Goal: Task Accomplishment & Management: Manage account settings

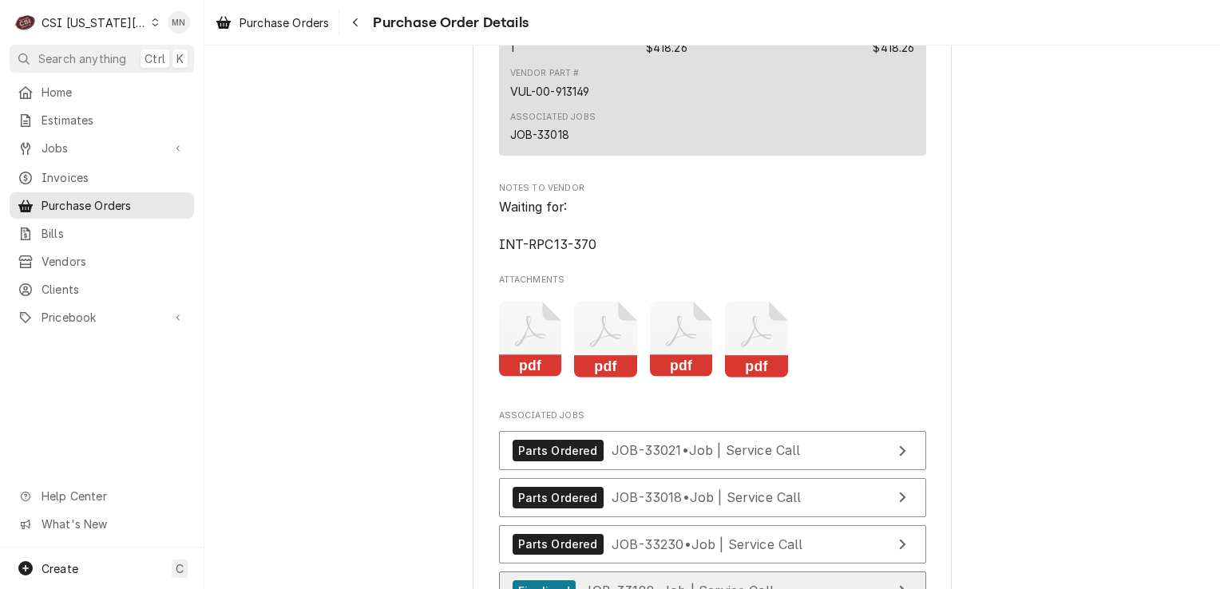
scroll to position [3274, 0]
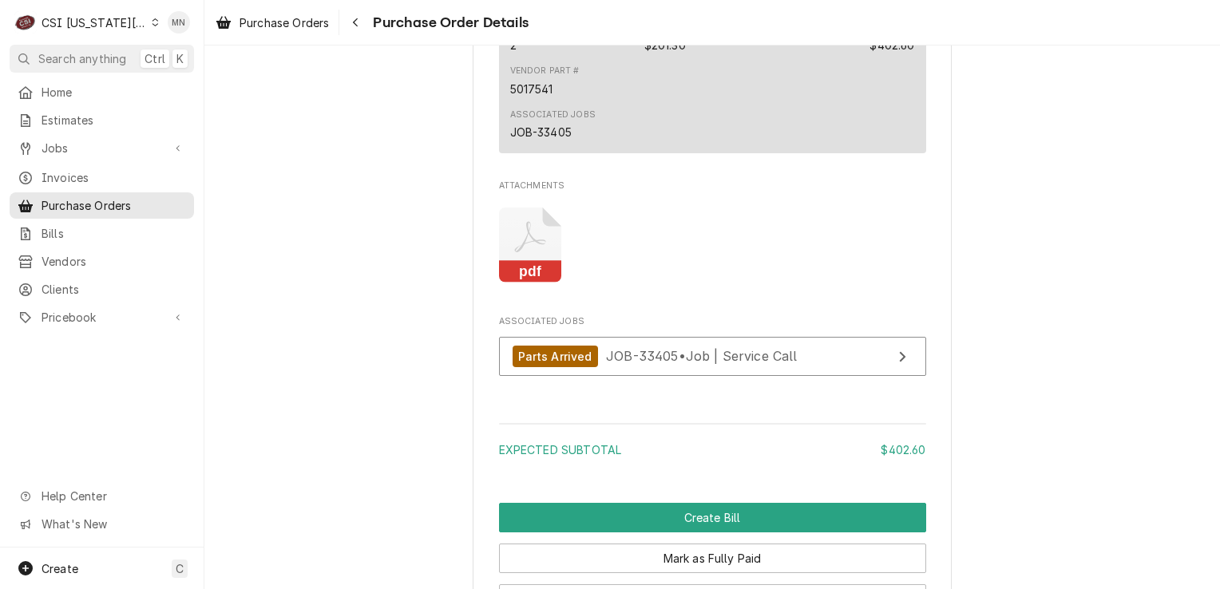
scroll to position [1357, 0]
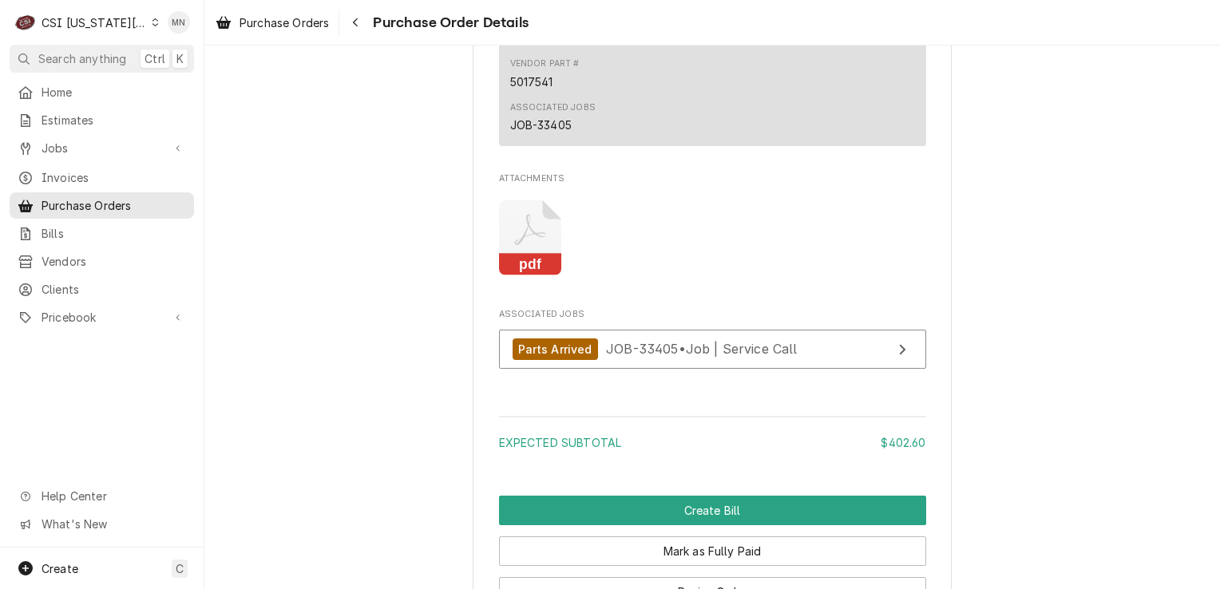
click at [540, 276] on icon "Attachments" at bounding box center [530, 238] width 63 height 76
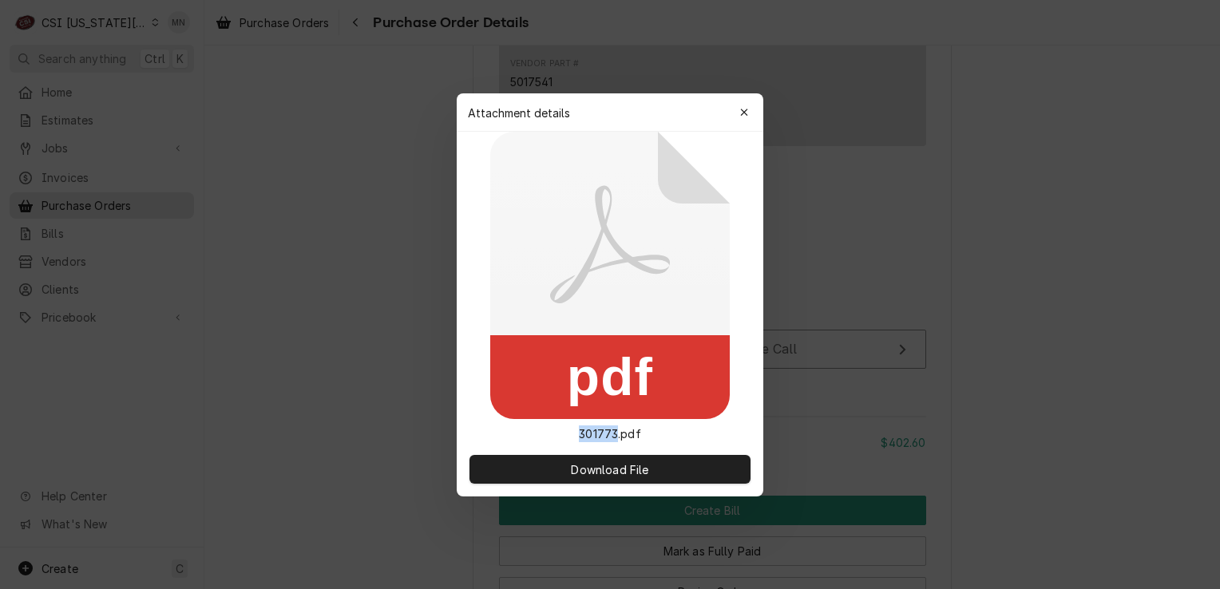
click at [540, 293] on icon at bounding box center [610, 275] width 240 height 287
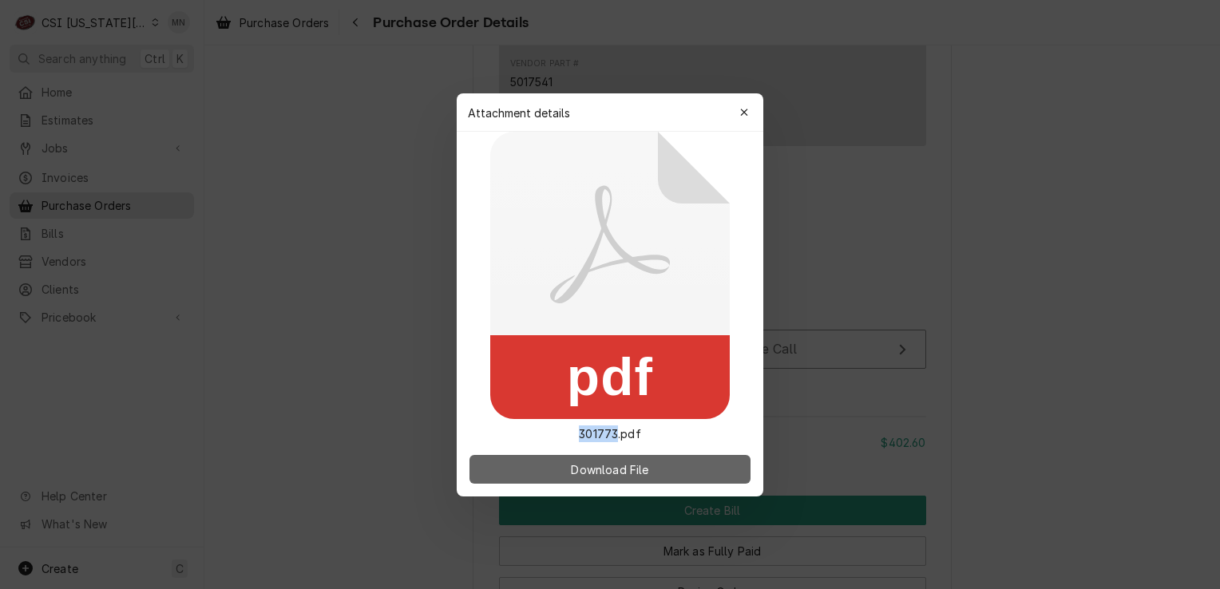
click at [602, 468] on span "Download File" at bounding box center [610, 469] width 84 height 17
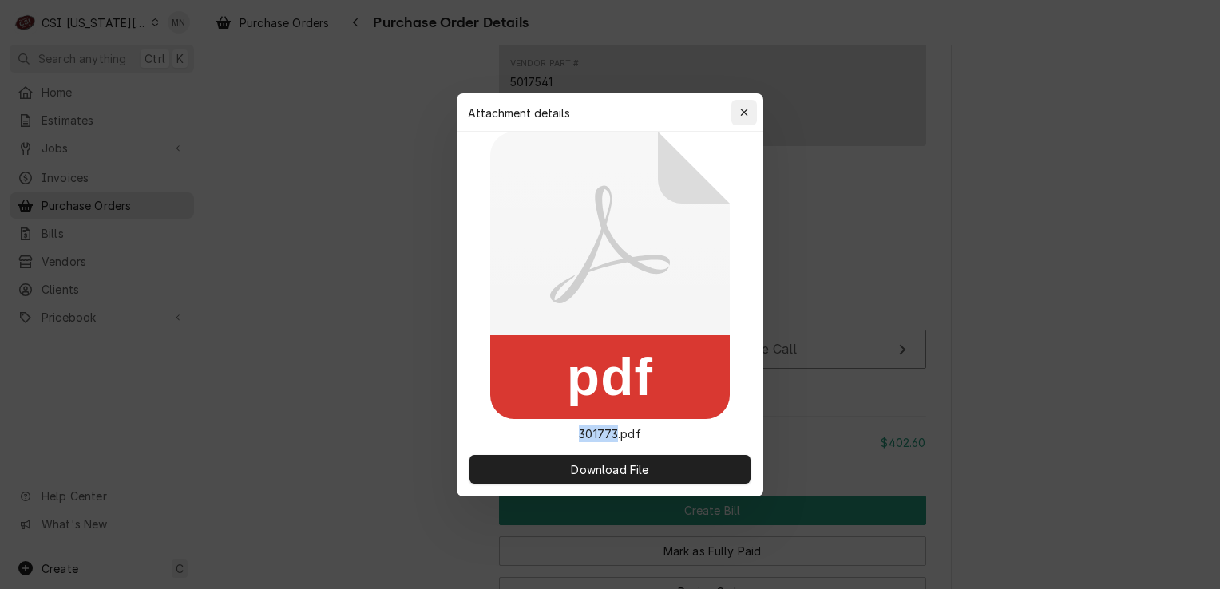
click at [738, 108] on div "button" at bounding box center [744, 113] width 16 height 16
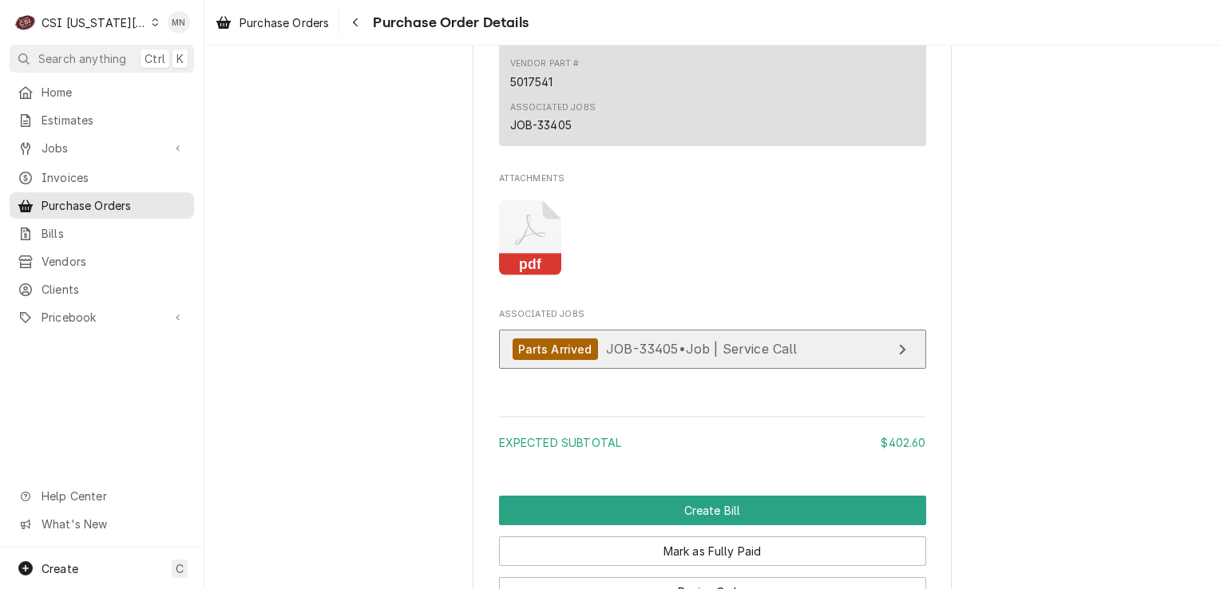
click at [606, 357] on span "JOB-33405 • Job | Service Call" at bounding box center [702, 349] width 192 height 16
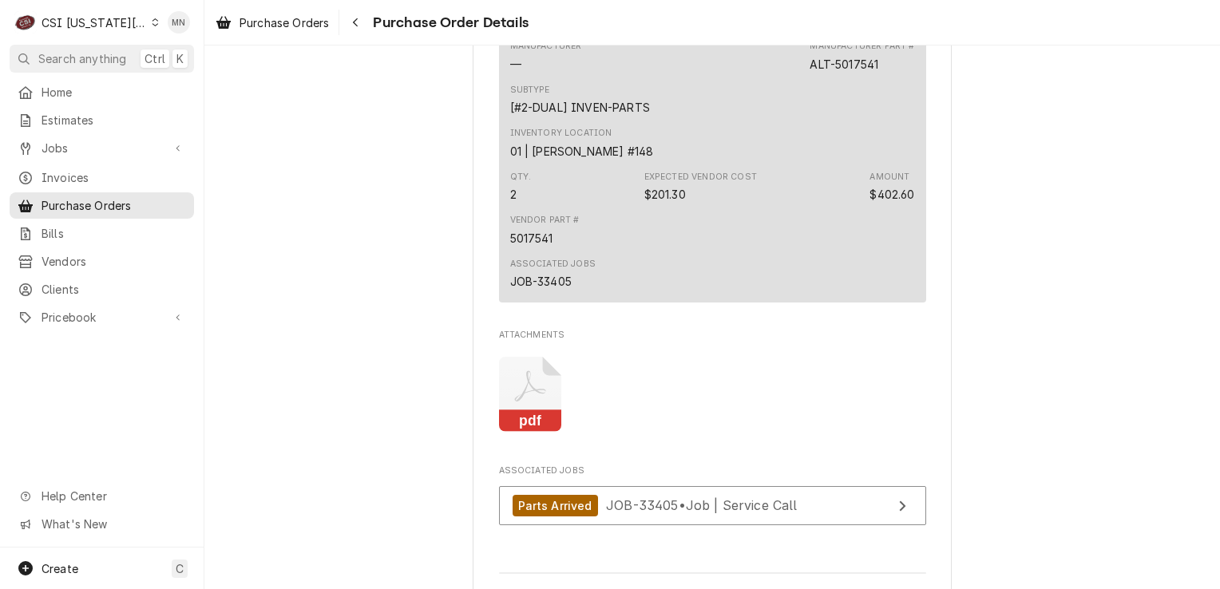
scroll to position [1198, 0]
drag, startPoint x: 876, startPoint y: 116, endPoint x: 801, endPoint y: 117, distance: 75.1
click at [801, 81] on div "Manufacturer — Manufacturer Part # ALT-5017541" at bounding box center [712, 59] width 405 height 43
copy div "ALT-5017541"
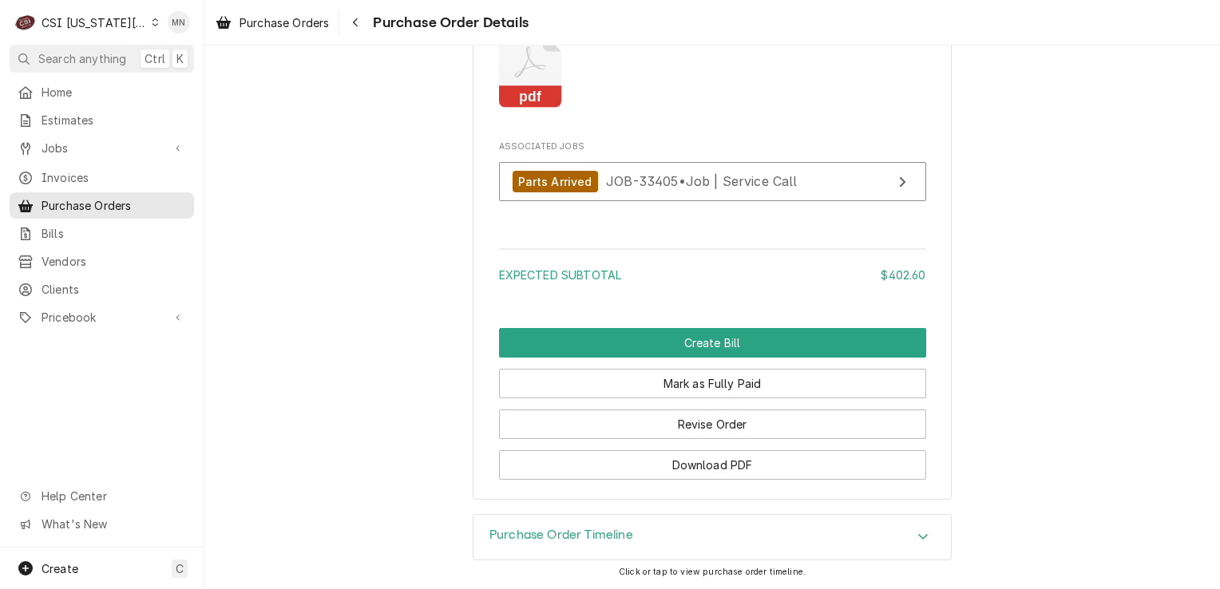
scroll to position [1572, 0]
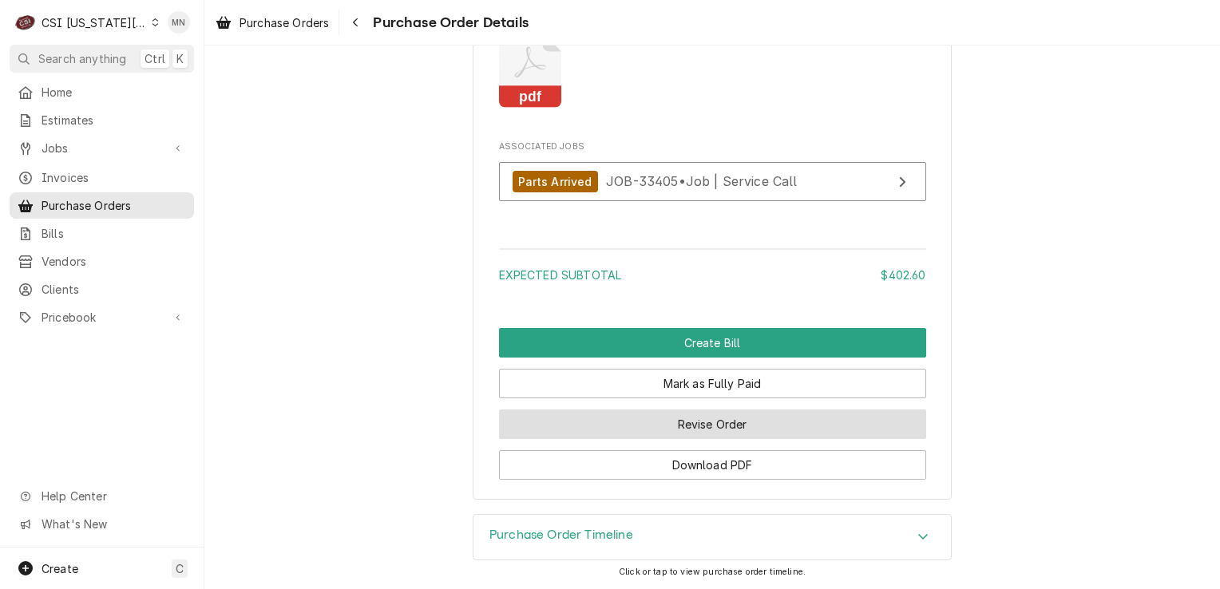
click at [718, 425] on button "Revise Order" at bounding box center [712, 425] width 427 height 30
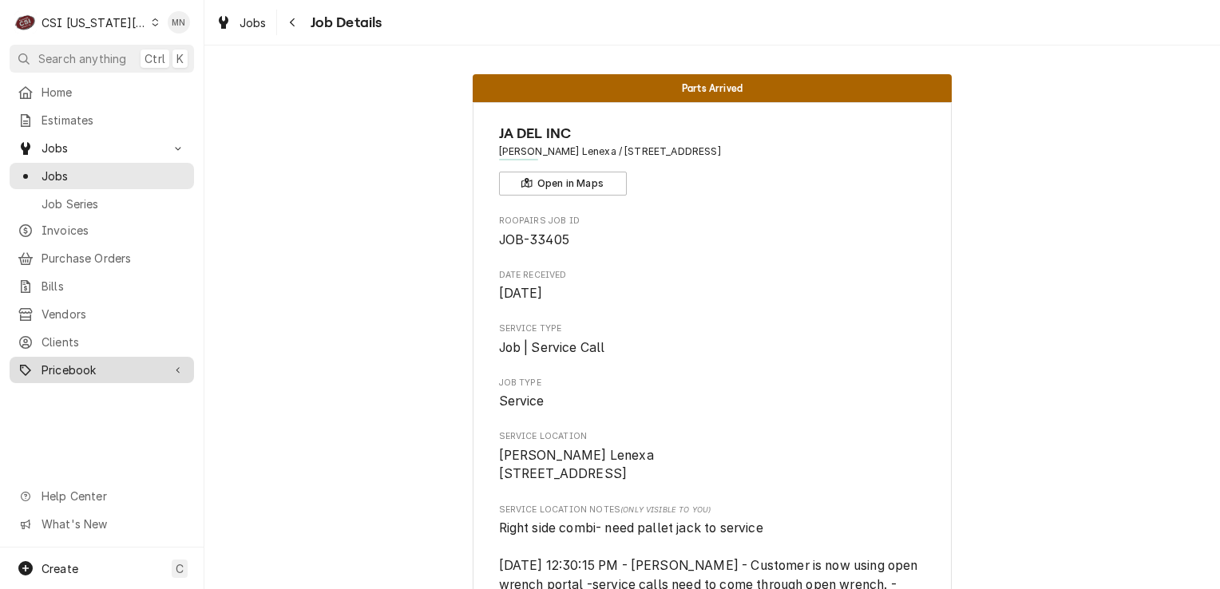
click at [73, 362] on span "Pricebook" at bounding box center [102, 370] width 121 height 17
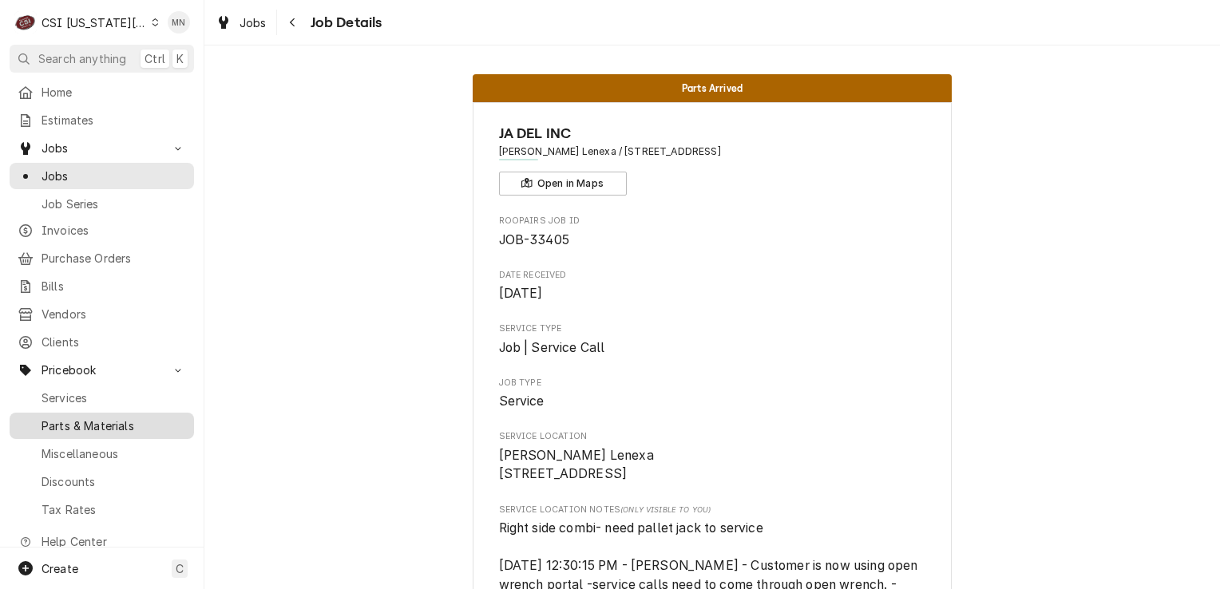
click at [105, 418] on span "Parts & Materials" at bounding box center [114, 426] width 145 height 17
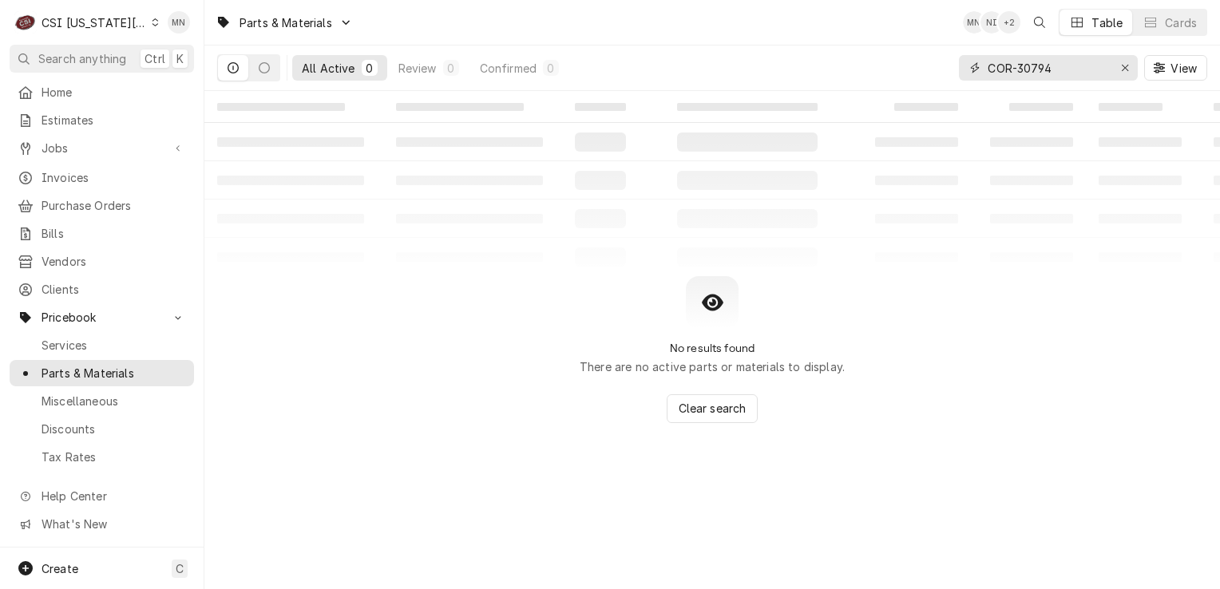
drag, startPoint x: 1062, startPoint y: 63, endPoint x: 961, endPoint y: 67, distance: 101.5
click at [961, 67] on div "COR-30794" at bounding box center [1048, 68] width 179 height 26
paste input "ALT-5017541"
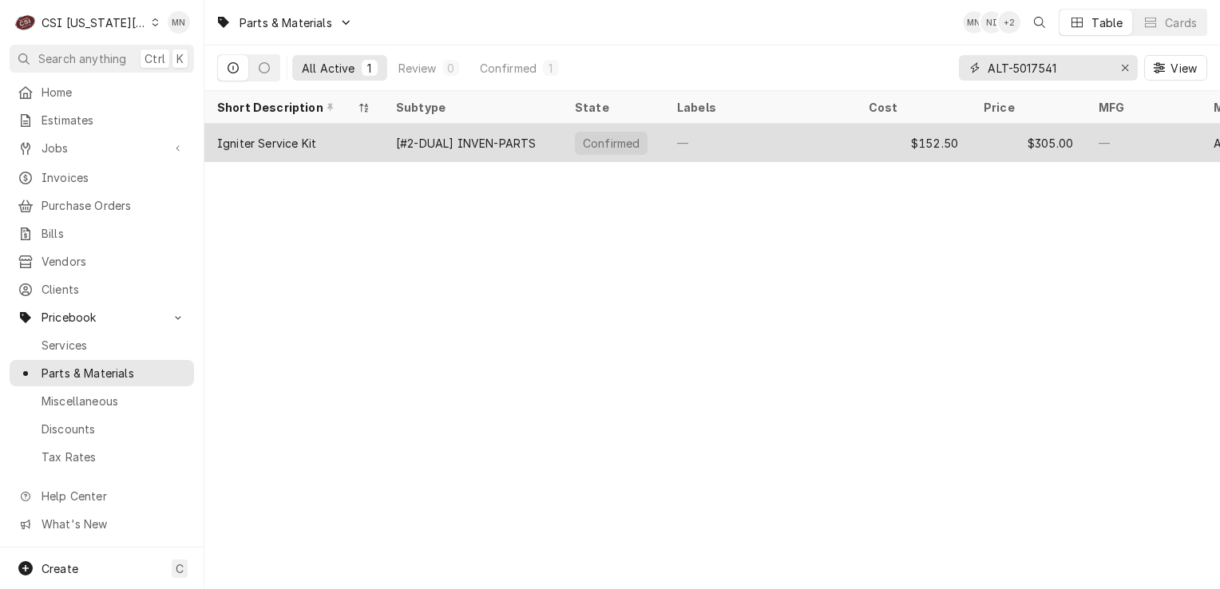
type input "ALT-5017541"
click at [510, 141] on div "[#2-DUAL] INVEN-PARTS" at bounding box center [466, 143] width 140 height 17
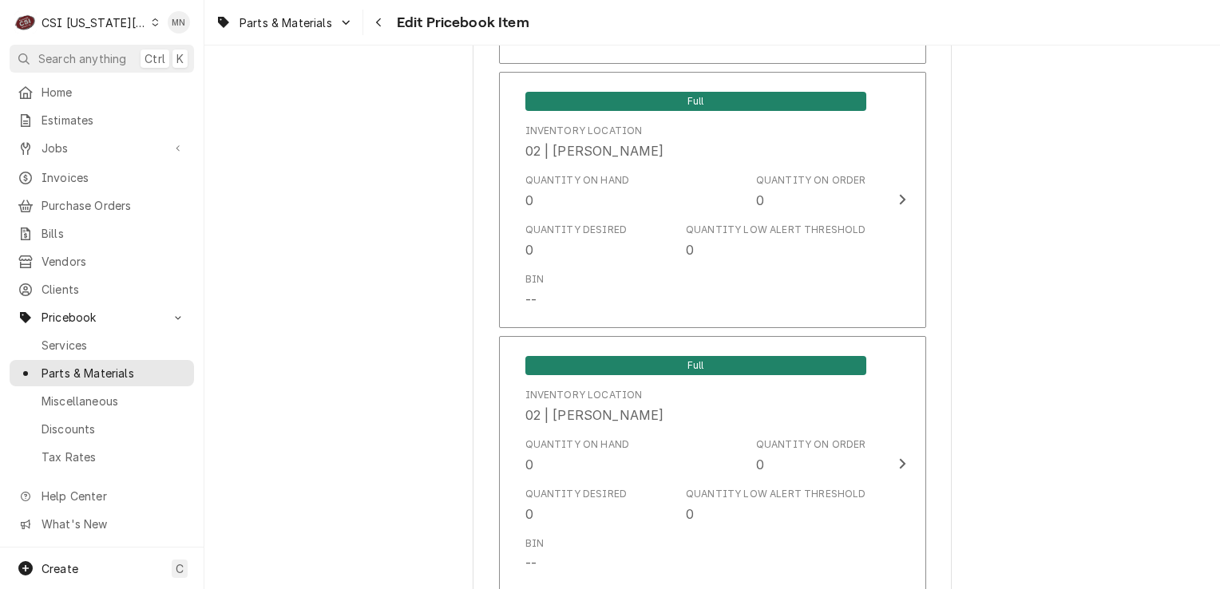
scroll to position [7346, 0]
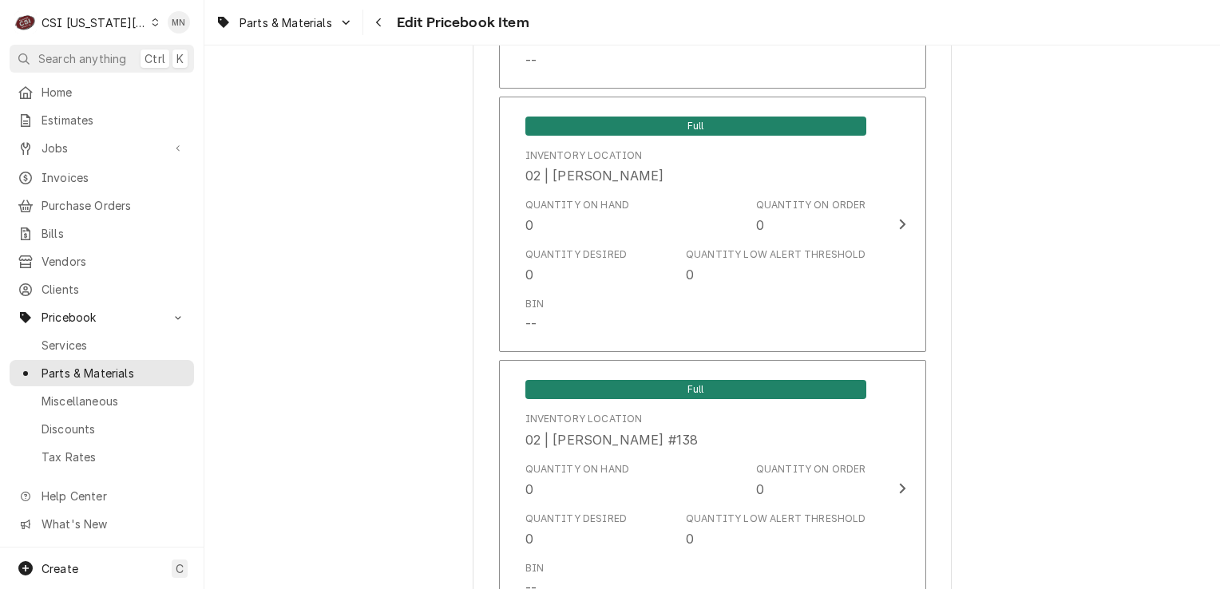
type textarea "x"
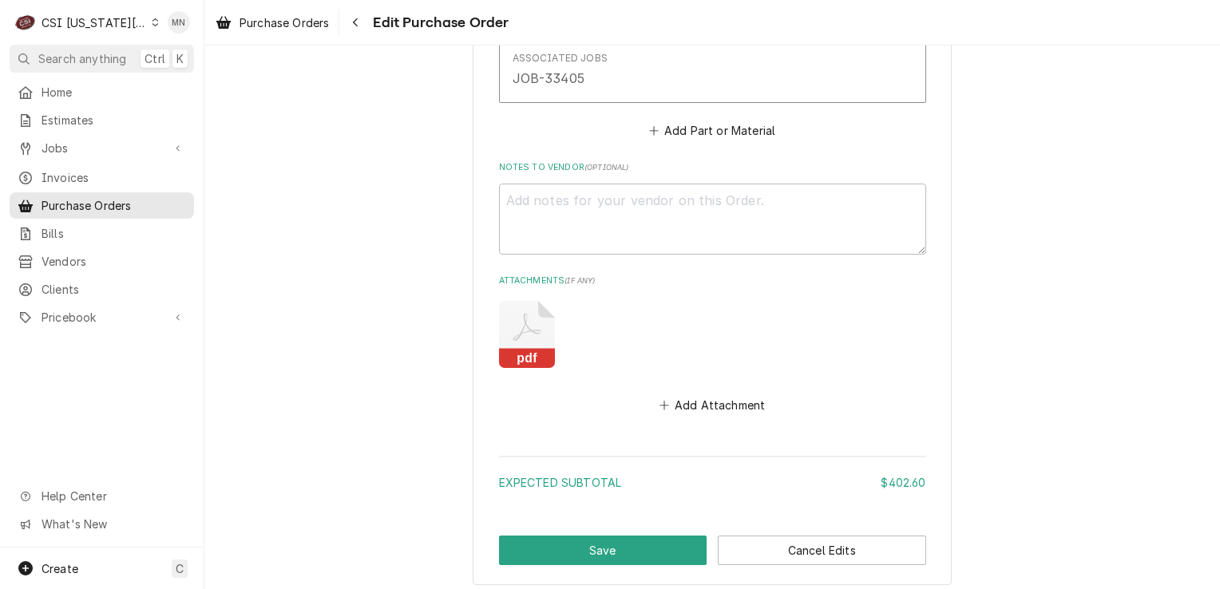
scroll to position [1086, 0]
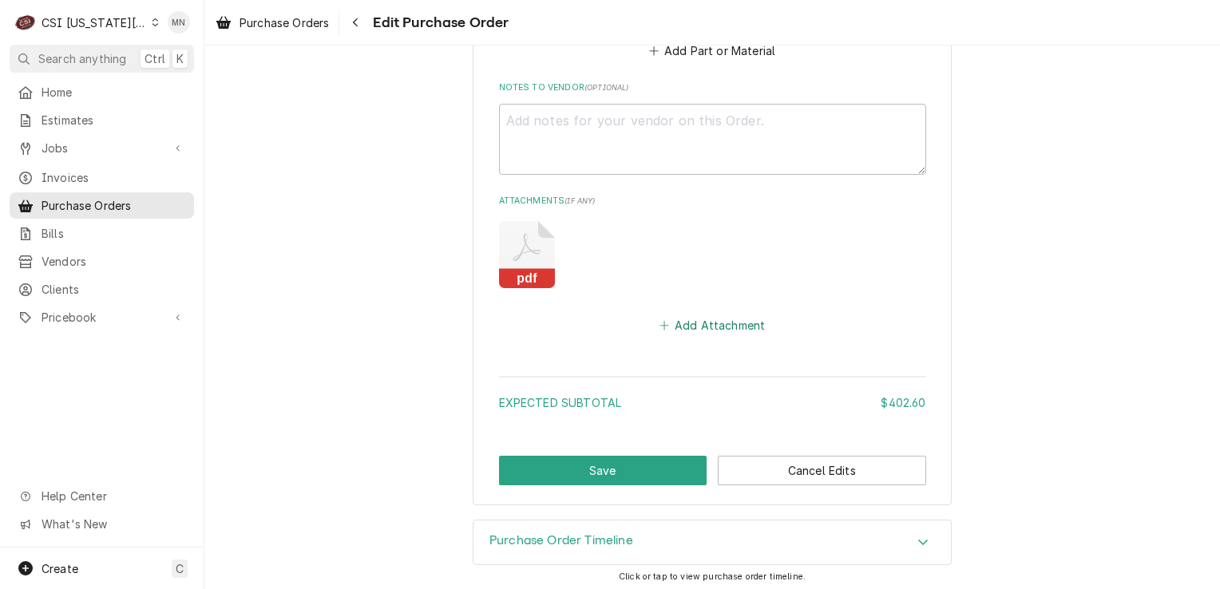
click at [702, 331] on button "Add Attachment" at bounding box center [712, 326] width 112 height 22
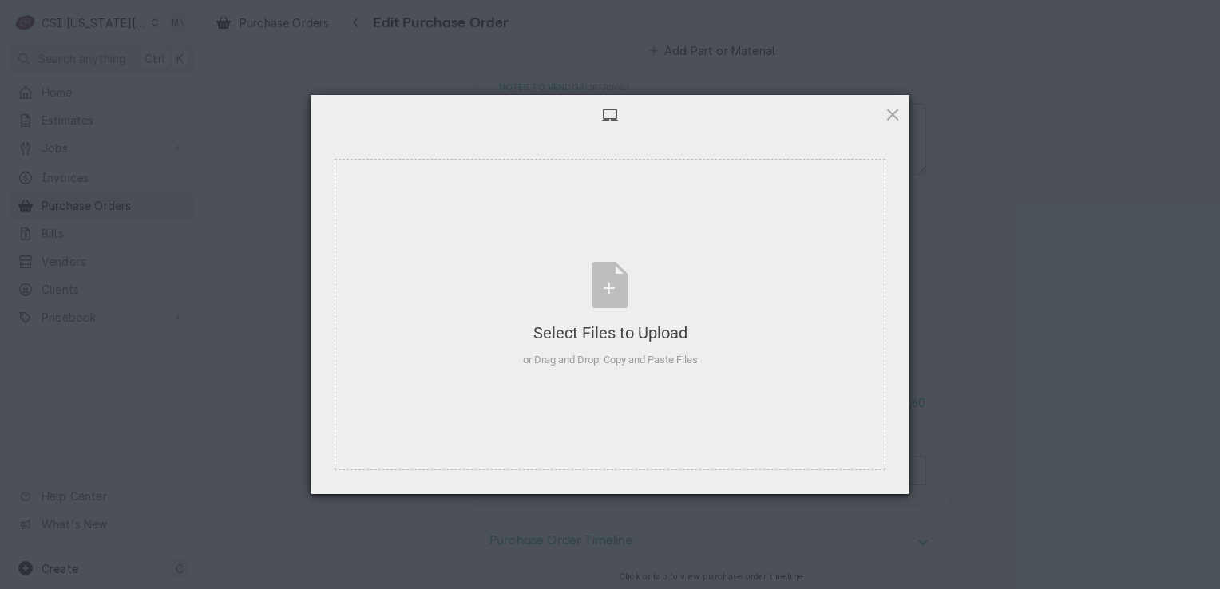
type textarea "x"
click at [617, 279] on div "Select Files to Upload or Drag and Drop, Copy and Paste Files" at bounding box center [610, 315] width 175 height 106
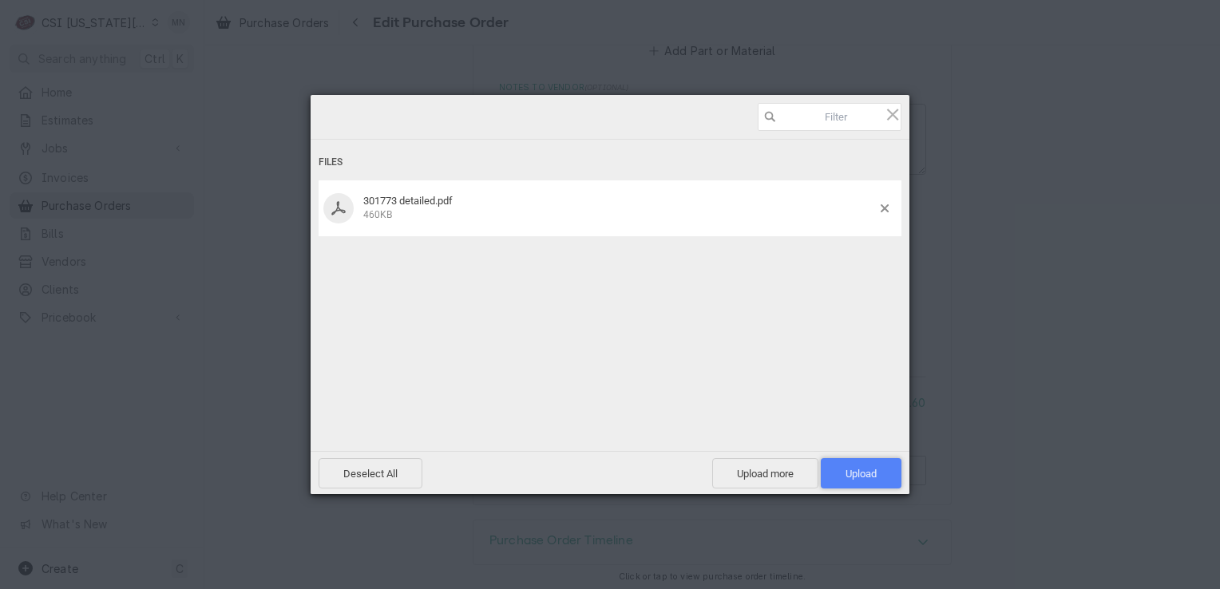
click at [871, 474] on span "Upload 1" at bounding box center [861, 474] width 31 height 12
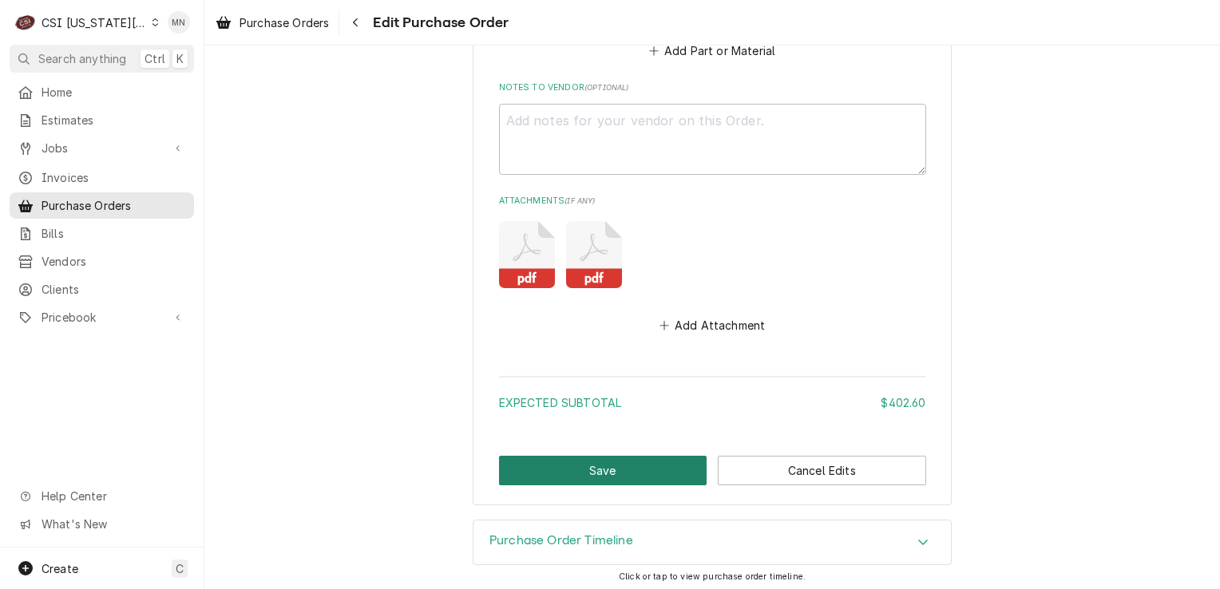
click at [614, 476] on button "Save" at bounding box center [603, 471] width 208 height 30
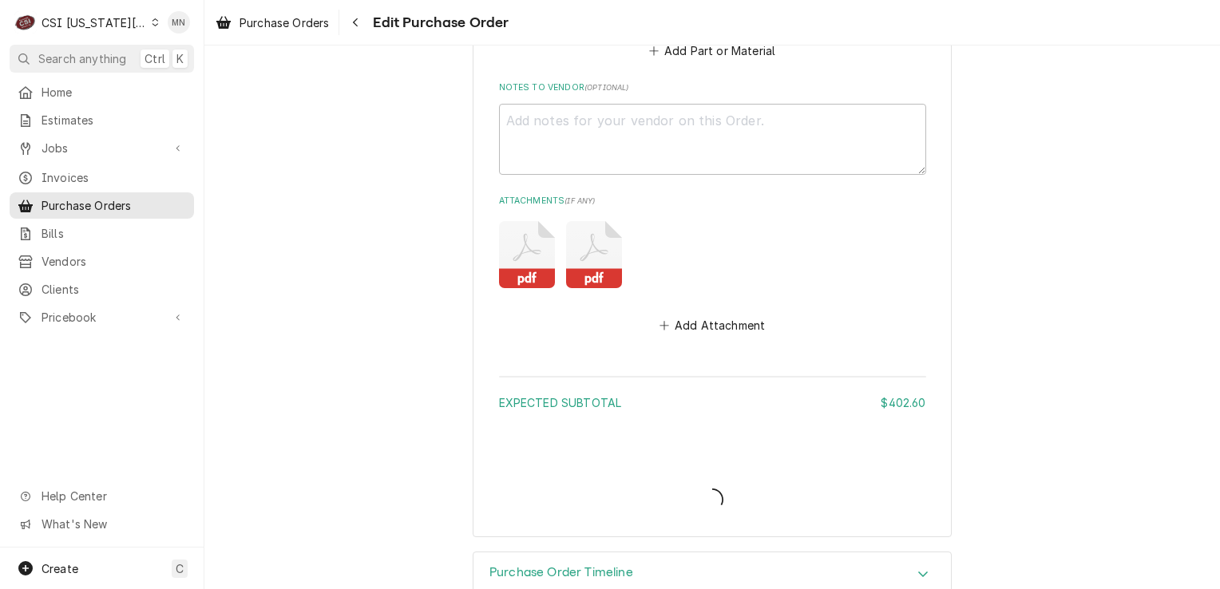
type textarea "x"
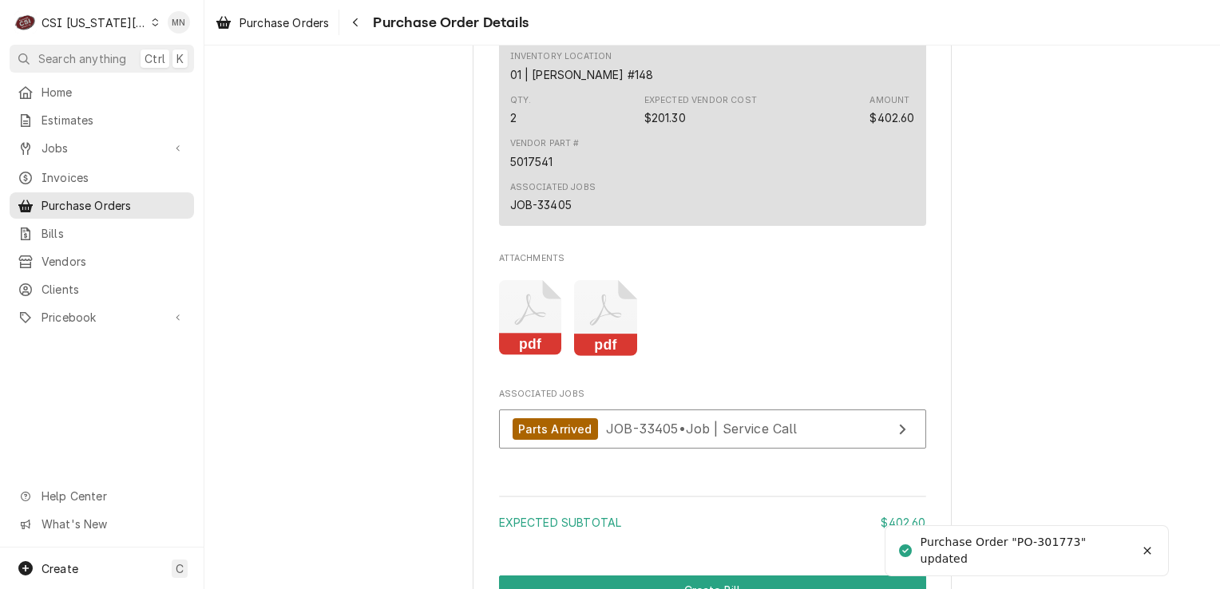
scroll to position [1572, 0]
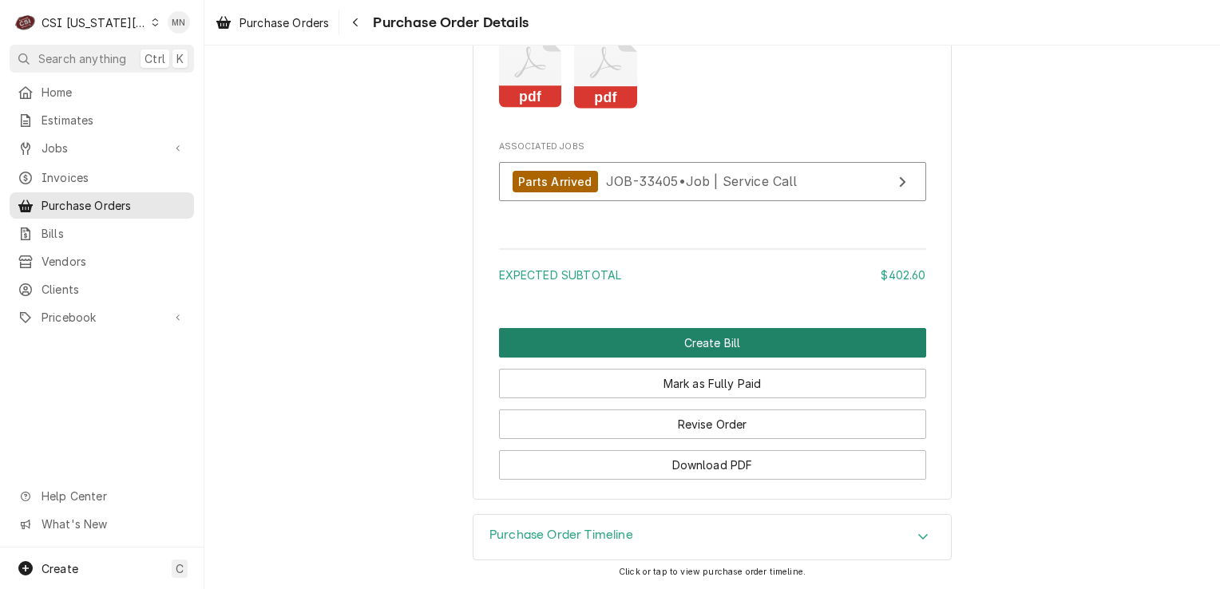
click at [637, 345] on button "Create Bill" at bounding box center [712, 343] width 427 height 30
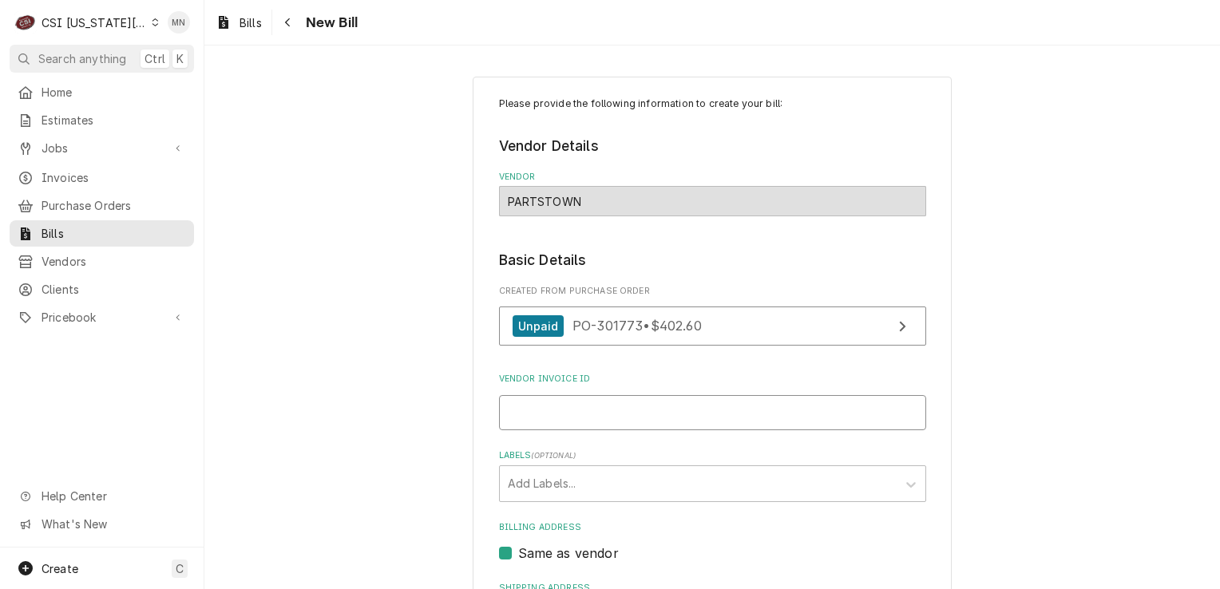
click at [574, 408] on input "Vendor Invoice ID" at bounding box center [712, 412] width 427 height 35
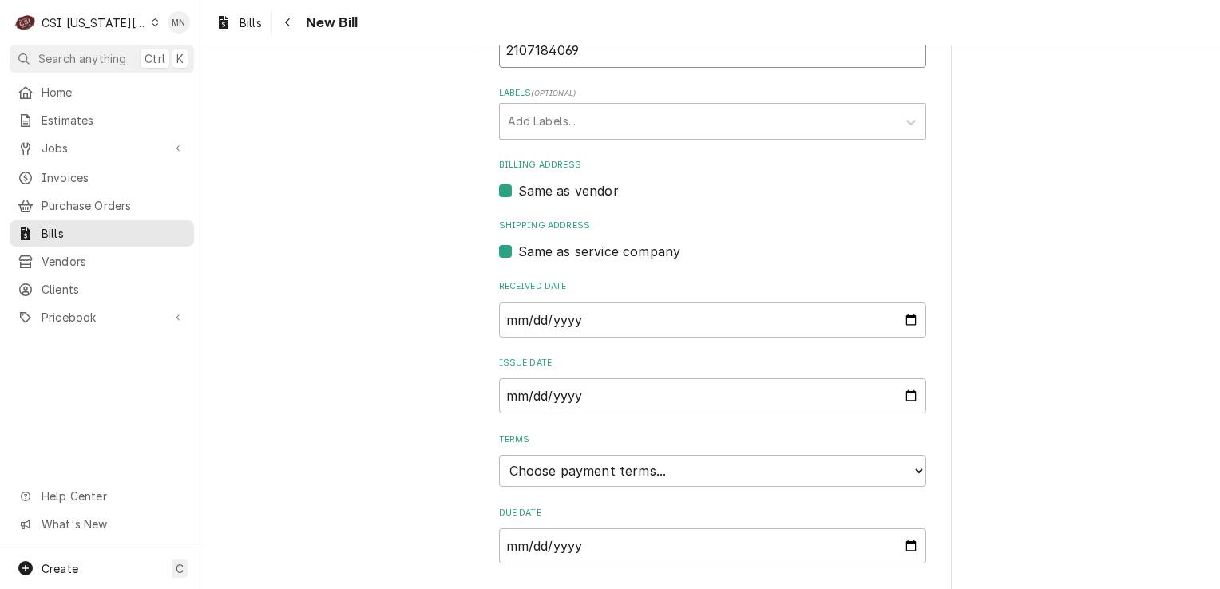
scroll to position [402, 0]
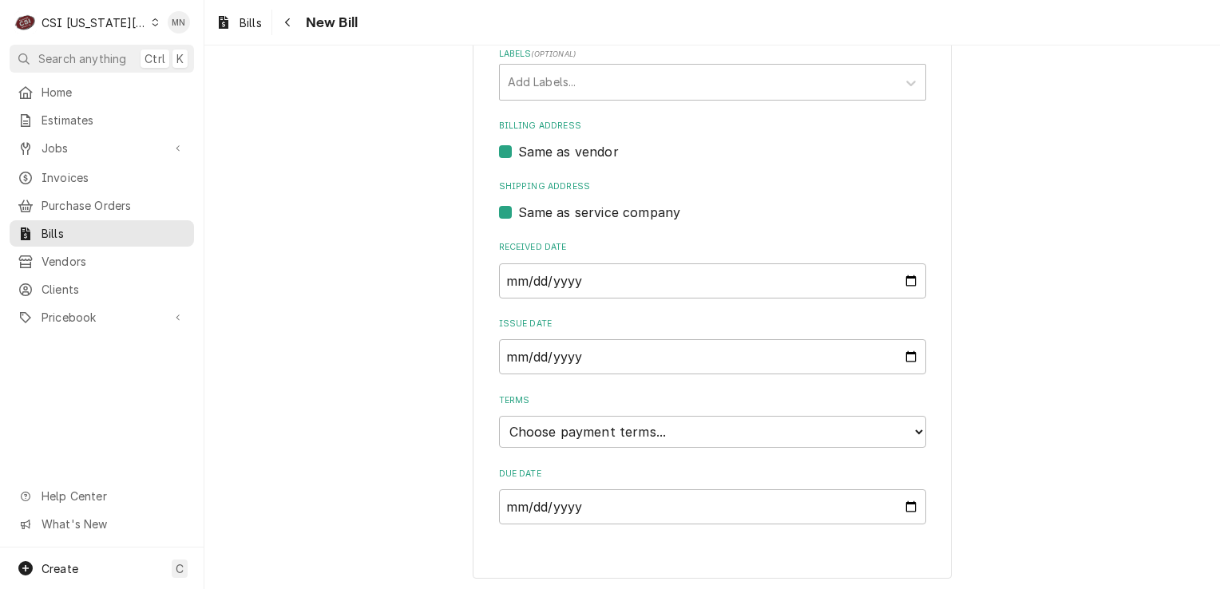
type input "2107184069"
click at [632, 434] on select "Choose payment terms... Same Day Net 7 Net 14 Net 21 Net 30 Net 45 Net 60 Net 90" at bounding box center [712, 432] width 427 height 32
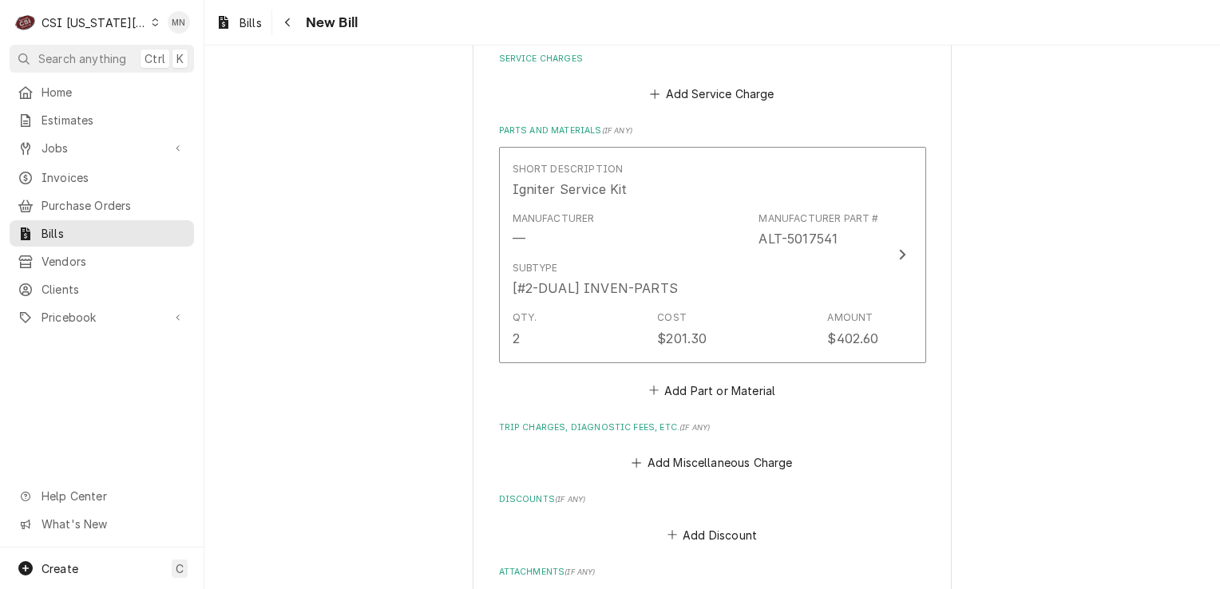
scroll to position [1120, 0]
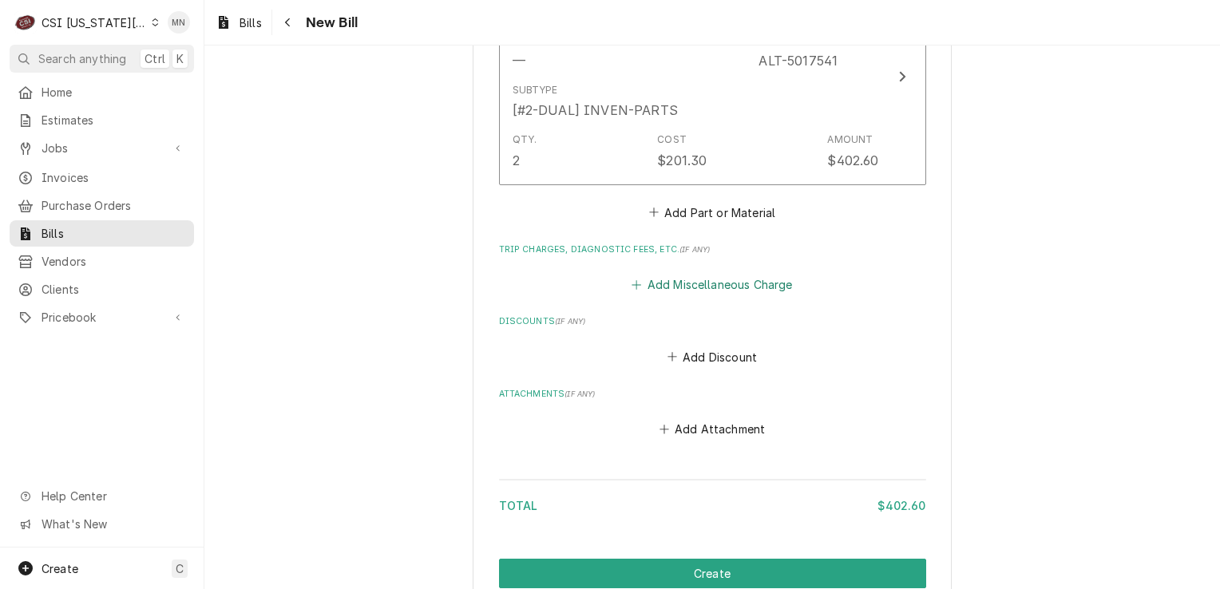
click at [699, 288] on button "Add Miscellaneous Charge" at bounding box center [712, 285] width 166 height 22
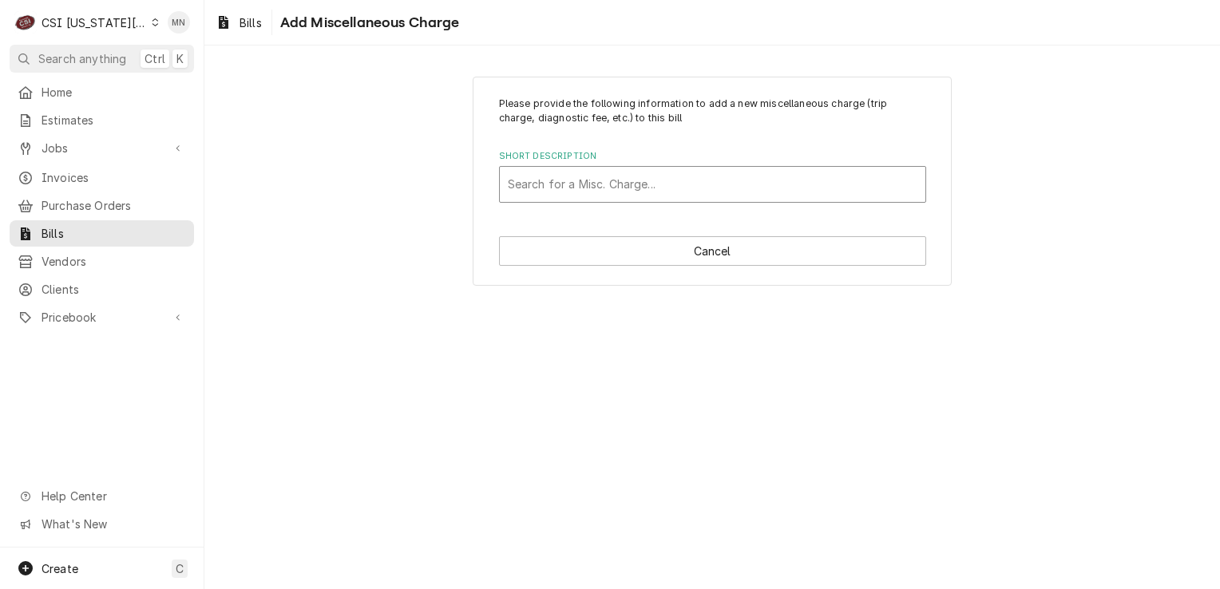
click at [574, 183] on div "Short Description" at bounding box center [713, 184] width 410 height 29
type input "ac"
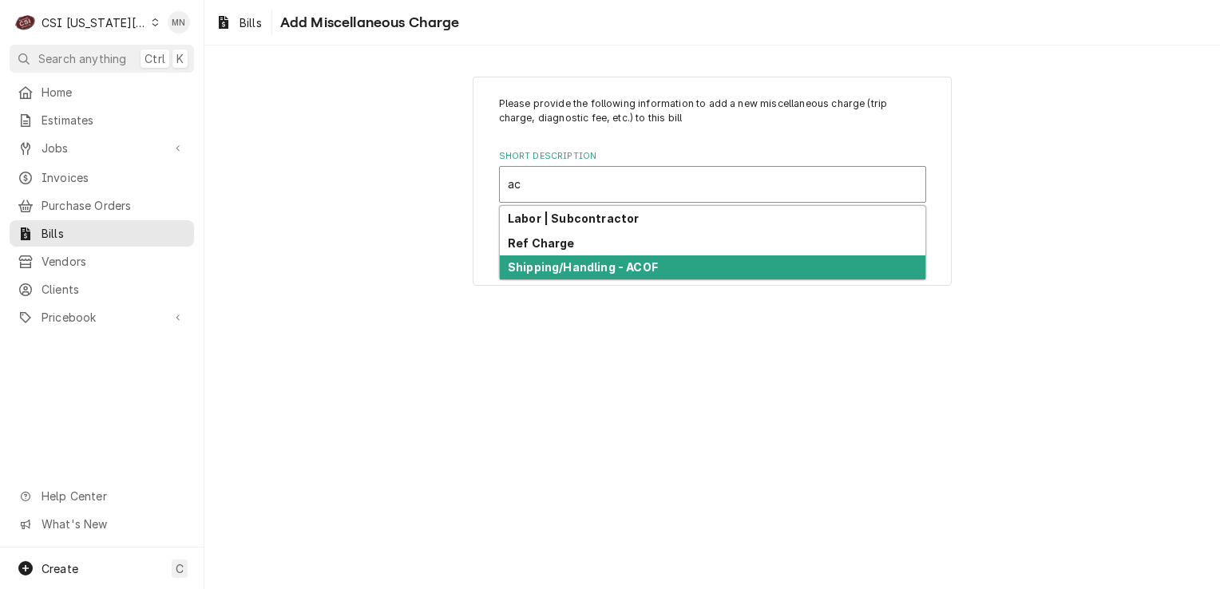
click at [569, 269] on strong "Shipping/Handling - ACOF" at bounding box center [583, 267] width 150 height 14
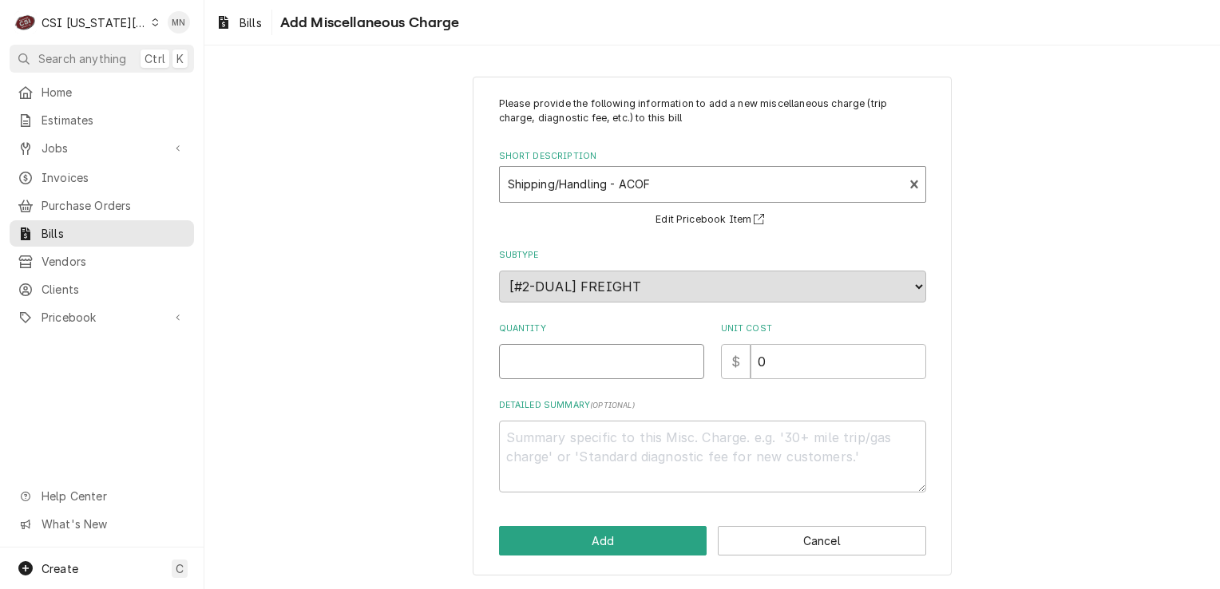
click at [559, 367] on input "Quantity" at bounding box center [601, 361] width 205 height 35
type textarea "x"
type input "1"
type textarea "x"
type input "5"
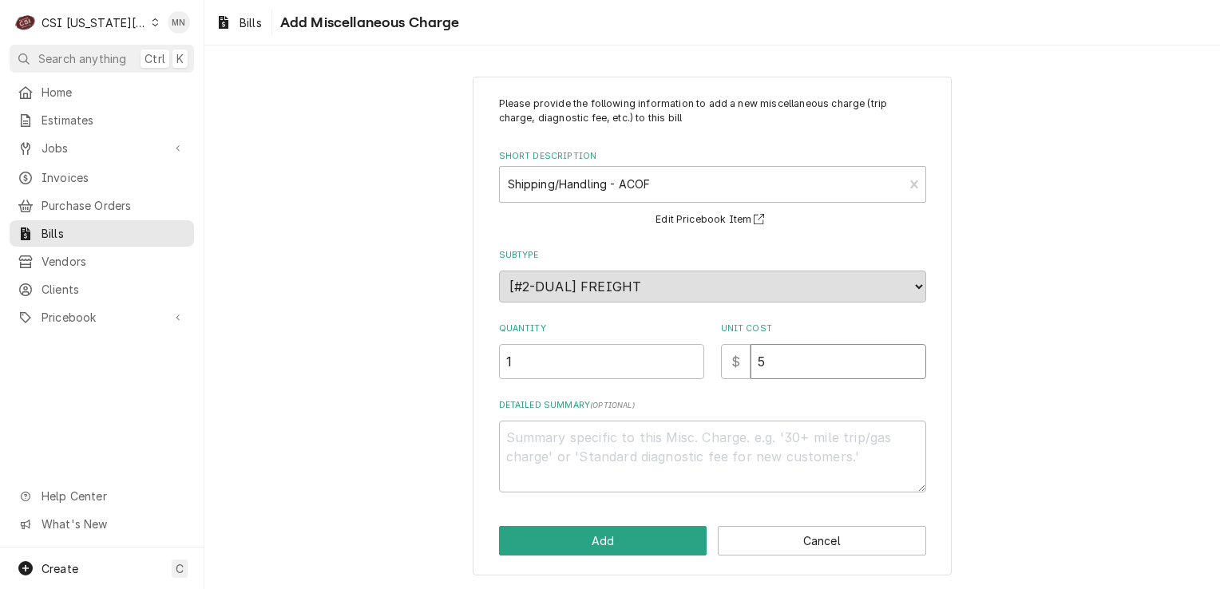
type textarea "x"
type input "51"
type textarea "x"
type input "51.2"
type textarea "x"
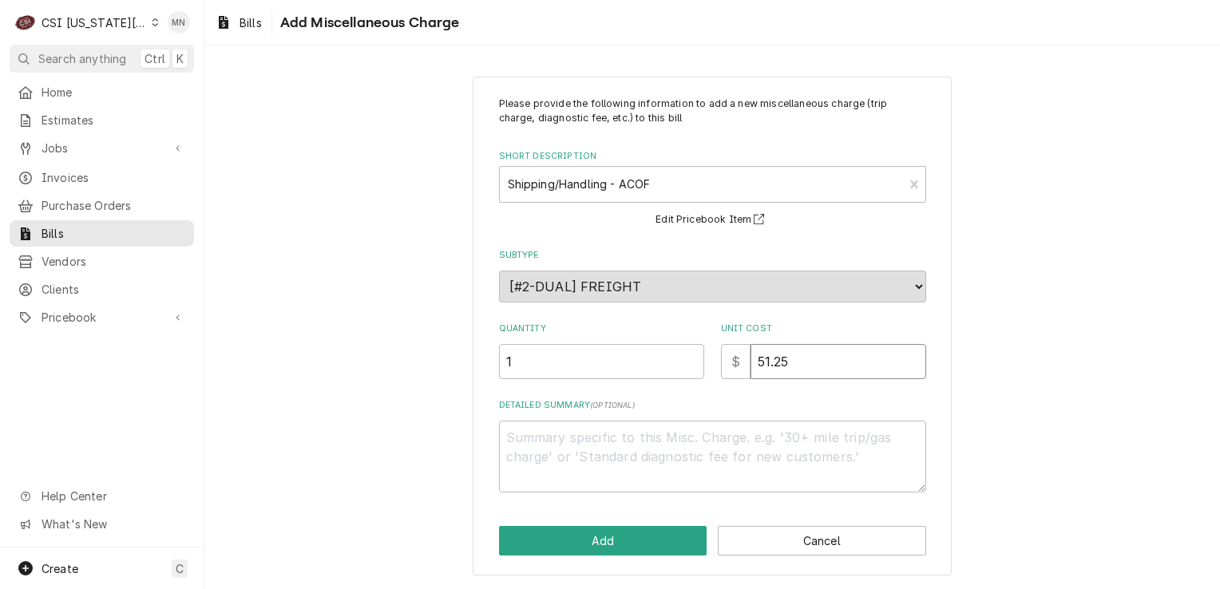
type input "51.25"
type textarea "x"
type textarea "A"
type textarea "x"
type textarea "AC"
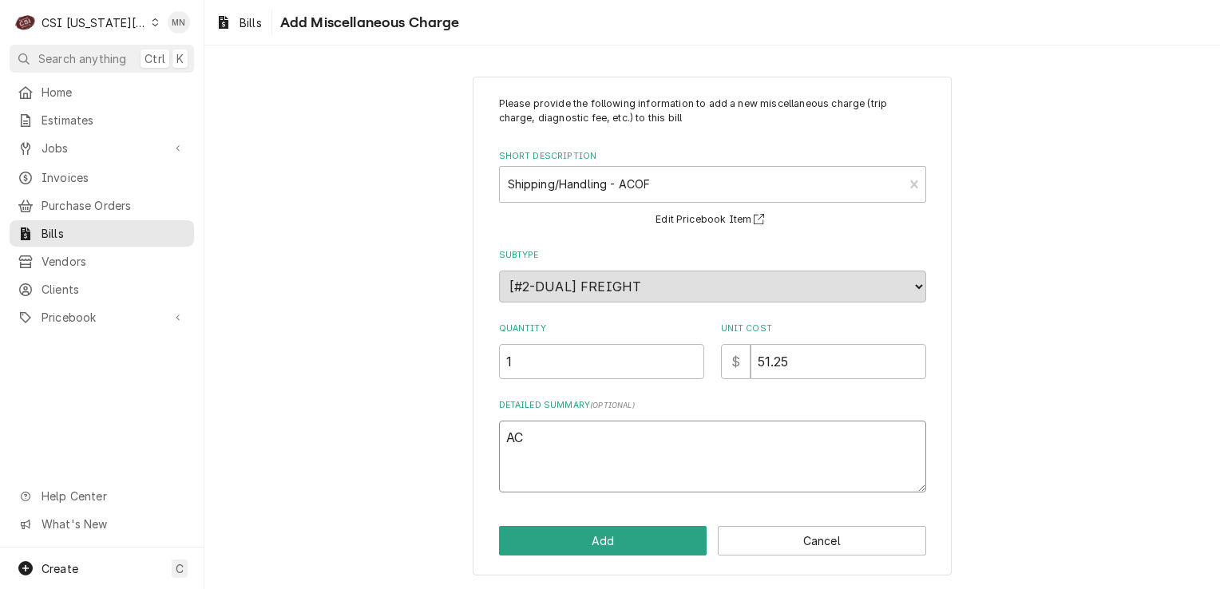
type textarea "x"
type textarea "ACO"
type textarea "x"
type textarea "ACOF"
type textarea "x"
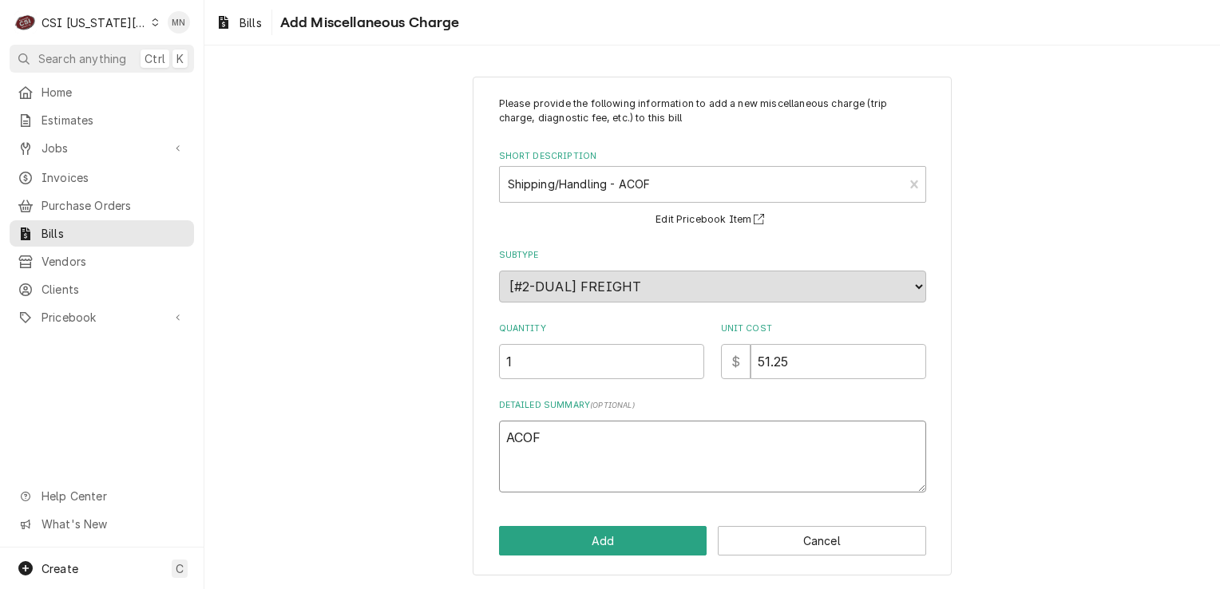
type textarea "ACOF"
type textarea "x"
type textarea "ACOF $"
type textarea "x"
type textarea "ACOF $"
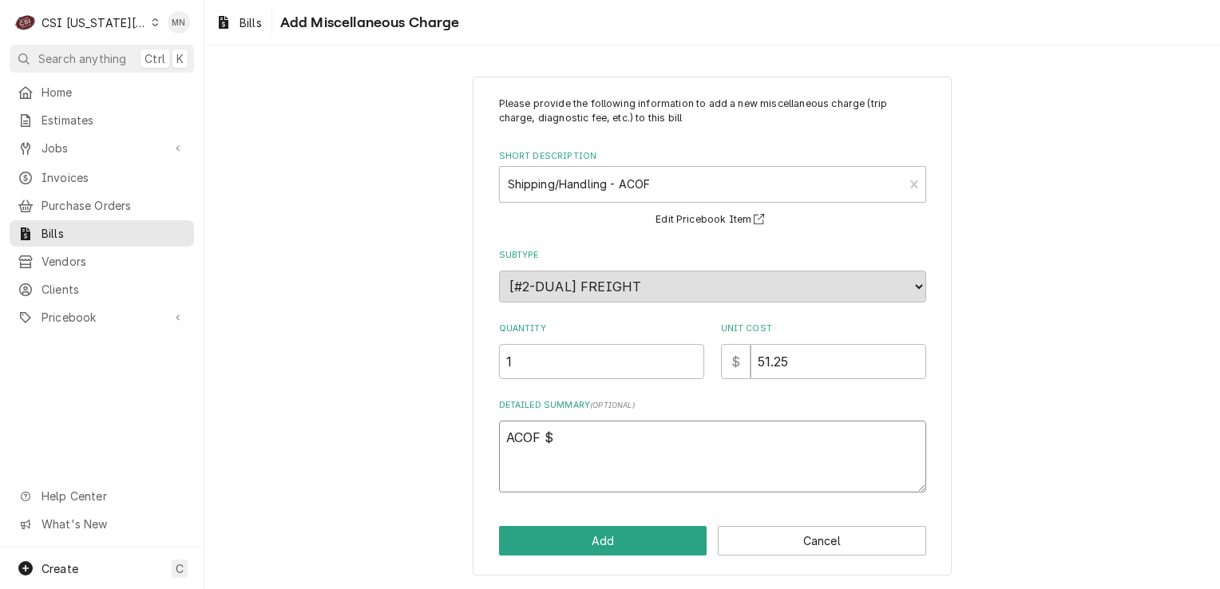
type textarea "x"
type textarea "ACOF $ 5"
type textarea "x"
type textarea "ACOF $ 51"
type textarea "x"
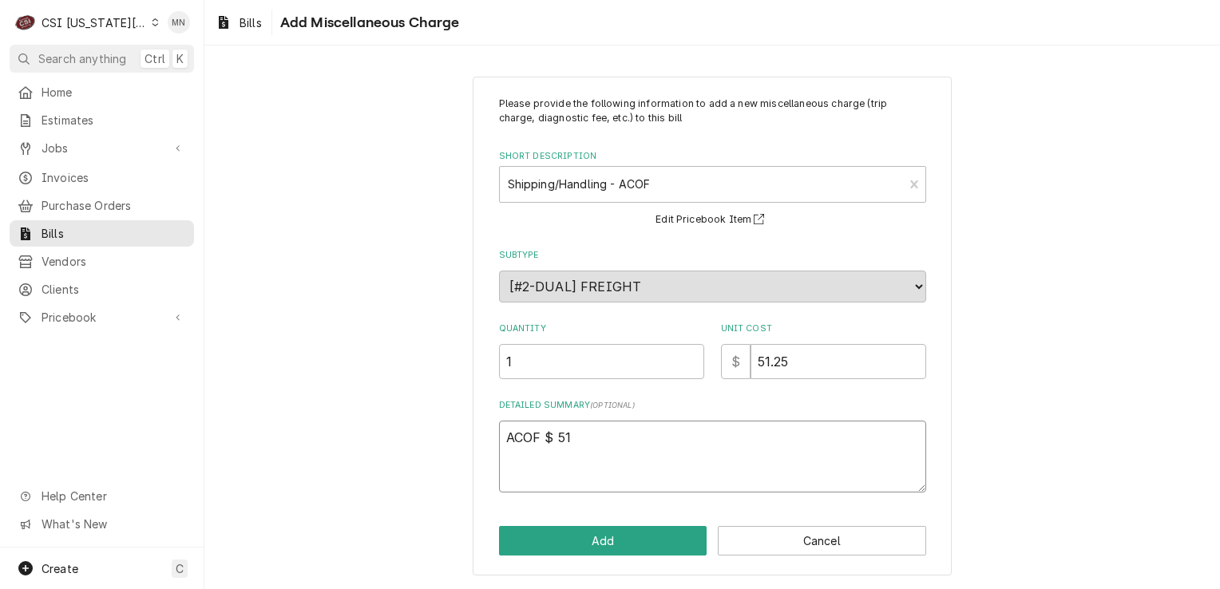
type textarea "ACOF $ 51."
type textarea "x"
type textarea "ACOF $ 51.2"
type textarea "x"
type textarea "ACOF $ 51.25"
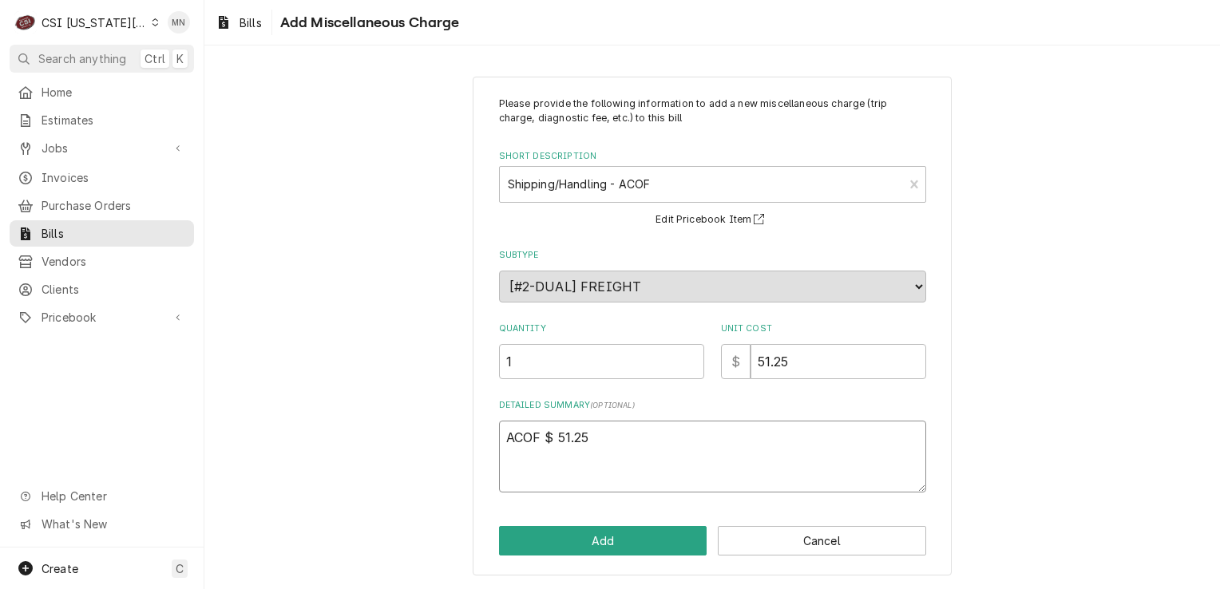
type textarea "x"
type textarea "ACOF $ 51.25"
type textarea "x"
type textarea "ACOF $ 51.25 N"
type textarea "x"
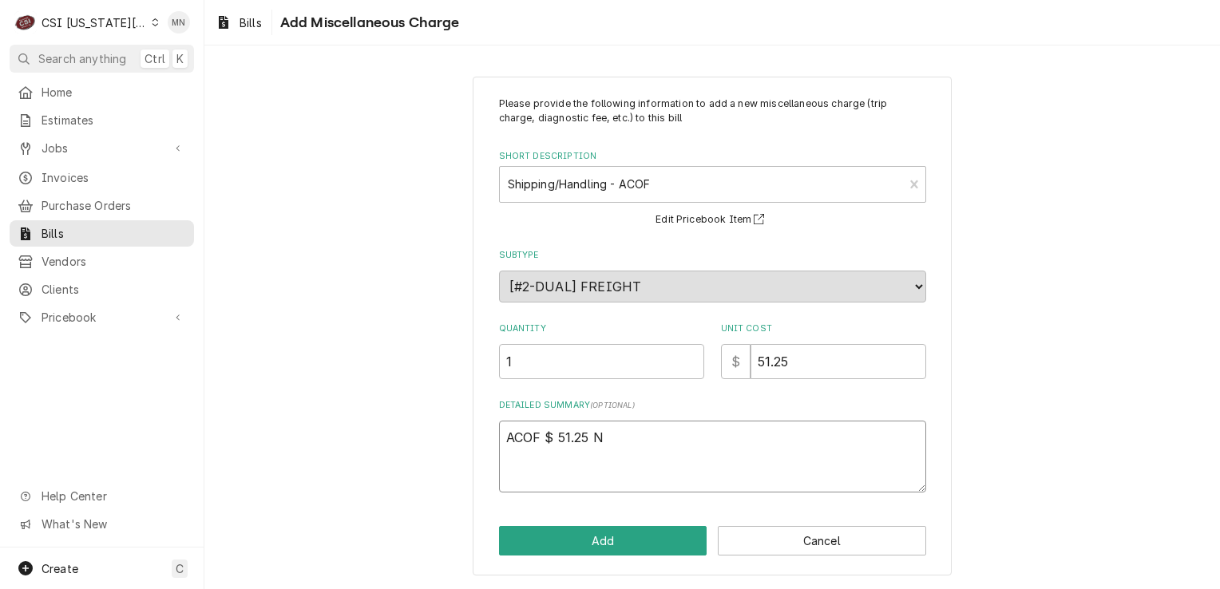
type textarea "ACOF $ 51.25 Ne"
type textarea "x"
type textarea "ACOF $ 51.25 Nex"
type textarea "x"
type textarea "ACOF $ 51.25 Next"
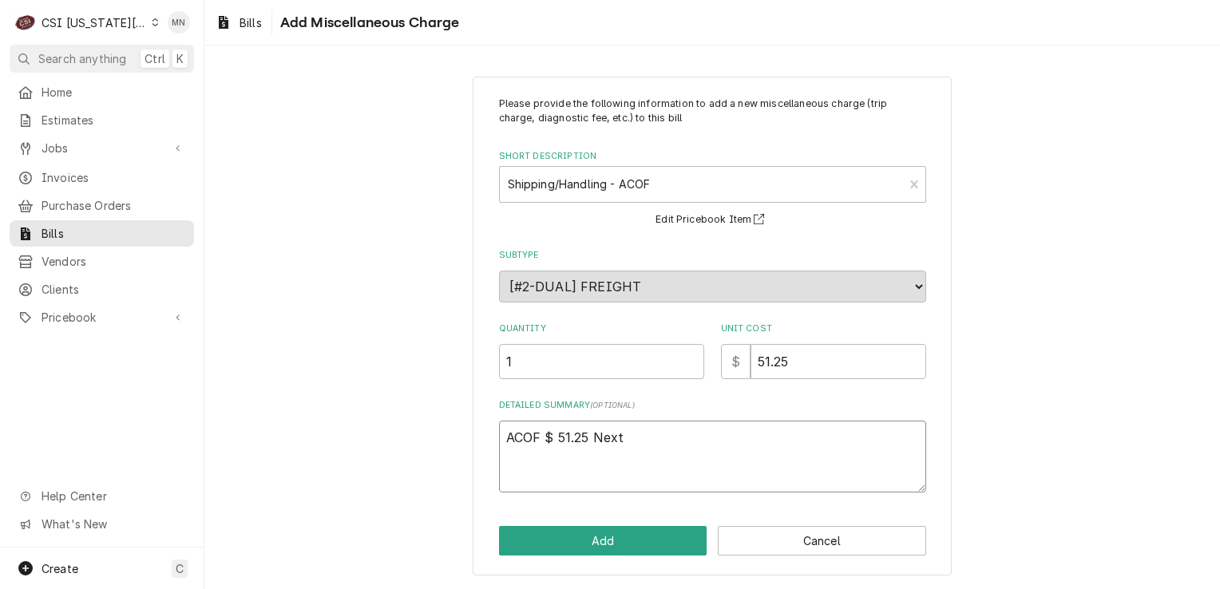
type textarea "x"
type textarea "ACOF $ 51.25 Next"
type textarea "x"
type textarea "ACOF $ 51.25 Next D"
type textarea "x"
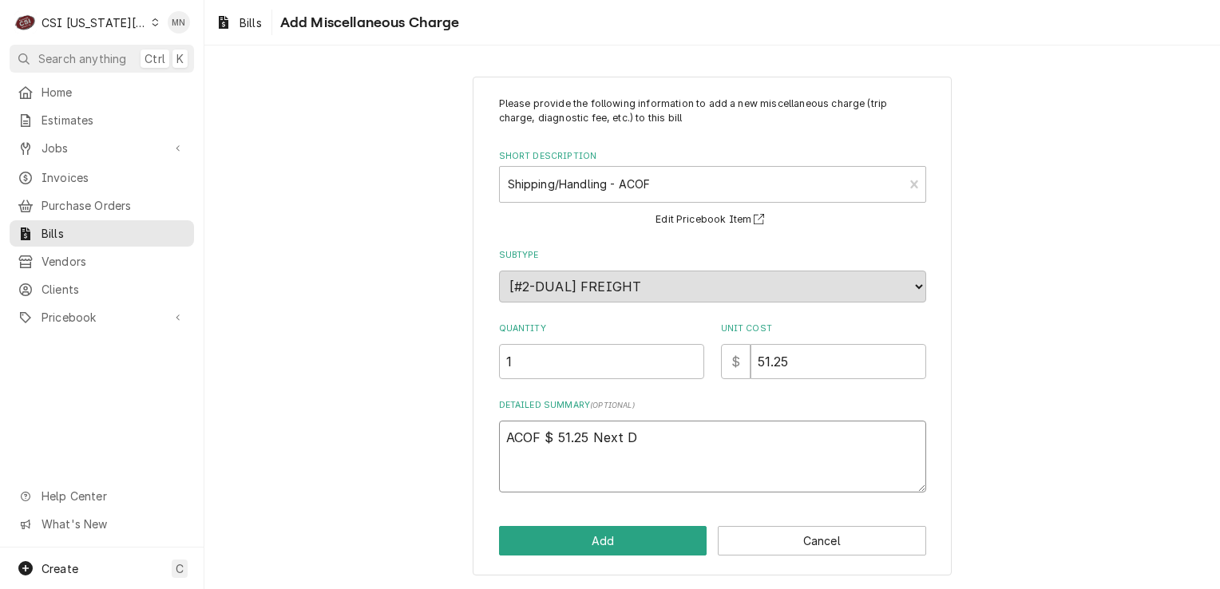
type textarea "ACOF $ 51.25 Next Da"
type textarea "x"
type textarea "ACOF $ 51.25 Next Day"
type textarea "x"
type textarea "ACOF $ 51.25 Next Day"
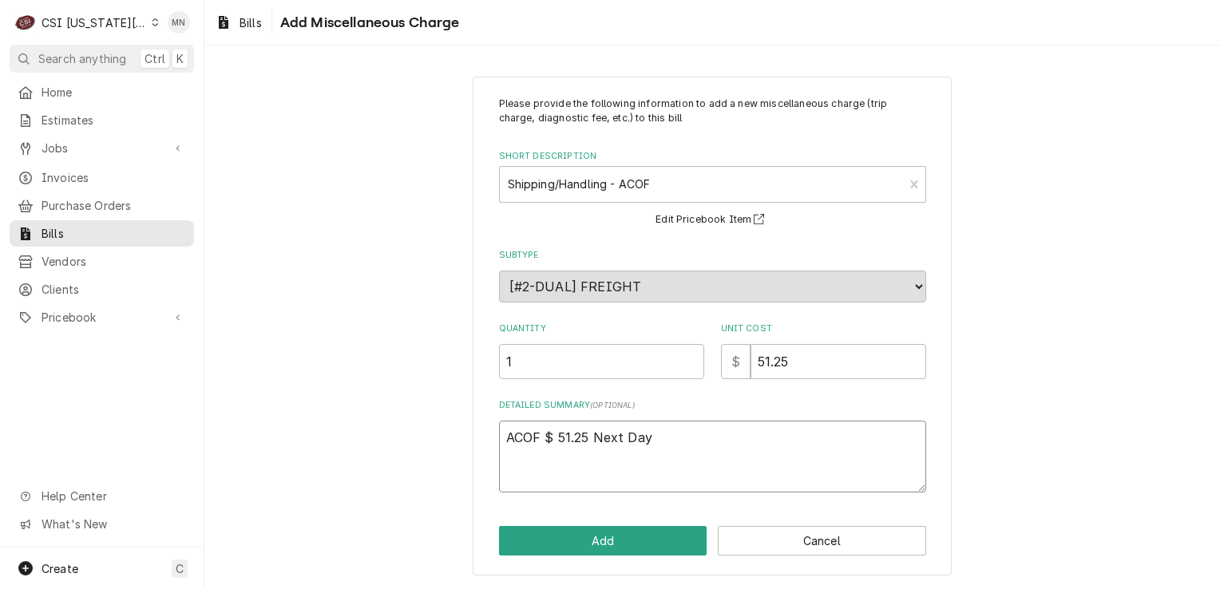
type textarea "x"
type textarea "ACOF $ 51.25 Next Day A"
type textarea "x"
type textarea "ACOF $ 51.25 Next Day Ai"
type textarea "x"
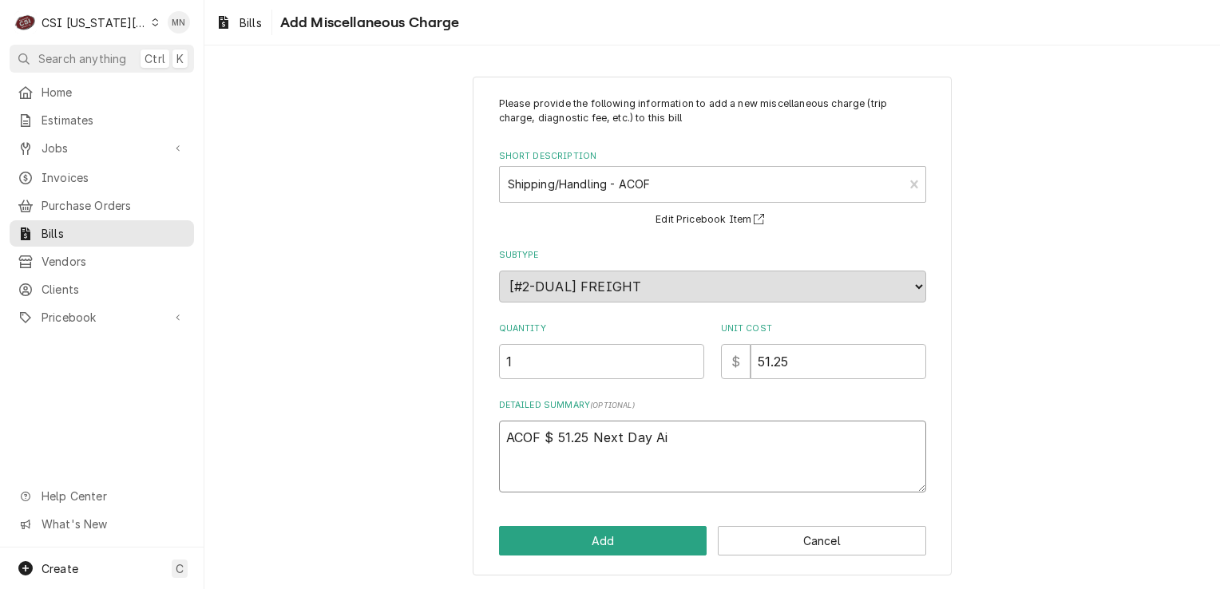
type textarea "ACOF $ 51.25 Next Day Air"
type textarea "x"
type textarea "ACOF $ 51.25 Next Day Air"
type textarea "x"
type textarea "ACOF $ 51.25 Next Day Air P"
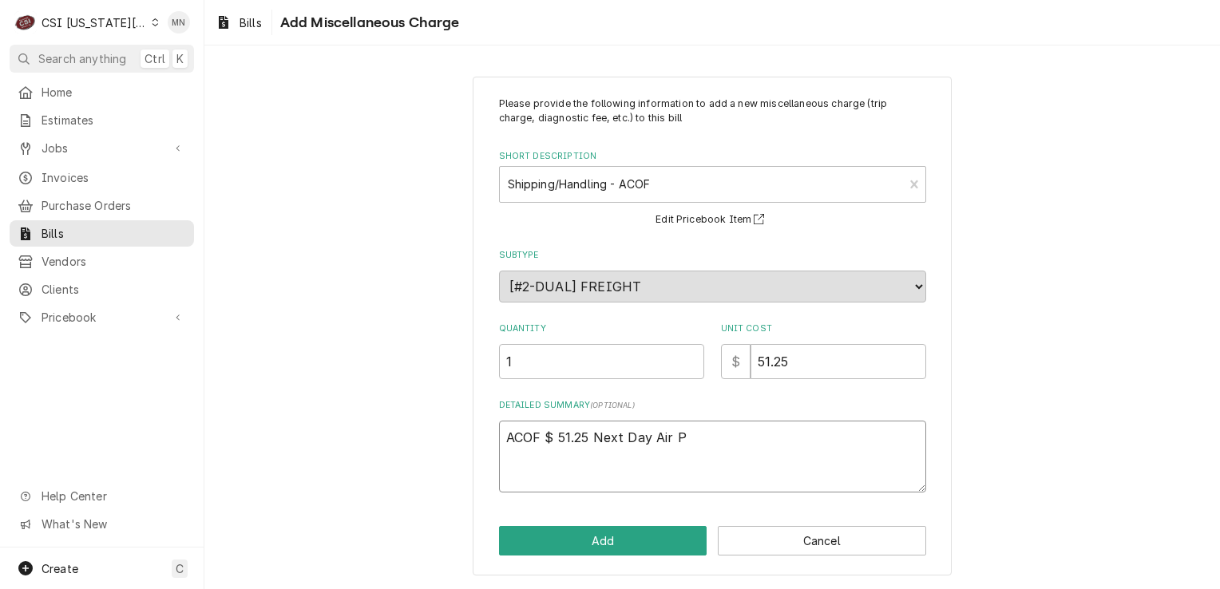
type textarea "x"
type textarea "ACOF $ 51.25 Next Day Air Pa"
type textarea "x"
type textarea "ACOF $ 51.25 Next Day Air Par"
type textarea "x"
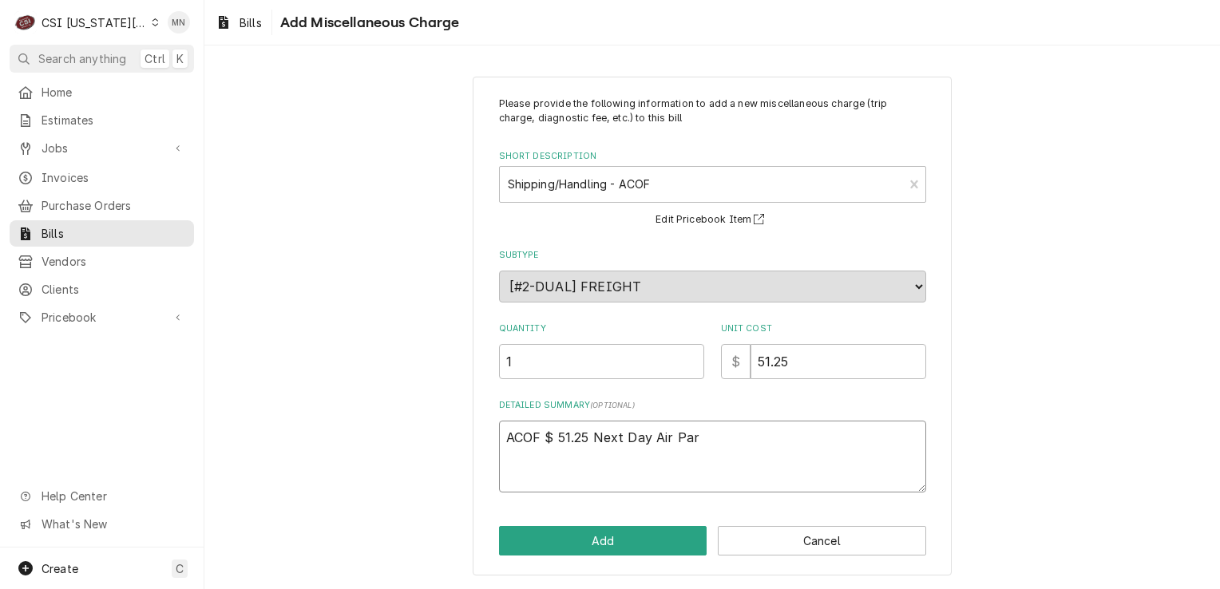
type textarea "ACOF $ 51.25 Next Day Air Part"
type textarea "x"
type textarea "ACOF $ 51.25 Next Day Air Parts"
type textarea "x"
type textarea "ACOF $ 51.25 Next Day Air Partst"
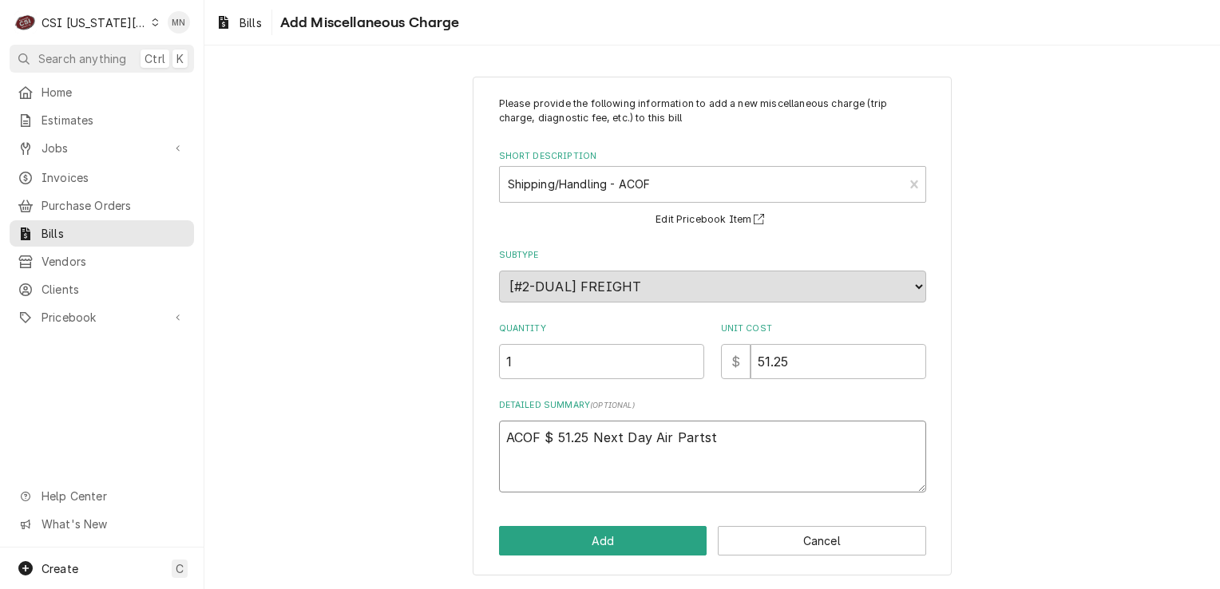
type textarea "x"
type textarea "ACOF $ 51.25 Next Day Air Partsto"
type textarea "x"
type textarea "ACOF $ 51.25 Next Day Air Partstow"
type textarea "x"
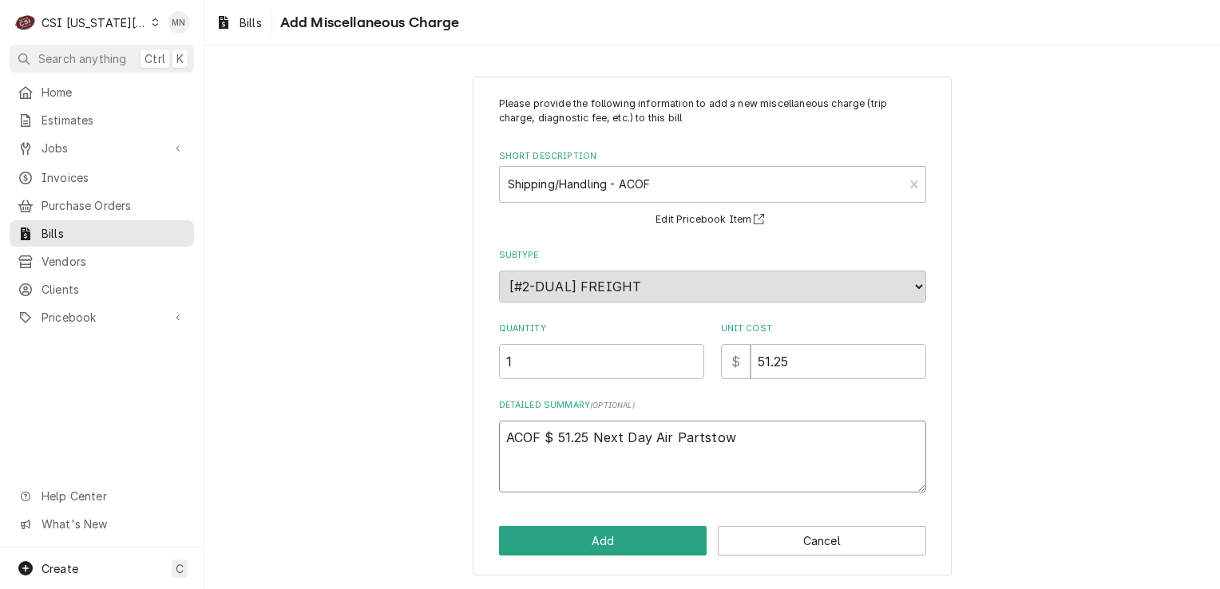
type textarea "ACOF $ 51.25 Next Day Air Partstown"
type textarea "x"
type textarea "ACOF $ 51.25 Next Day Air Partstown"
type textarea "x"
type textarea "ACOF $ 51.25 Next Day Air Partstown 2"
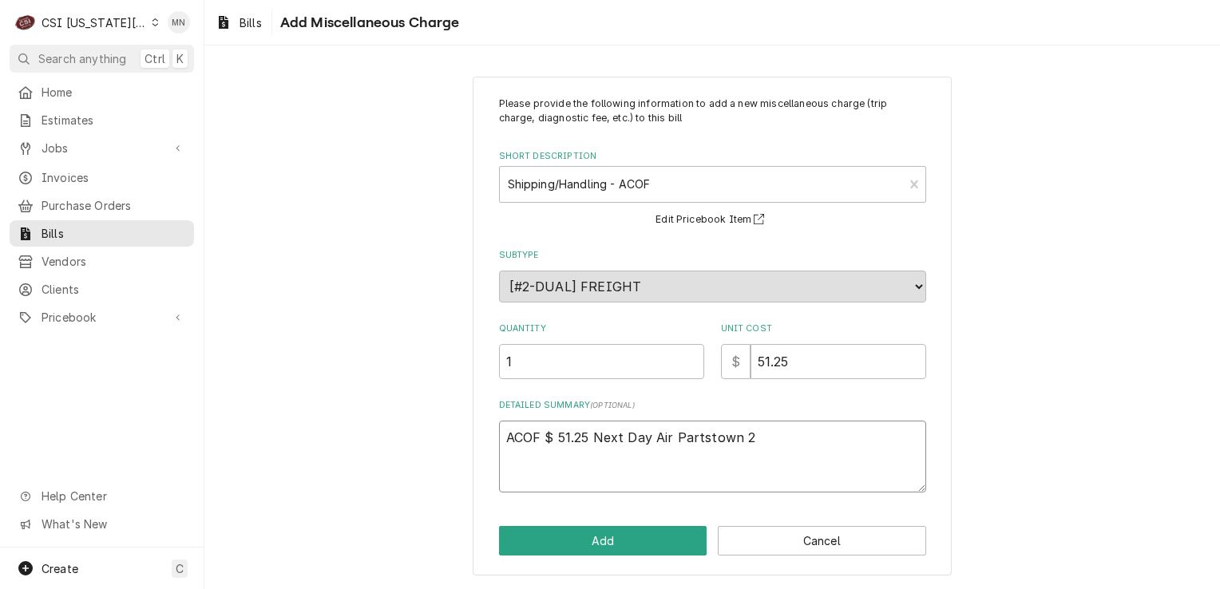
type textarea "x"
type textarea "ACOF $ 51.25 Next Day Air Partstown 21"
type textarea "x"
type textarea "ACOF $ 51.25 Next Day Air Partstown 210"
type textarea "x"
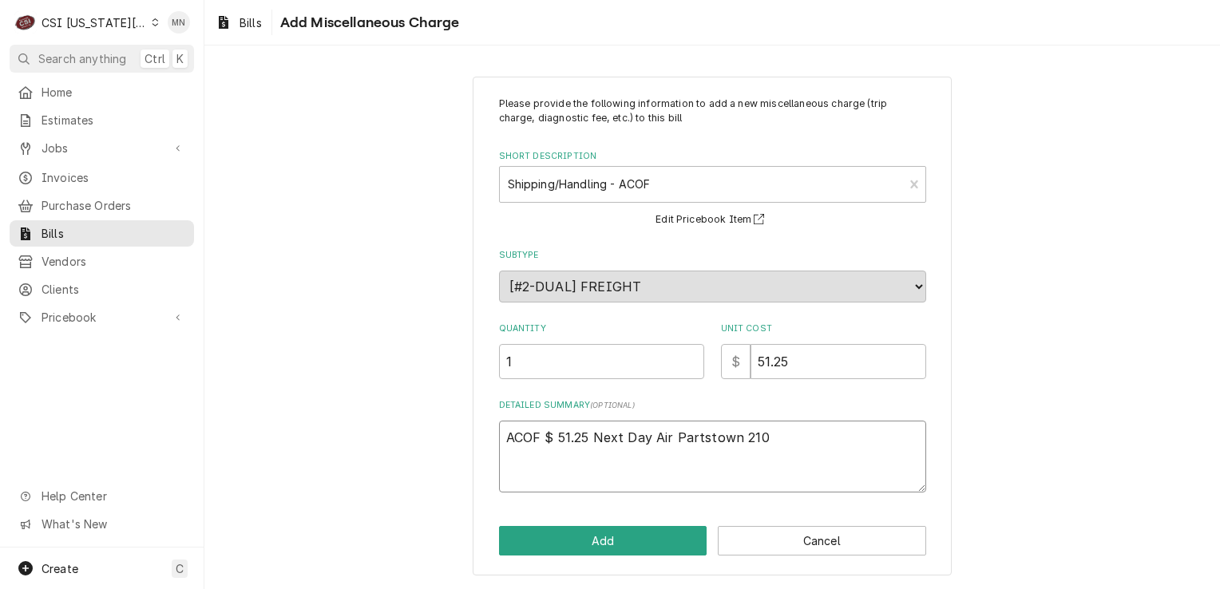
type textarea "ACOF $ 51.25 Next Day Air Partstown 2107"
type textarea "x"
type textarea "ACOF $ 51.25 Next Day Air Partstown 21071"
type textarea "x"
type textarea "ACOF $ 51.25 Next Day Air Partstown 210718"
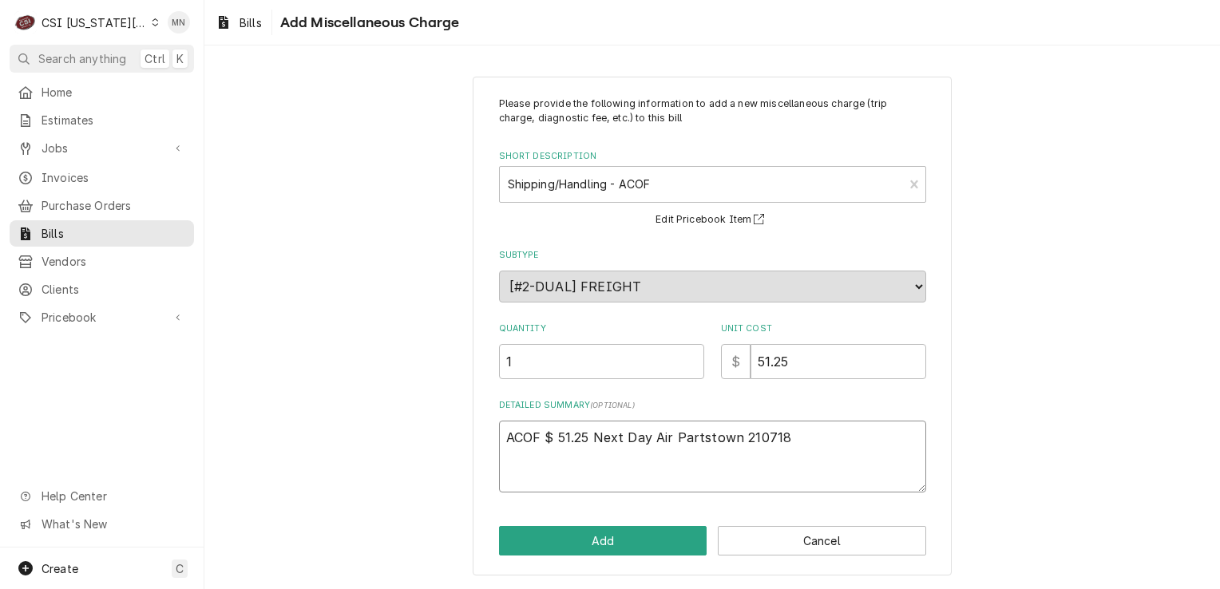
type textarea "x"
type textarea "ACOF $ 51.25 Next Day Air Partstown 2107184"
type textarea "x"
type textarea "ACOF $ 51.25 Next Day Air Partstown 21071840"
type textarea "x"
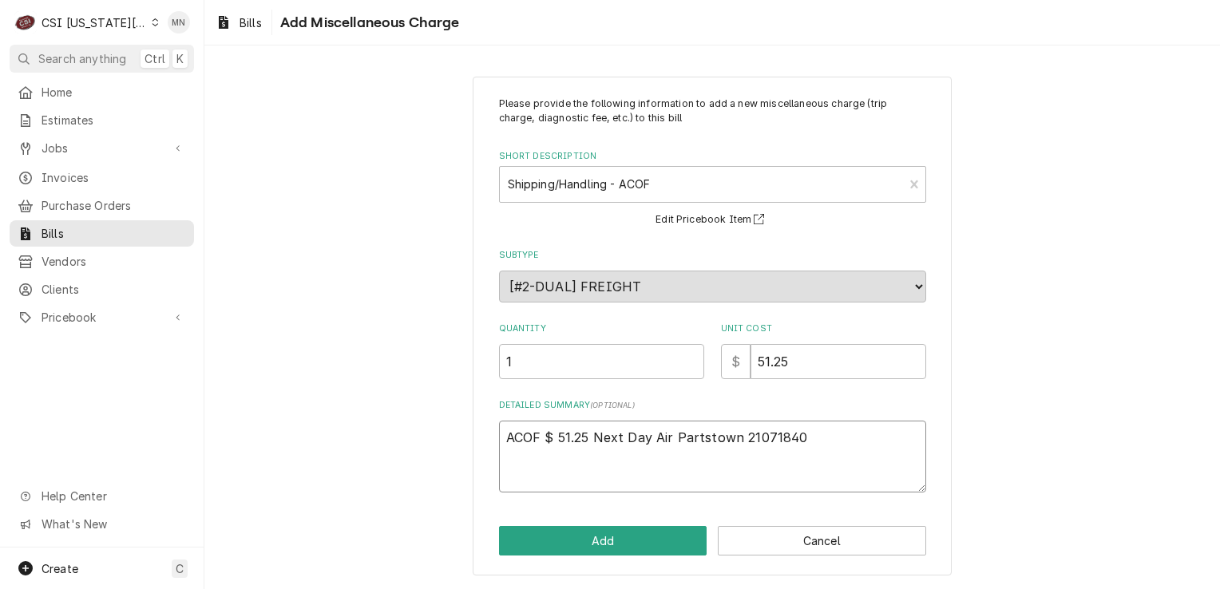
type textarea "ACOF $ 51.25 Next Day Air Partstown 210718406"
type textarea "x"
type textarea "ACOF $ 51.25 Next Day Air Partstown 2107184069"
click at [628, 533] on button "Add" at bounding box center [603, 541] width 208 height 30
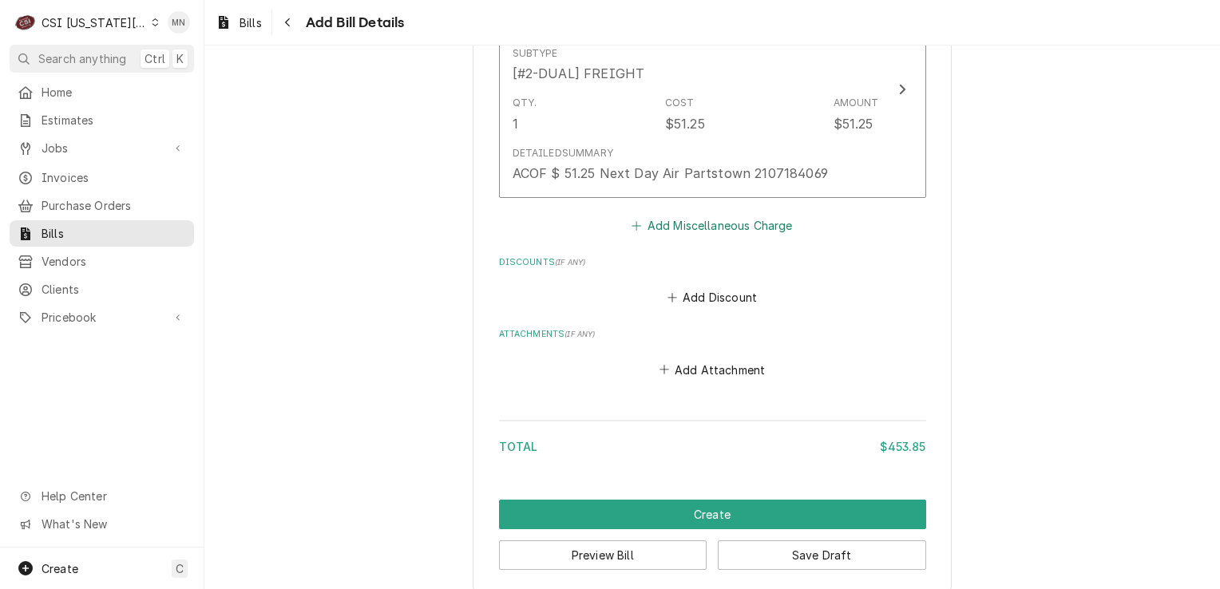
scroll to position [1415, 0]
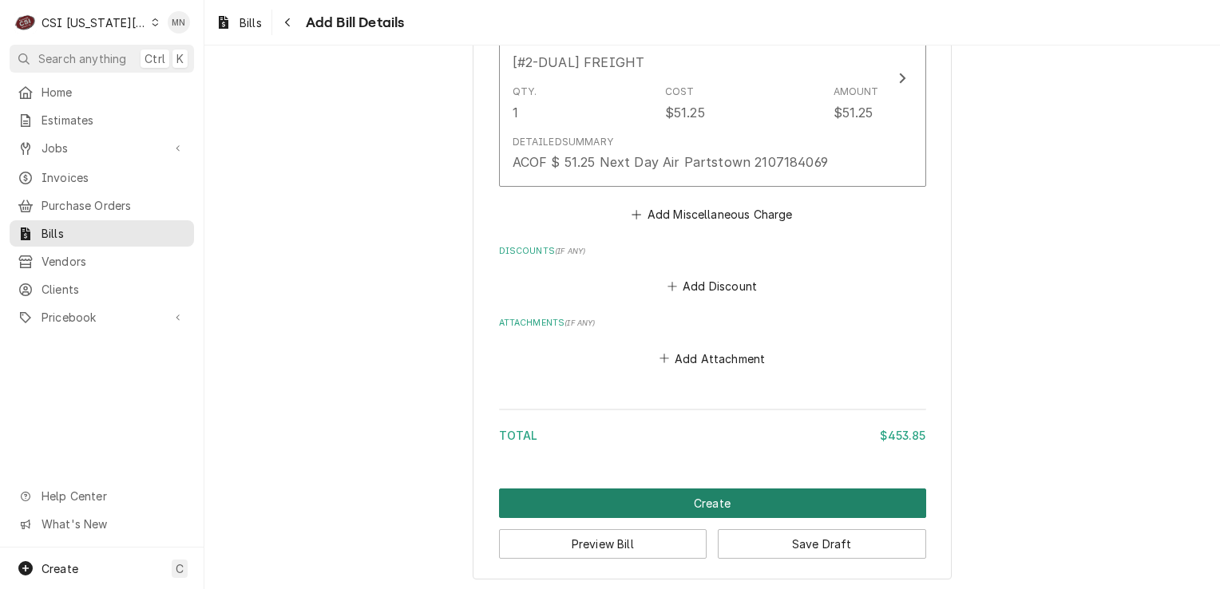
click at [722, 503] on button "Create" at bounding box center [712, 504] width 427 height 30
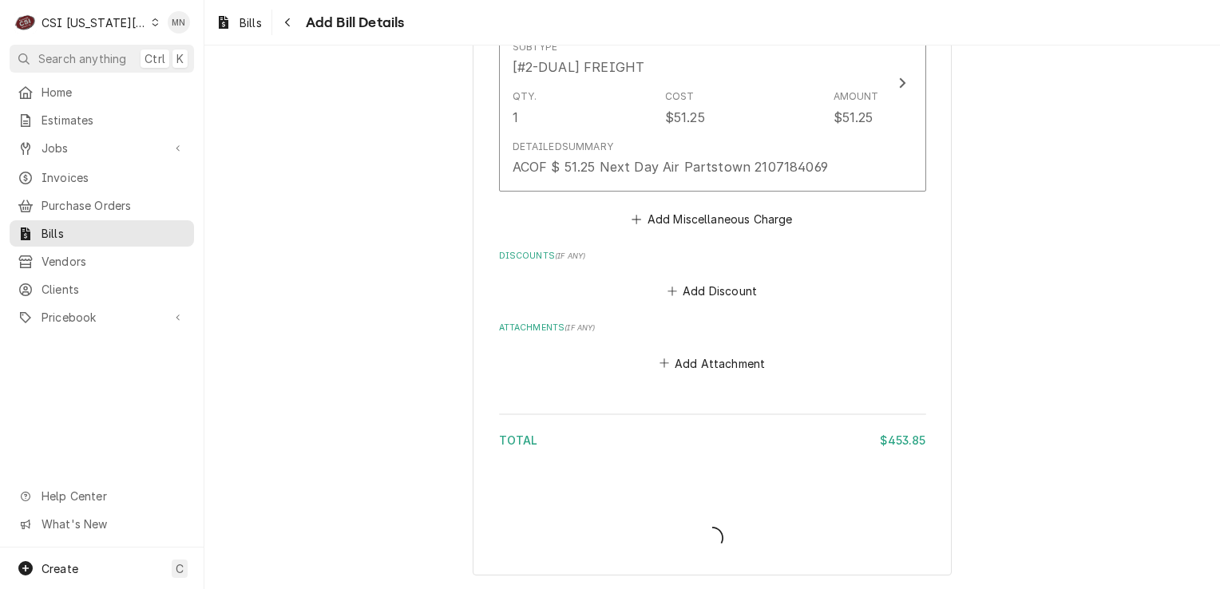
scroll to position [1406, 0]
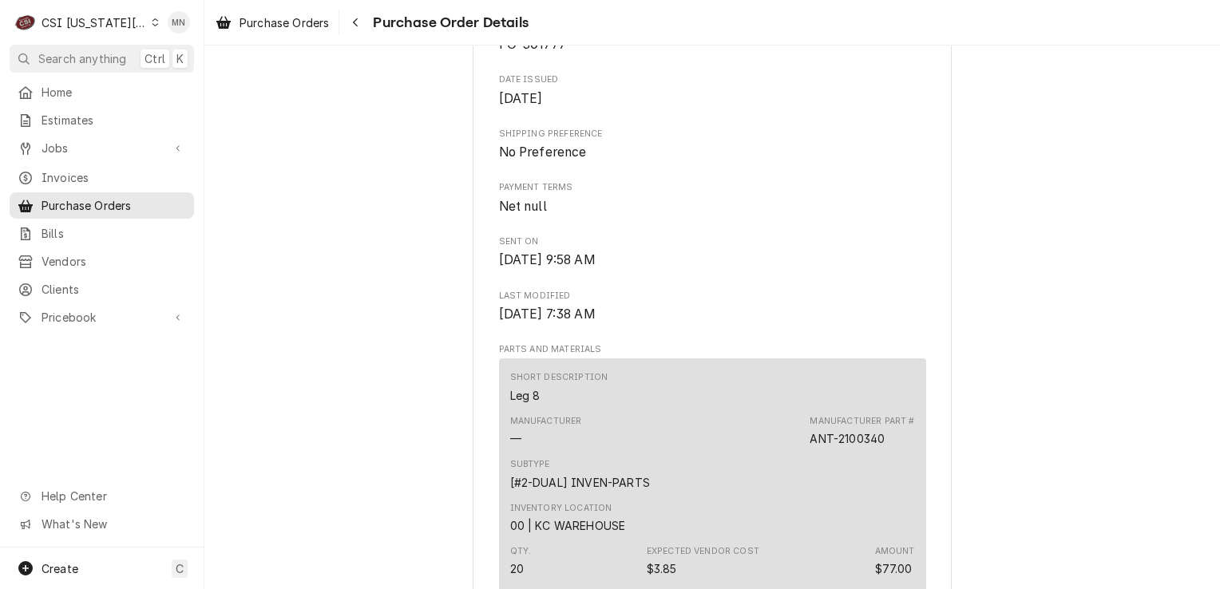
scroll to position [719, 0]
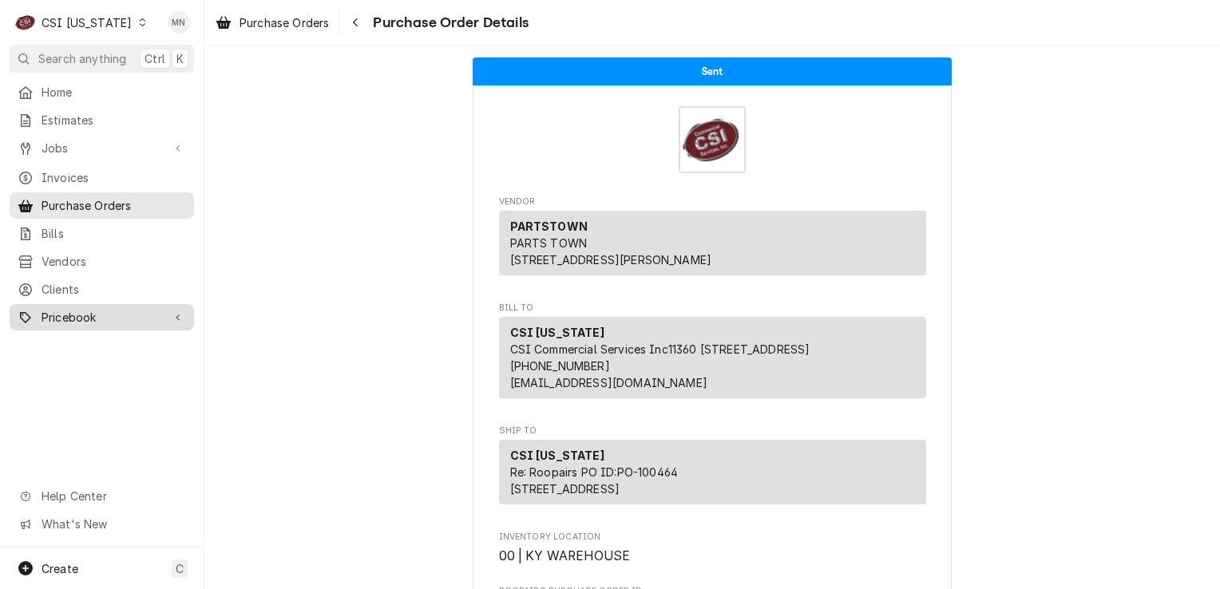
click at [54, 309] on span "Pricebook" at bounding box center [102, 317] width 121 height 17
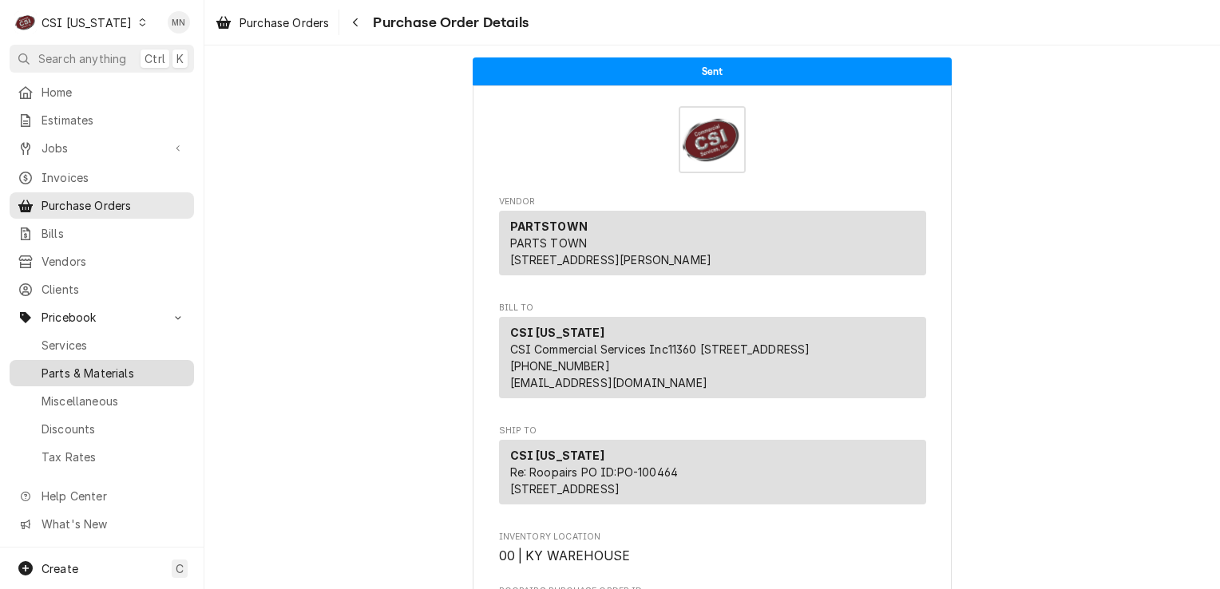
click at [81, 365] on span "Parts & Materials" at bounding box center [114, 373] width 145 height 17
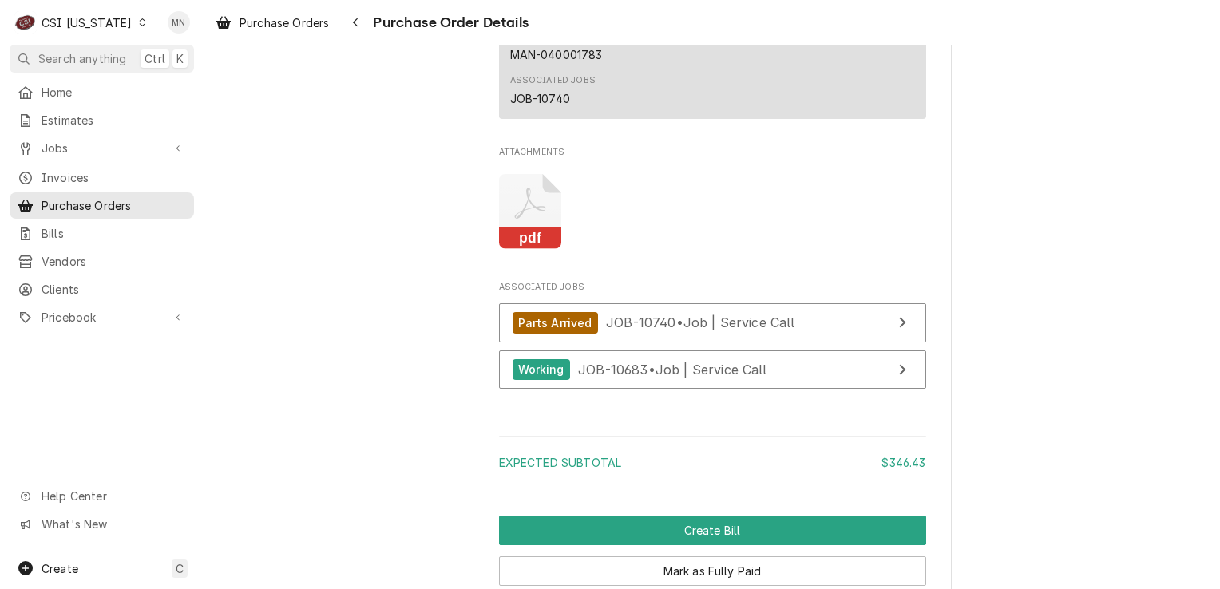
scroll to position [2954, 0]
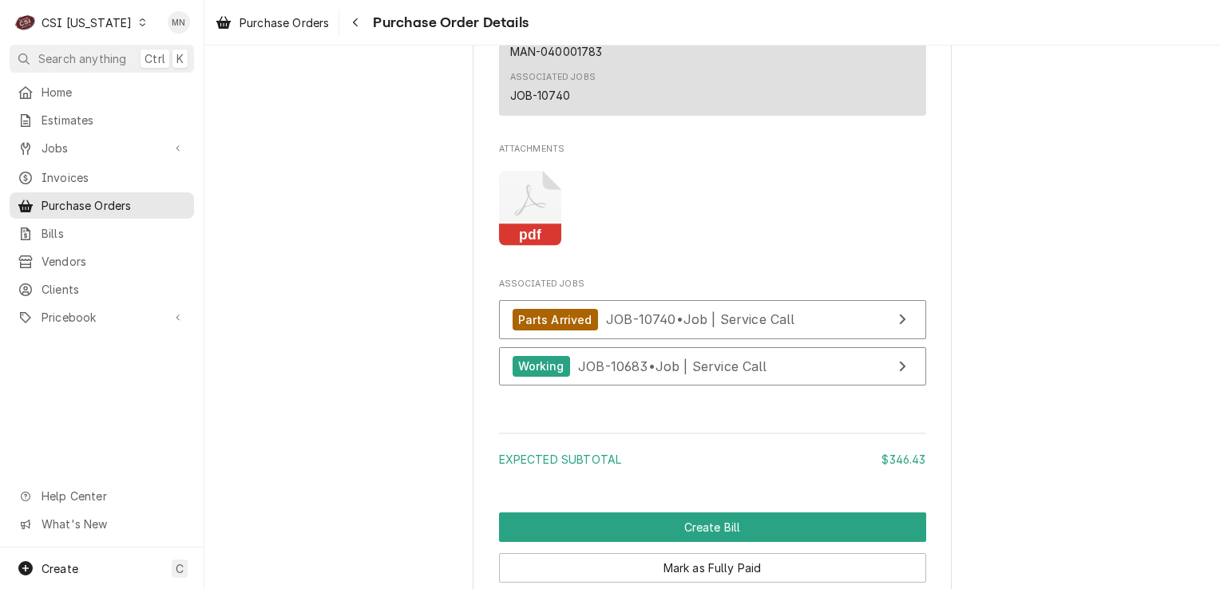
click at [540, 247] on icon "Attachments" at bounding box center [530, 209] width 63 height 76
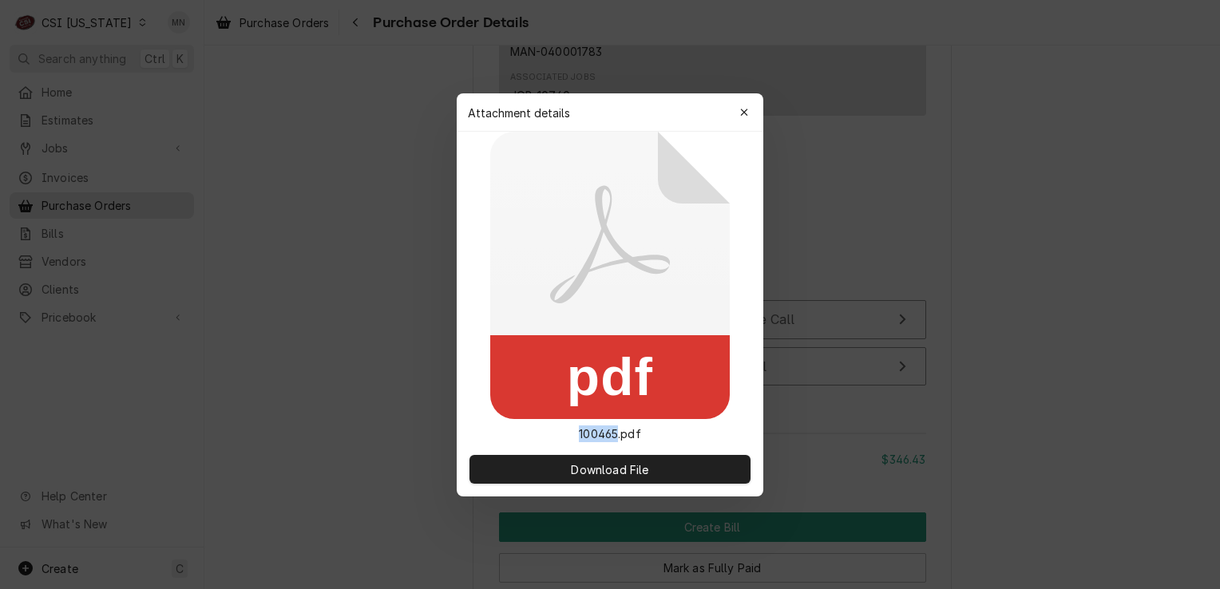
click at [540, 262] on icon at bounding box center [610, 275] width 240 height 287
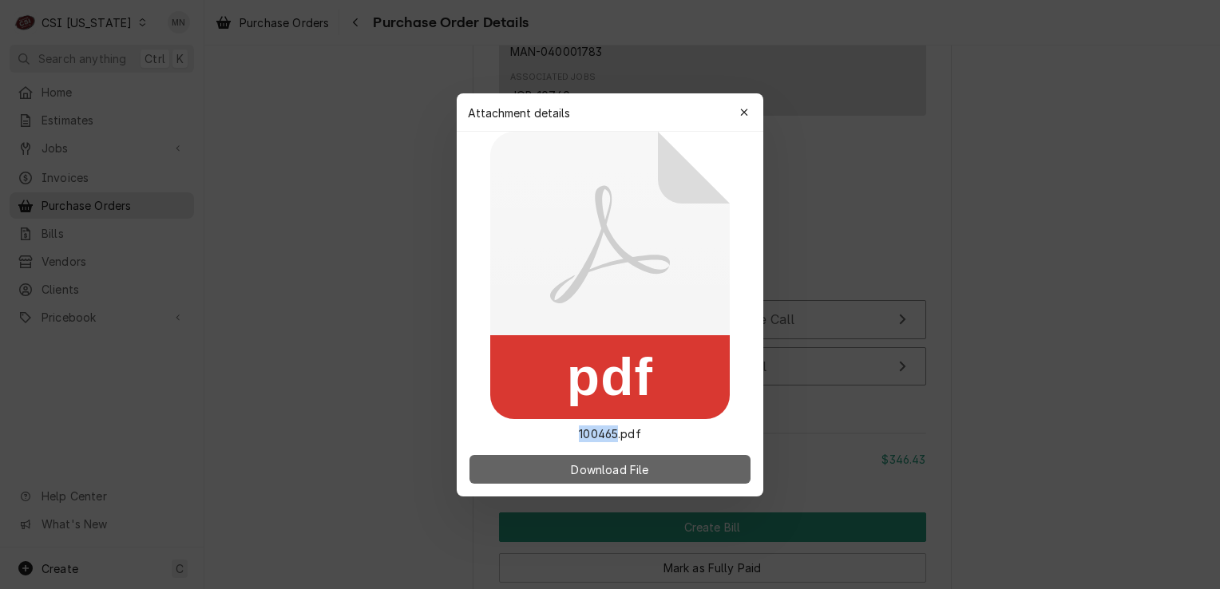
click at [582, 458] on button "Download File" at bounding box center [610, 469] width 281 height 29
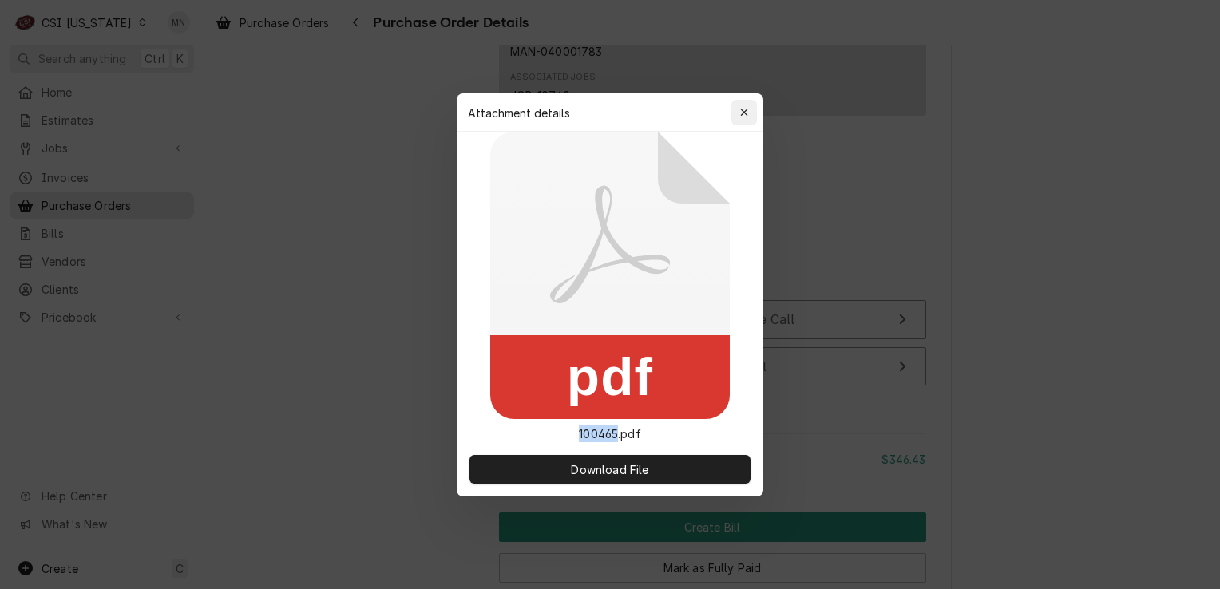
click at [743, 116] on icon "button" at bounding box center [744, 112] width 9 height 11
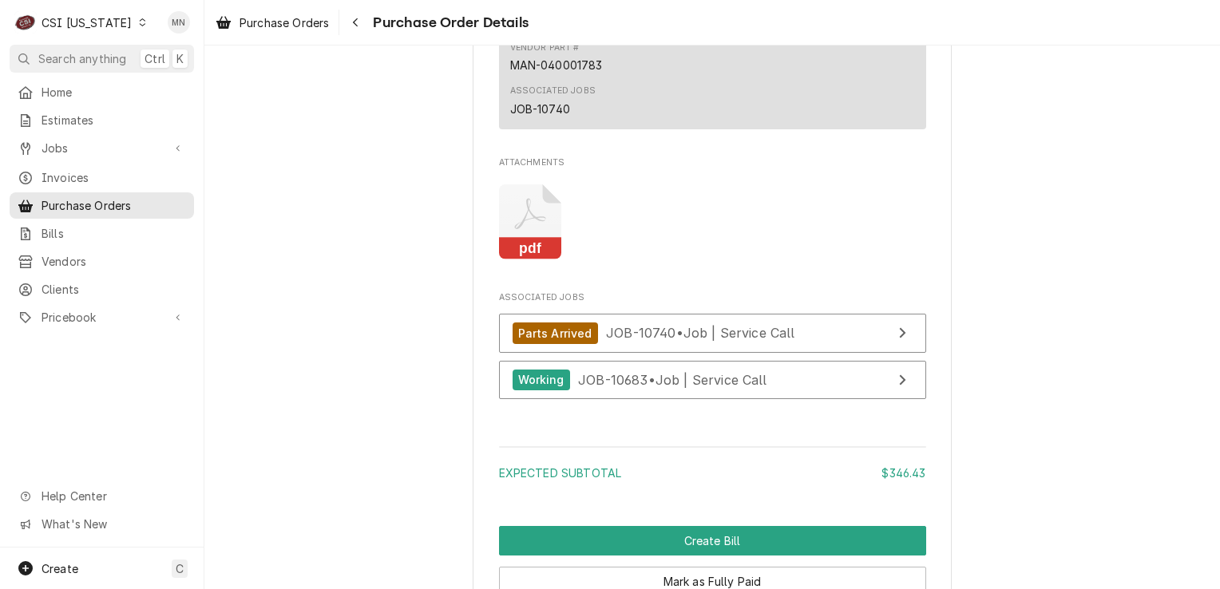
scroll to position [3114, 0]
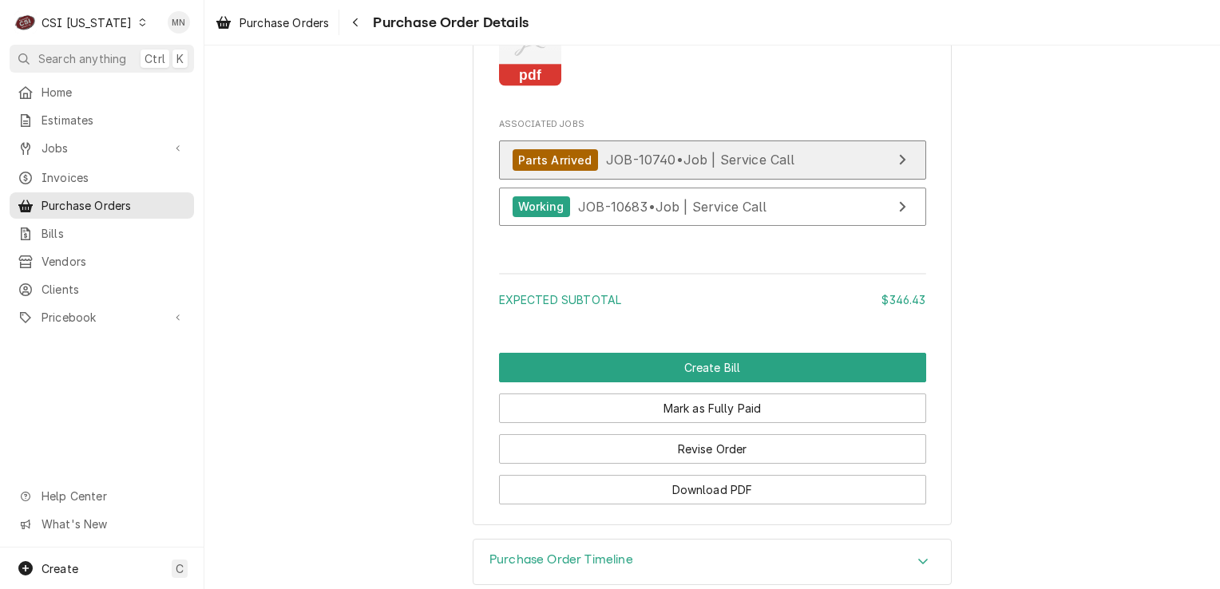
click at [650, 168] on span "JOB-10740 • Job | Service Call" at bounding box center [700, 160] width 189 height 16
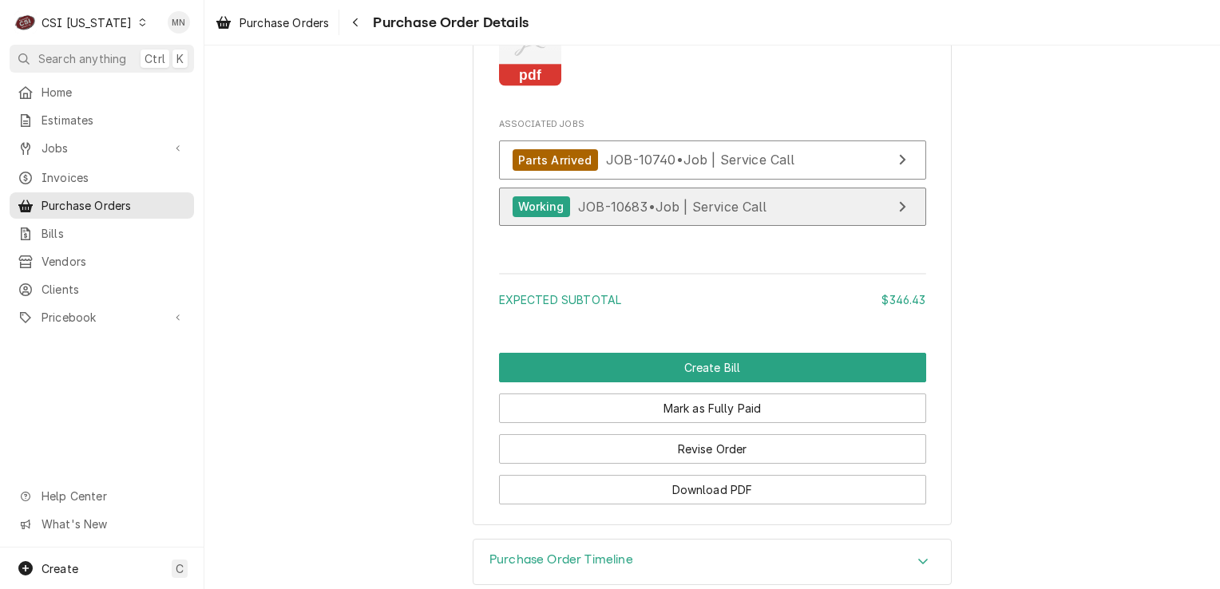
click at [615, 214] on span "JOB-10683 • Job | Service Call" at bounding box center [672, 206] width 189 height 16
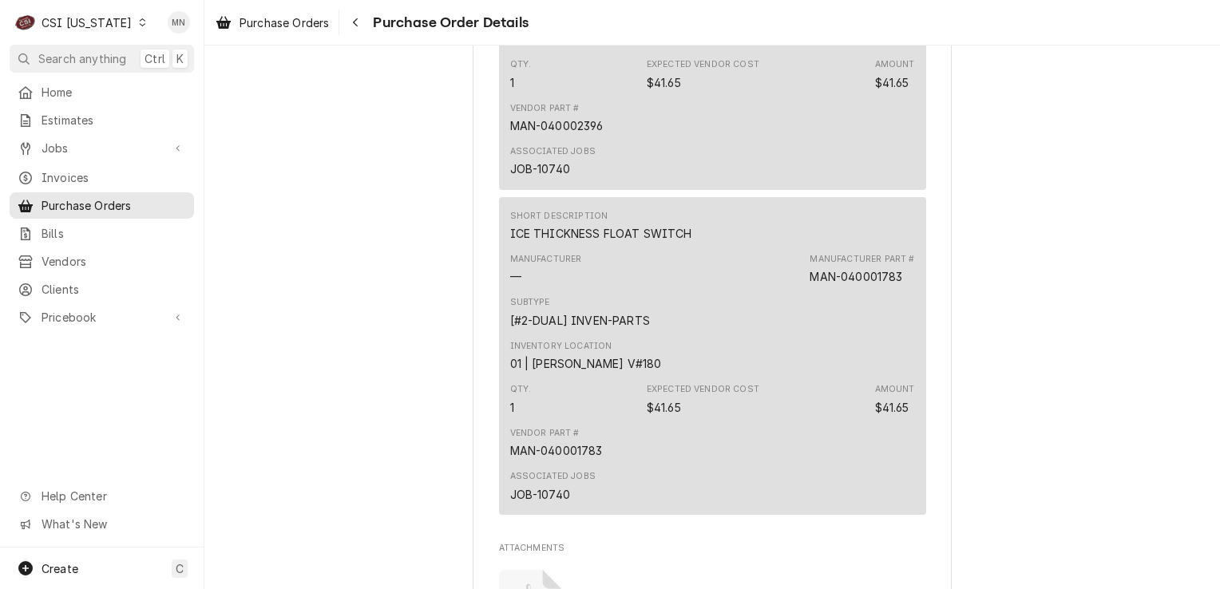
scroll to position [2395, 0]
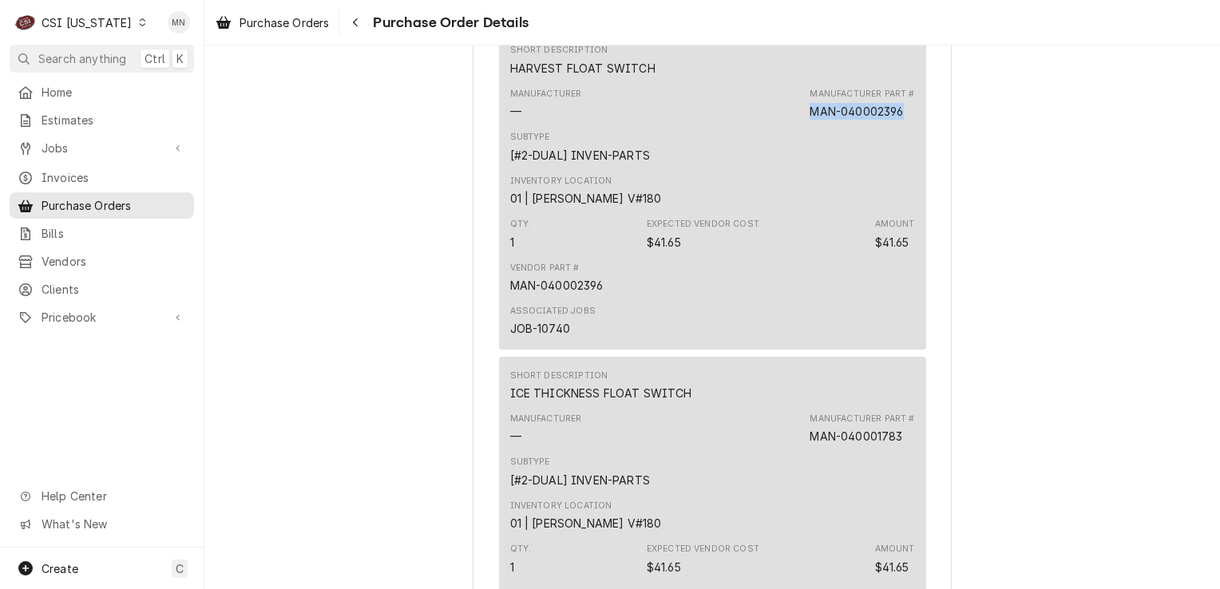
drag, startPoint x: 901, startPoint y: 160, endPoint x: 802, endPoint y: 152, distance: 99.4
click at [802, 125] on div "Manufacturer — Manufacturer Part # MAN-040002396" at bounding box center [712, 103] width 405 height 43
drag, startPoint x: 802, startPoint y: 152, endPoint x: 817, endPoint y: 158, distance: 16.5
copy div "MAN-040002396"
drag, startPoint x: 901, startPoint y: 487, endPoint x: 806, endPoint y: 485, distance: 94.2
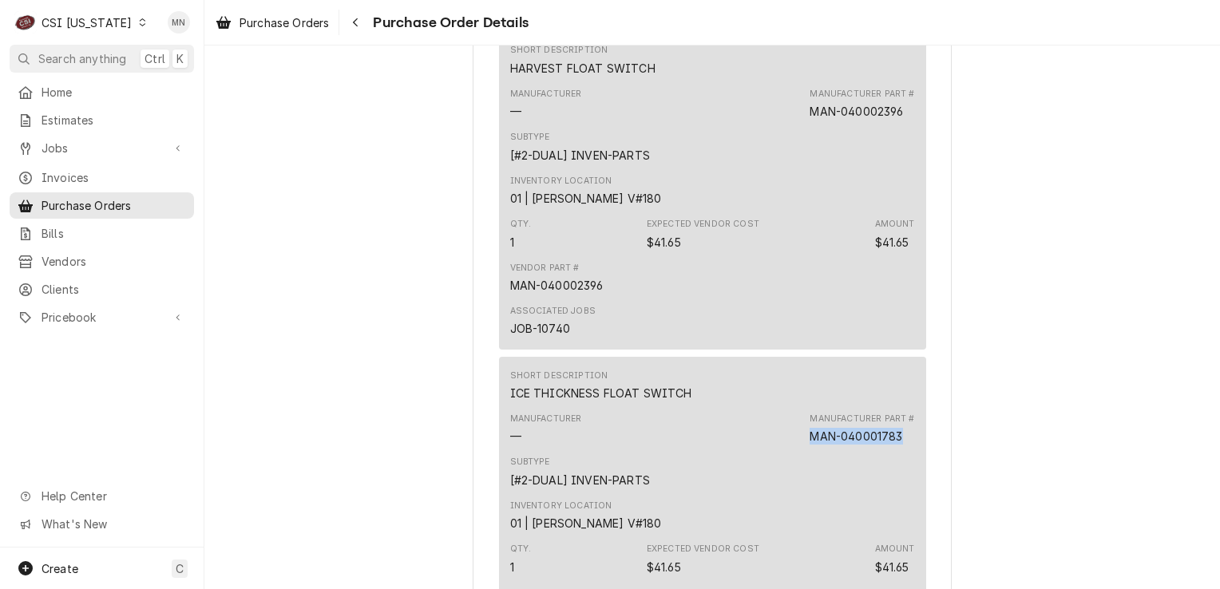
click at [810, 445] on div "Manufacturer Part # MAN-040001783" at bounding box center [862, 429] width 105 height 32
copy div "MAN-040001783"
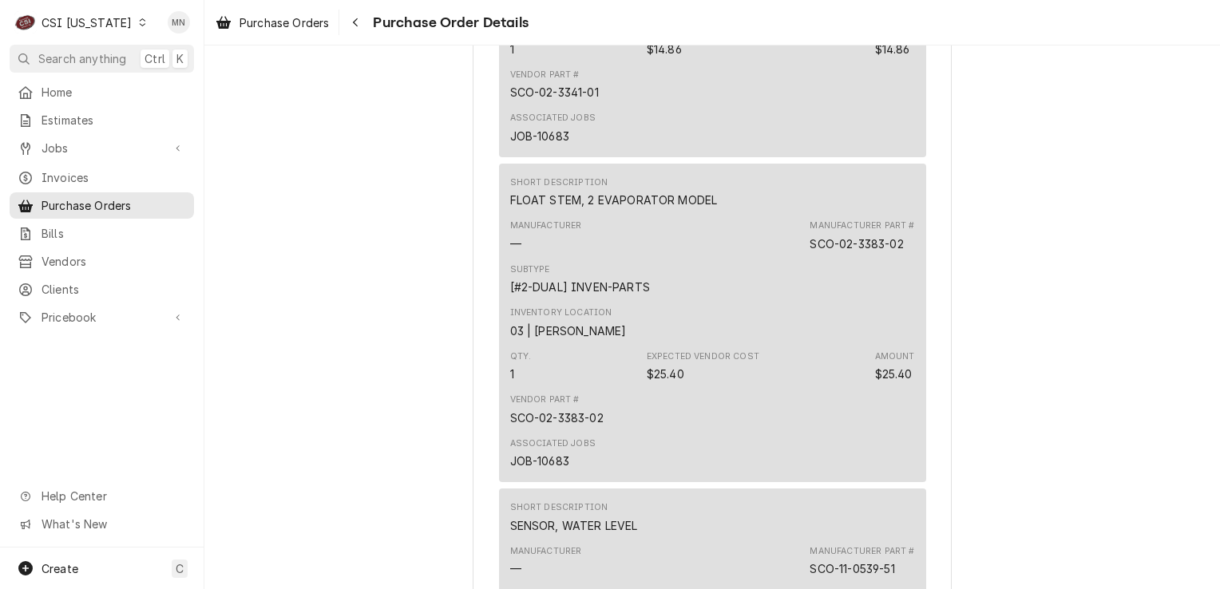
scroll to position [1597, 0]
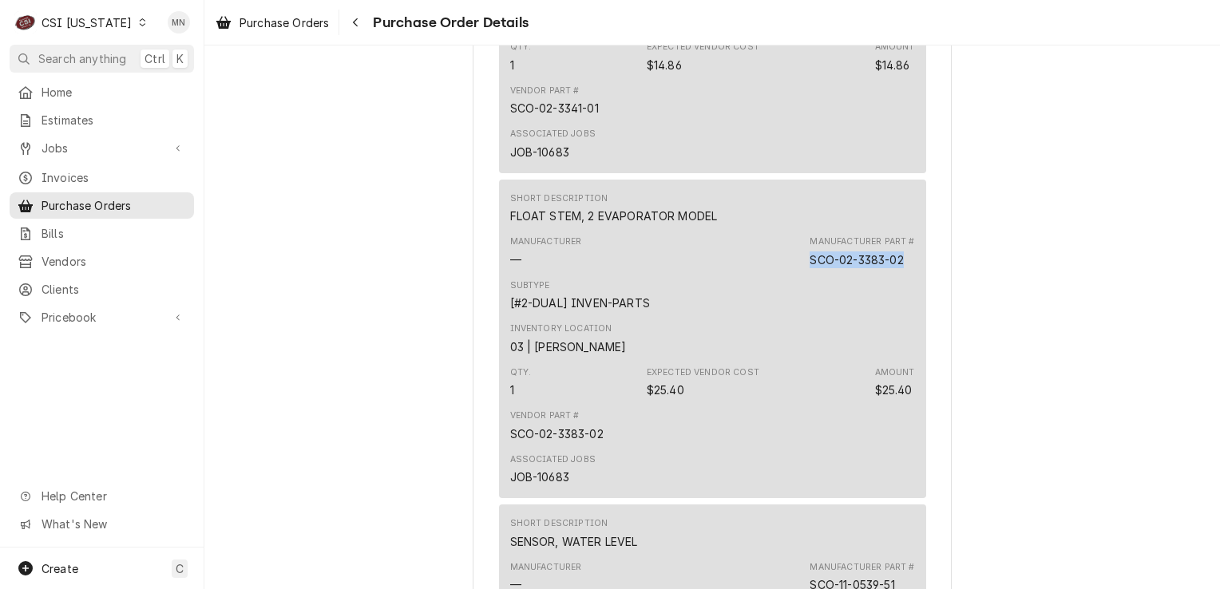
drag, startPoint x: 904, startPoint y: 308, endPoint x: 805, endPoint y: 308, distance: 99.0
click at [810, 267] on div "Manufacturer Part # SCO-02-3383-02" at bounding box center [862, 252] width 105 height 32
copy div "SCO-02-3383-02"
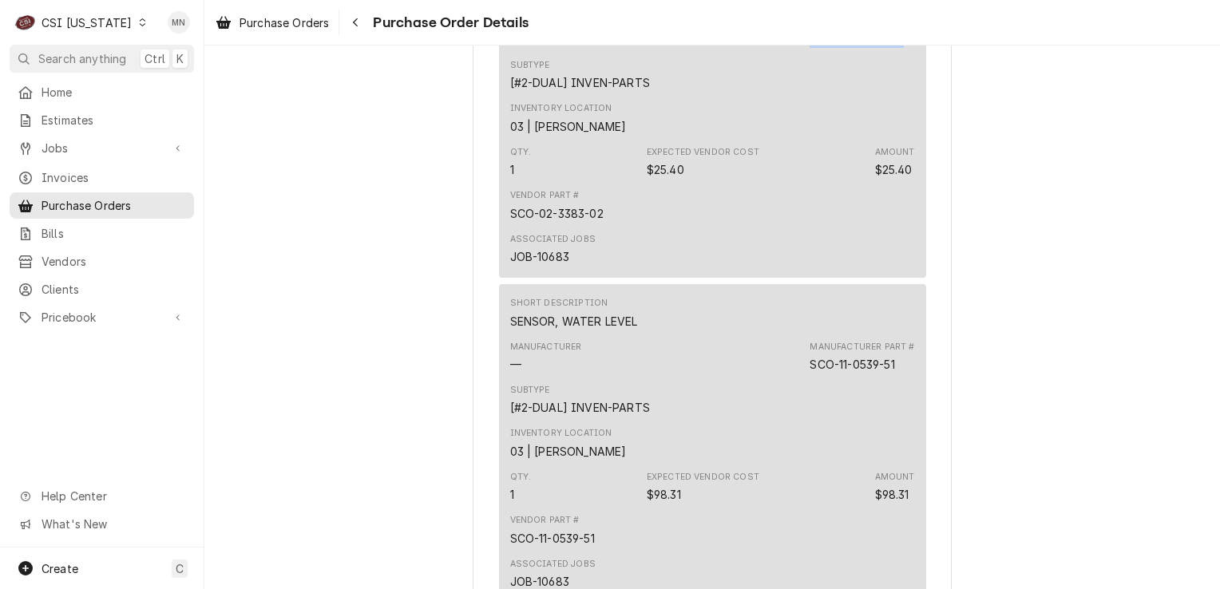
scroll to position [1837, 0]
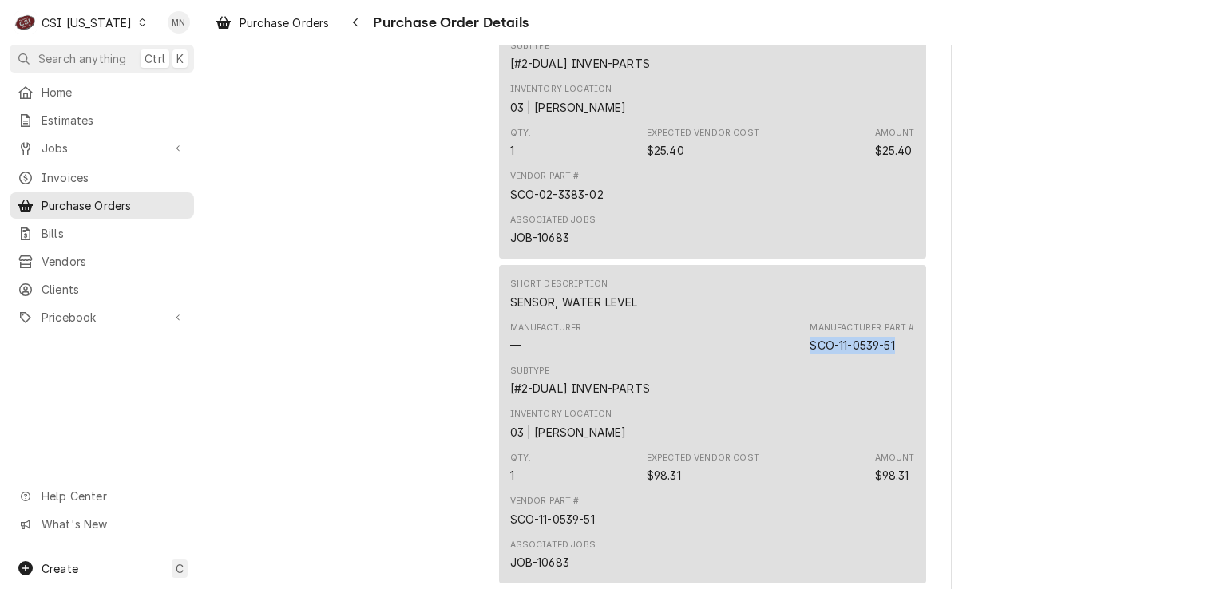
drag, startPoint x: 898, startPoint y: 400, endPoint x: 805, endPoint y: 398, distance: 93.4
click at [810, 354] on div "Manufacturer Part # SCO-11-0539-51" at bounding box center [862, 338] width 105 height 32
copy div "SCO-11-0539-51"
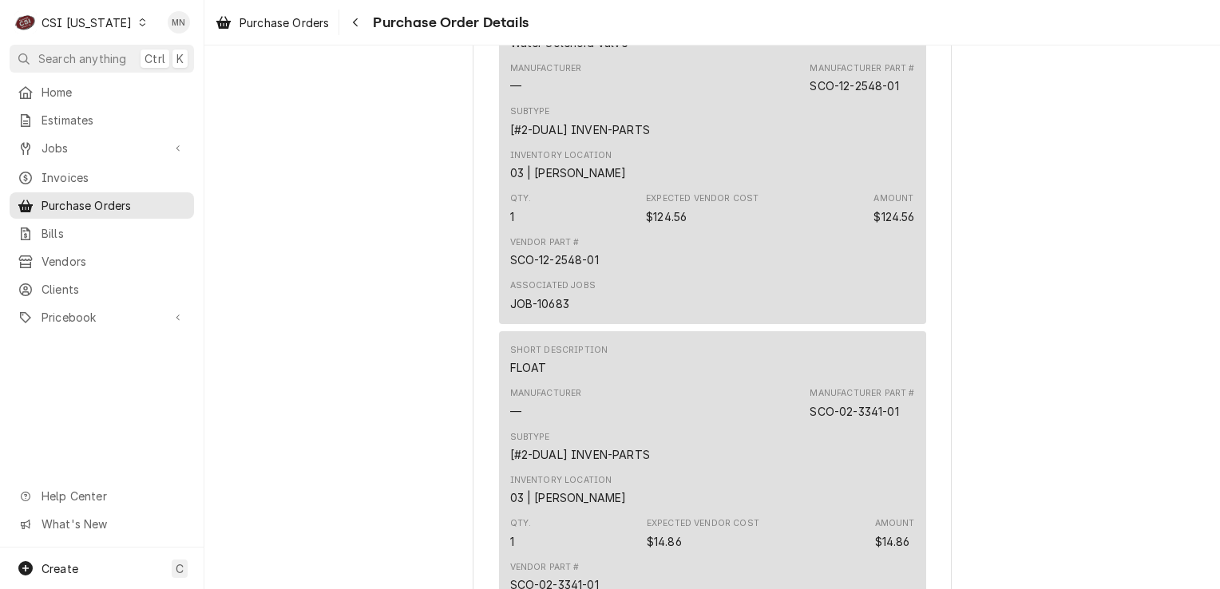
scroll to position [1118, 0]
drag, startPoint x: 897, startPoint y: 464, endPoint x: 807, endPoint y: 462, distance: 90.2
click at [810, 422] on div "SCO-02-3341-01" at bounding box center [854, 414] width 89 height 17
copy div "SCO-02-3341-01"
drag, startPoint x: 897, startPoint y: 142, endPoint x: 806, endPoint y: 145, distance: 91.1
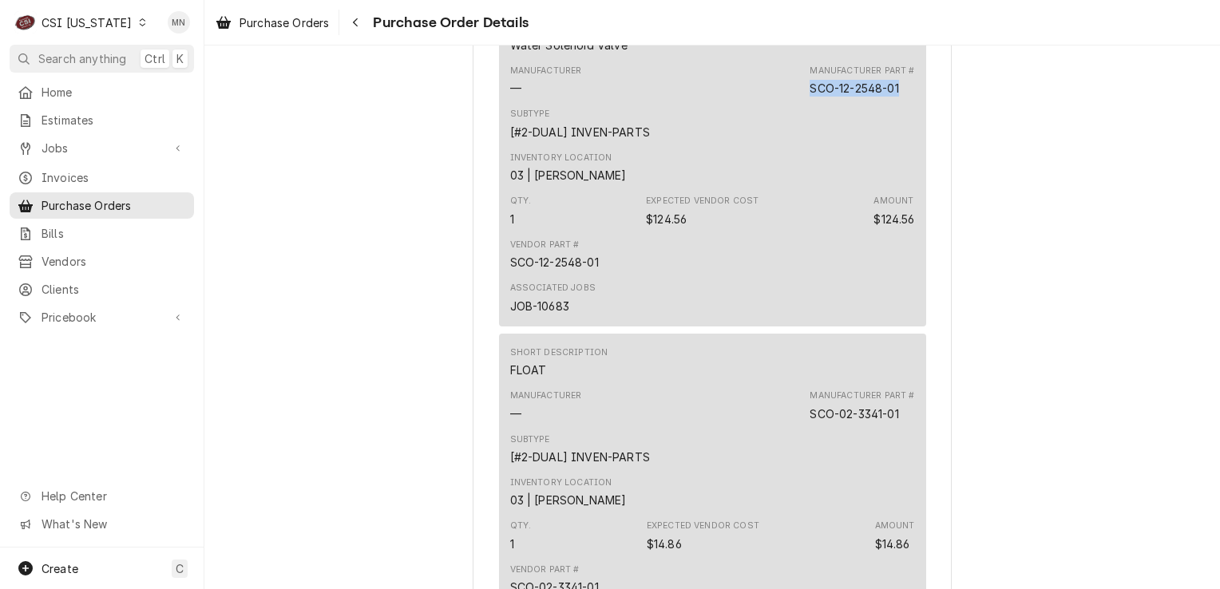
click at [810, 97] on div "SCO-12-2548-01" at bounding box center [854, 88] width 89 height 17
copy div "SCO-12-2548-01"
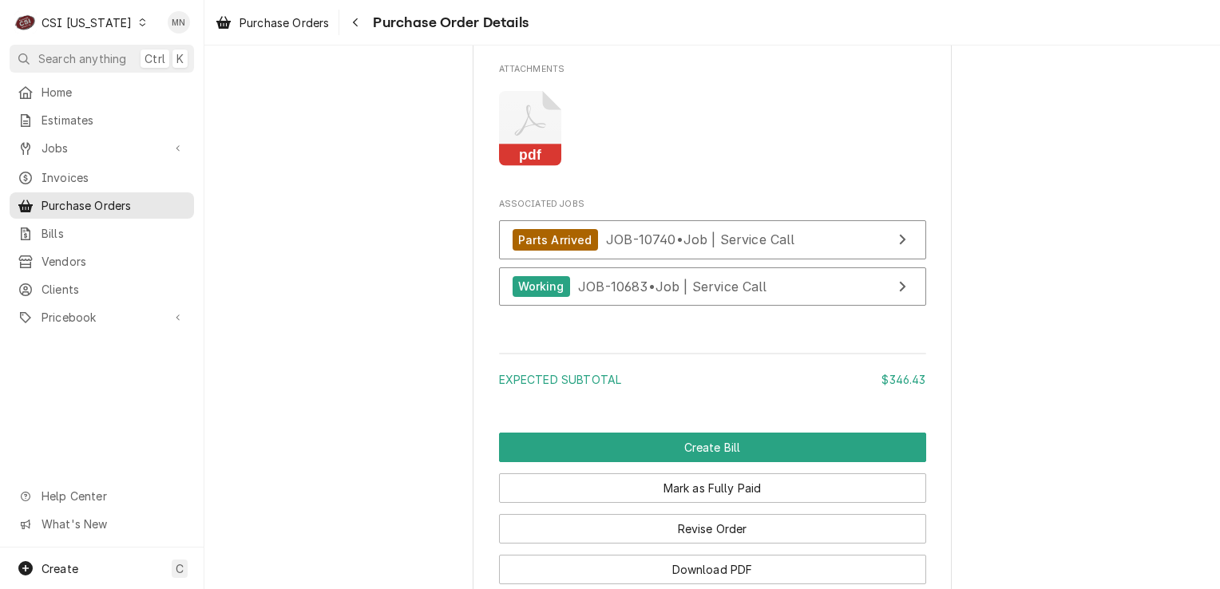
scroll to position [3114, 0]
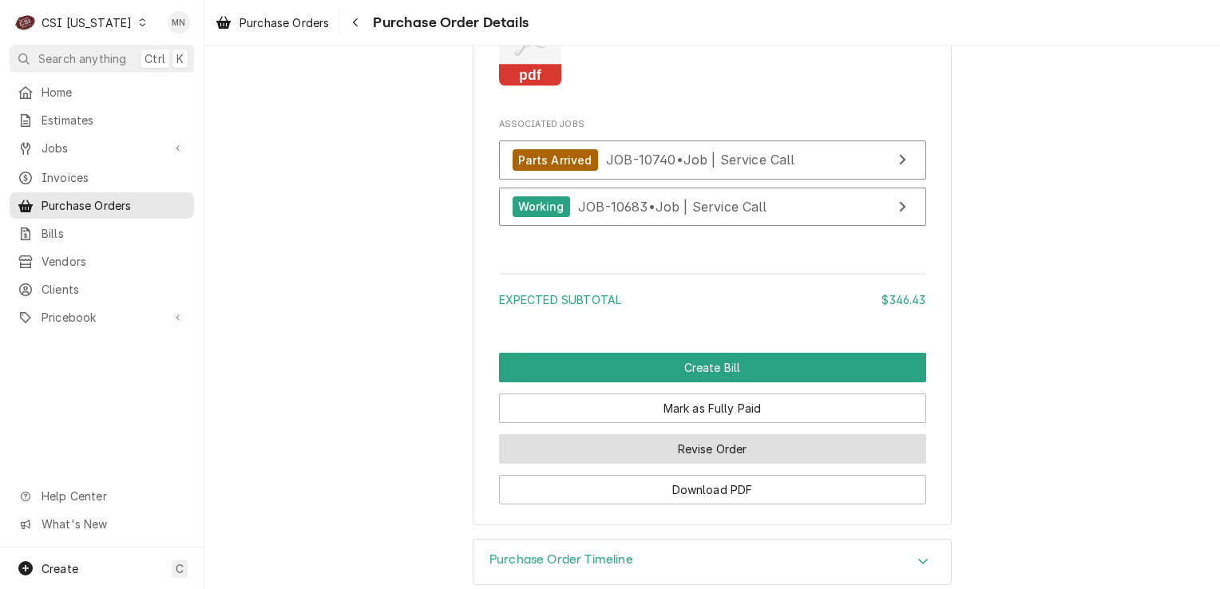
click at [684, 464] on button "Revise Order" at bounding box center [712, 449] width 427 height 30
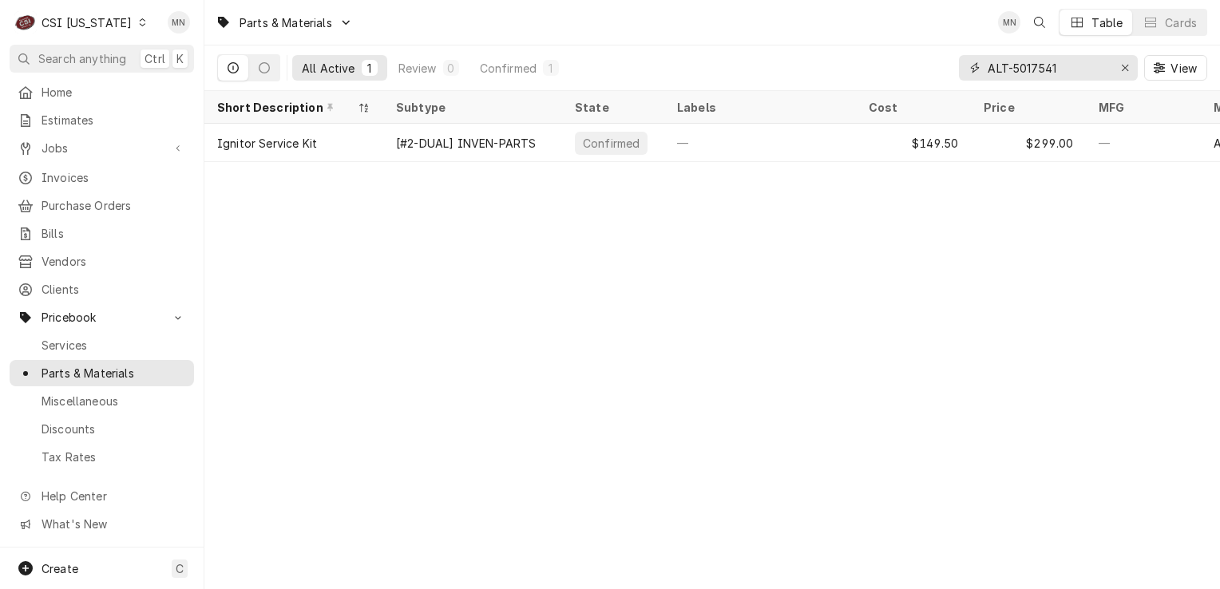
click at [1107, 69] on input "ALT-5017541" at bounding box center [1048, 68] width 120 height 26
click at [1118, 69] on div "Erase input" at bounding box center [1125, 68] width 16 height 16
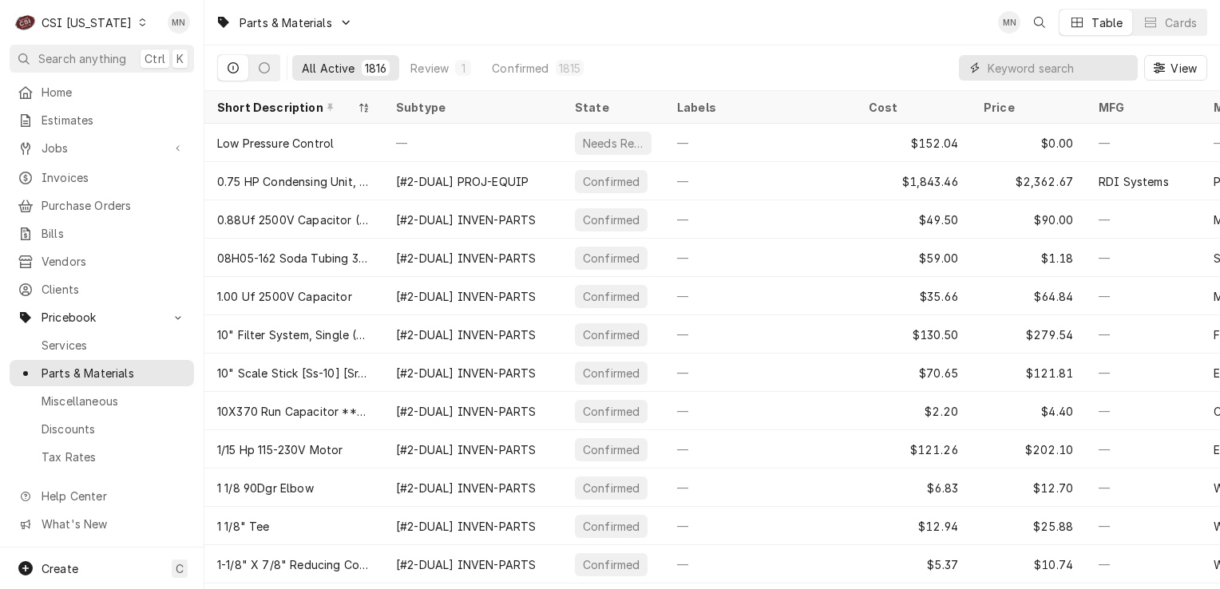
paste input "MAN-040002396"
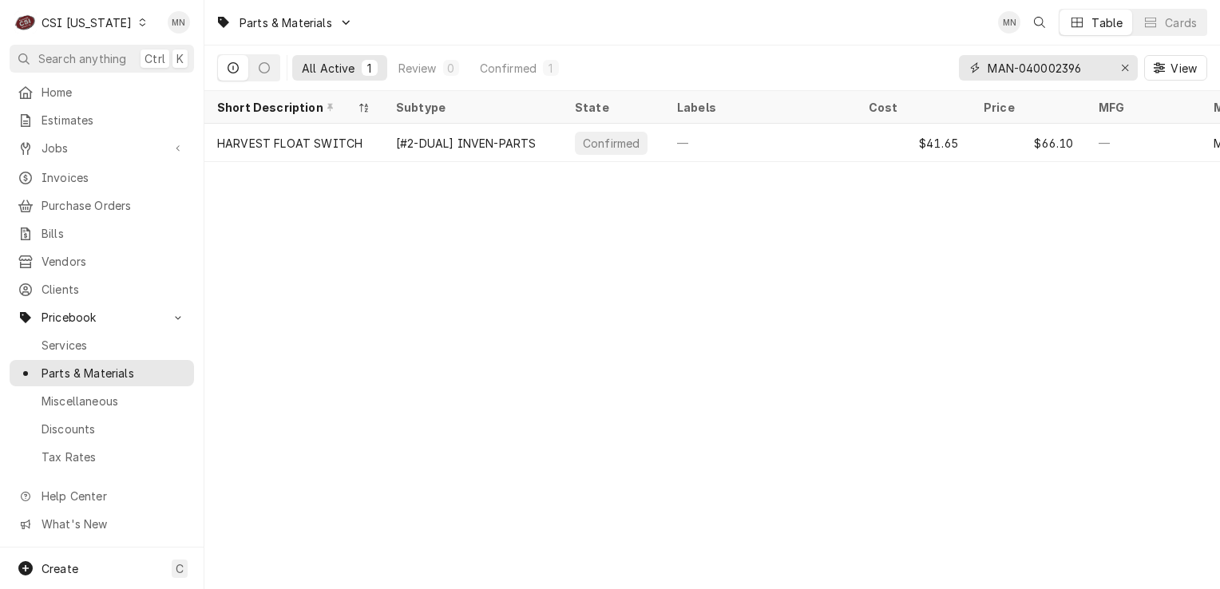
type input "MAN-040002396"
click at [1125, 71] on icon "Erase input" at bounding box center [1125, 67] width 9 height 11
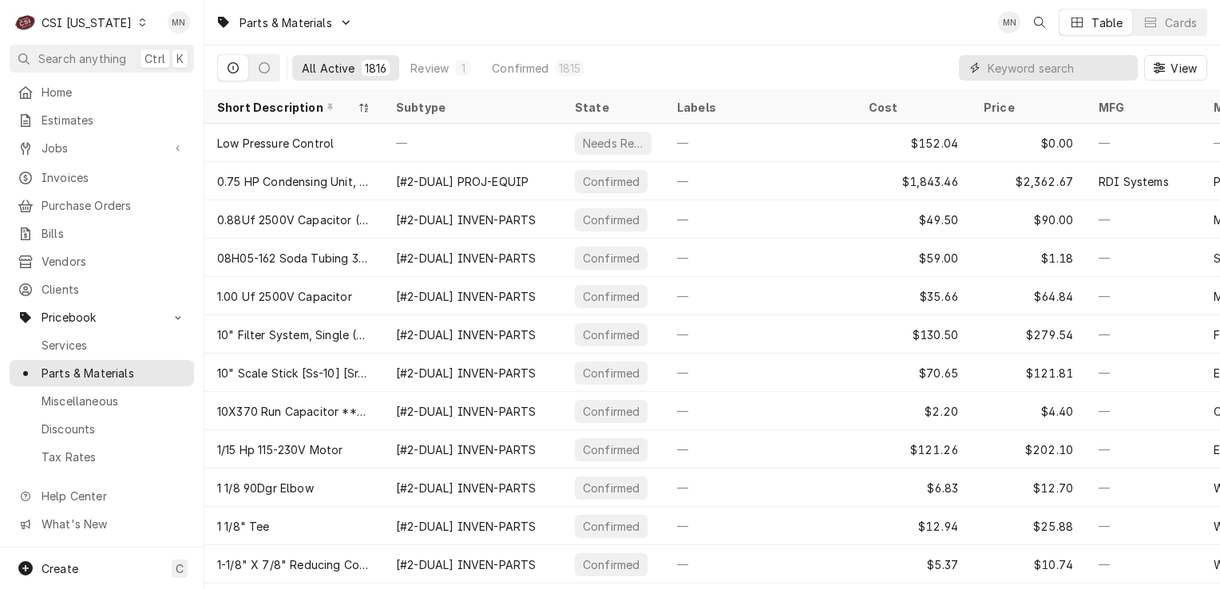
paste input "MAN-040001783"
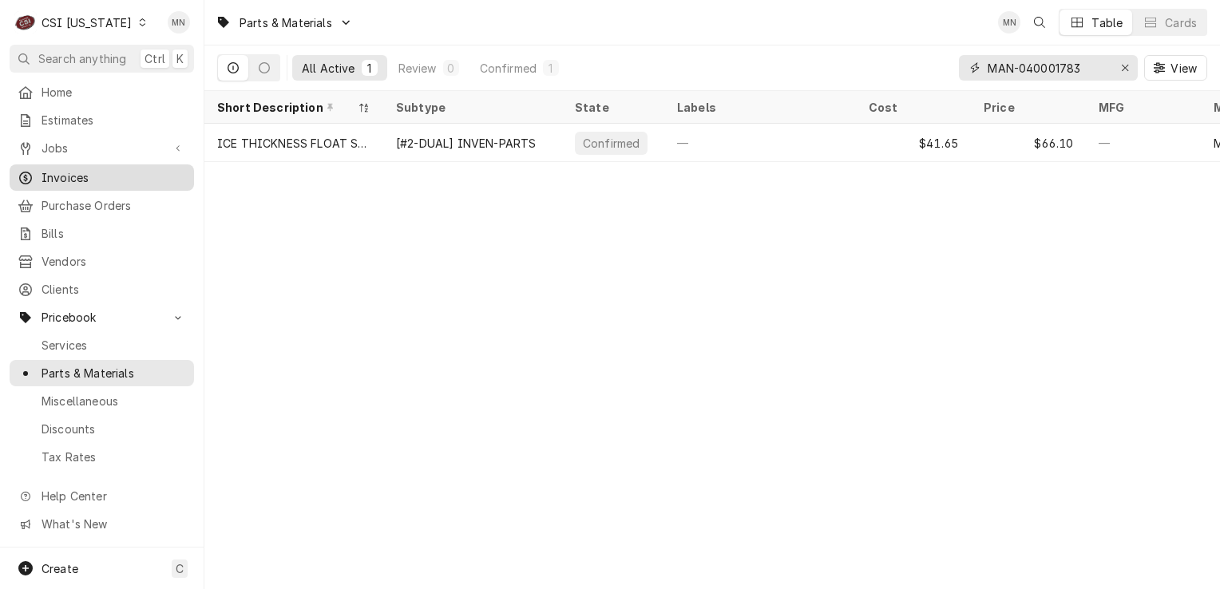
type input "MAN-040001783"
click at [1127, 67] on icon "Erase input" at bounding box center [1125, 67] width 9 height 11
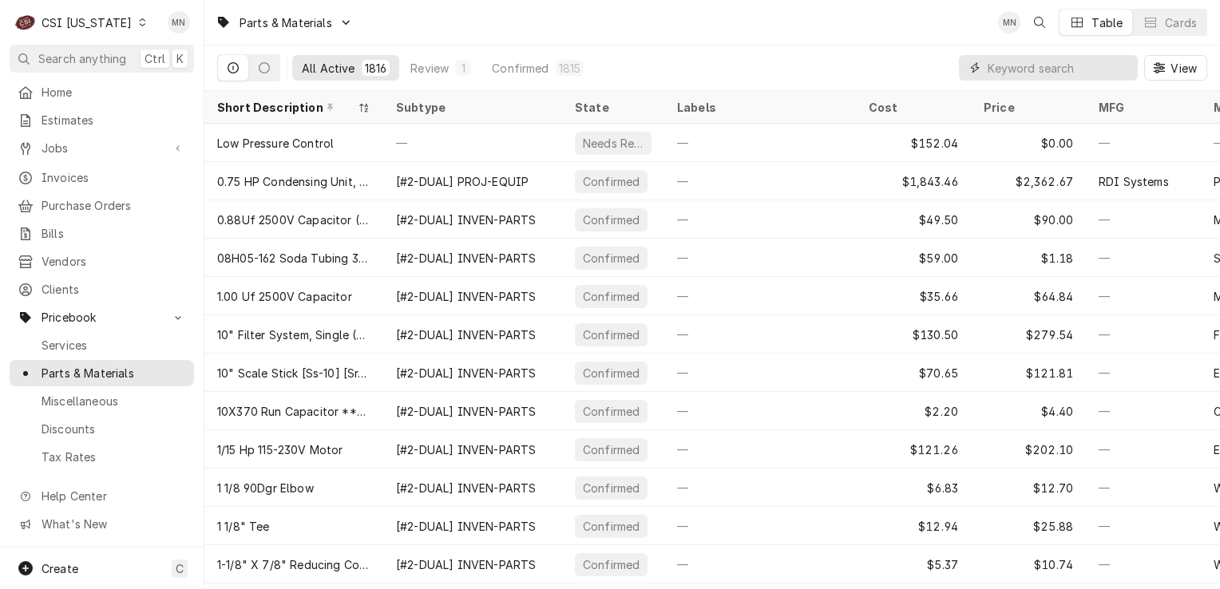
paste input "SCO-02-3383-02"
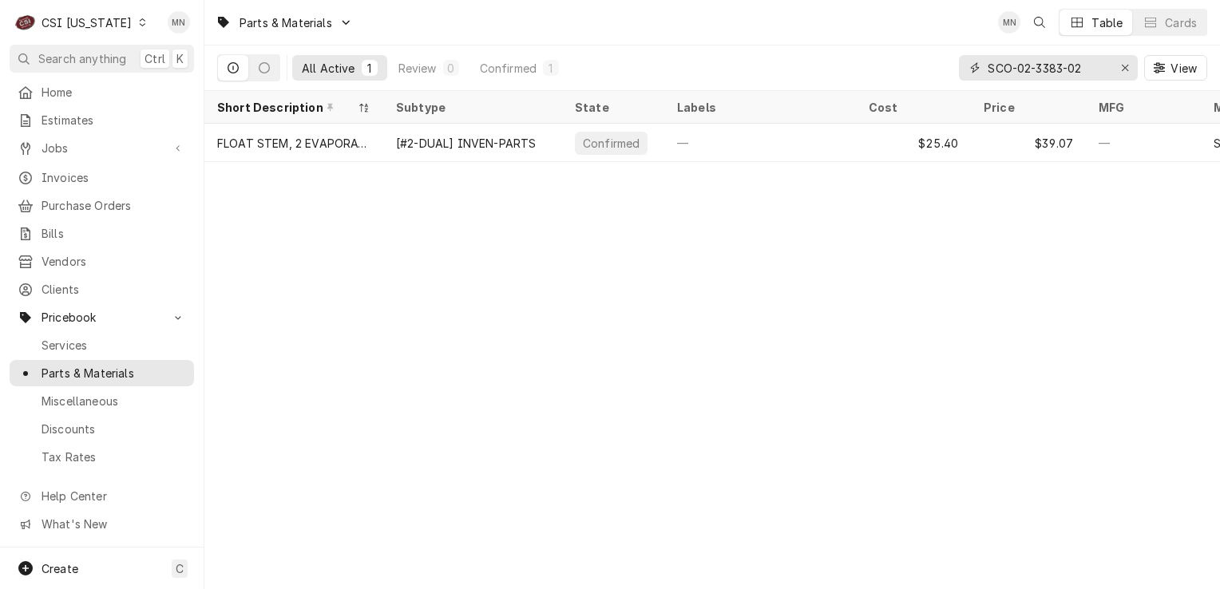
type input "SCO-02-3383-02"
click at [1121, 74] on div "Erase input" at bounding box center [1125, 68] width 16 height 16
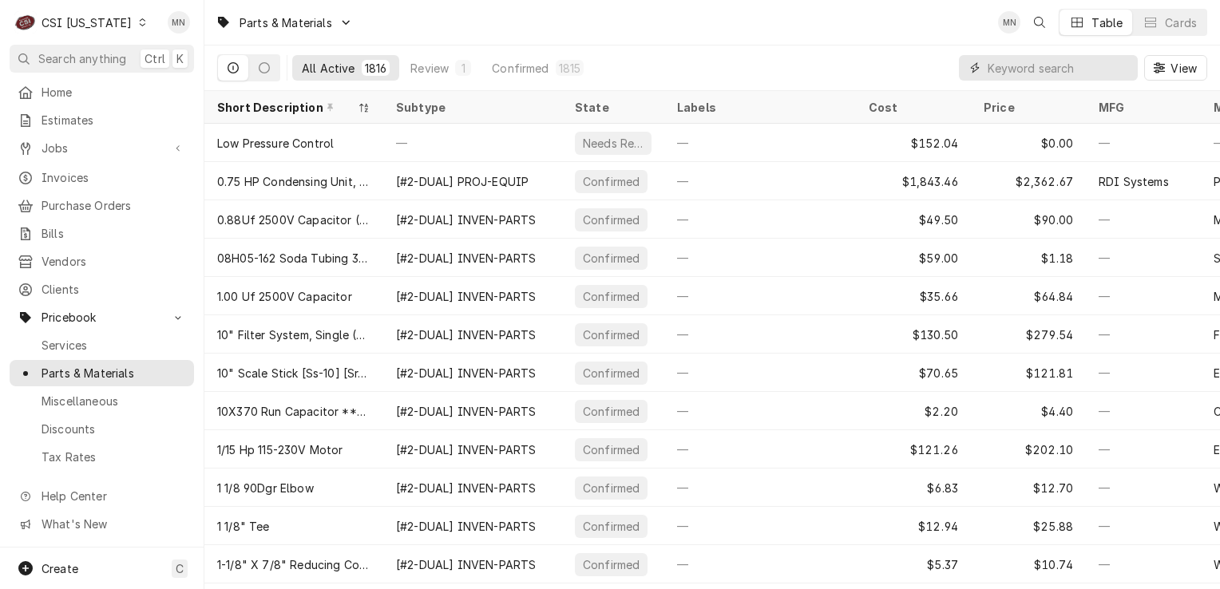
paste input "SCO-11-0539-51"
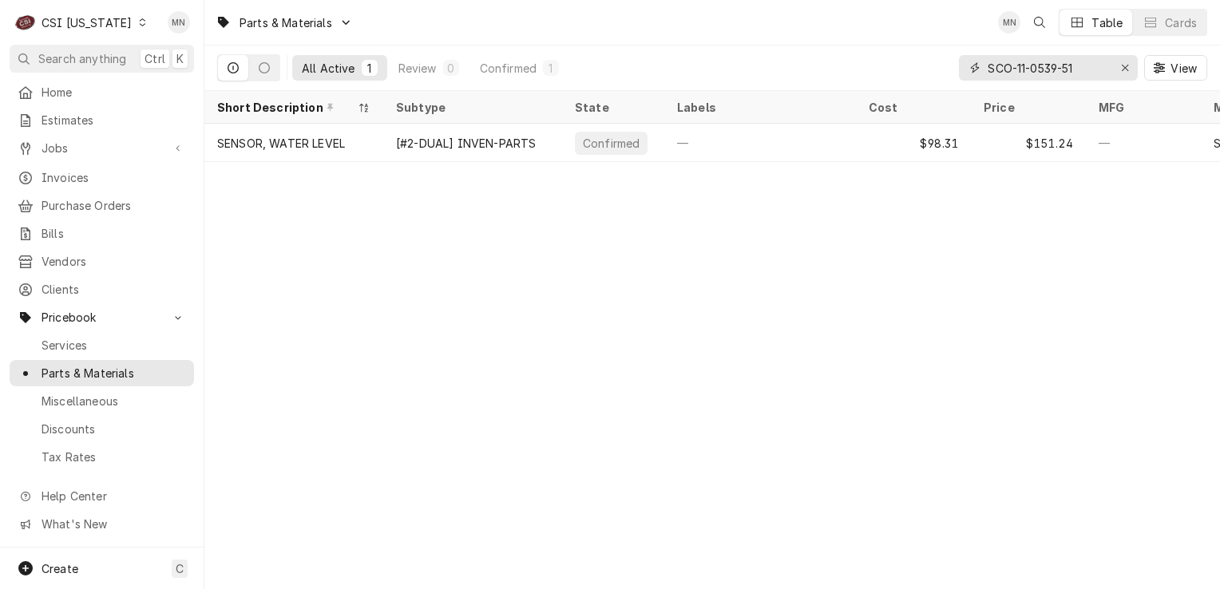
type input "SCO-11-0539-51"
click at [1115, 71] on button "Erase input" at bounding box center [1125, 68] width 26 height 26
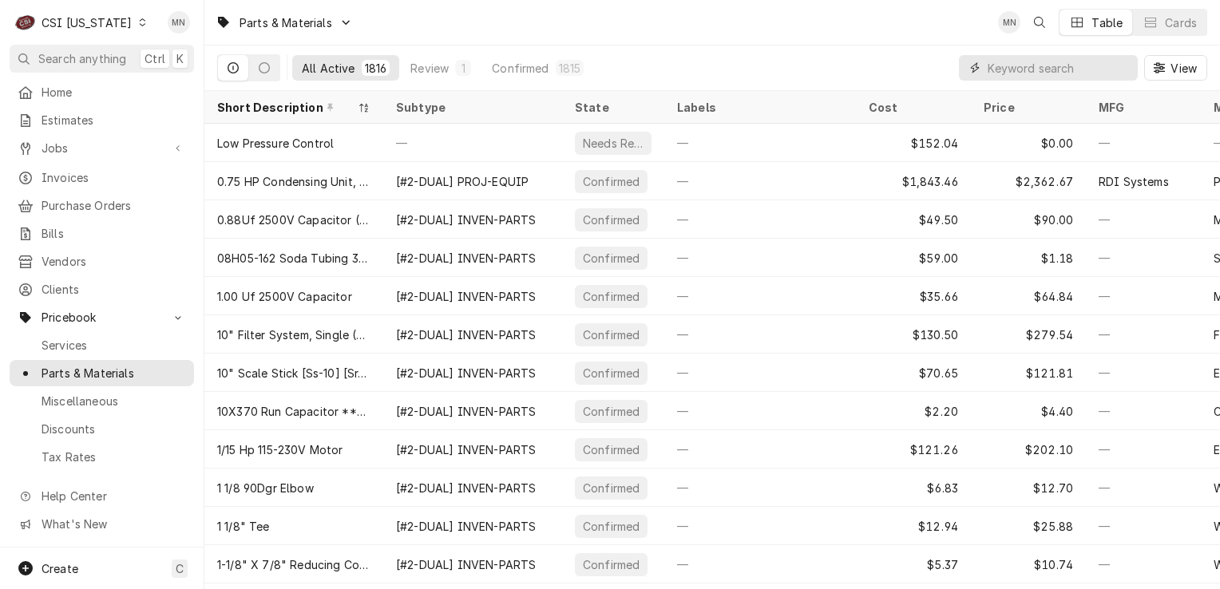
paste input "SCO-02-3341-01"
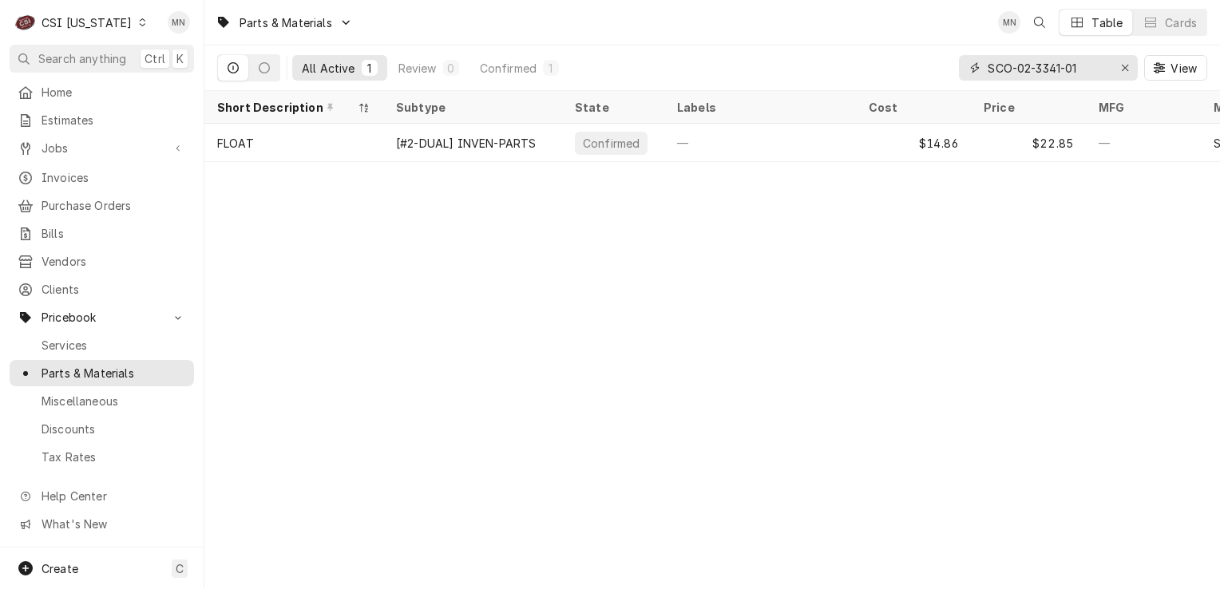
type input "SCO-02-3341-01"
click at [1119, 68] on div "Erase input" at bounding box center [1125, 68] width 16 height 16
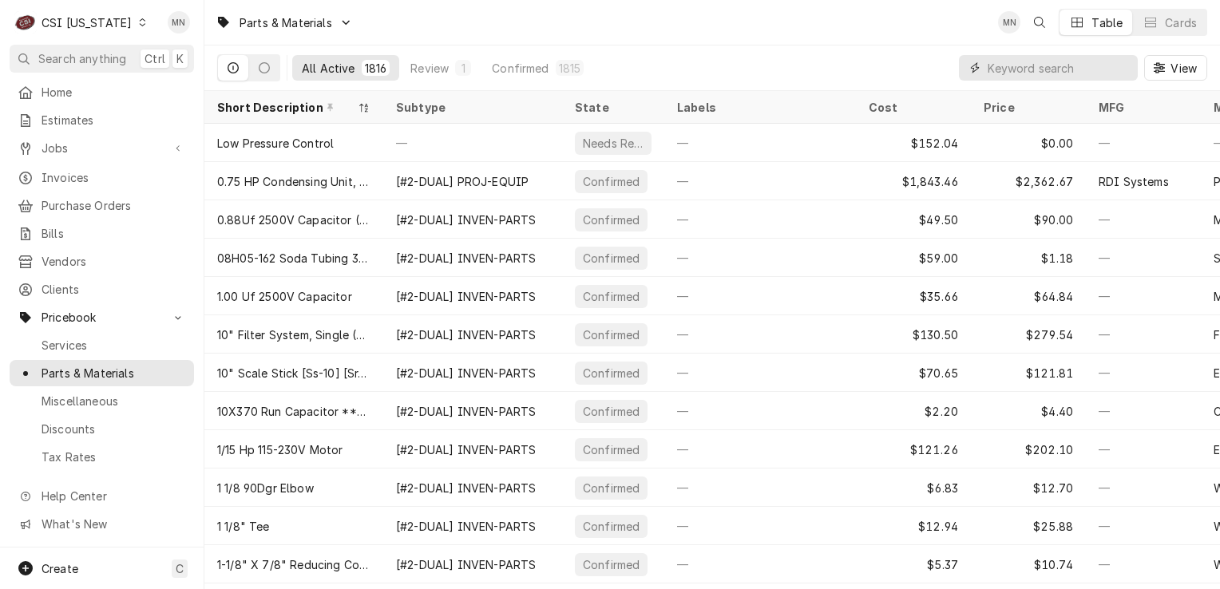
paste input "SCO-12-2548-01"
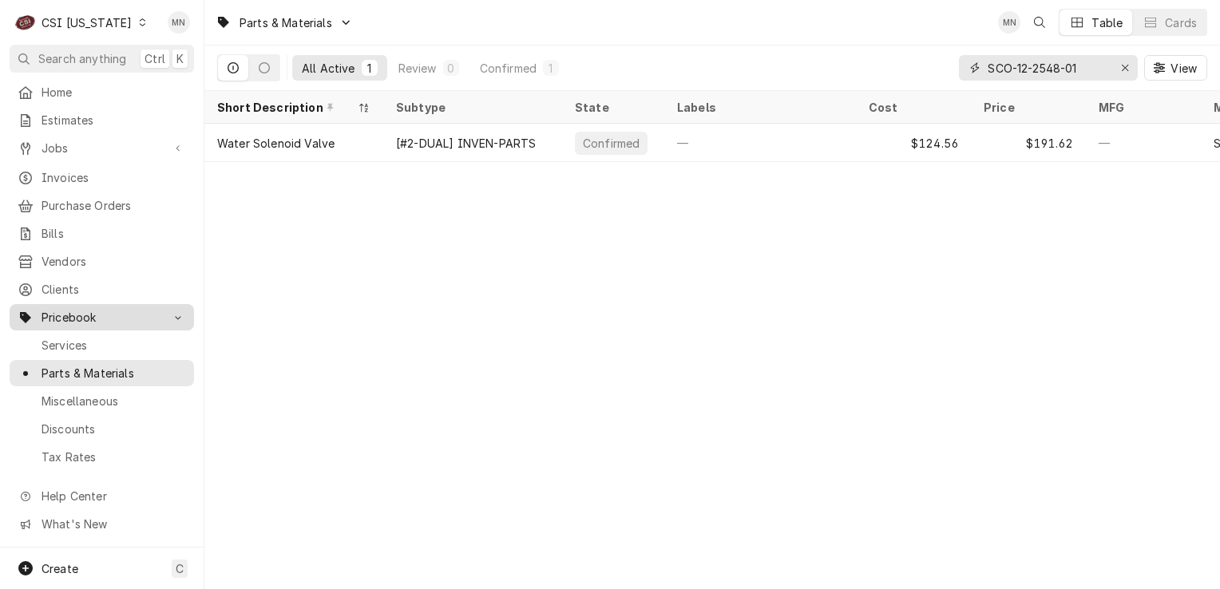
type input "SCO-12-2548-01"
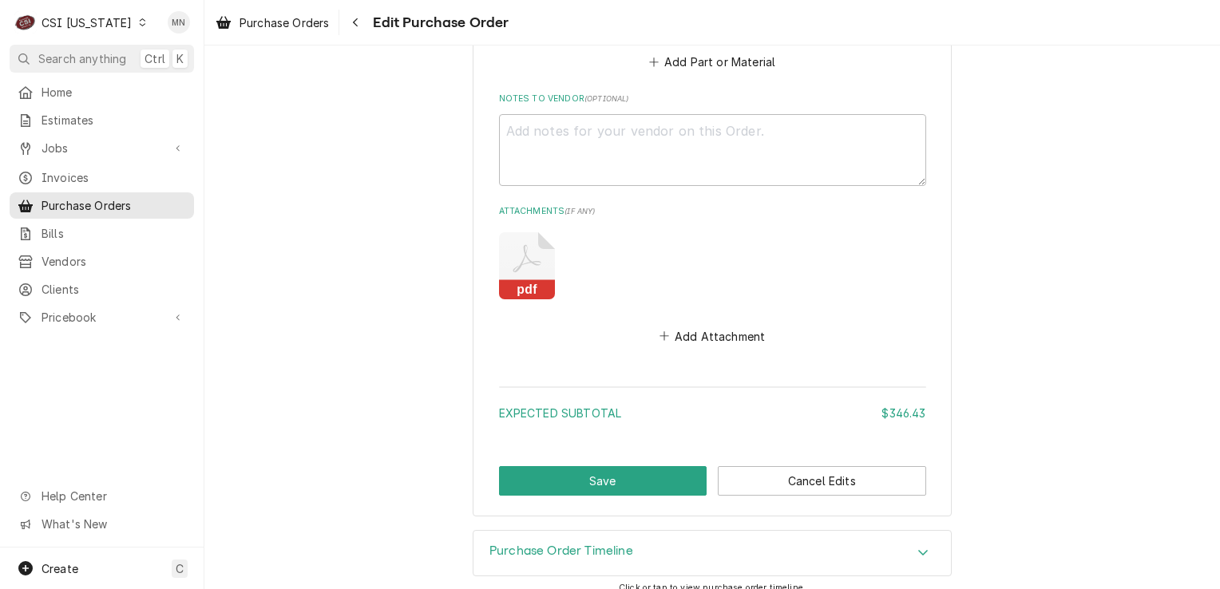
scroll to position [2950, 0]
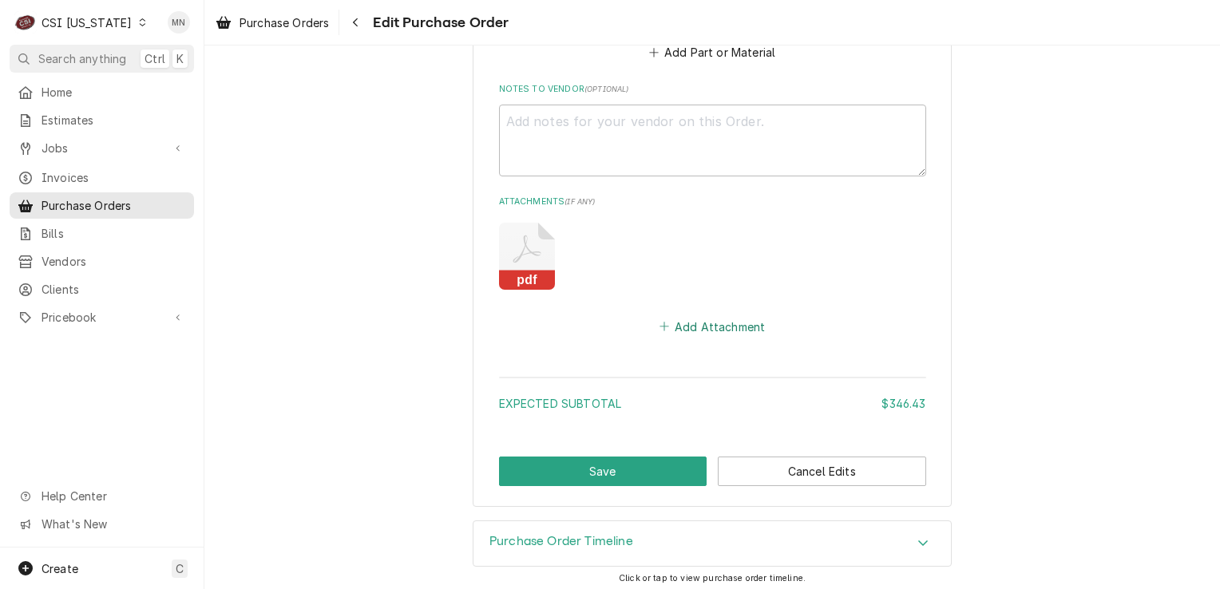
click at [708, 323] on button "Add Attachment" at bounding box center [712, 326] width 112 height 22
type textarea "x"
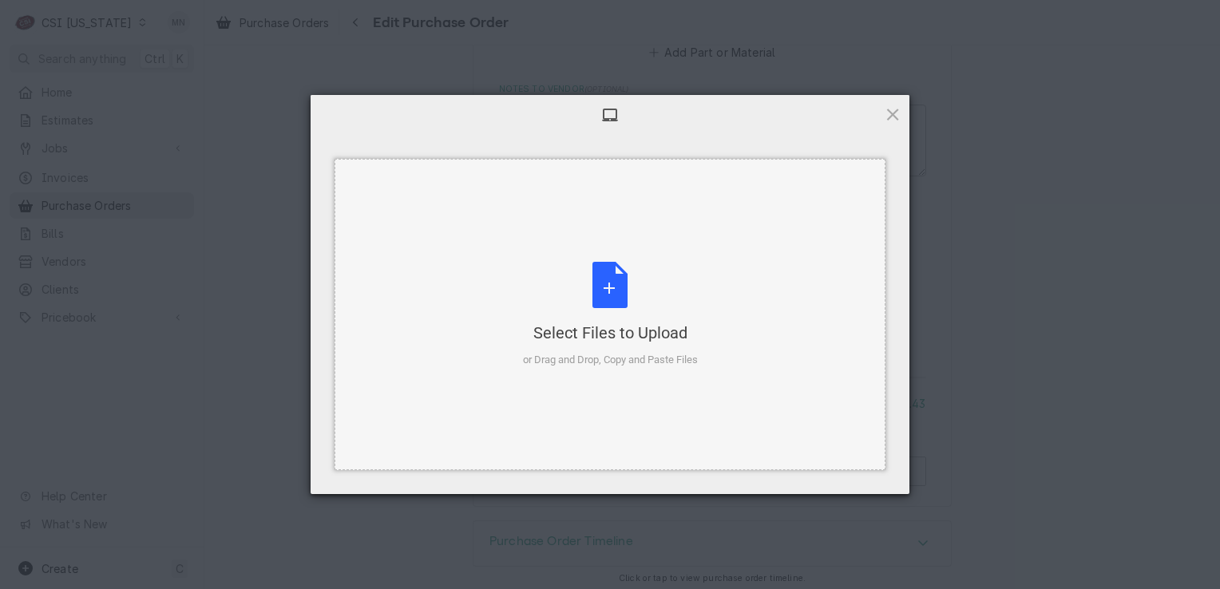
click at [610, 271] on div "Select Files to Upload or Drag and Drop, Copy and Paste Files" at bounding box center [610, 315] width 175 height 106
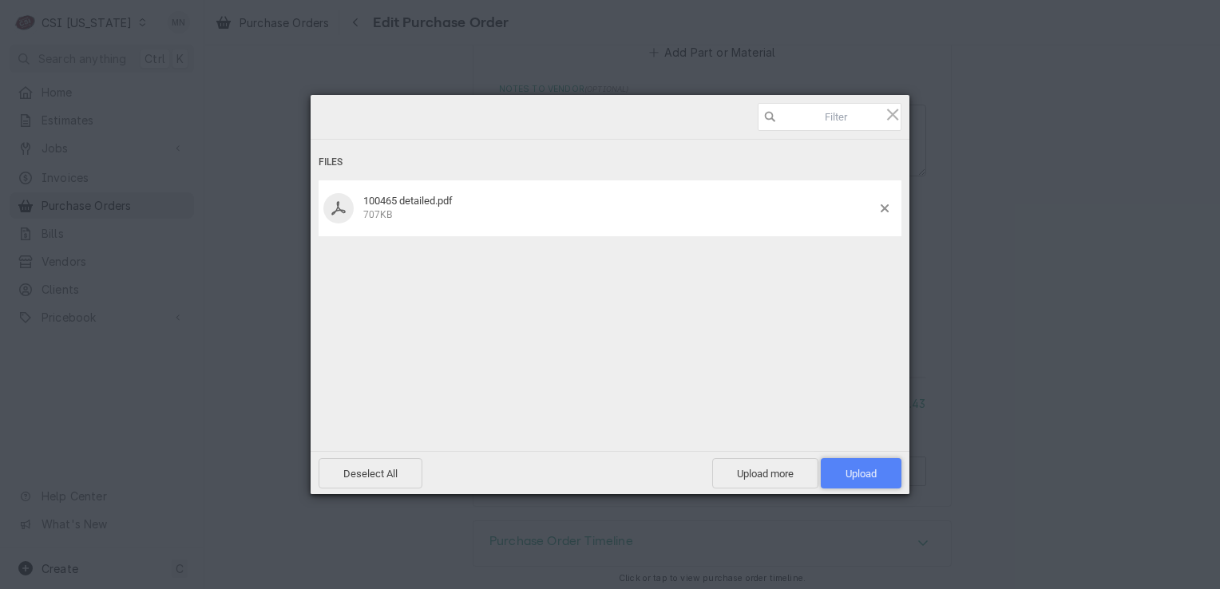
click at [869, 471] on span "Upload 1" at bounding box center [861, 474] width 31 height 12
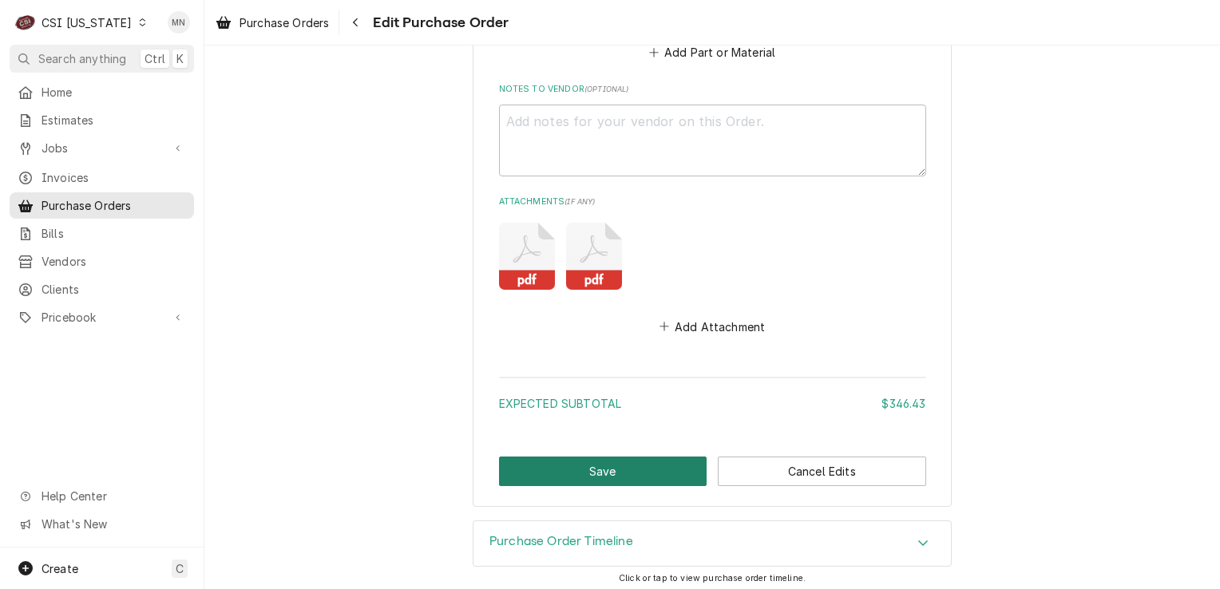
click at [607, 462] on button "Save" at bounding box center [603, 472] width 208 height 30
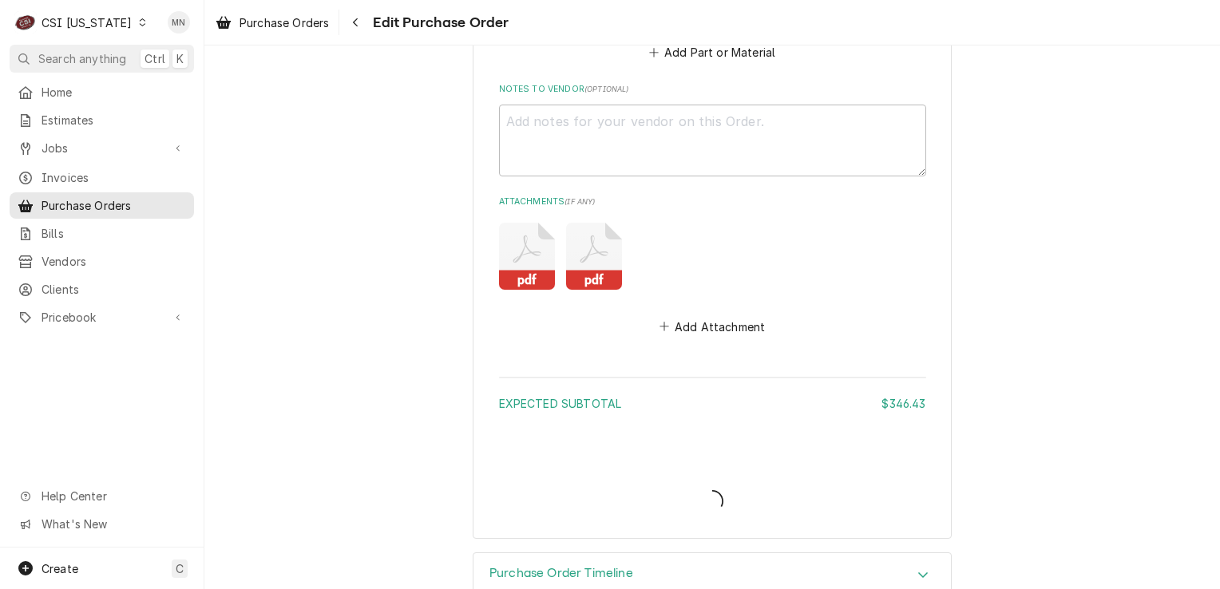
type textarea "x"
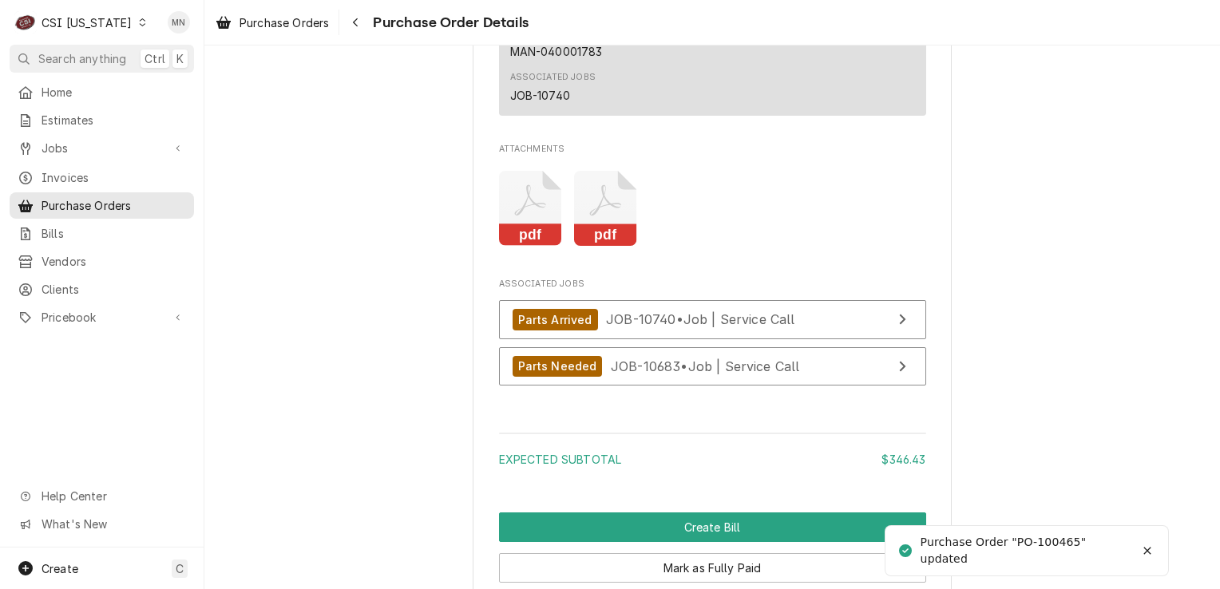
scroll to position [3114, 0]
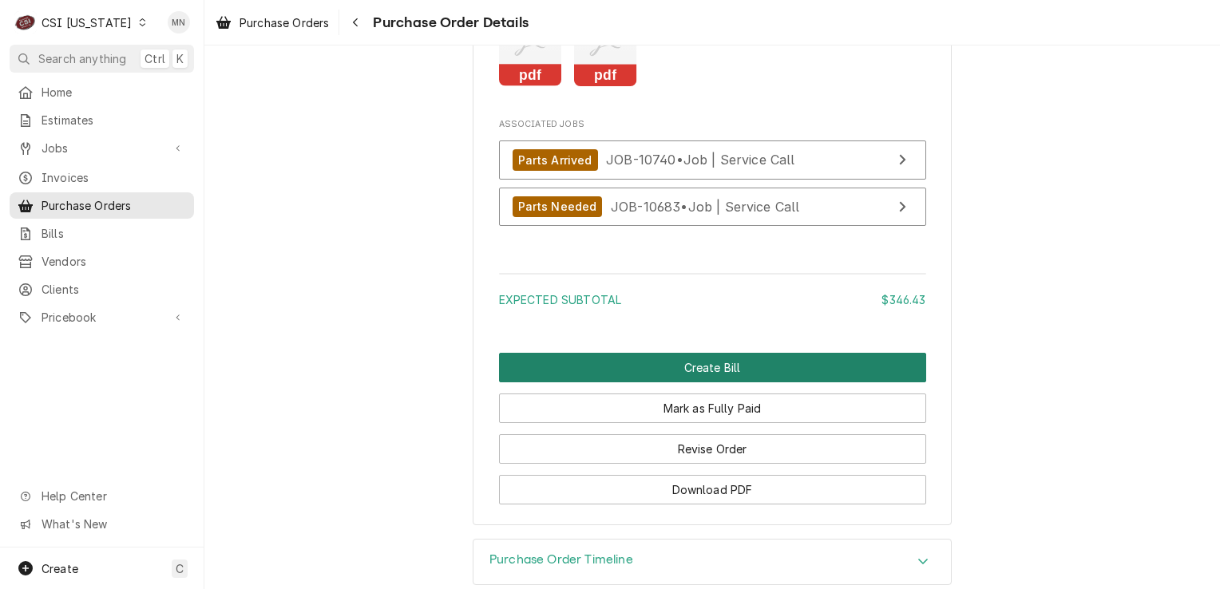
click at [684, 382] on button "Create Bill" at bounding box center [712, 368] width 427 height 30
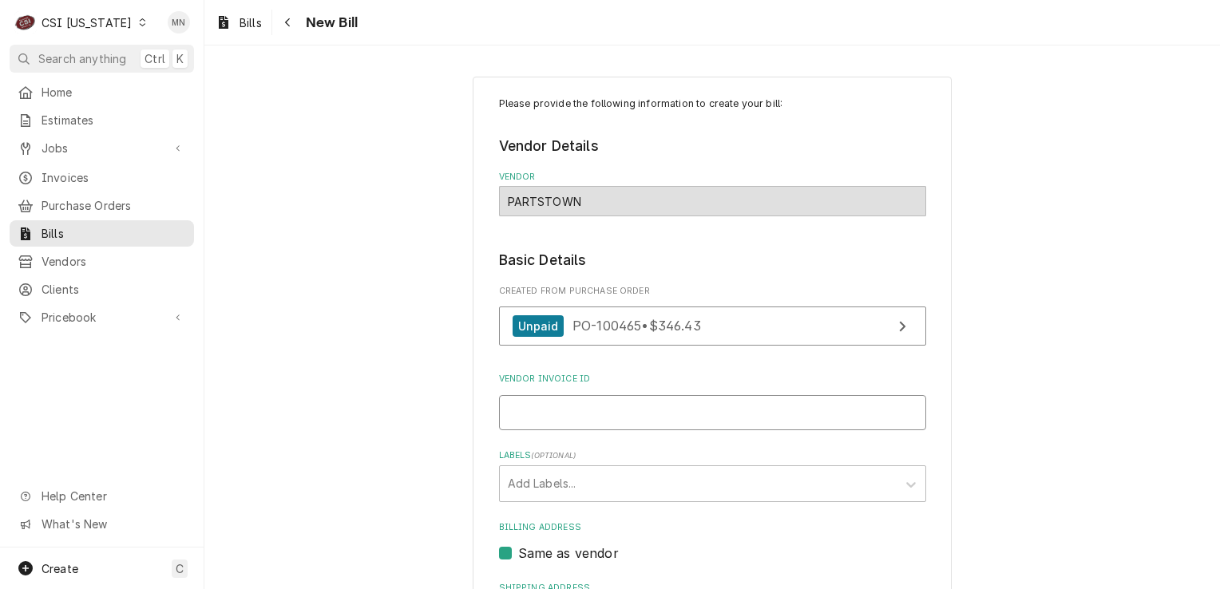
click at [619, 410] on input "Vendor Invoice ID" at bounding box center [712, 412] width 427 height 35
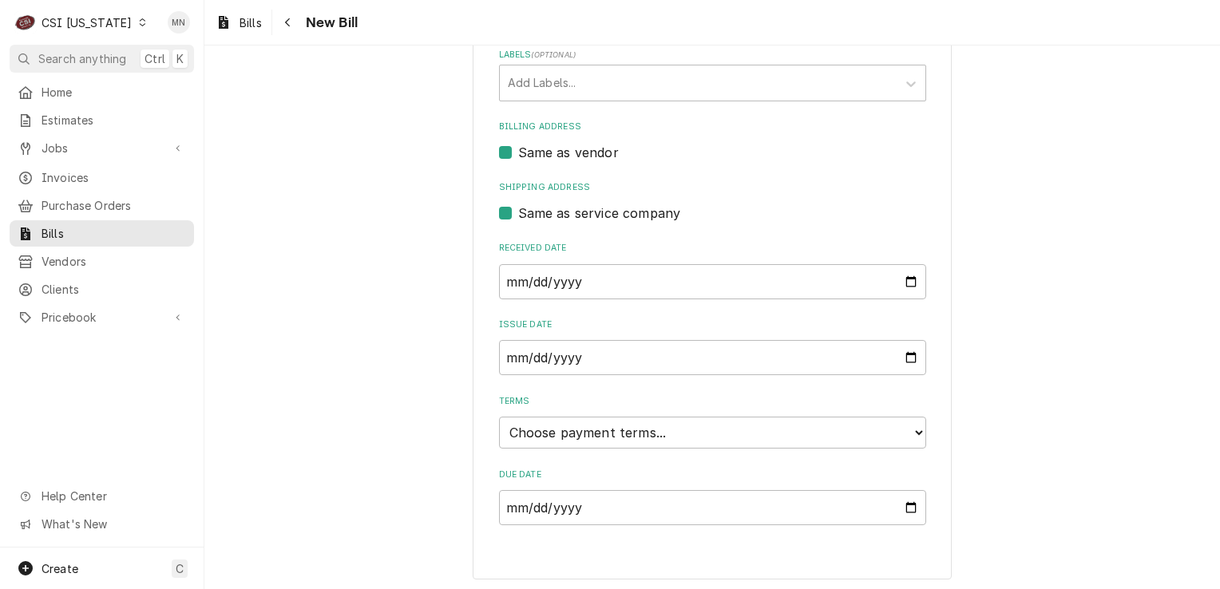
scroll to position [402, 0]
type input "2107184072"
click at [674, 426] on select "Choose payment terms... Same Day Net 7 Net 14 Net 21 Net 30 Net 45 Net 60 Net 90" at bounding box center [712, 432] width 427 height 32
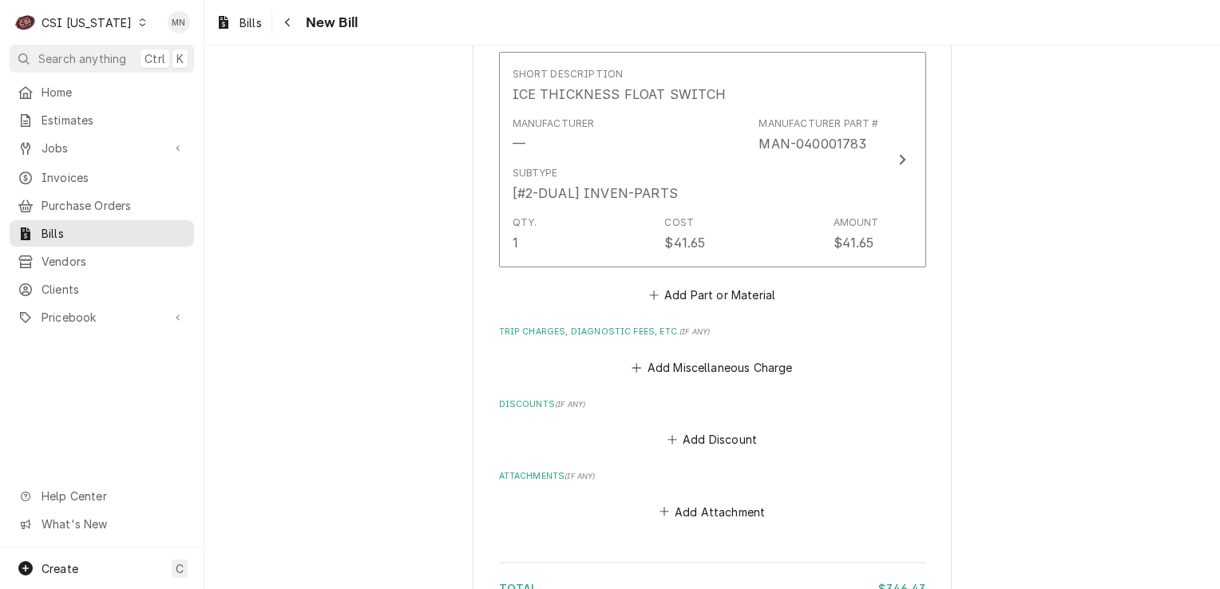
scroll to position [2310, 0]
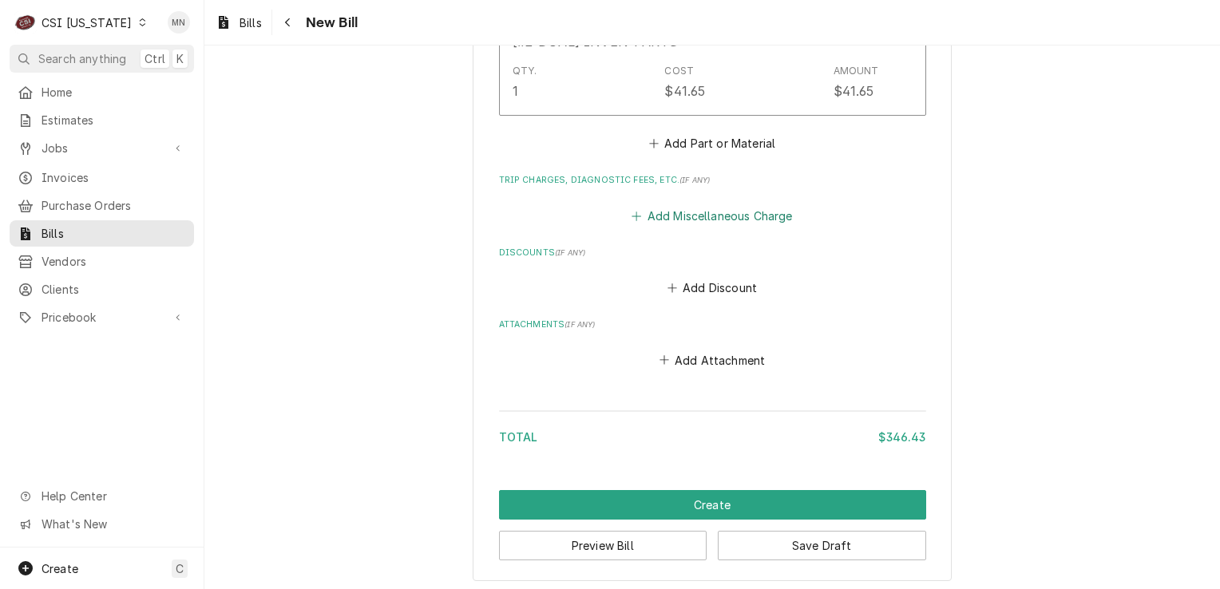
click at [699, 209] on button "Add Miscellaneous Charge" at bounding box center [712, 215] width 166 height 22
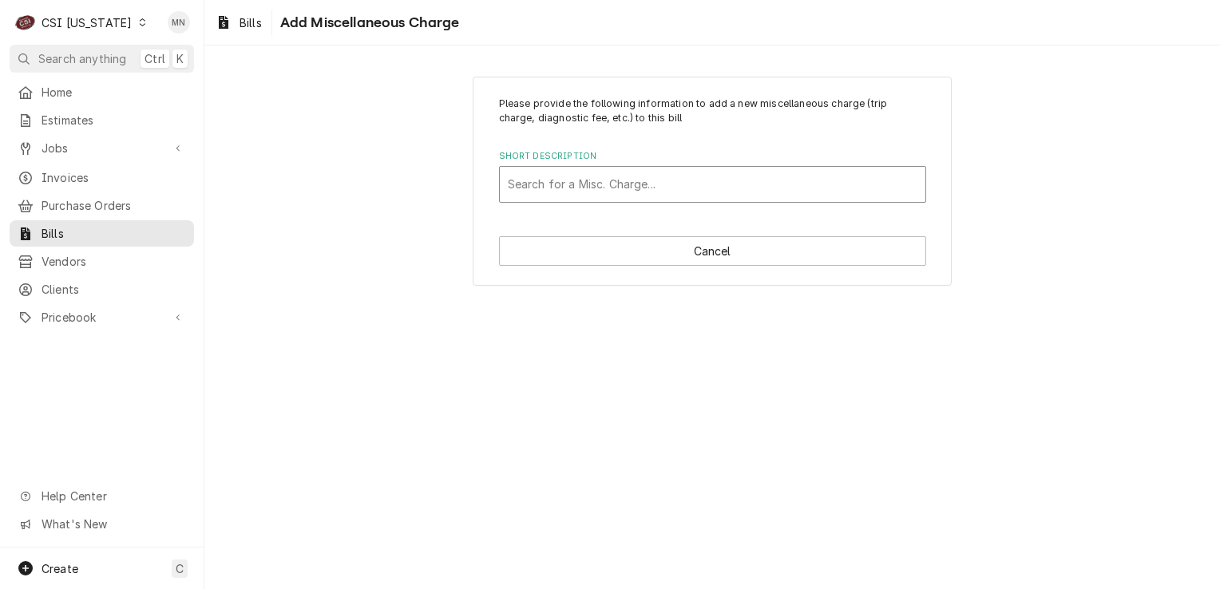
click at [573, 177] on div "Short Description" at bounding box center [713, 184] width 410 height 29
type input "ac"
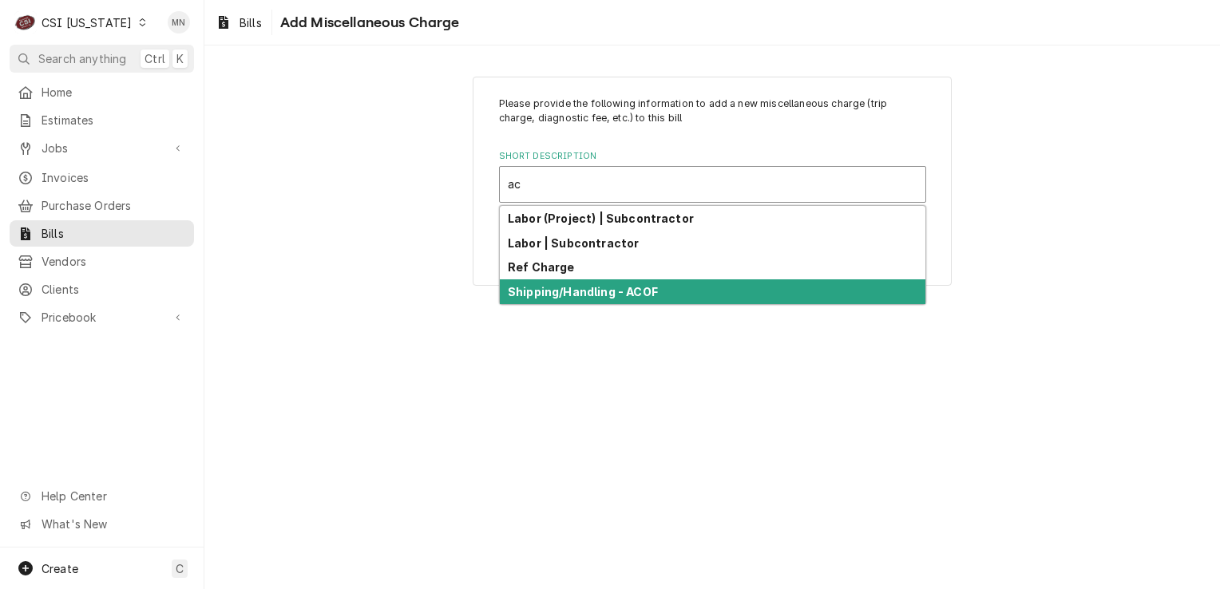
click at [565, 282] on div "Shipping/Handling - ACOF" at bounding box center [713, 291] width 426 height 25
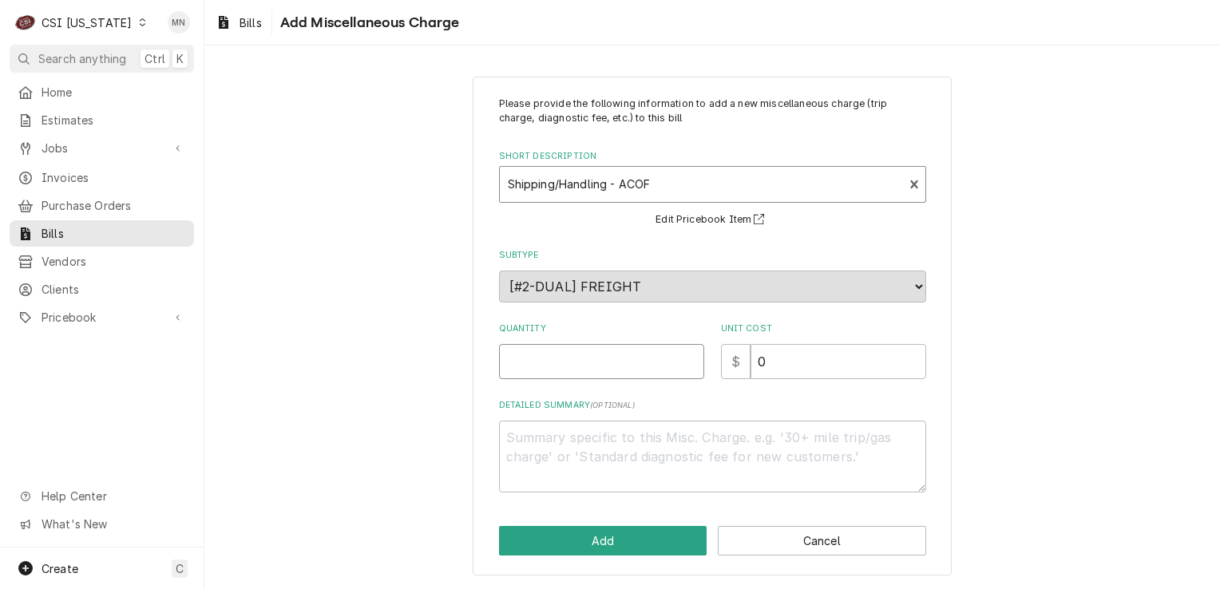
click at [580, 364] on input "Quantity" at bounding box center [601, 361] width 205 height 35
type textarea "x"
type input "1"
type textarea "x"
type input "2"
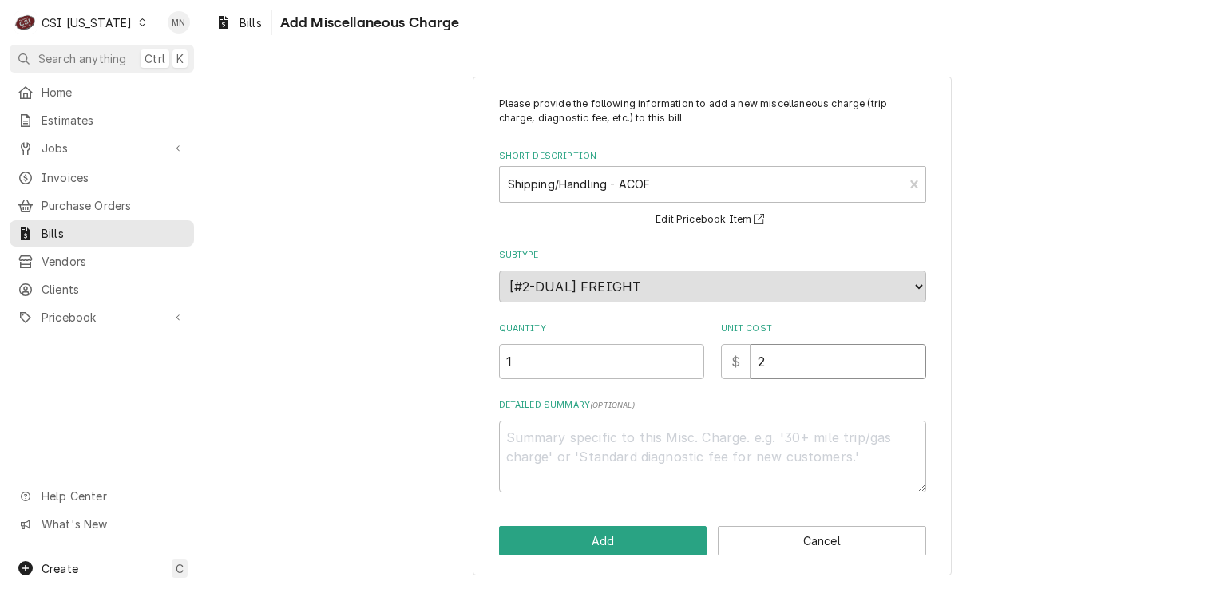
type textarea "x"
type input "21"
type textarea "x"
type input "21.5"
type textarea "x"
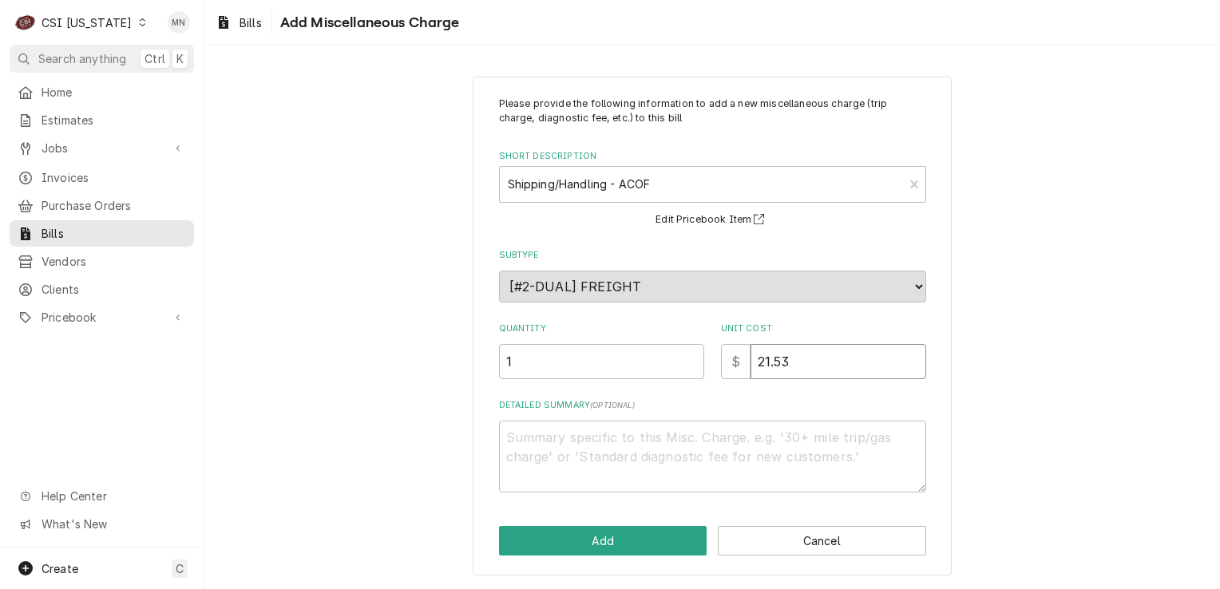
type input "21.53"
type textarea "x"
type textarea "A"
type textarea "x"
type textarea "AC"
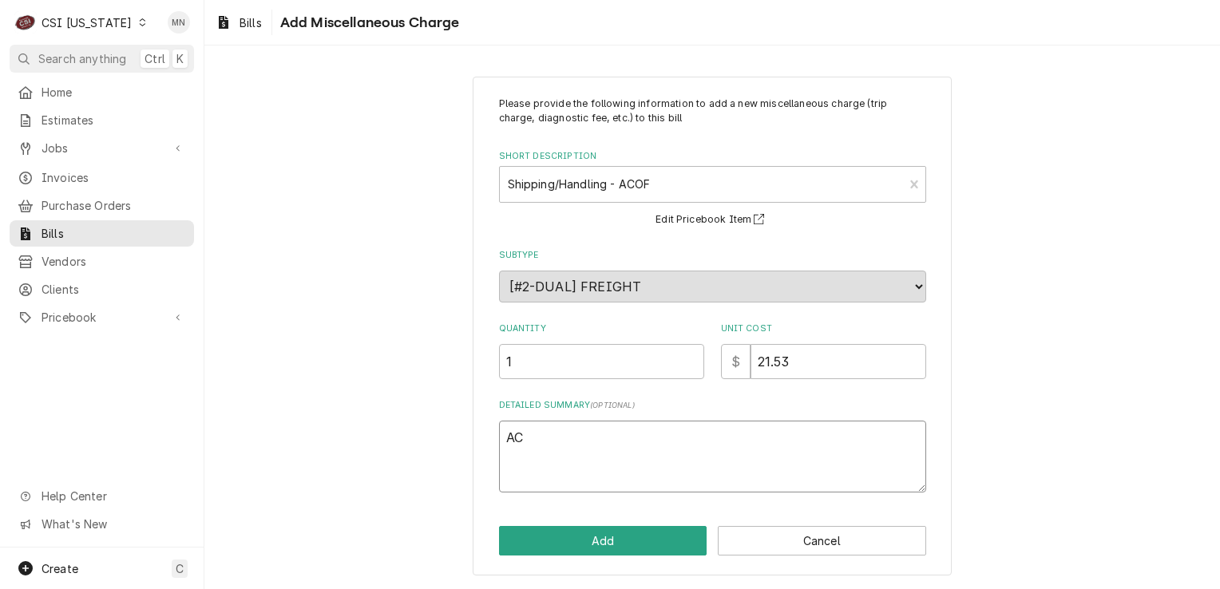
type textarea "x"
type textarea "ACO"
type textarea "x"
type textarea "ACOF"
type textarea "x"
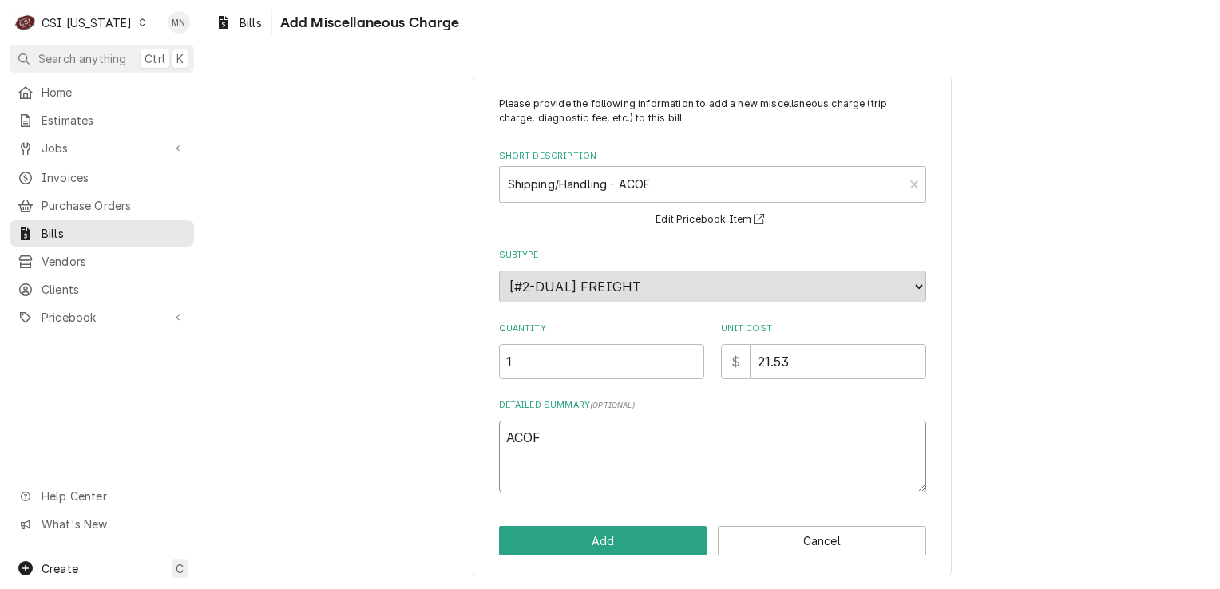
type textarea "ACOF"
type textarea "x"
type textarea "ACOF $"
type textarea "x"
type textarea "ACOF $"
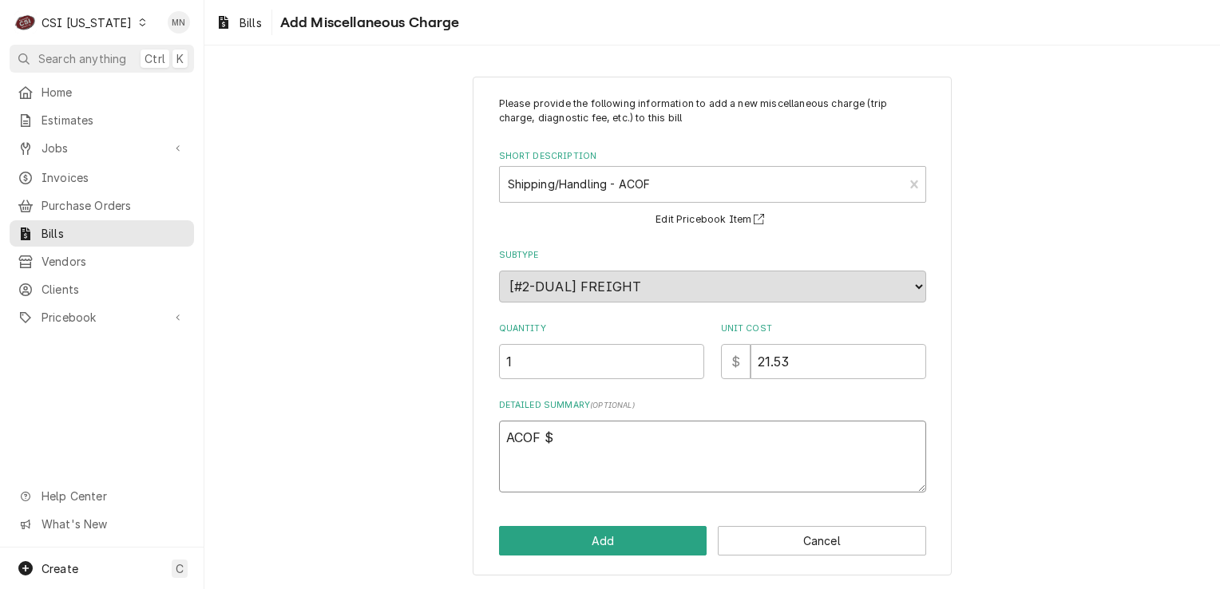
type textarea "x"
type textarea "ACOF $ 2"
type textarea "x"
type textarea "ACOF $ 21"
type textarea "x"
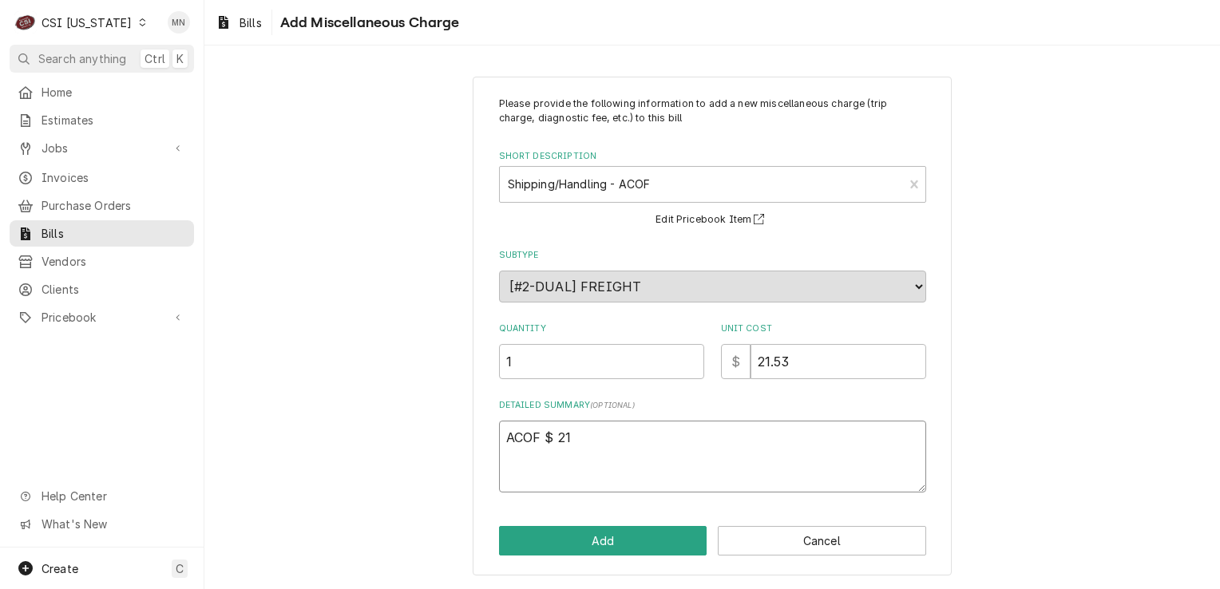
type textarea "ACOF $ 21."
type textarea "x"
type textarea "ACOF $ 21.5"
type textarea "x"
type textarea "ACOF $ 21.53"
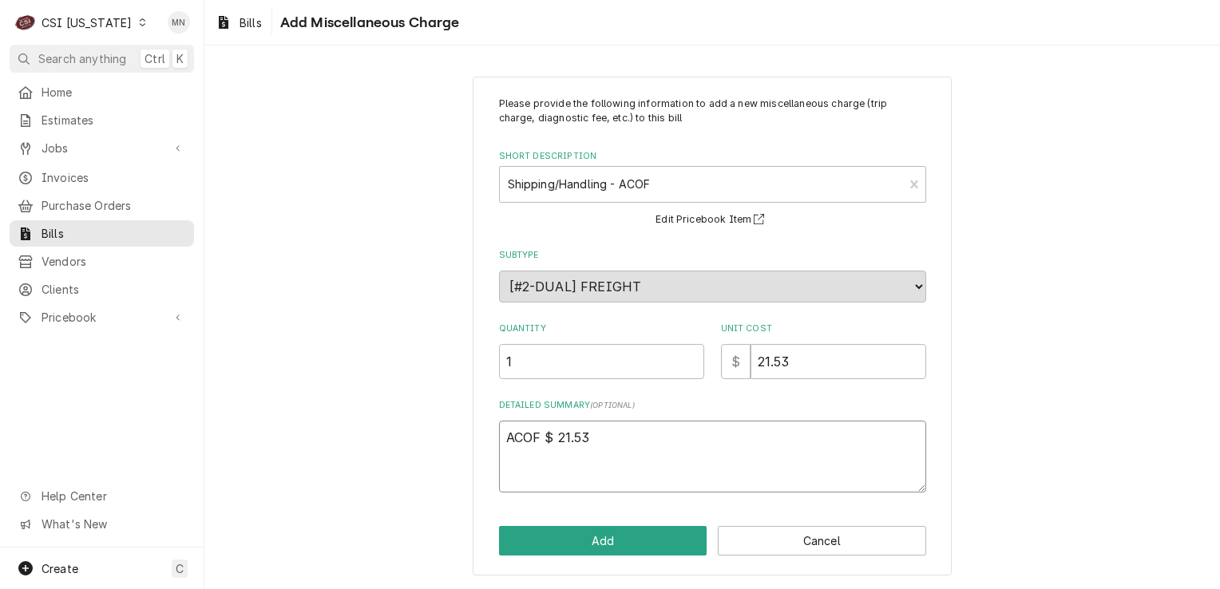
type textarea "x"
type textarea "ACOF $ 21.53"
type textarea "x"
type textarea "ACOF $ 21.53 P"
type textarea "x"
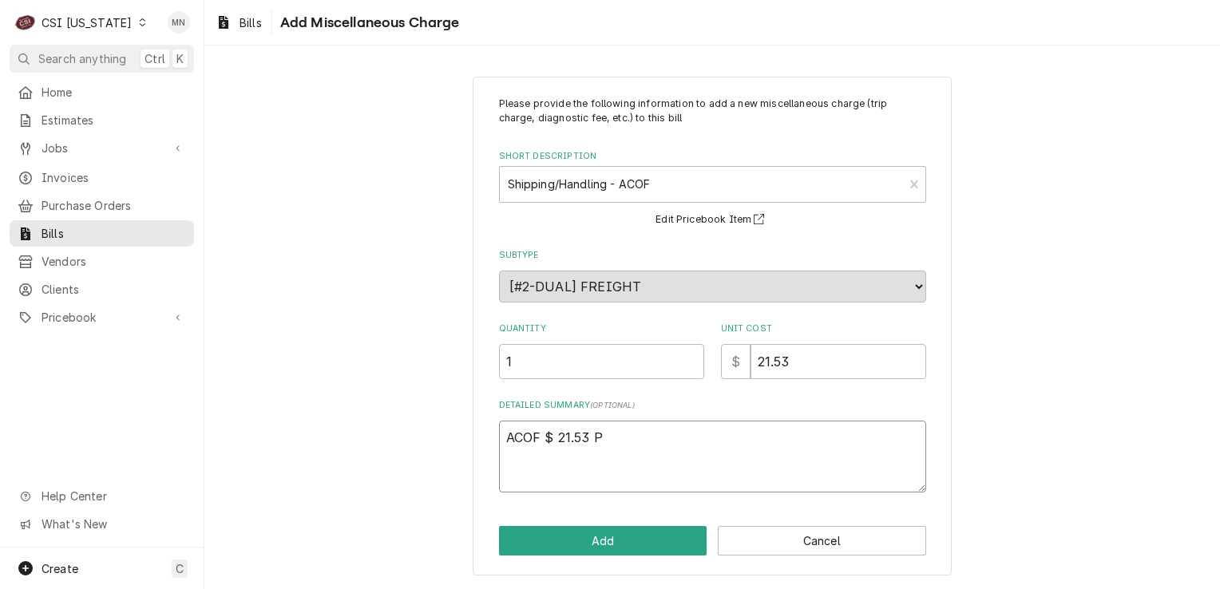
type textarea "ACOF $ 21.53 Pa"
type textarea "x"
type textarea "ACOF $ 21.53 Par"
type textarea "x"
type textarea "ACOF $ 21.53 Part"
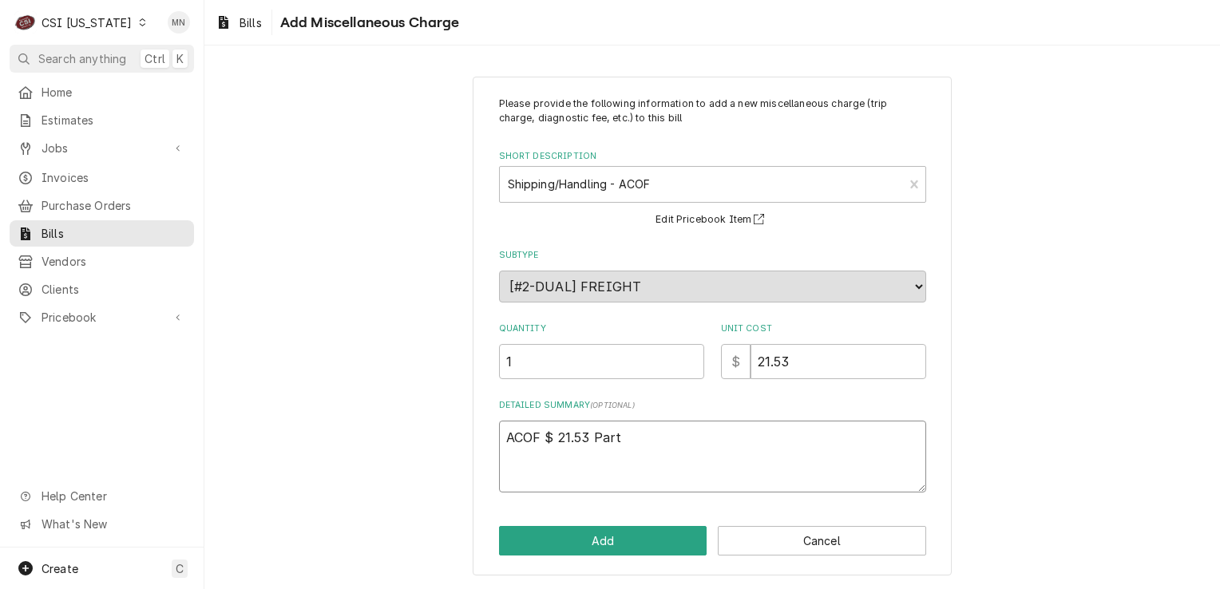
type textarea "x"
type textarea "ACOF $ 21.53 Parts"
type textarea "x"
type textarea "ACOF $ 21.53 Partst"
type textarea "x"
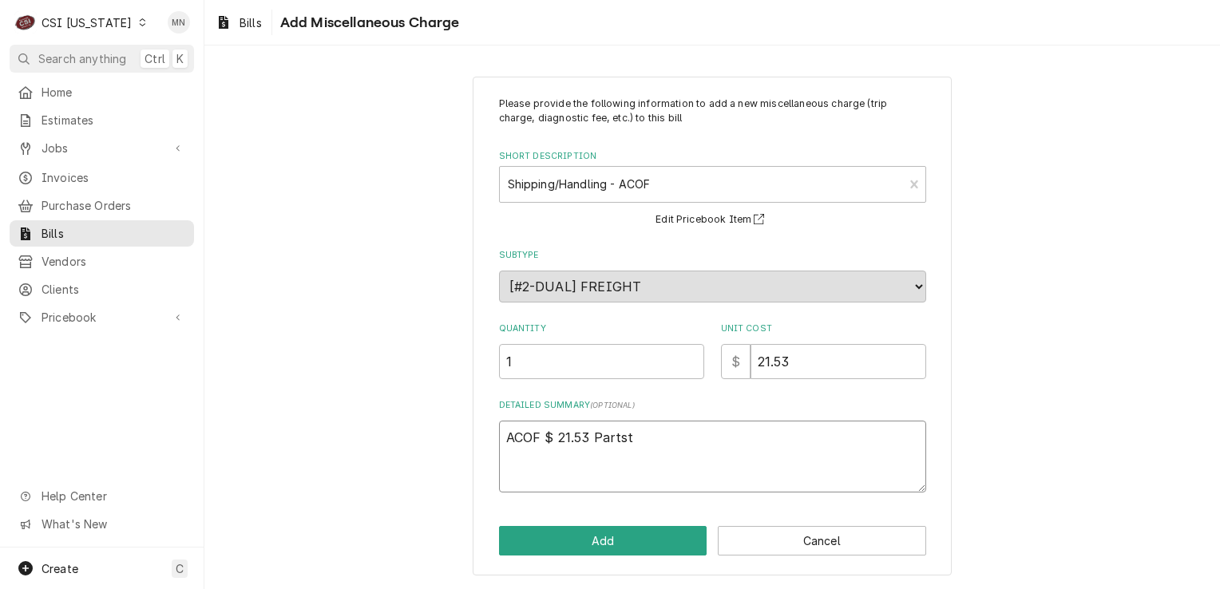
type textarea "ACOF $ 21.53 Partsto"
type textarea "x"
type textarea "ACOF $ 21.53 Partstow"
type textarea "x"
type textarea "ACOF $ 21.53 Partstown"
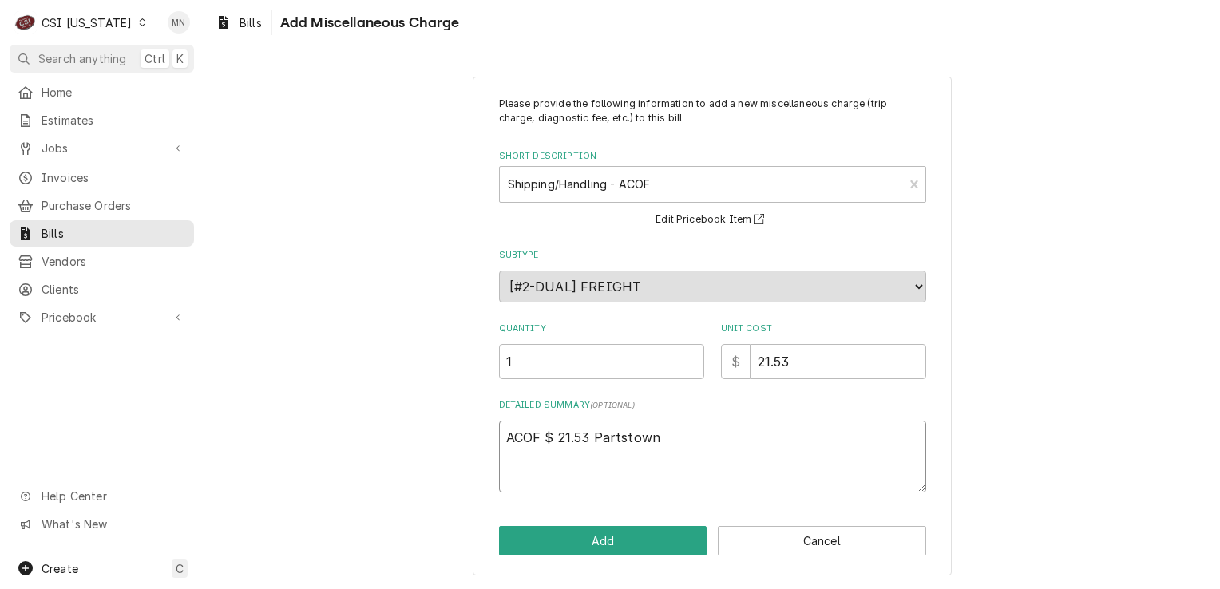
type textarea "x"
type textarea "ACOF $ 21.53 Partstown"
type textarea "x"
type textarea "ACOF $ 21.53 Partstown 2"
type textarea "x"
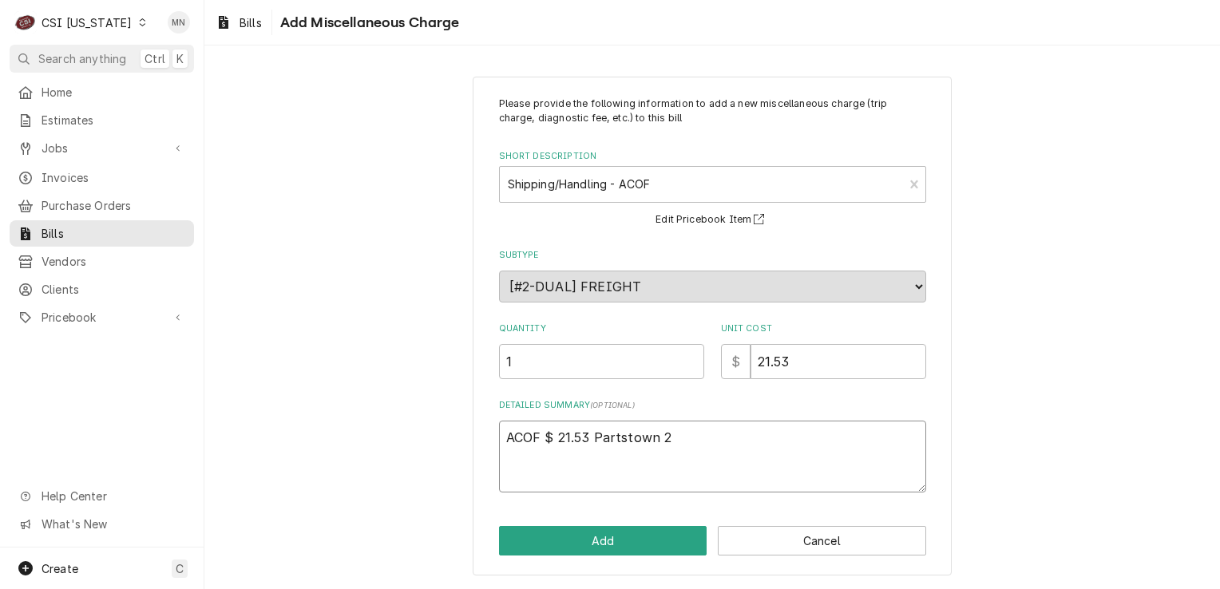
type textarea "ACOF $ 21.53 Partstown 21"
type textarea "x"
type textarea "ACOF $ 21.53 Partstown 210"
type textarea "x"
type textarea "ACOF $ 21.53 Partstown 2107"
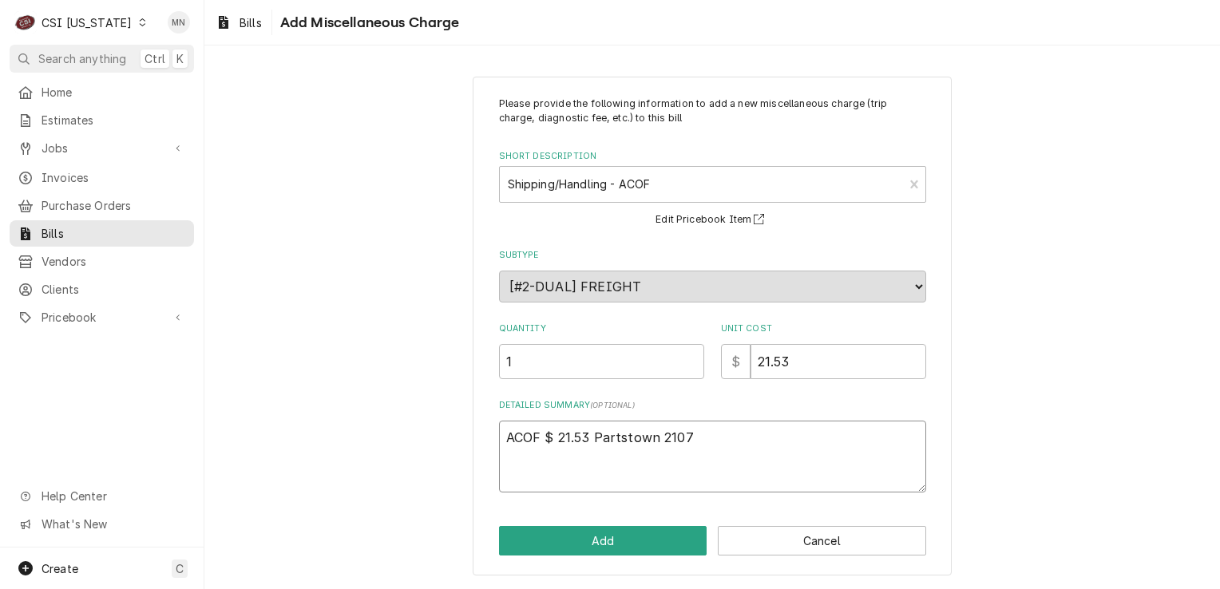
type textarea "x"
type textarea "ACOF $ 21.53 Partstown 21071"
type textarea "x"
type textarea "ACOF $ 21.53 Partstown 210718"
type textarea "x"
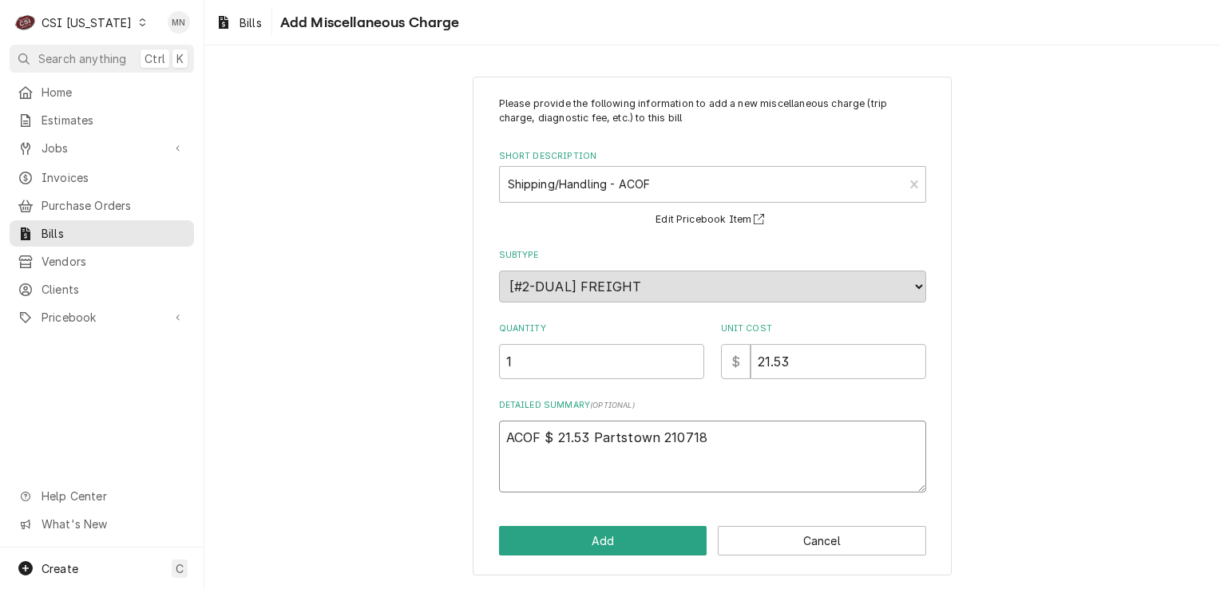
type textarea "ACOF $ 21.53 Partstown 2107184"
type textarea "x"
type textarea "ACOF $ 21.53 Partstown 21071840"
type textarea "x"
type textarea "ACOF $ 21.53 Partstown 210718407"
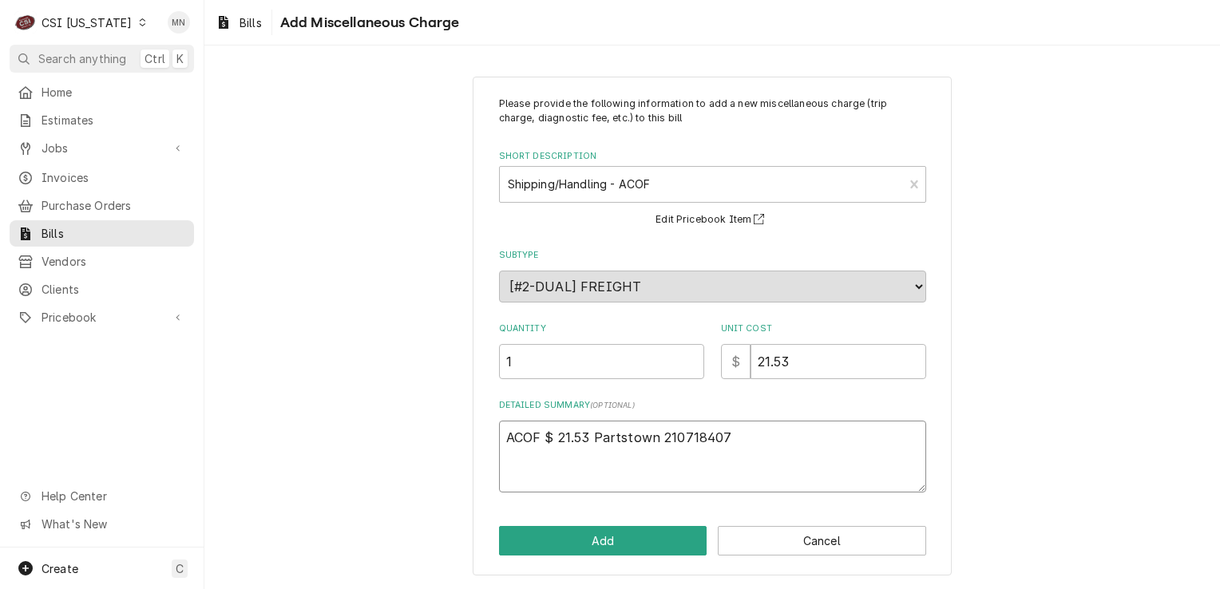
type textarea "x"
type textarea "ACOF $ 21.53 Partstown 2107184072"
click at [608, 536] on button "Add" at bounding box center [603, 541] width 208 height 30
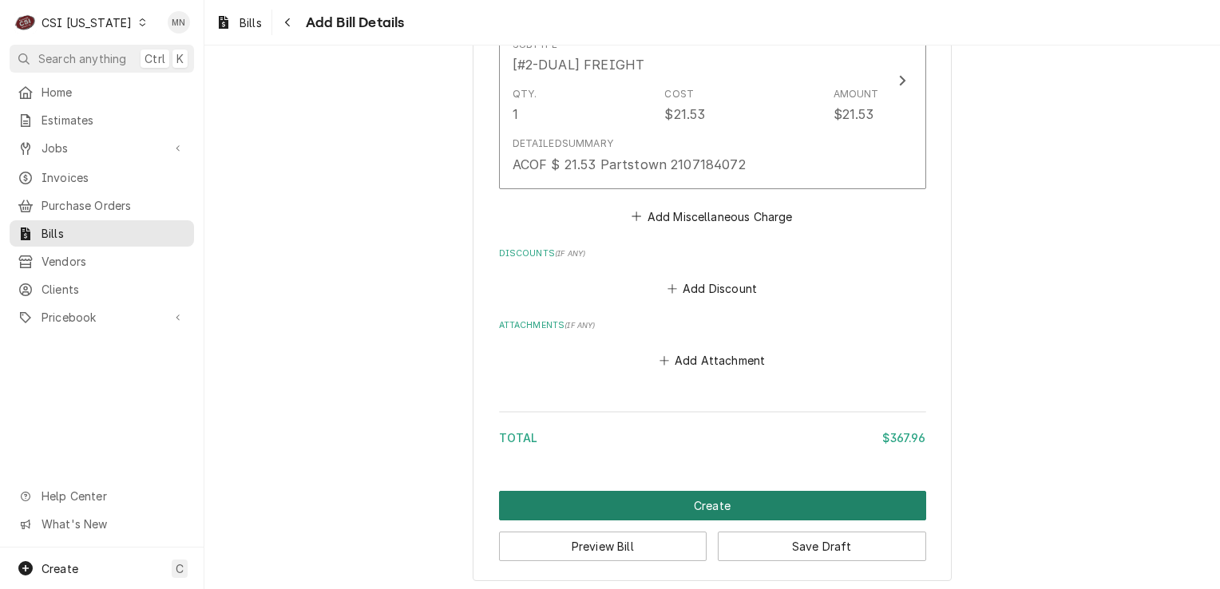
click at [686, 504] on button "Create" at bounding box center [712, 506] width 427 height 30
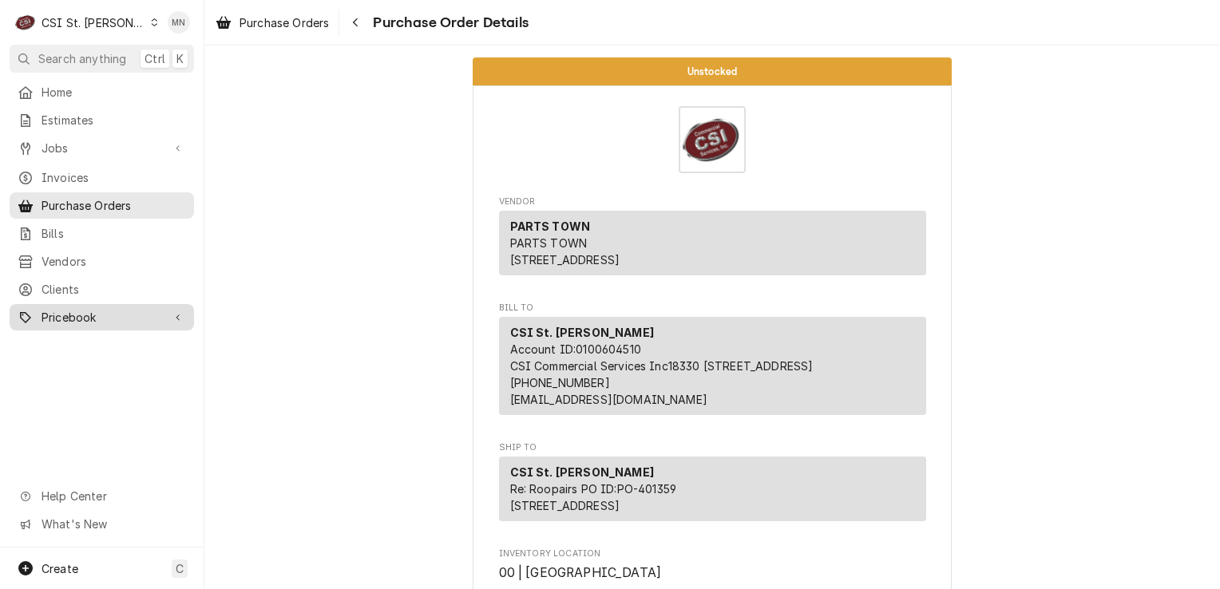
click at [69, 309] on span "Pricebook" at bounding box center [102, 317] width 121 height 17
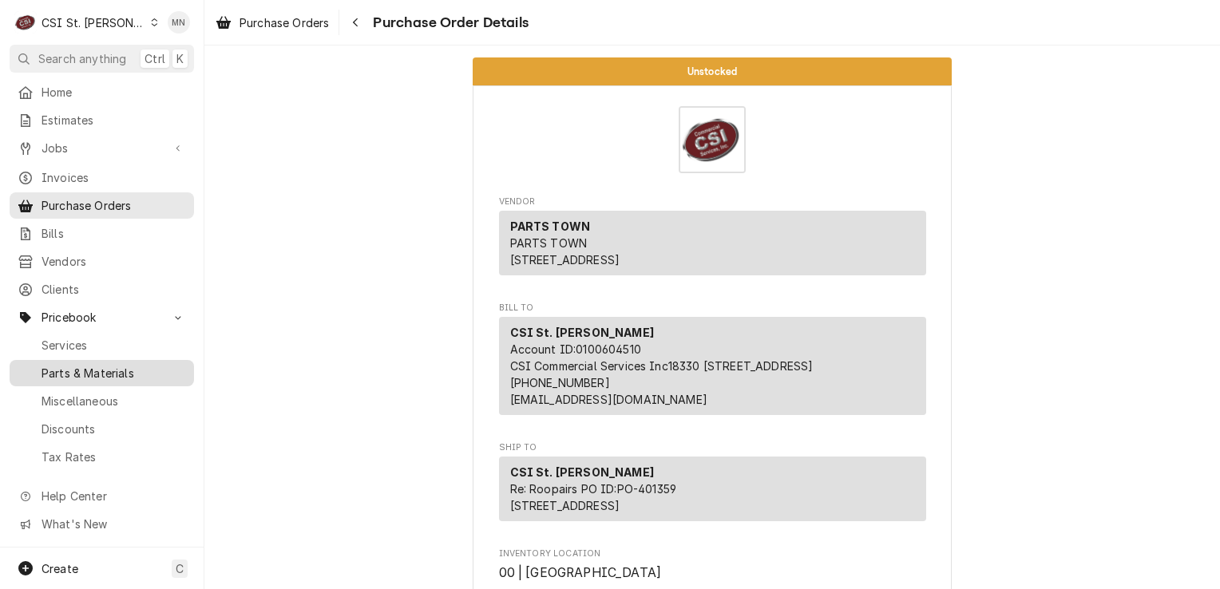
click at [80, 366] on span "Parts & Materials" at bounding box center [114, 373] width 145 height 17
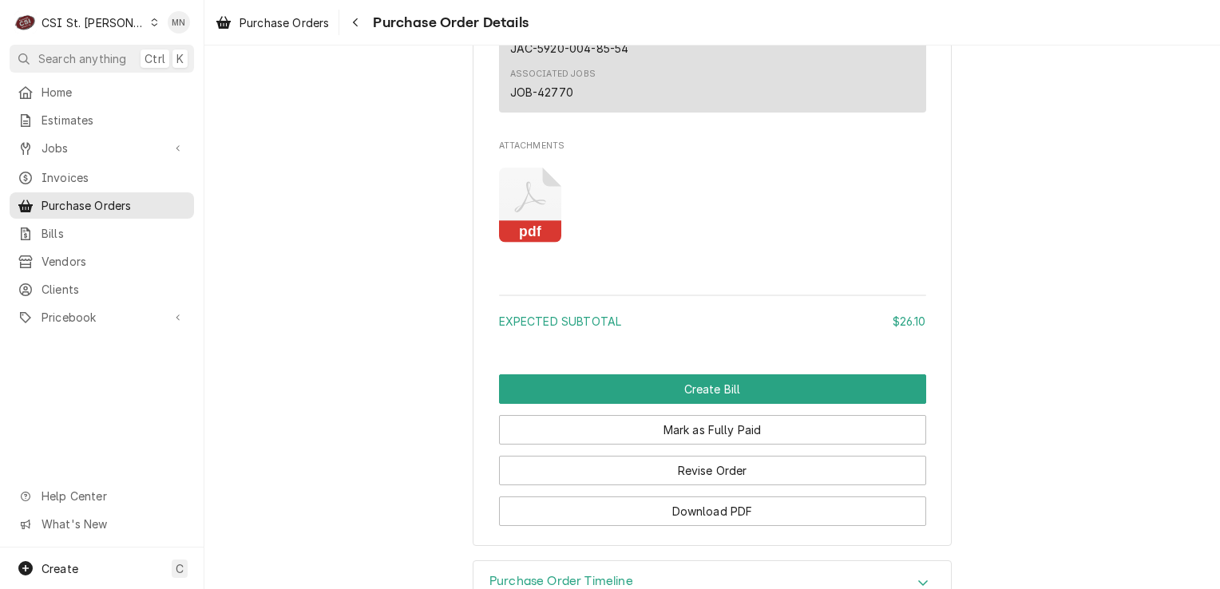
scroll to position [1203, 0]
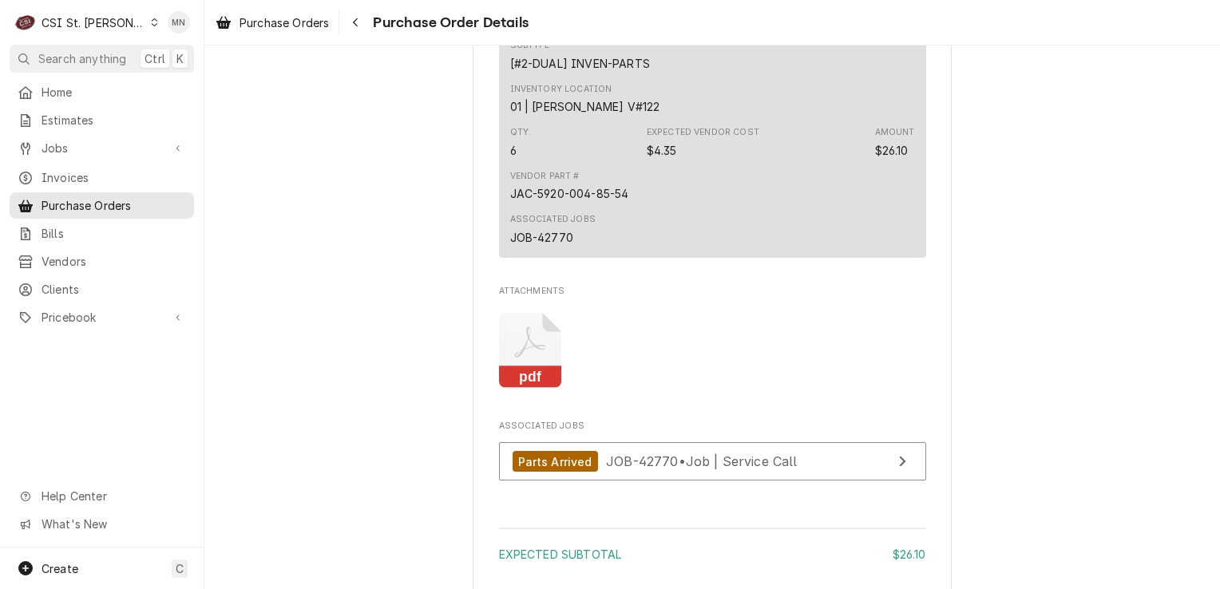
click at [525, 389] on icon "Attachments" at bounding box center [530, 351] width 63 height 76
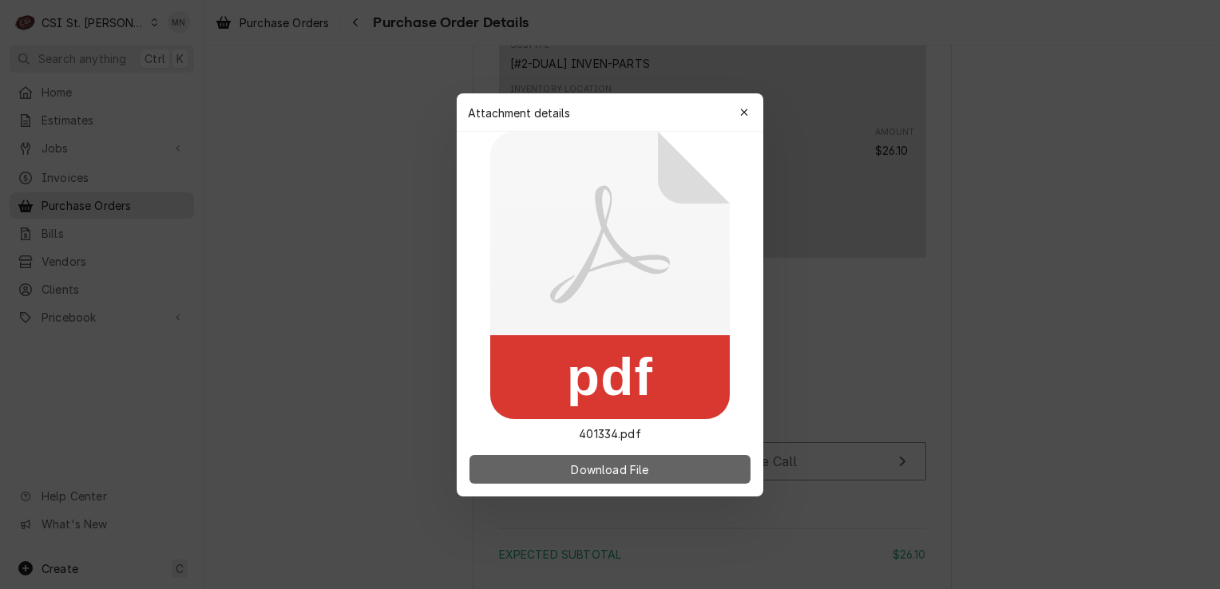
drag, startPoint x: 525, startPoint y: 398, endPoint x: 640, endPoint y: 466, distance: 133.8
click at [640, 466] on span "Download File" at bounding box center [610, 469] width 84 height 17
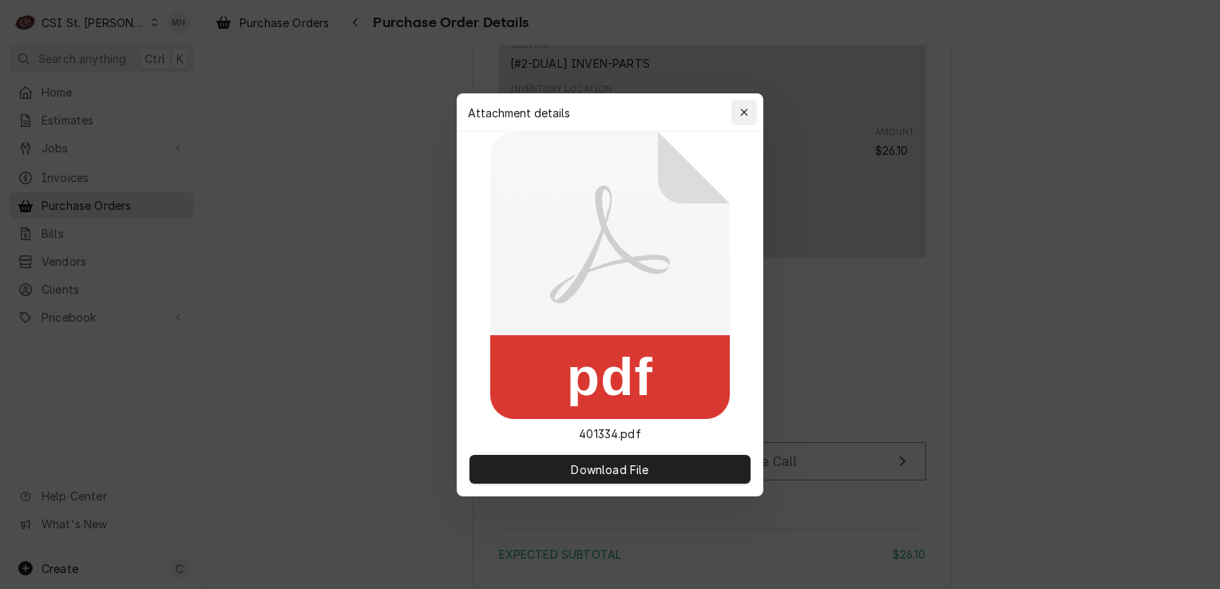
click at [753, 114] on button "button" at bounding box center [744, 113] width 26 height 26
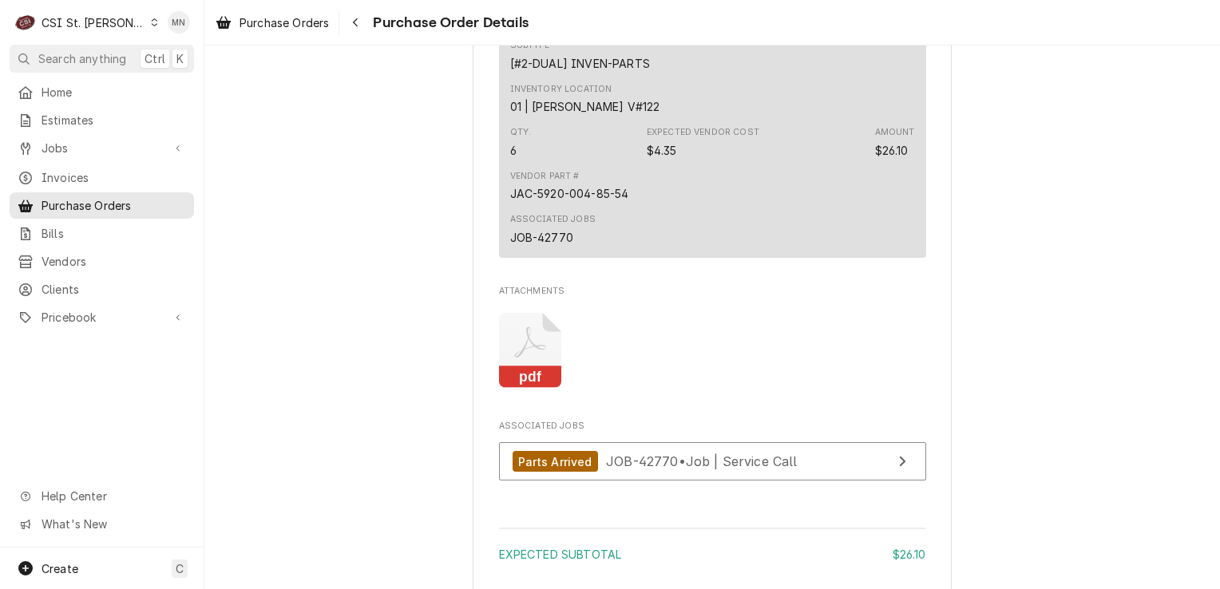
drag, startPoint x: 907, startPoint y: 68, endPoint x: 787, endPoint y: 73, distance: 120.7
click at [787, 34] on div "Manufacturer — Manufacturer Part # JAC-5920-004-85-54" at bounding box center [712, 11] width 405 height 43
copy div "JAC-5920-004-85-54"
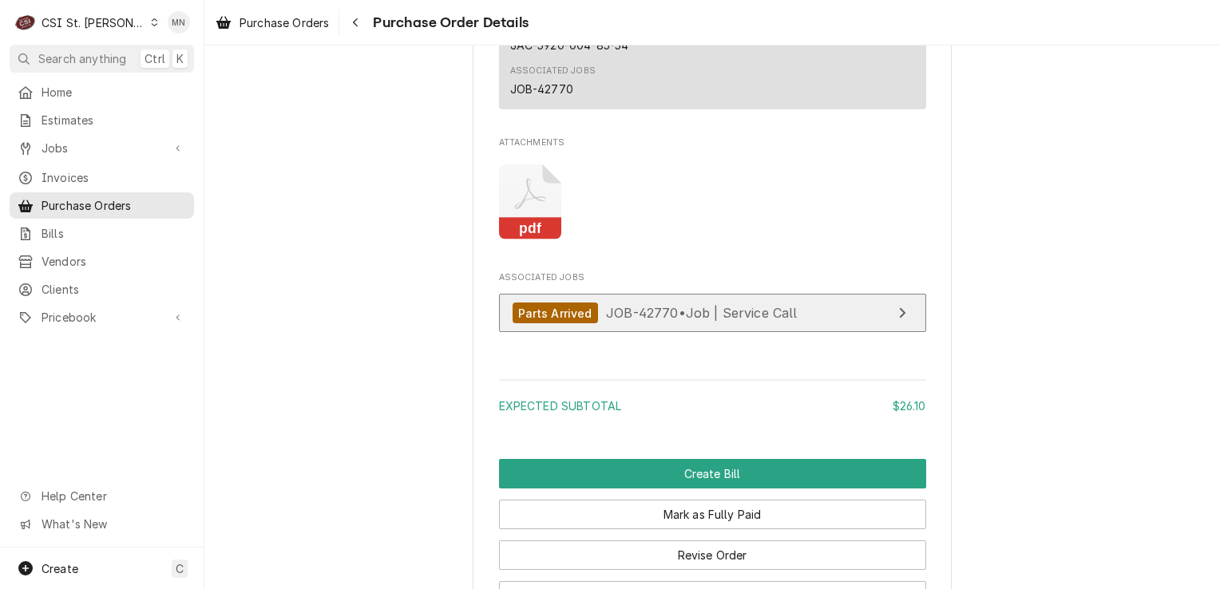
scroll to position [1363, 0]
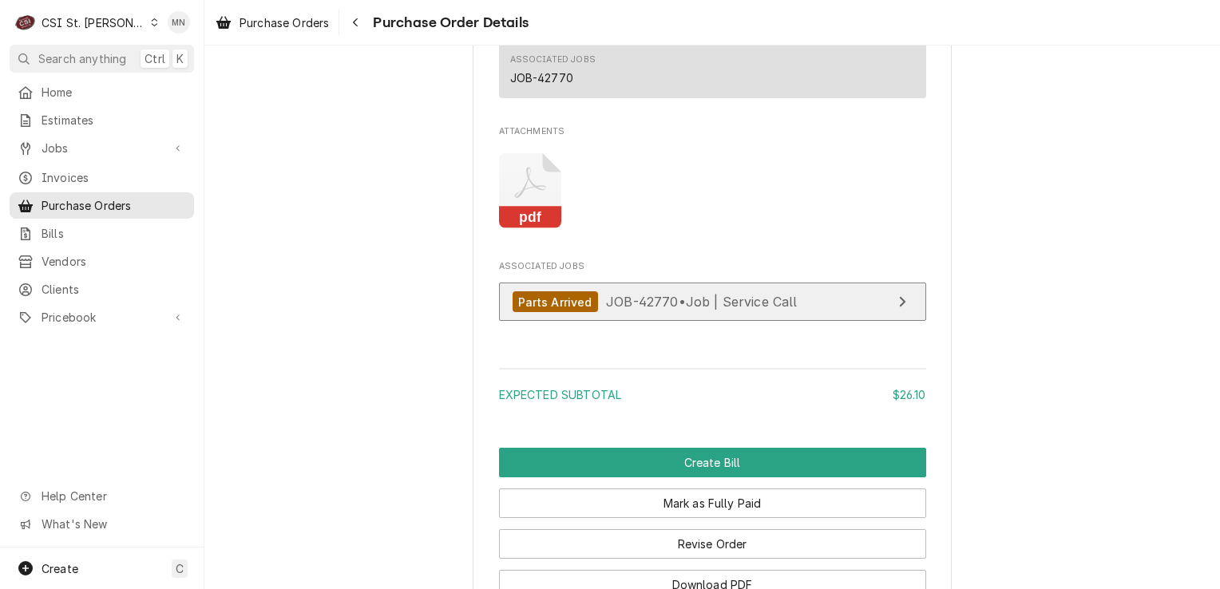
click at [640, 310] on span "JOB-42770 • Job | Service Call" at bounding box center [702, 302] width 192 height 16
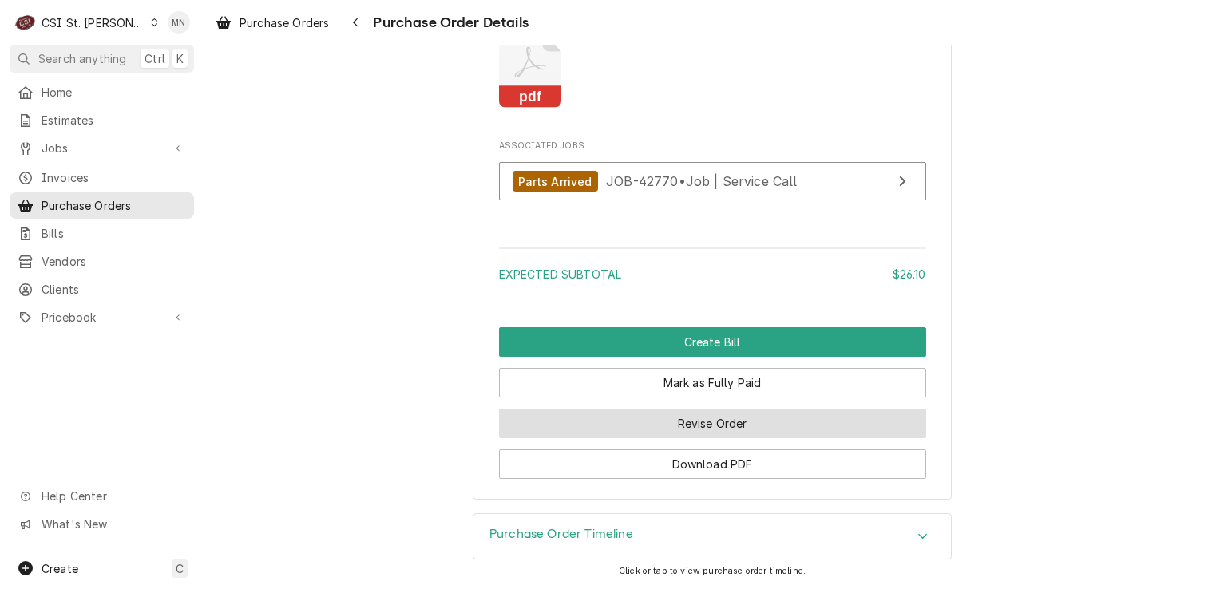
click at [672, 421] on button "Revise Order" at bounding box center [712, 424] width 427 height 30
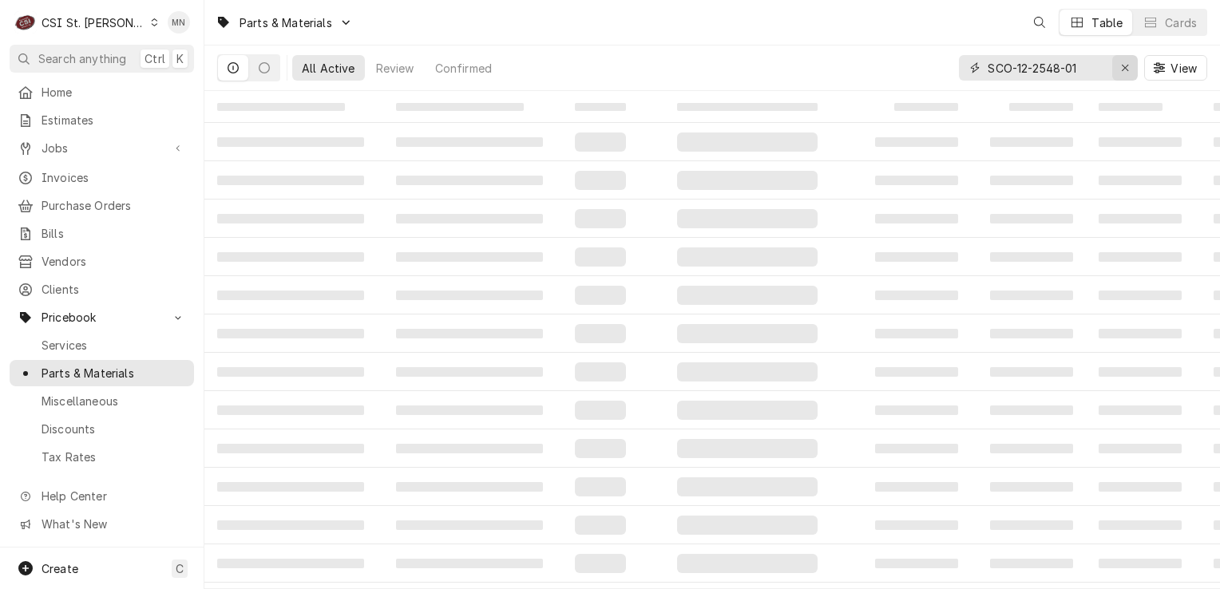
click at [1121, 72] on icon "Erase input" at bounding box center [1125, 67] width 9 height 11
paste input "JAC-5920-004-85-54"
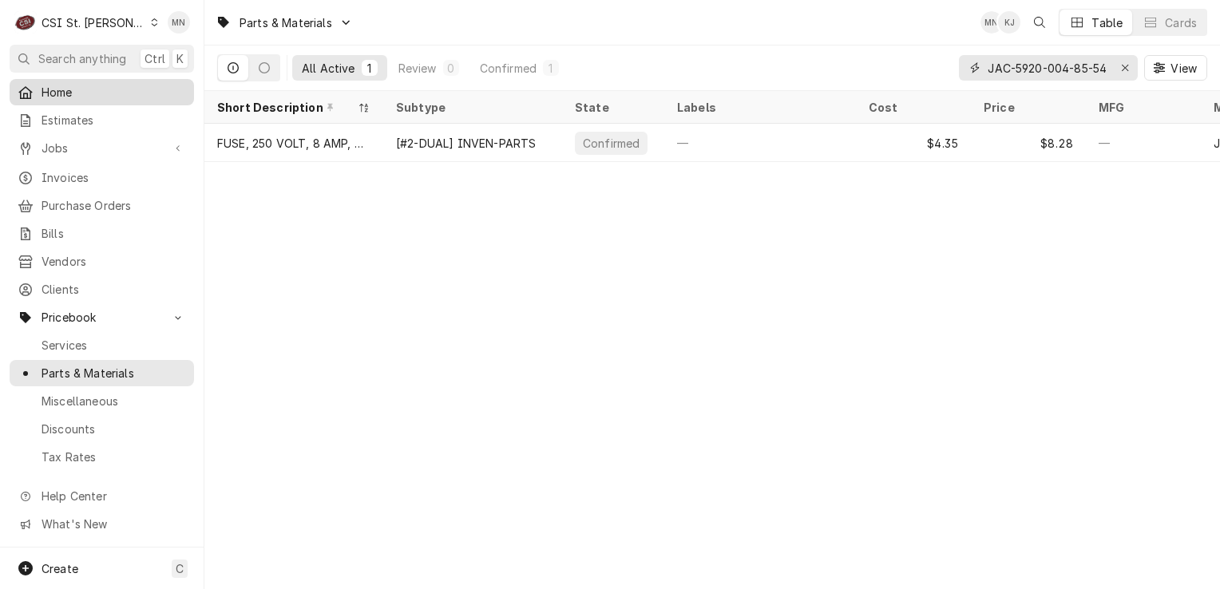
type input "JAC-5920-004-85-54"
click at [1123, 70] on icon "Erase input" at bounding box center [1125, 67] width 9 height 11
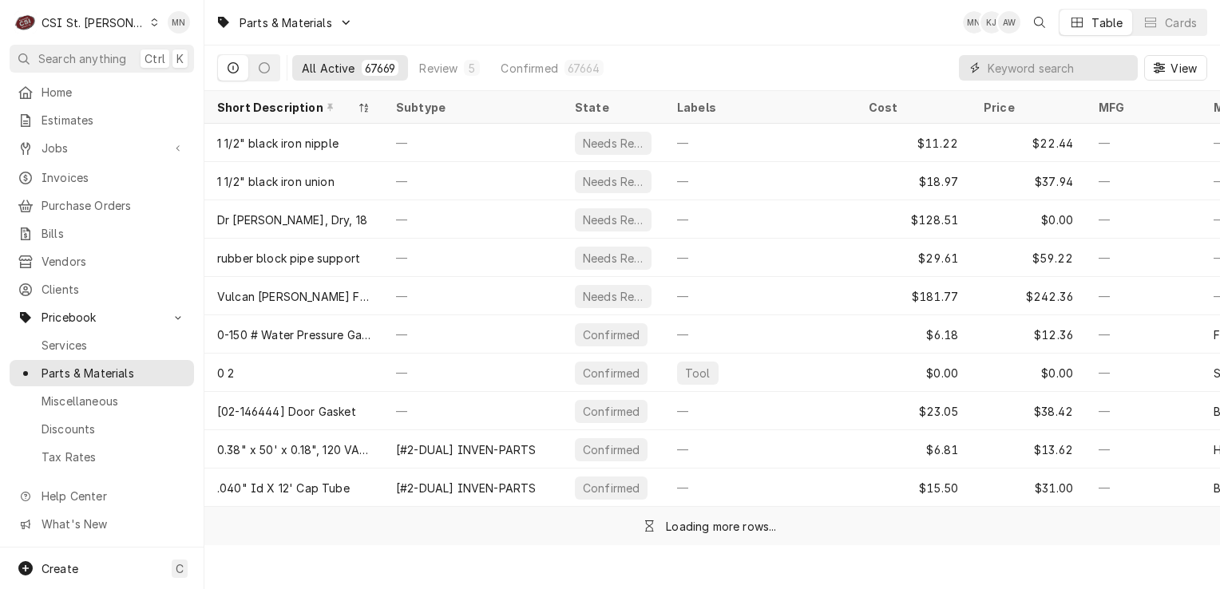
paste input "MAX-X104010268"
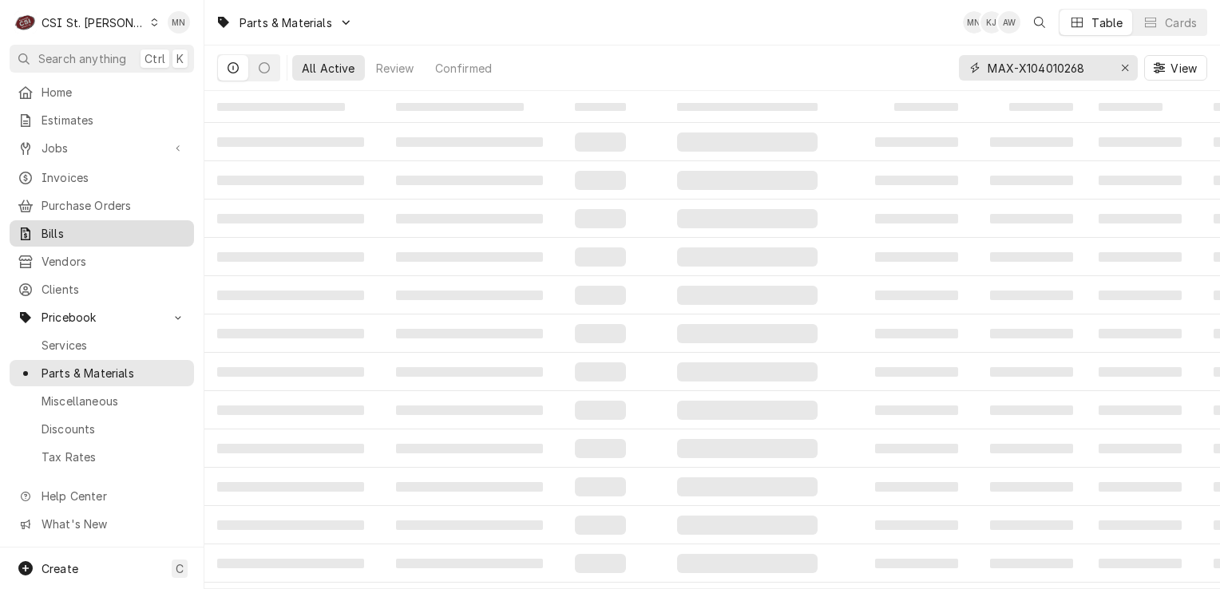
type input "MAX-X104010268"
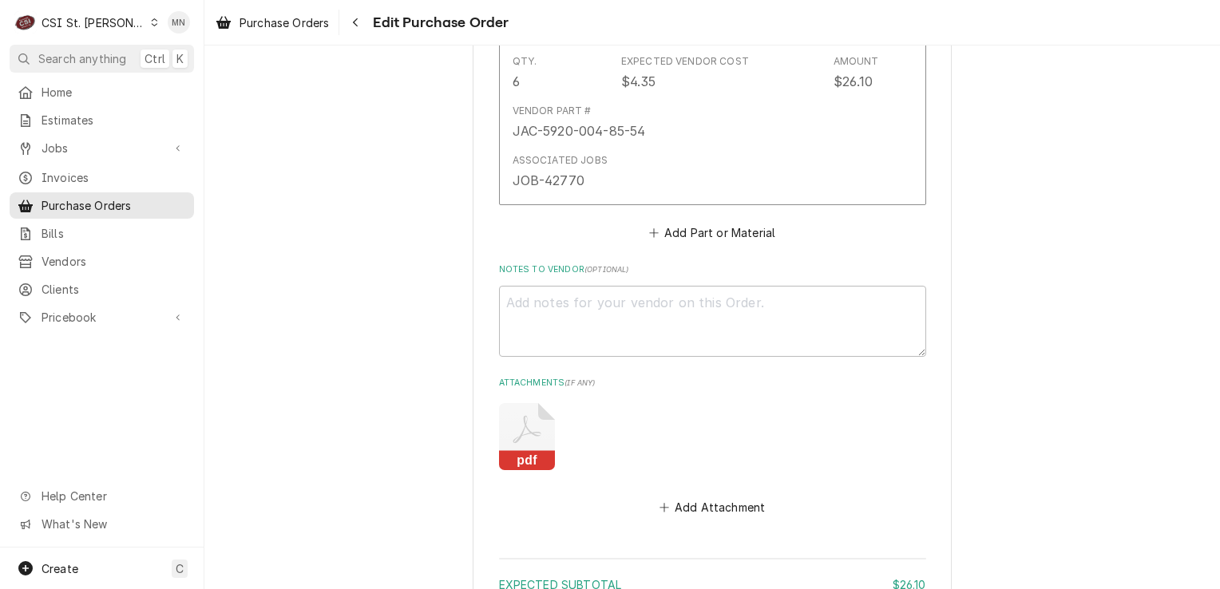
scroll to position [1140, 0]
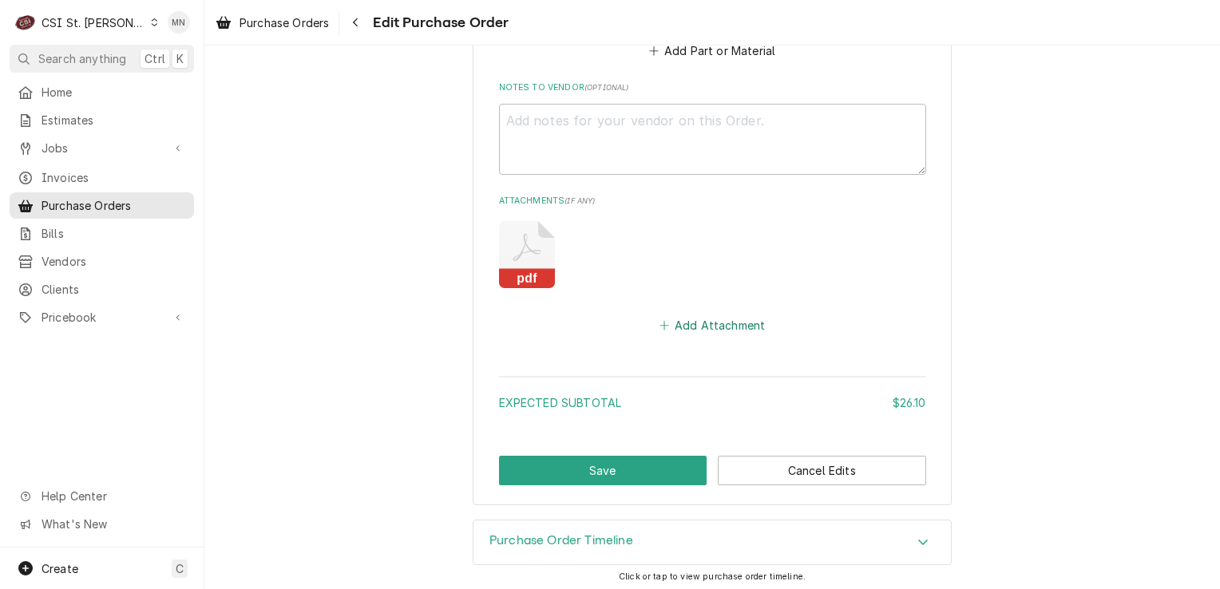
click at [680, 324] on button "Add Attachment" at bounding box center [712, 326] width 112 height 22
type textarea "x"
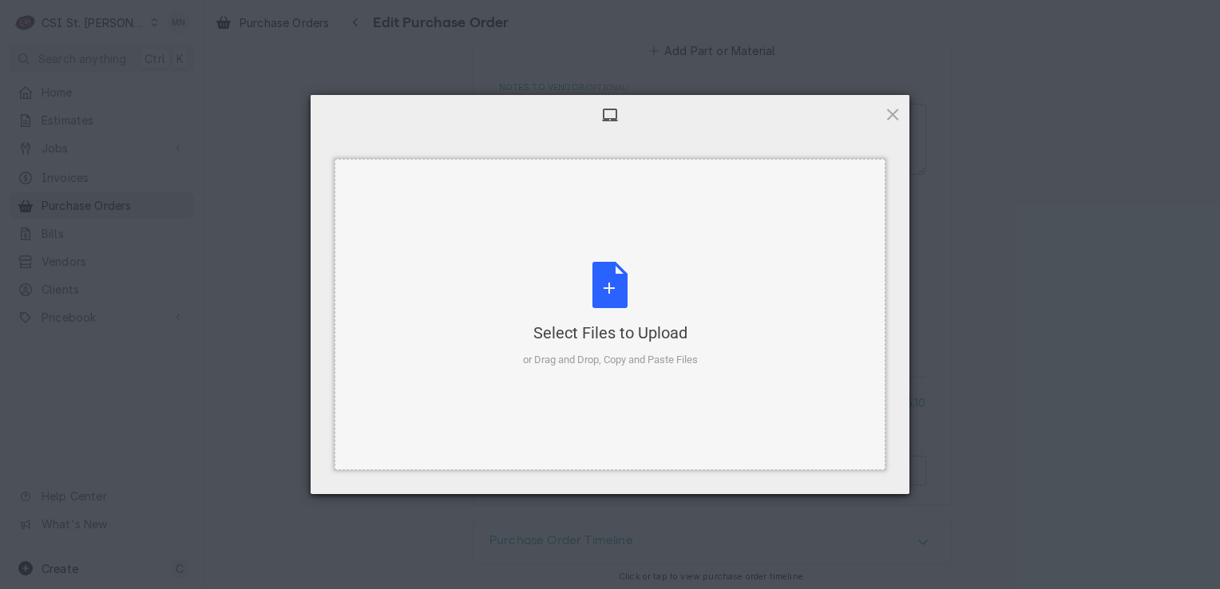
click at [614, 271] on div "Select Files to Upload or Drag and Drop, Copy and Paste Files" at bounding box center [610, 315] width 175 height 106
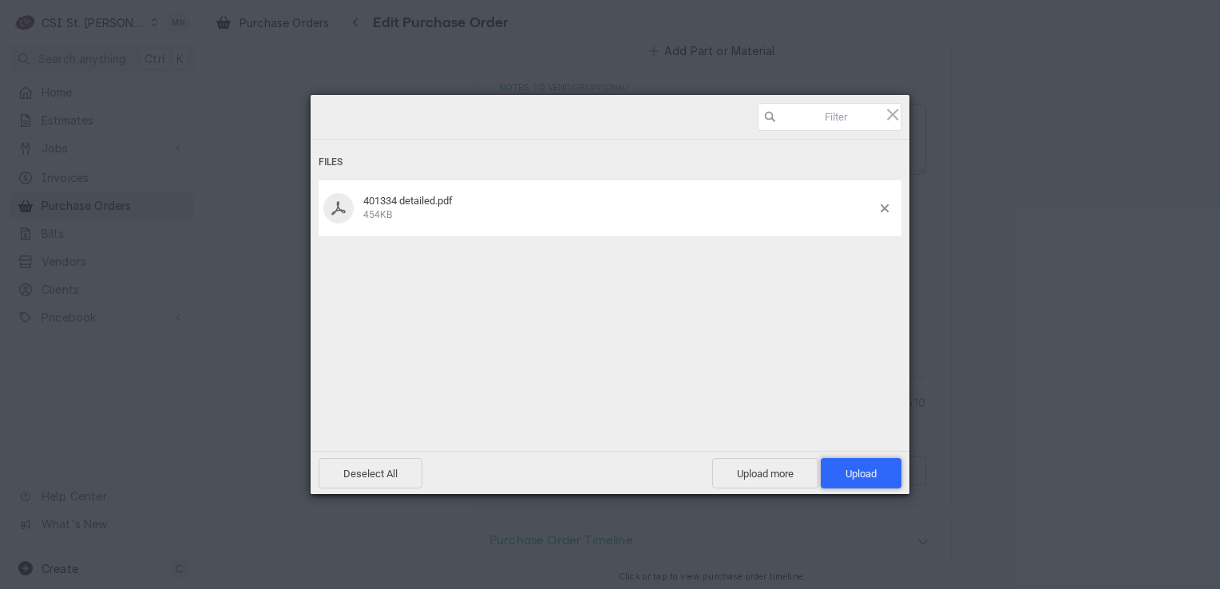
click at [867, 474] on span "Upload 1" at bounding box center [861, 474] width 31 height 12
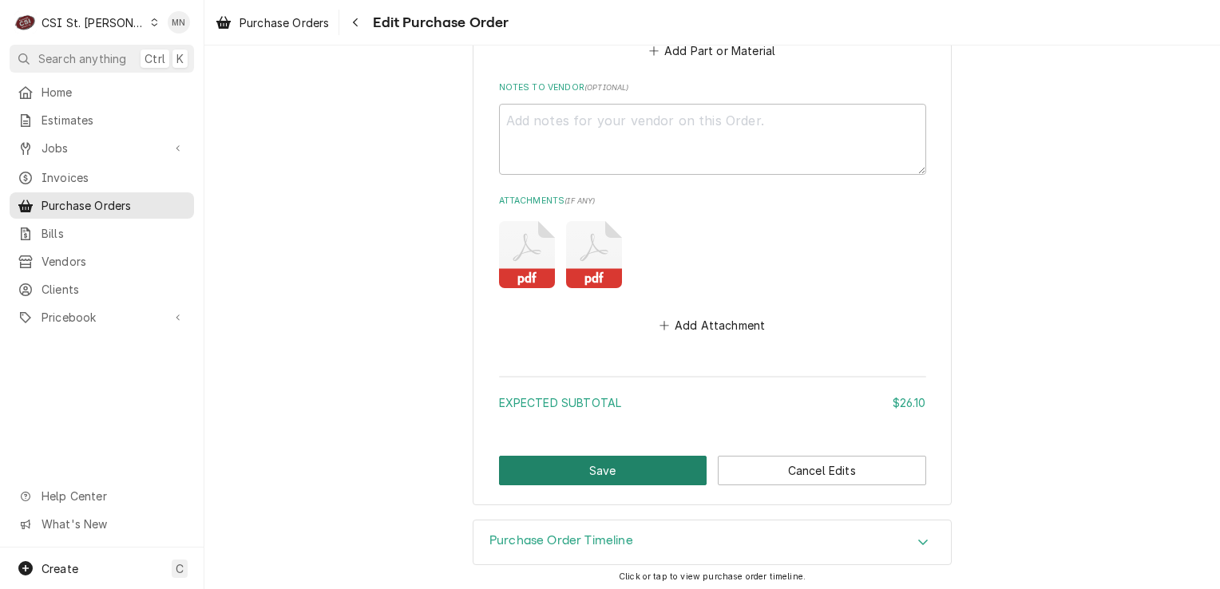
click at [636, 468] on button "Save" at bounding box center [603, 471] width 208 height 30
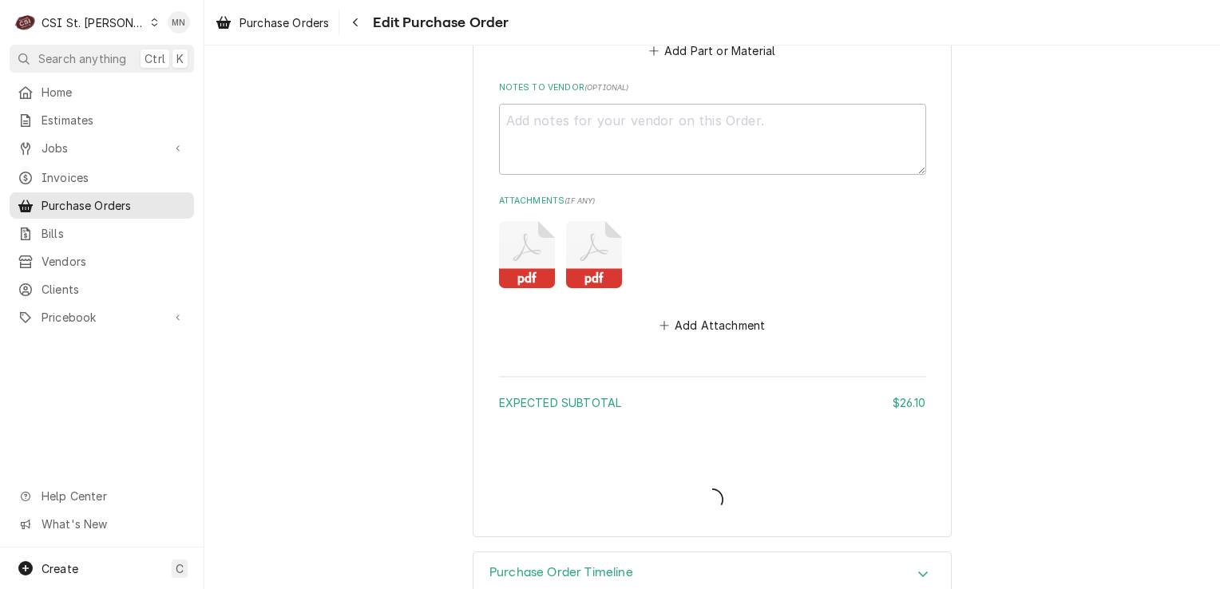
type textarea "x"
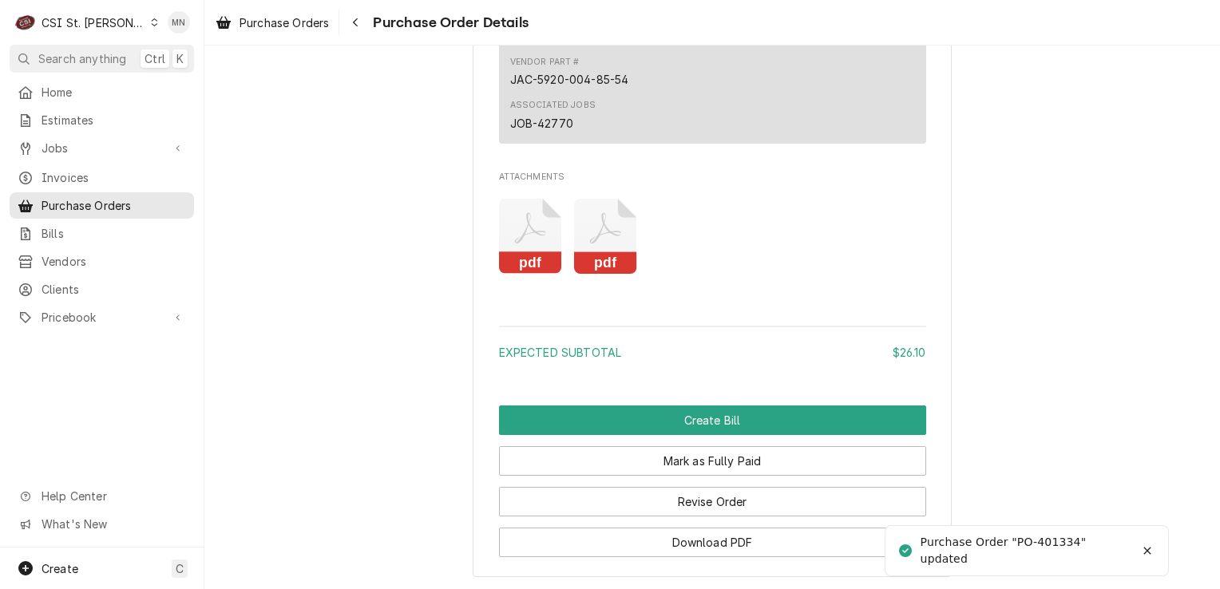
scroll to position [1437, 0]
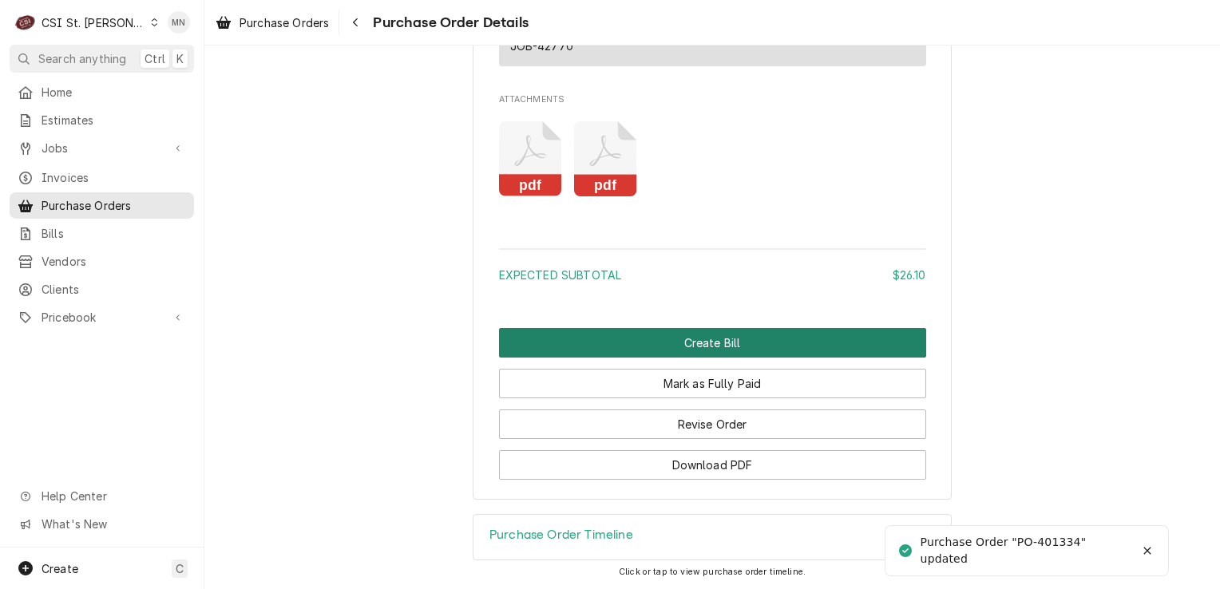
click at [632, 352] on button "Create Bill" at bounding box center [712, 343] width 427 height 30
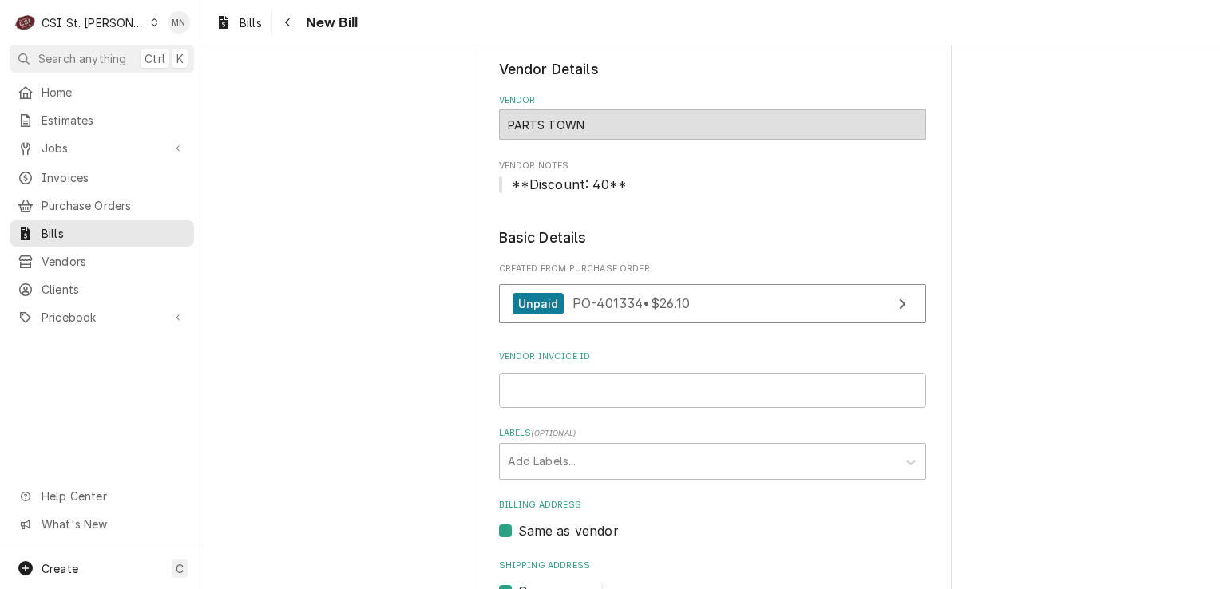
scroll to position [160, 0]
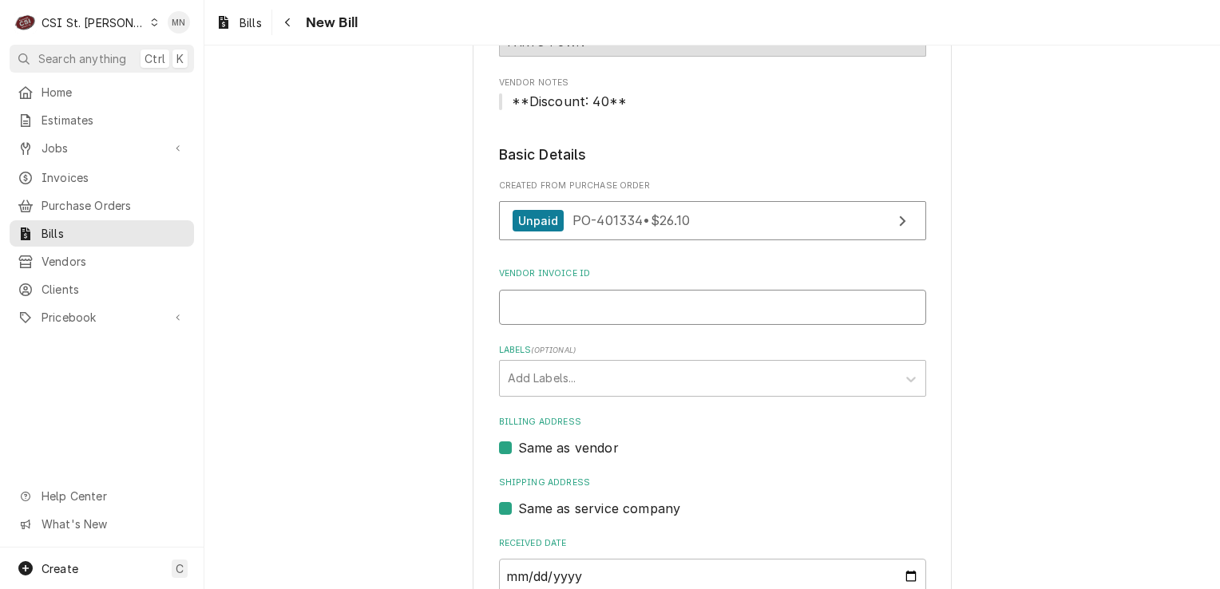
click at [556, 311] on input "Vendor Invoice ID" at bounding box center [712, 307] width 427 height 35
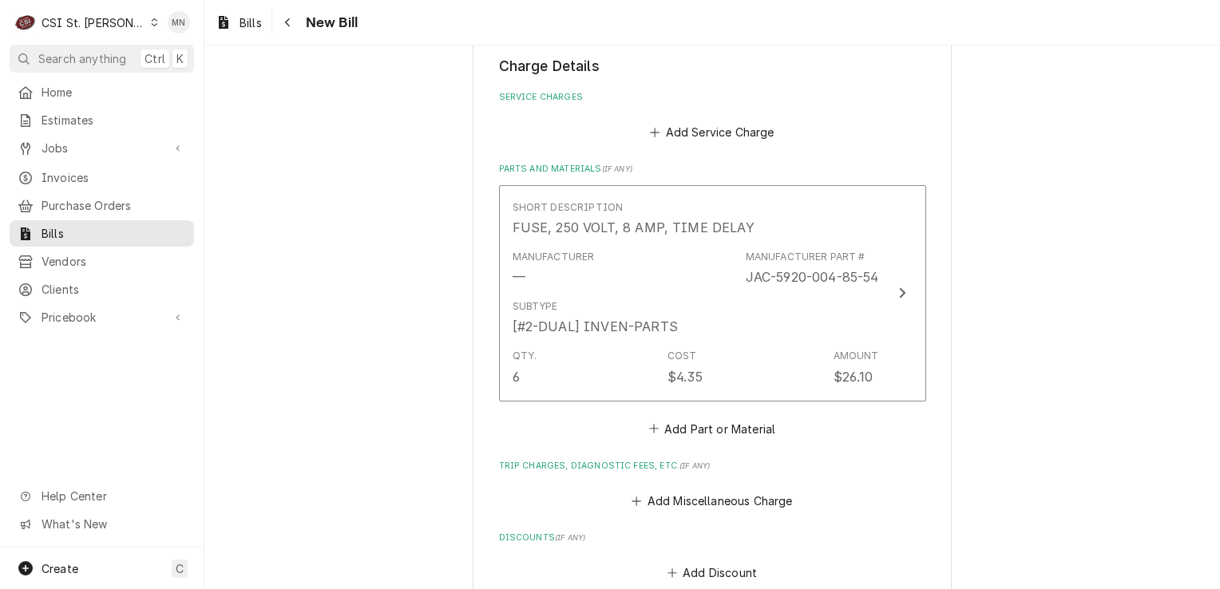
scroll to position [1118, 0]
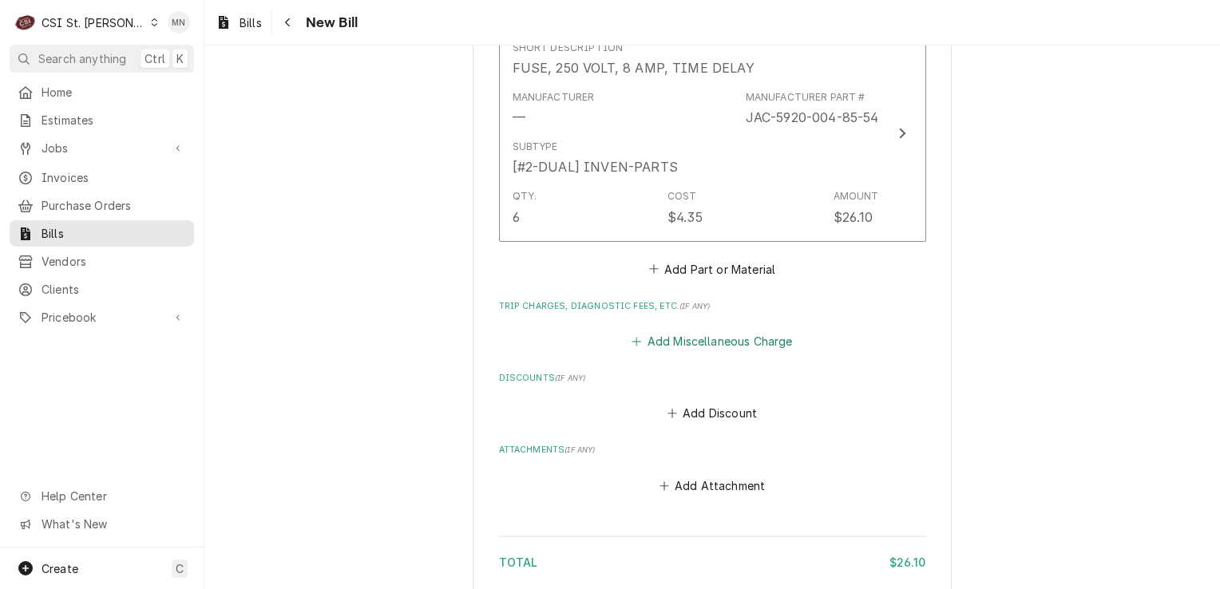
type input "2107184068"
click at [687, 343] on button "Add Miscellaneous Charge" at bounding box center [712, 342] width 166 height 22
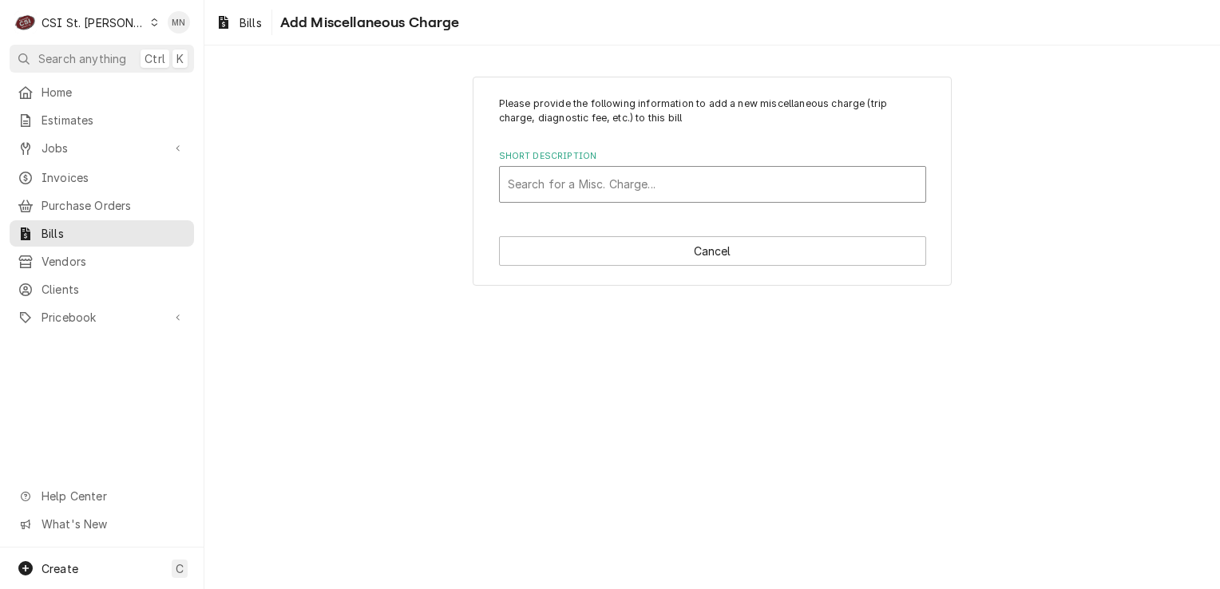
click at [569, 181] on div "Short Description" at bounding box center [713, 184] width 410 height 29
type input "ac"
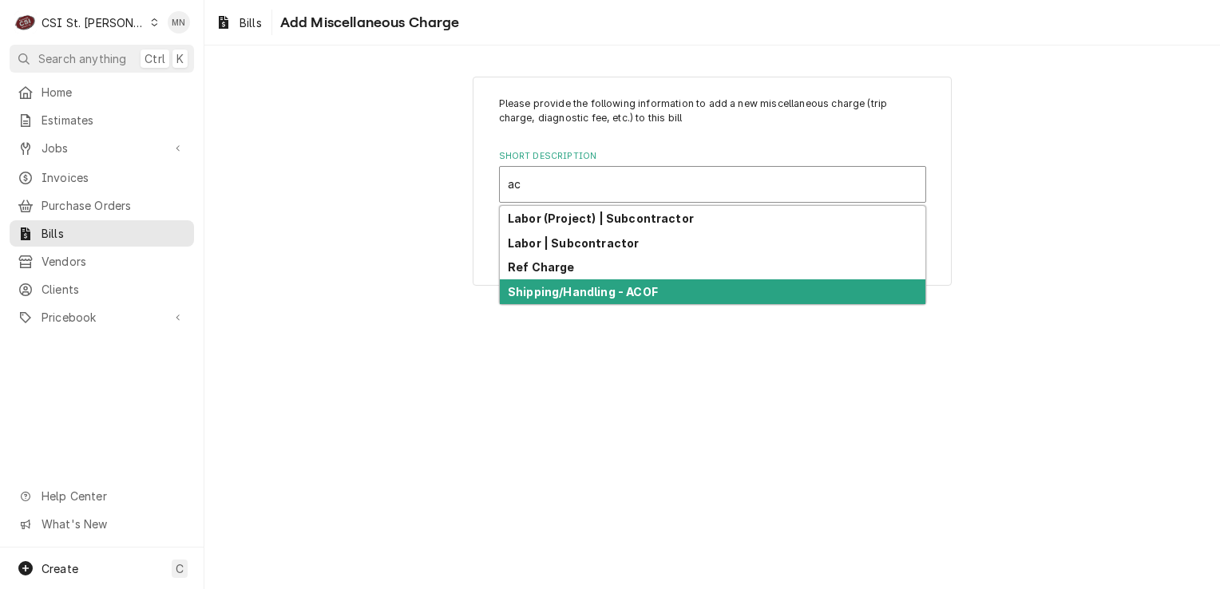
click at [567, 291] on strong "Shipping/Handling - ACOF" at bounding box center [583, 292] width 150 height 14
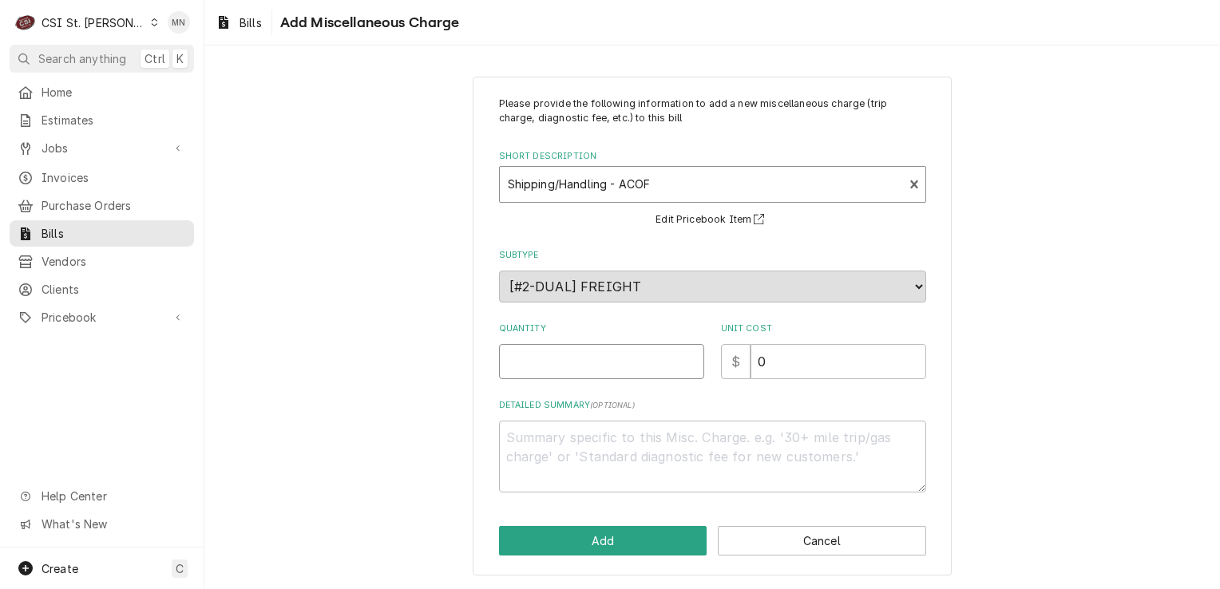
click at [557, 359] on input "Quantity" at bounding box center [601, 361] width 205 height 35
type textarea "x"
type input "1"
type textarea "x"
type input "2"
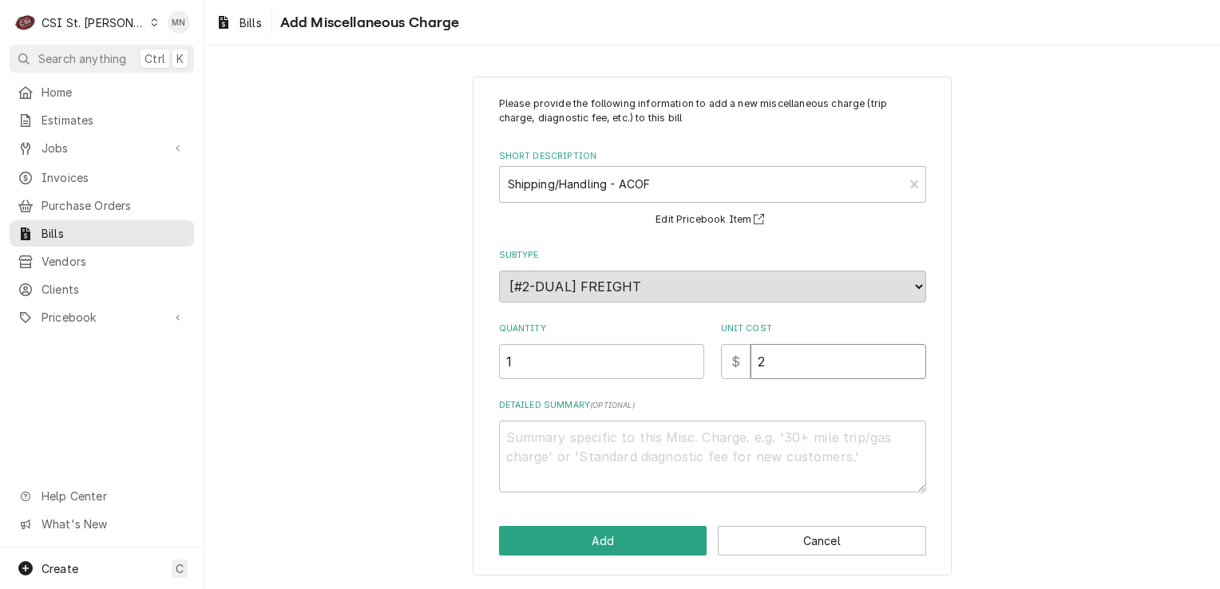
type textarea "x"
type input "24"
type textarea "x"
type input "24.9"
type textarea "x"
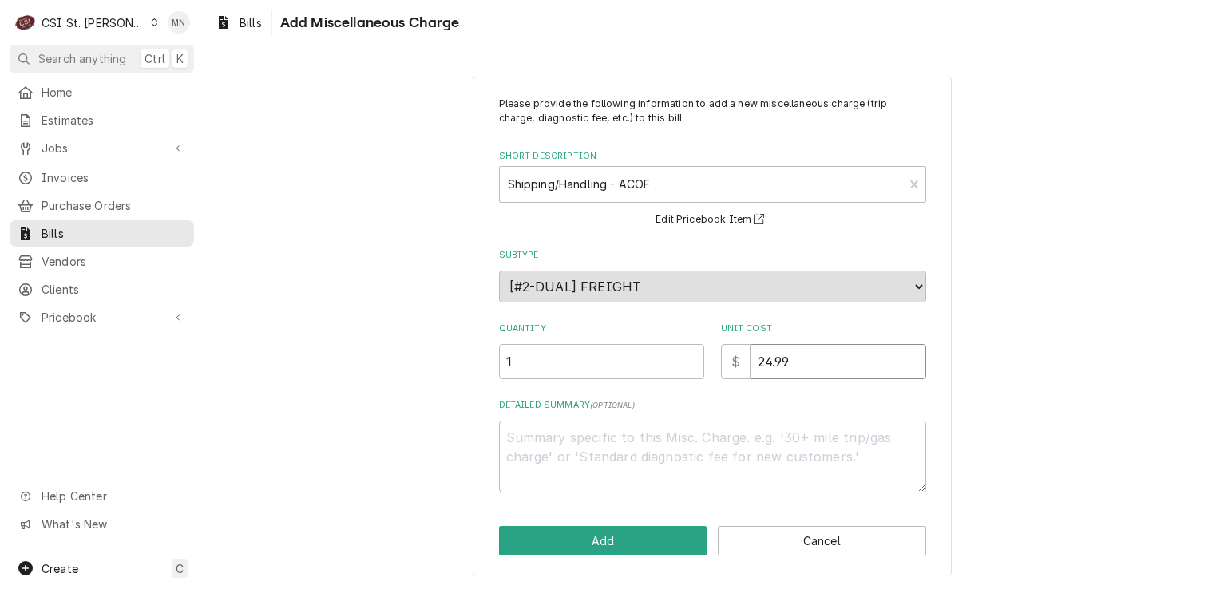
type input "24.99"
type textarea "x"
type textarea "A"
type textarea "x"
type textarea "AC"
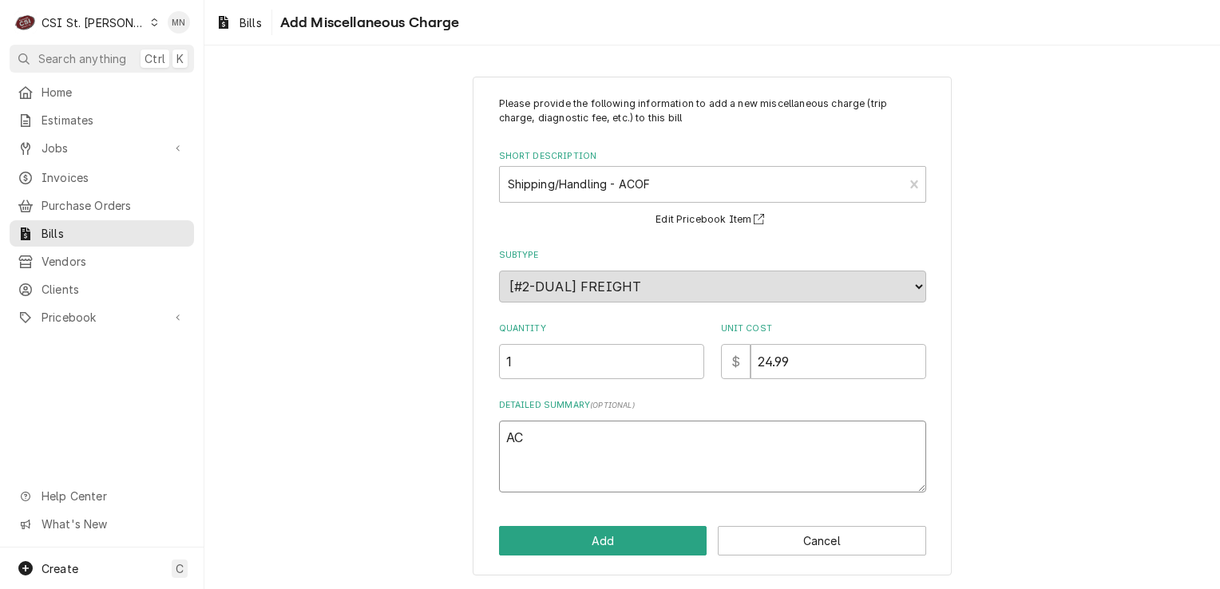
type textarea "x"
type textarea "ACO"
type textarea "x"
type textarea "ACOF"
type textarea "x"
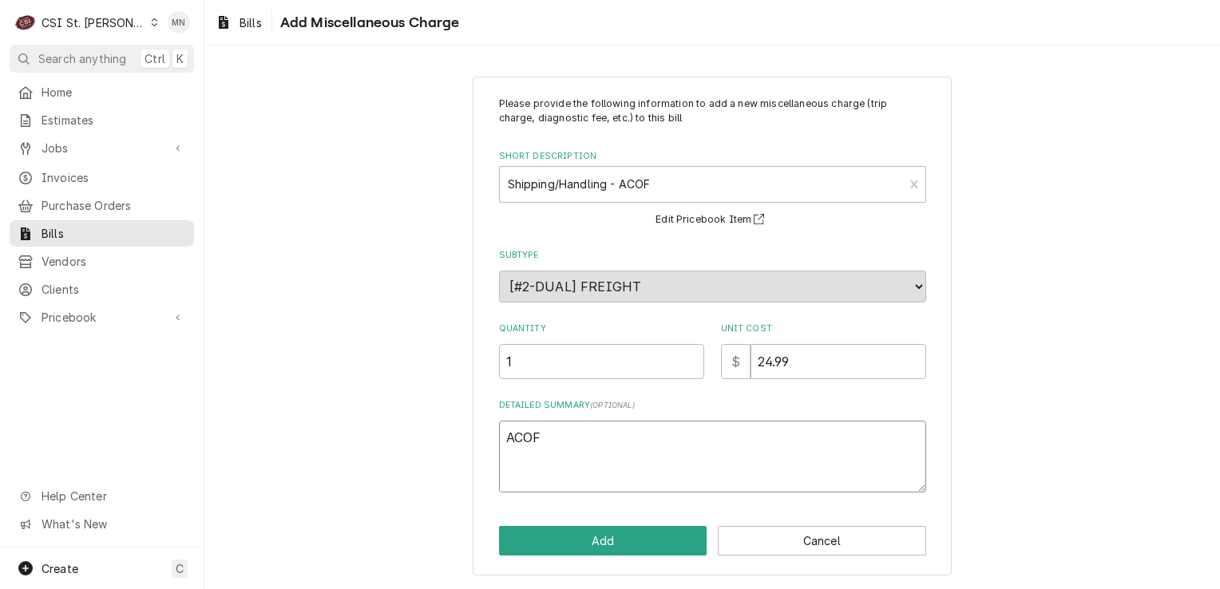
type textarea "ACOF"
type textarea "x"
type textarea "ACOF $"
type textarea "x"
type textarea "ACOF $"
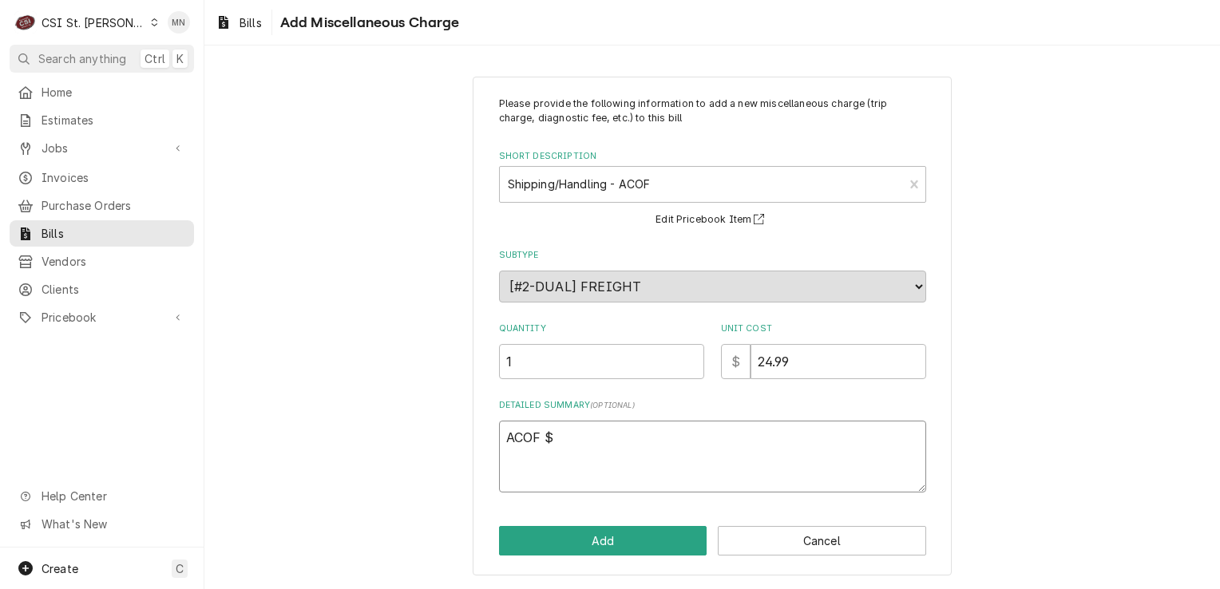
type textarea "x"
type textarea "ACOF $ 2"
type textarea "x"
type textarea "ACOF $ 24"
type textarea "x"
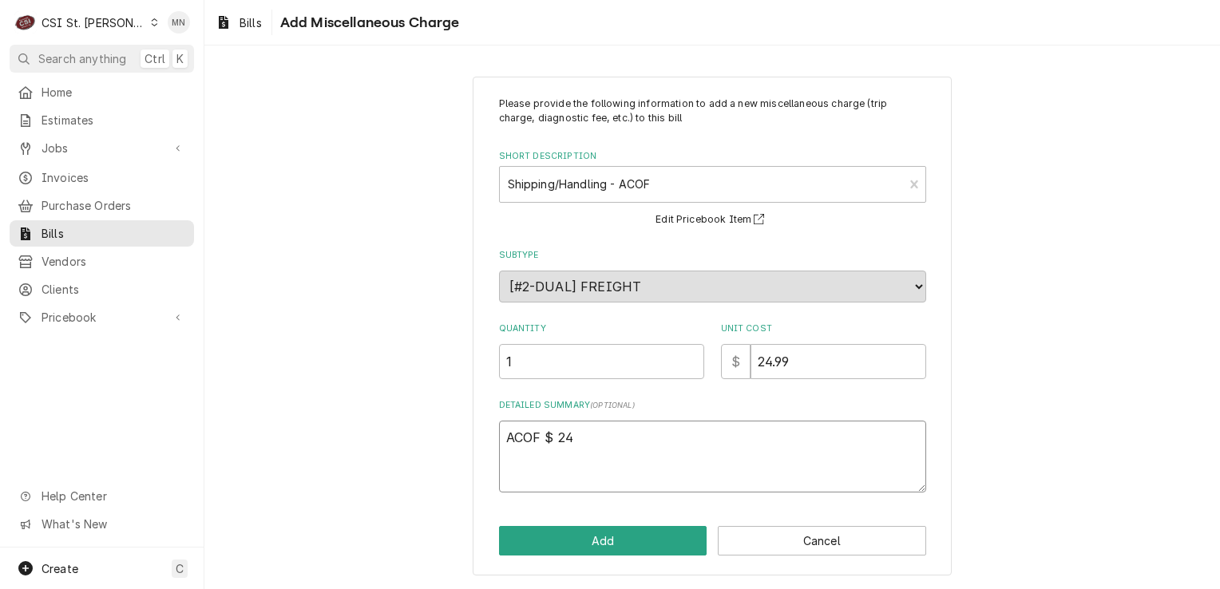
type textarea "ACOF $ 24."
type textarea "x"
type textarea "ACOF $ 24.9"
type textarea "x"
type textarea "ACOF $ 24.99"
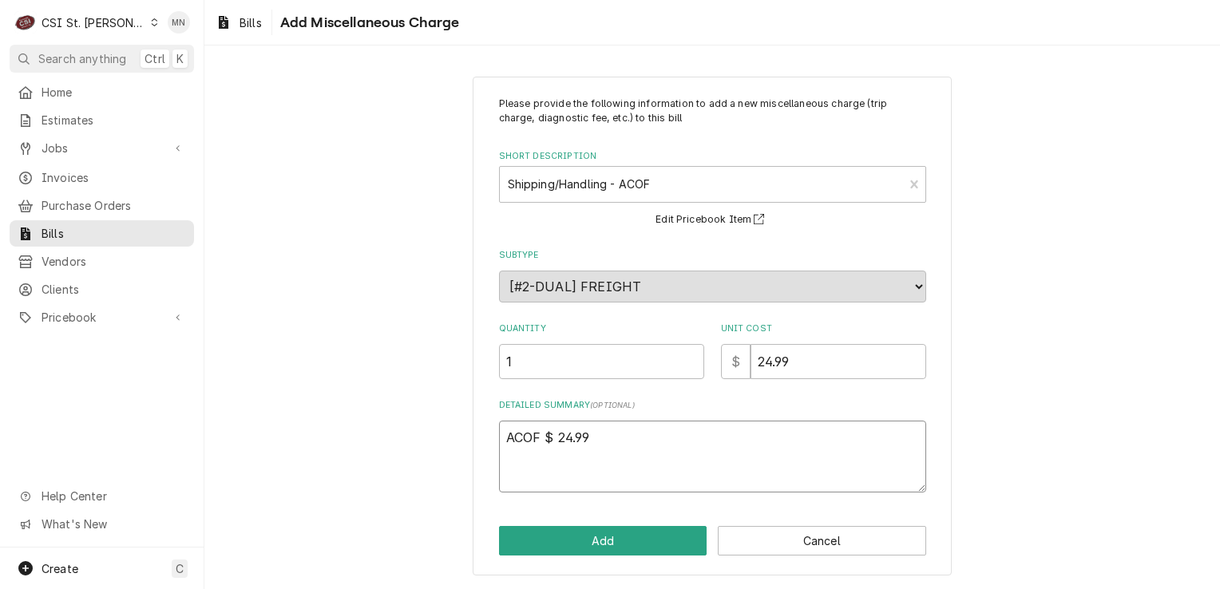
type textarea "x"
type textarea "ACOF $ 24.99"
type textarea "x"
type textarea "ACOF $ 24.99 P"
type textarea "x"
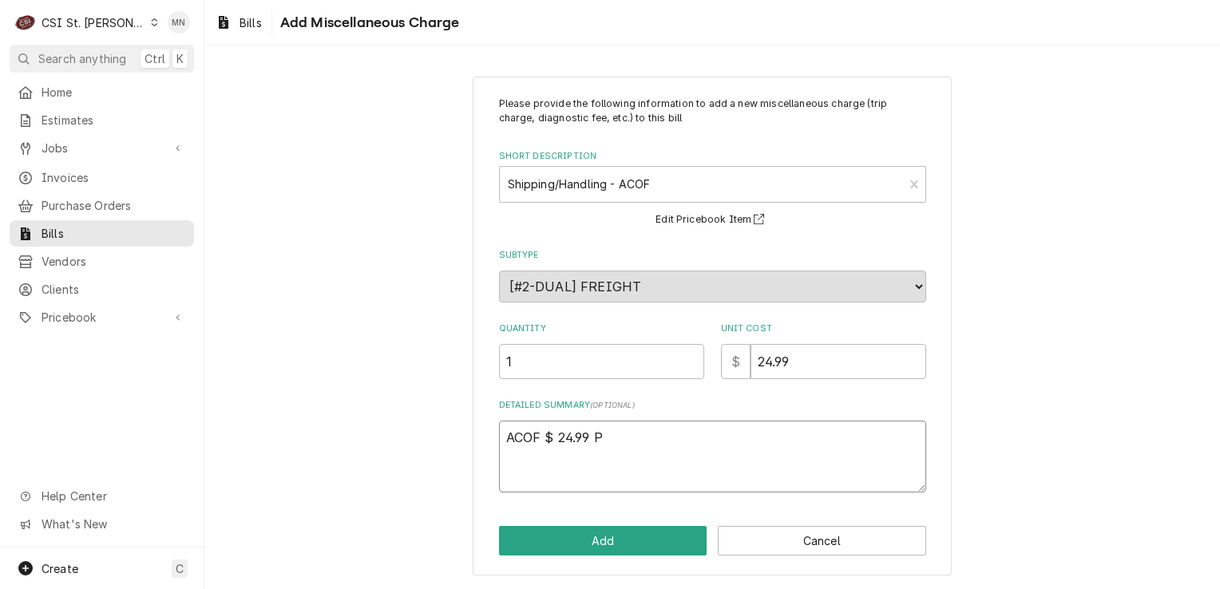
type textarea "ACOF $ 24.99 Pa"
type textarea "x"
type textarea "ACOF $ 24.99 Par"
type textarea "x"
type textarea "ACOF $ 24.99 Part"
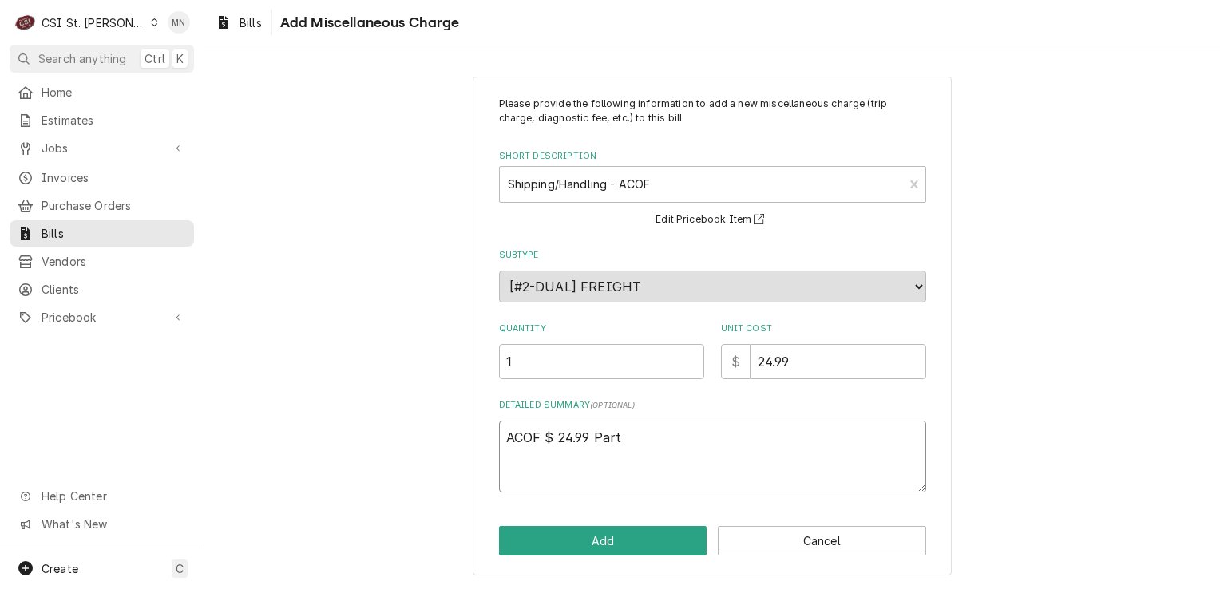
type textarea "x"
type textarea "ACOF $ 24.99 Parts"
type textarea "x"
type textarea "ACOF $ 24.99 Partst"
type textarea "x"
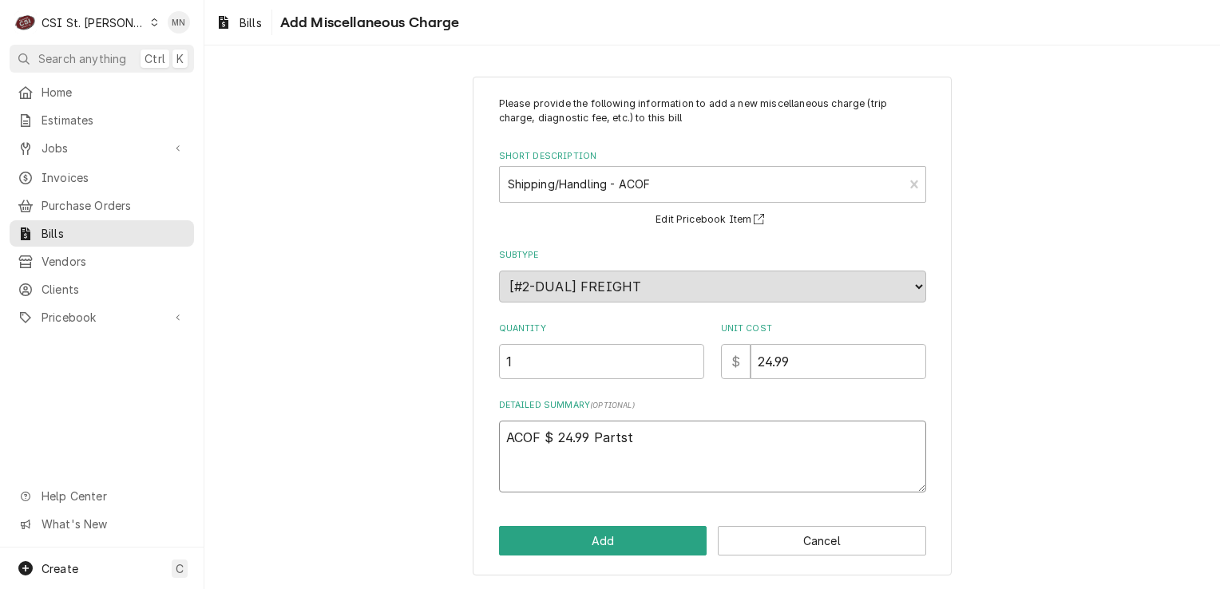
type textarea "ACOF $ 24.99 Partsto"
type textarea "x"
type textarea "ACOF $ 24.99 Partstow"
type textarea "x"
type textarea "ACOF $ 24.99 Partstown"
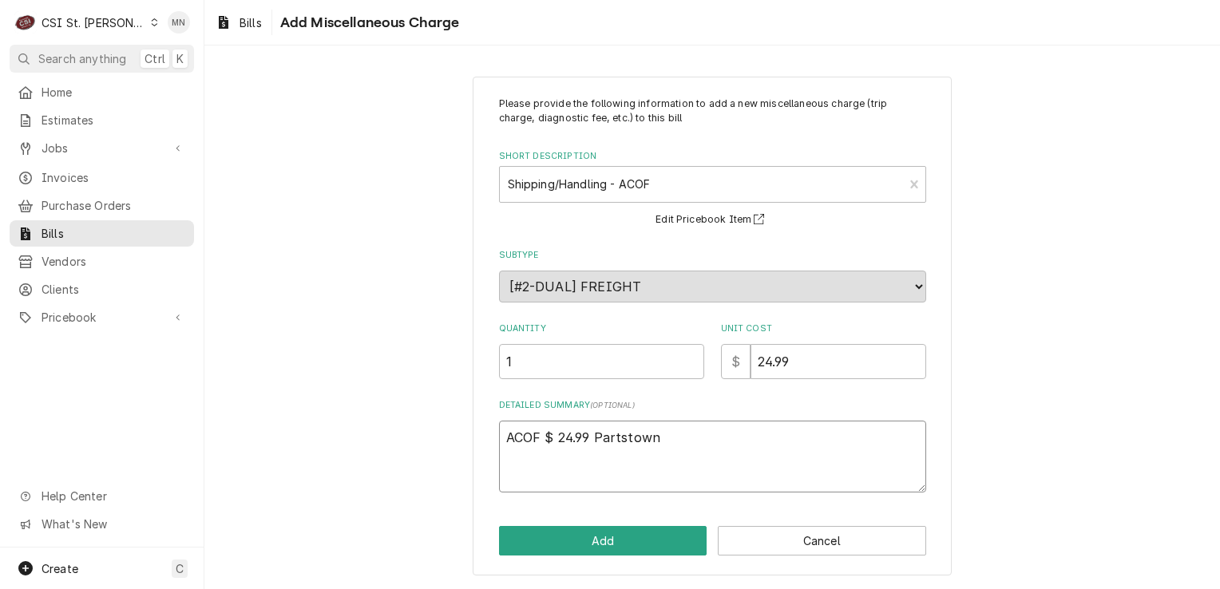
type textarea "x"
type textarea "ACOF $ 24.99 Partstown"
type textarea "x"
type textarea "ACOF $ 24.99 Partstown 2"
type textarea "x"
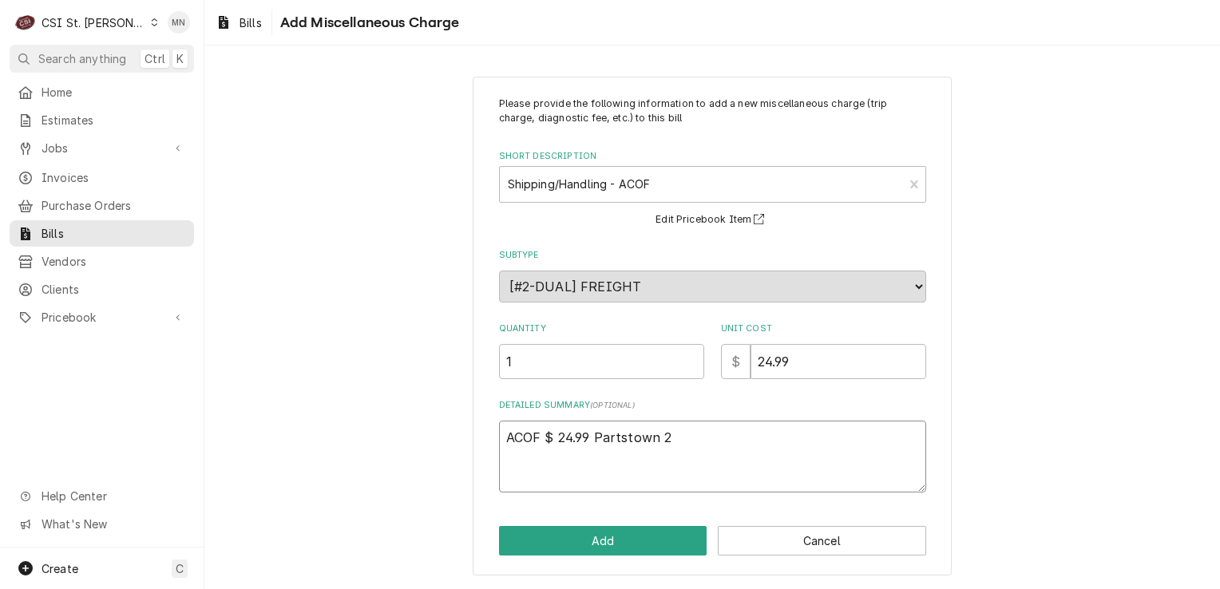
type textarea "ACOF $ 24.99 Partstown 21"
type textarea "x"
type textarea "ACOF $ 24.99 Partstown 210"
type textarea "x"
type textarea "ACOF $ 24.99 Partstown 2107"
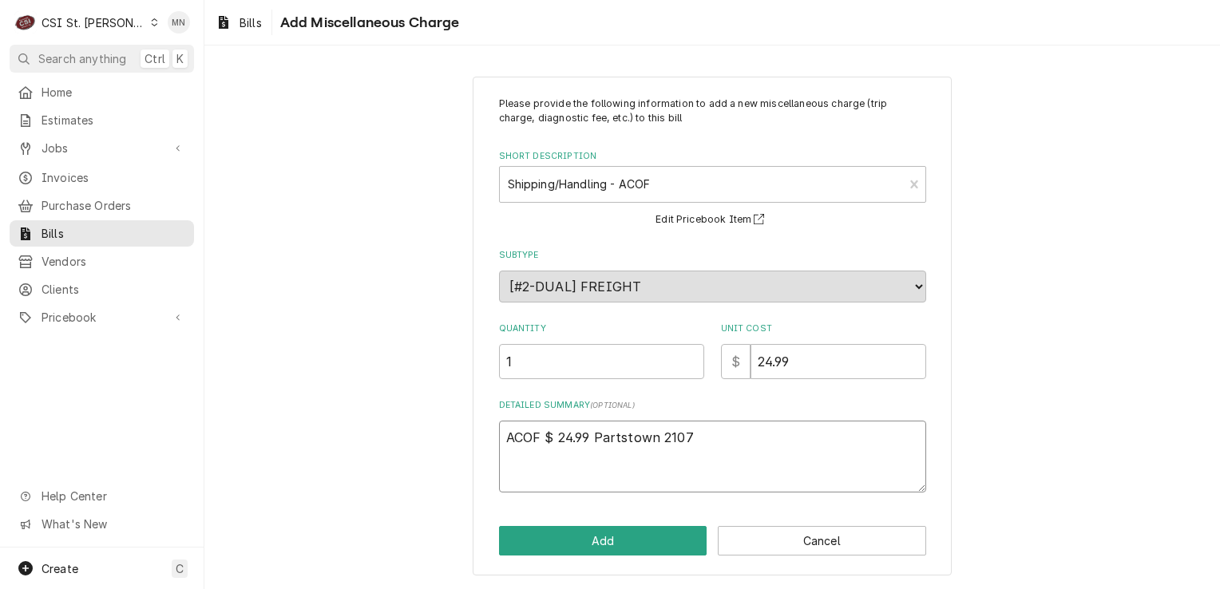
type textarea "x"
type textarea "ACOF $ 24.99 Partstown 21071"
type textarea "x"
type textarea "ACOF $ 24.99 Partstown 210718"
type textarea "x"
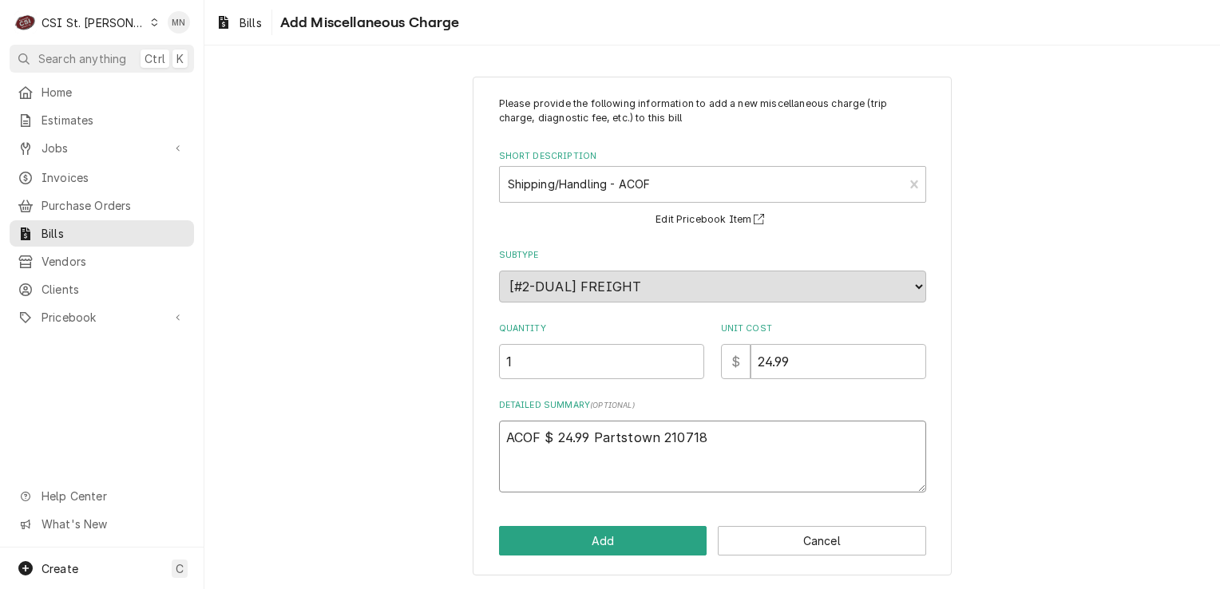
type textarea "ACOF $ 24.99 Partstown 2107184"
type textarea "x"
type textarea "ACOF $ 24.99 Partstown 21071840"
type textarea "x"
type textarea "ACOF $ 24.99 Partstown 210718406"
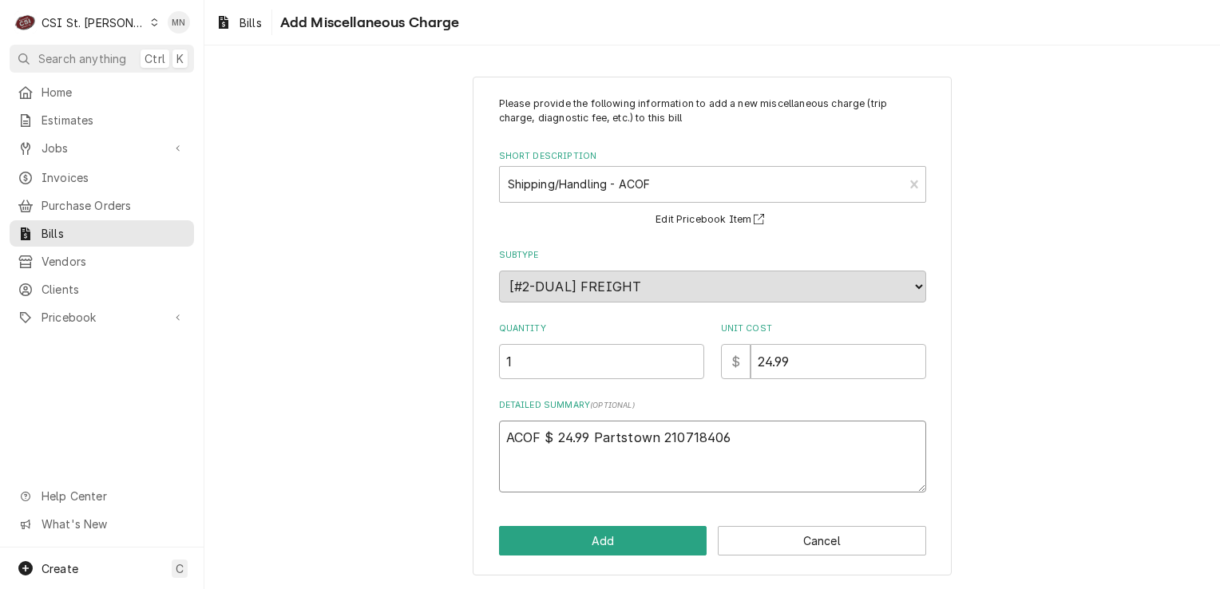
type textarea "x"
type textarea "ACOF $ 24.99 Partstown 2107184068"
click at [594, 535] on button "Add" at bounding box center [603, 541] width 208 height 30
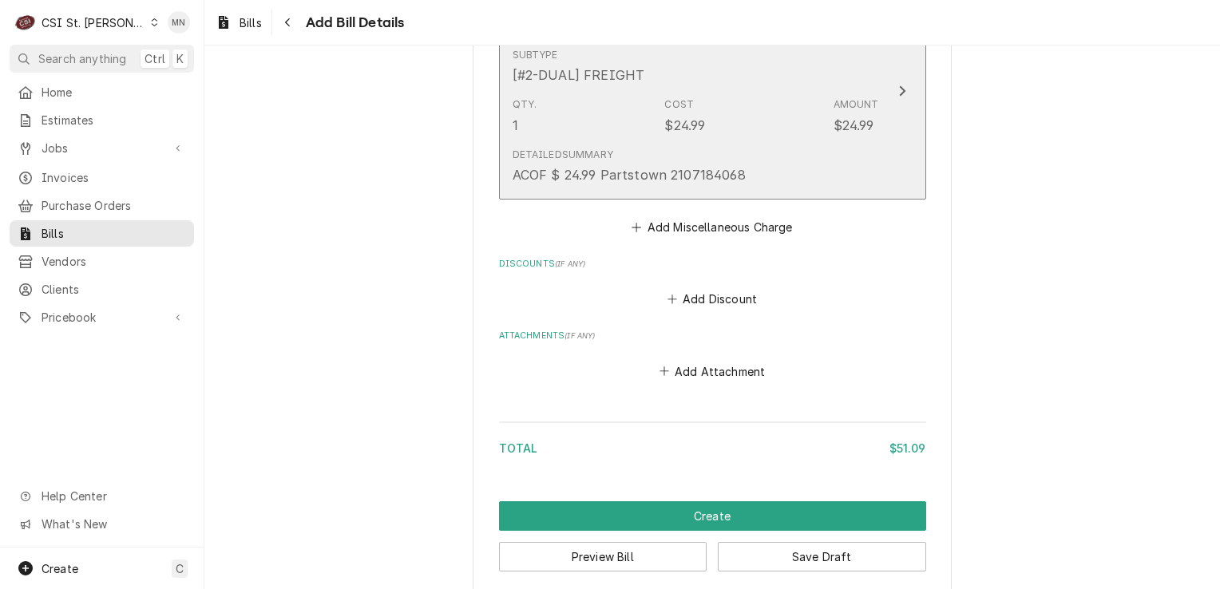
scroll to position [1469, 0]
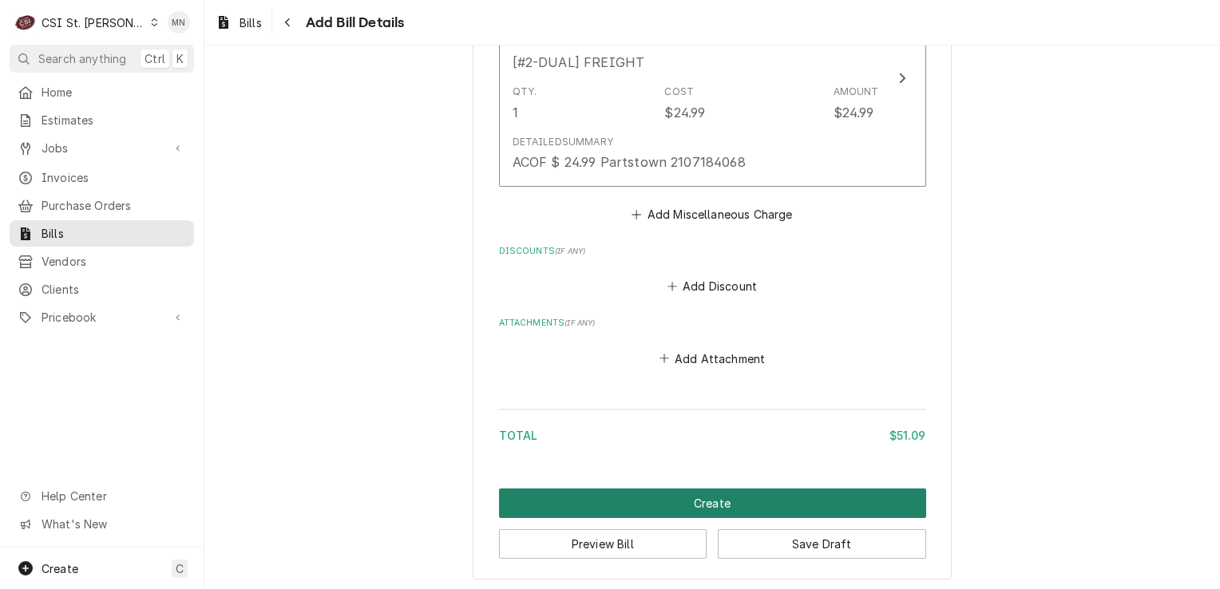
click at [681, 500] on button "Create" at bounding box center [712, 504] width 427 height 30
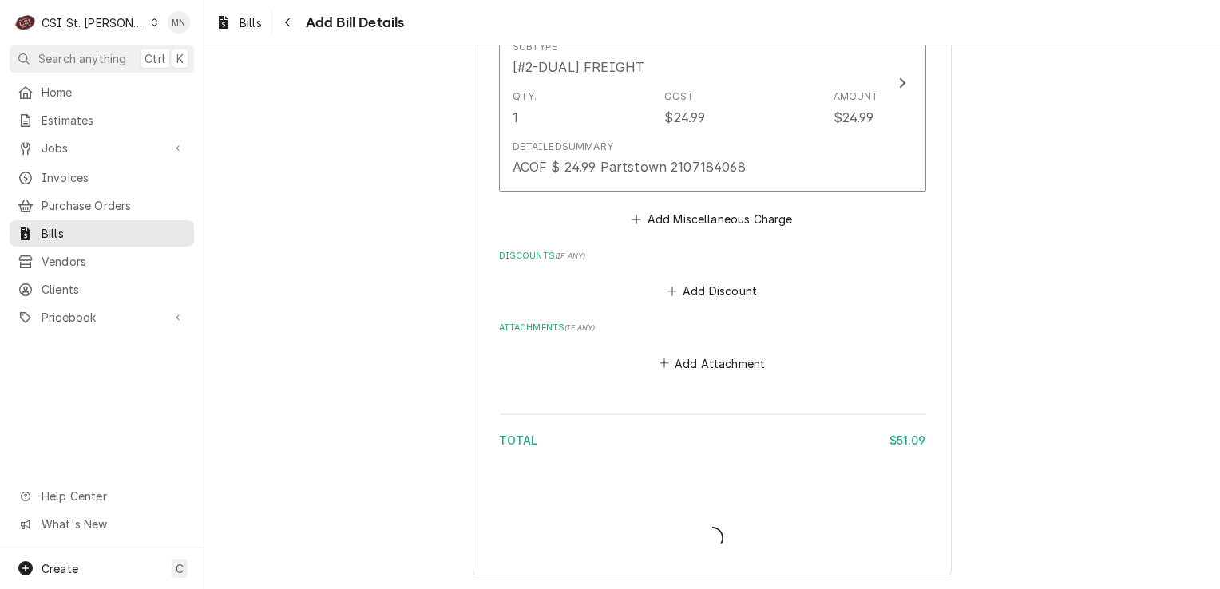
scroll to position [1460, 0]
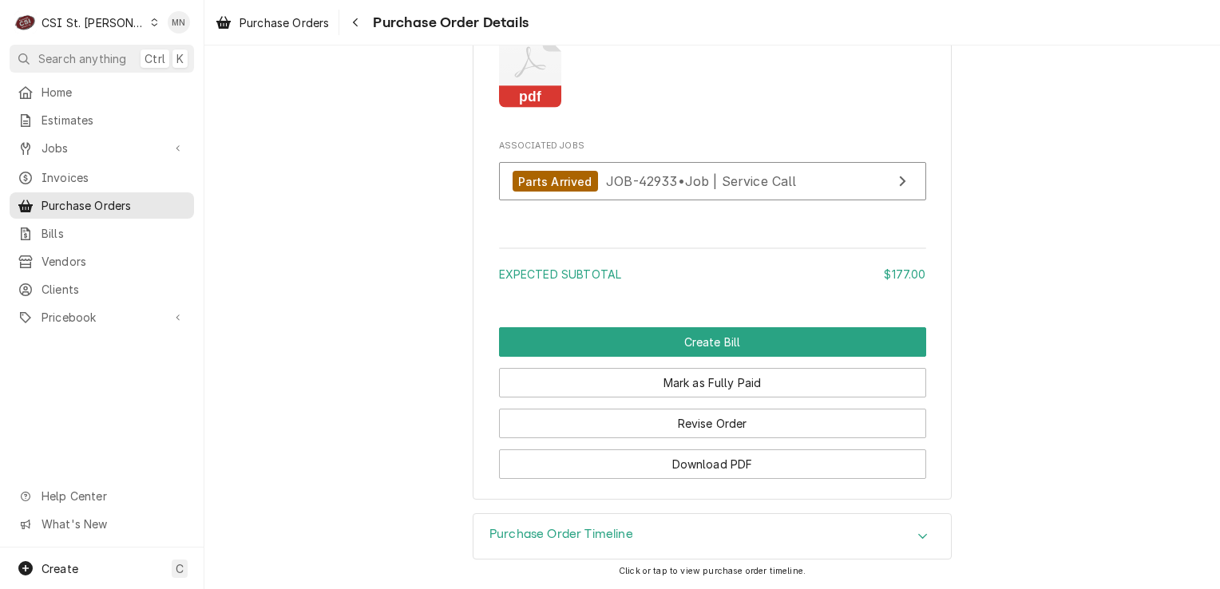
scroll to position [1278, 0]
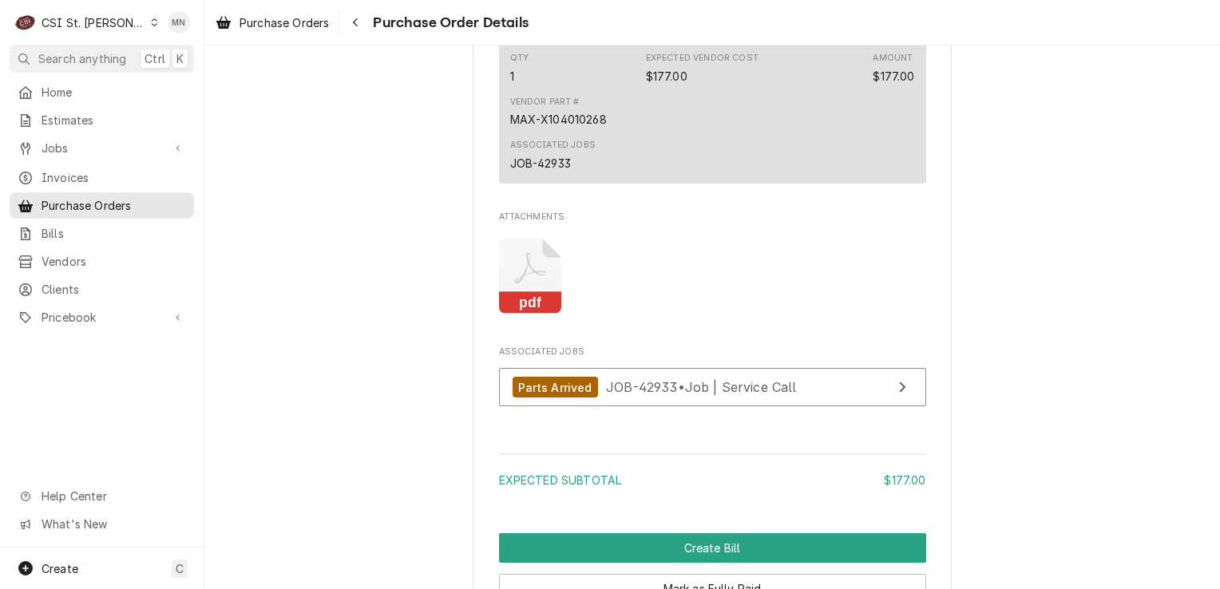
click at [543, 315] on icon "Attachments" at bounding box center [530, 277] width 63 height 76
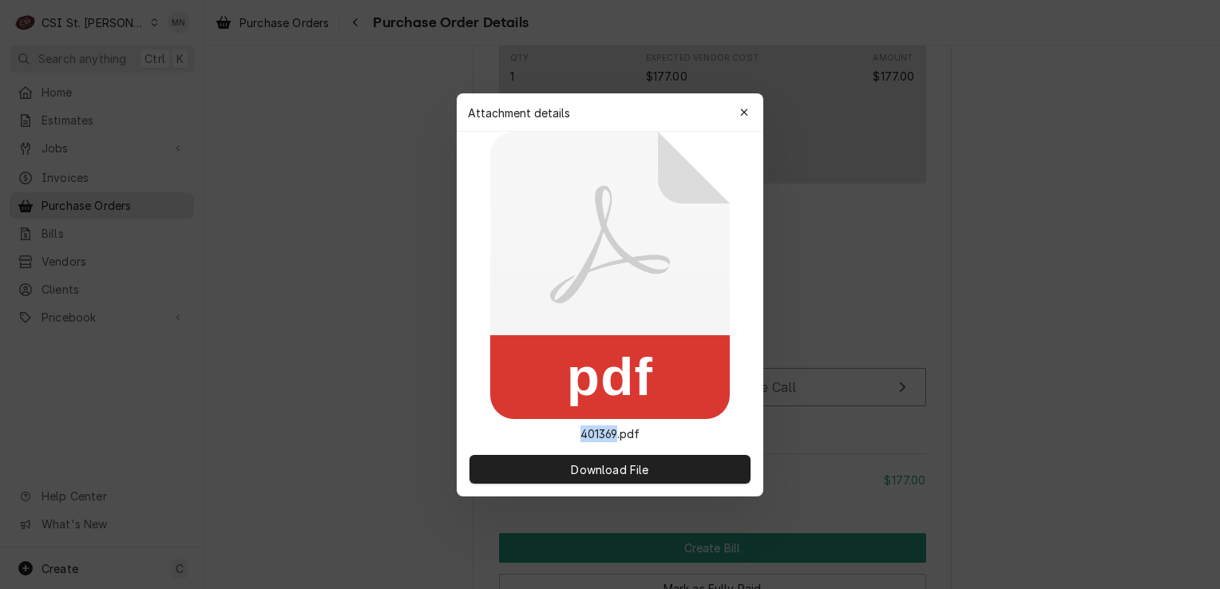
click at [543, 334] on icon "pdf" at bounding box center [610, 275] width 240 height 287
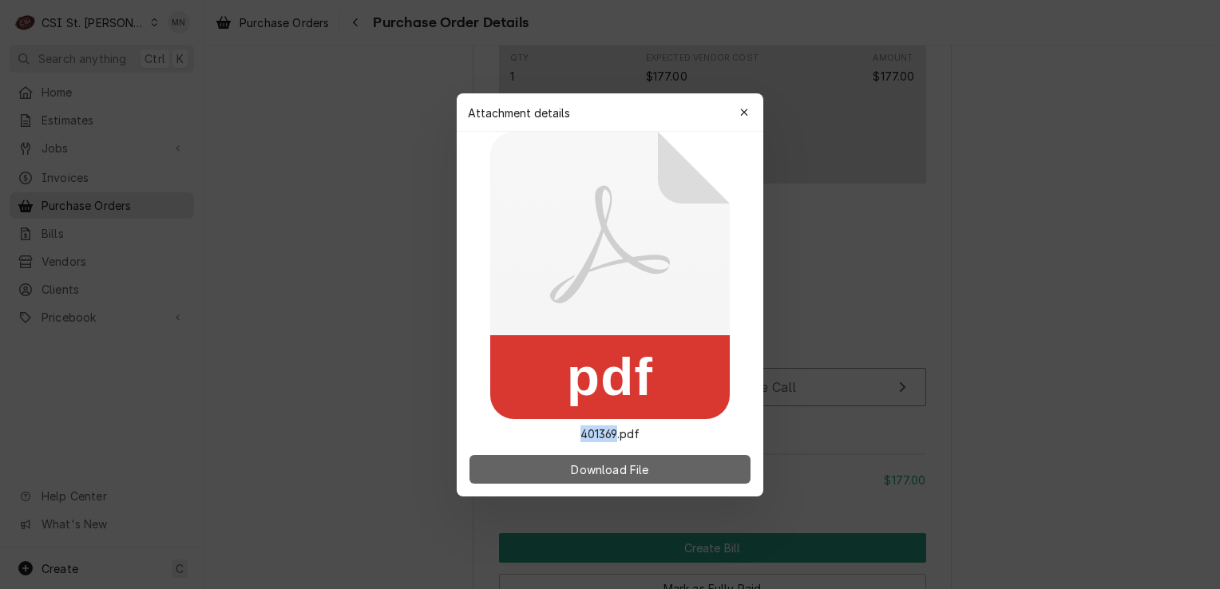
drag, startPoint x: 543, startPoint y: 334, endPoint x: 593, endPoint y: 458, distance: 134.3
click at [591, 464] on span "Download File" at bounding box center [610, 469] width 84 height 17
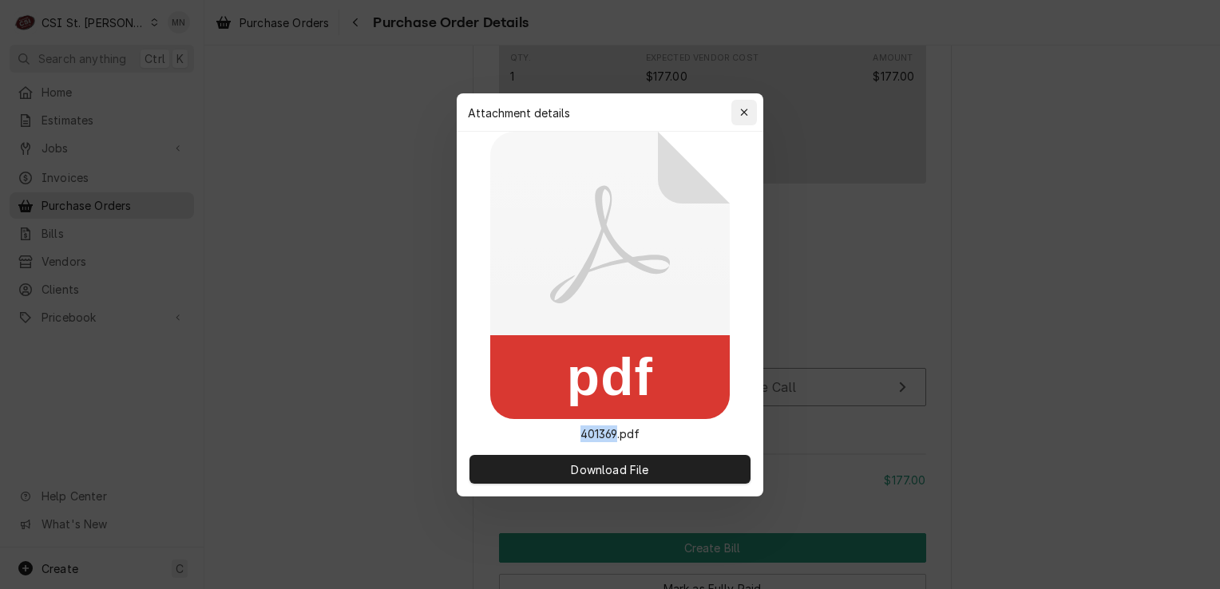
click at [749, 113] on div "button" at bounding box center [744, 113] width 16 height 16
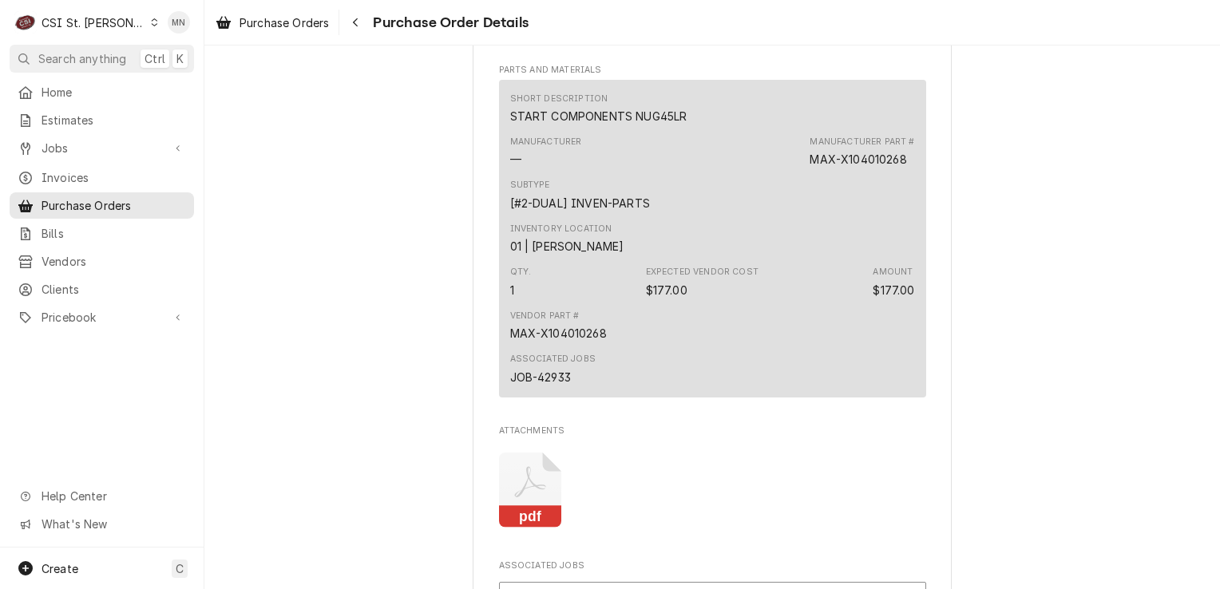
scroll to position [1038, 0]
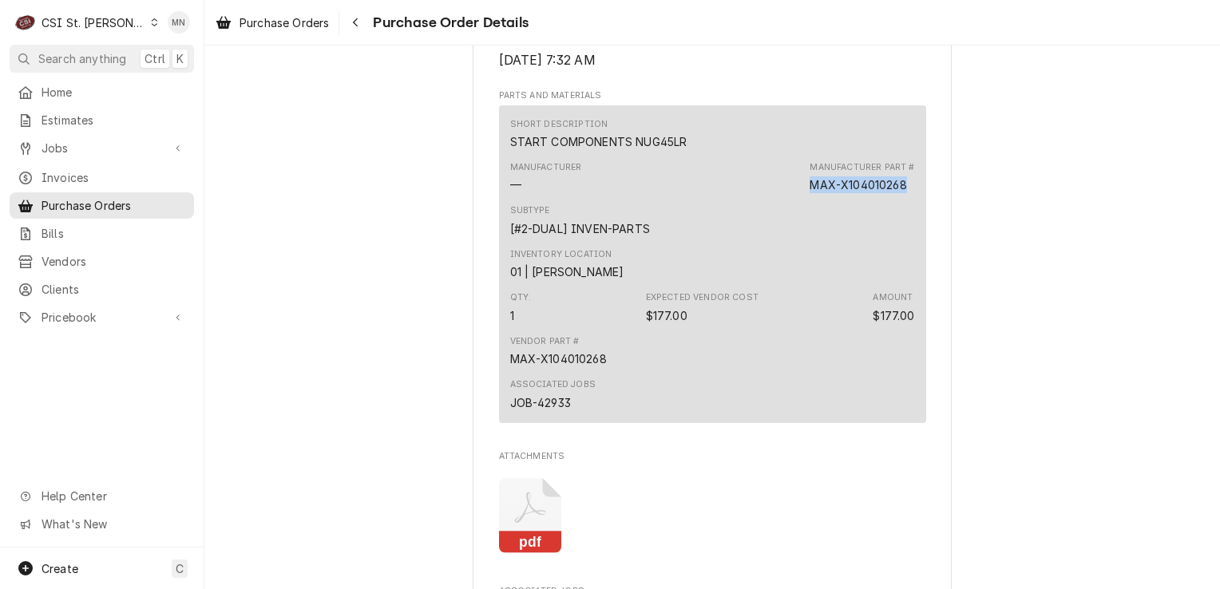
drag, startPoint x: 900, startPoint y: 237, endPoint x: 801, endPoint y: 233, distance: 99.1
click at [801, 199] on div "Manufacturer — Manufacturer Part # MAX-X104010268" at bounding box center [712, 177] width 405 height 43
drag, startPoint x: 801, startPoint y: 233, endPoint x: 811, endPoint y: 235, distance: 10.5
copy div "MAX-X104010268"
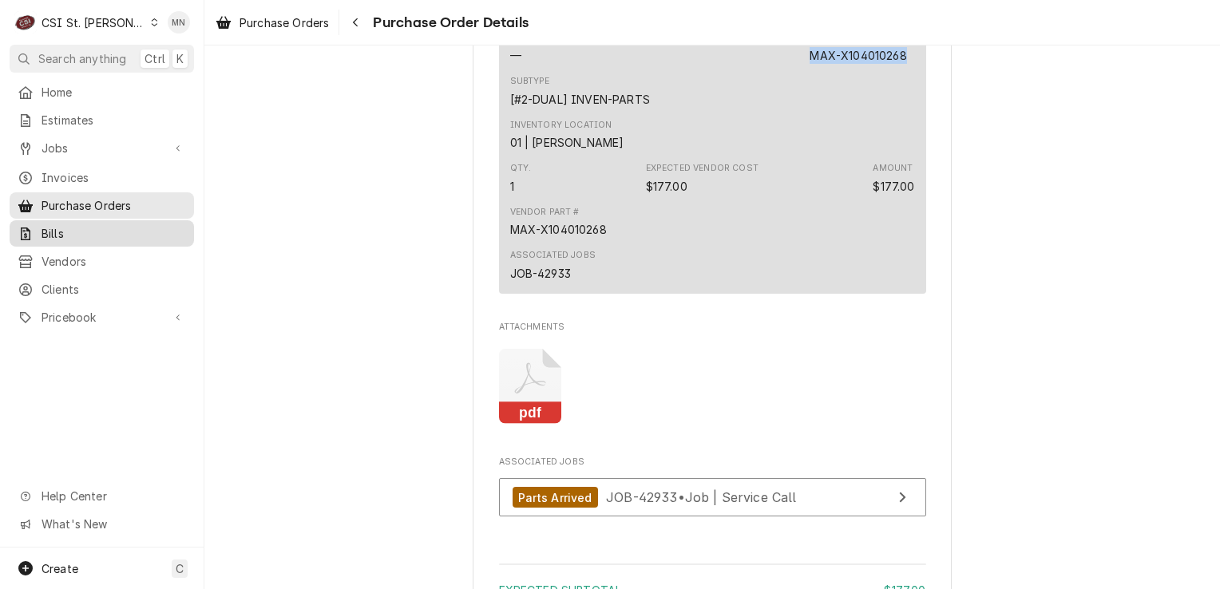
scroll to position [1198, 0]
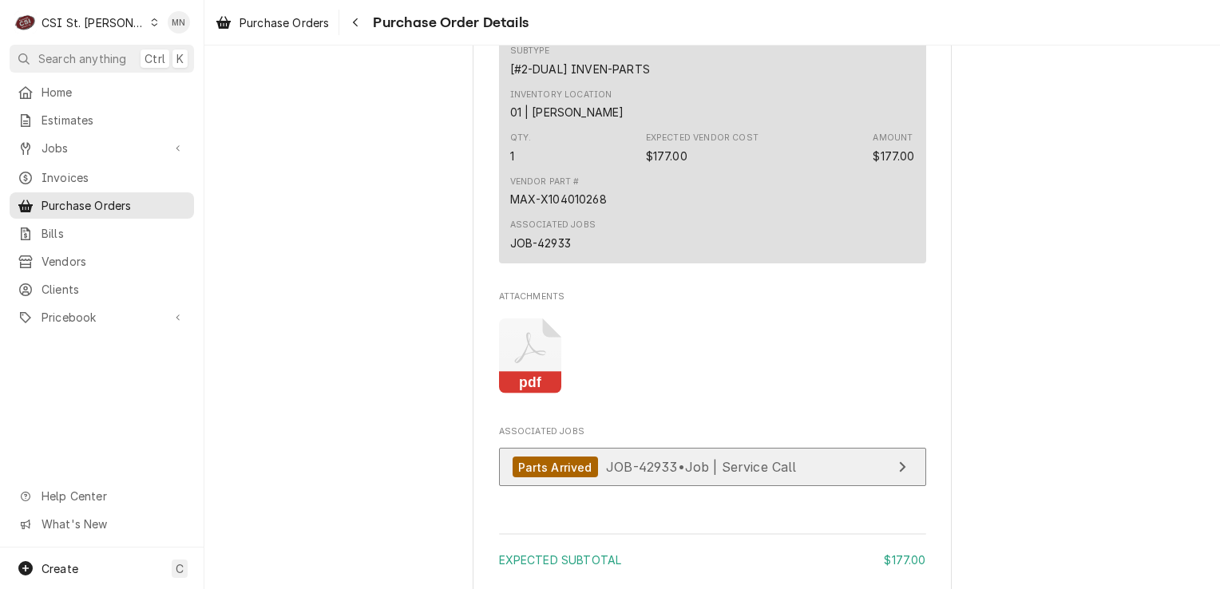
click at [585, 478] on div "Parts Arrived" at bounding box center [555, 468] width 85 height 22
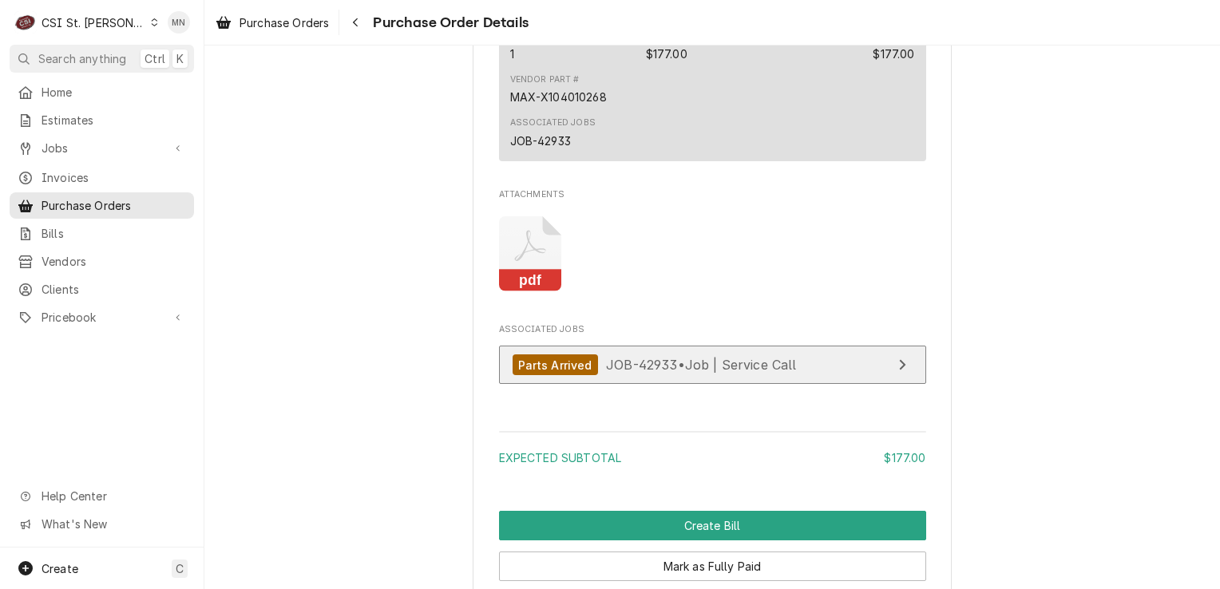
scroll to position [1517, 0]
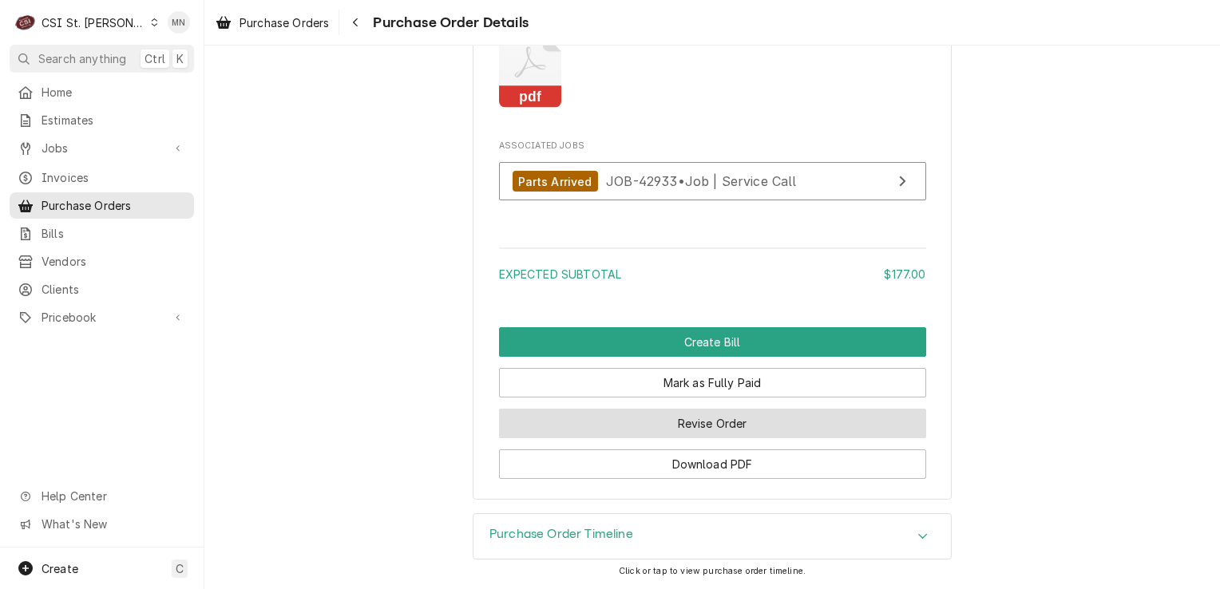
click at [725, 438] on button "Revise Order" at bounding box center [712, 424] width 427 height 30
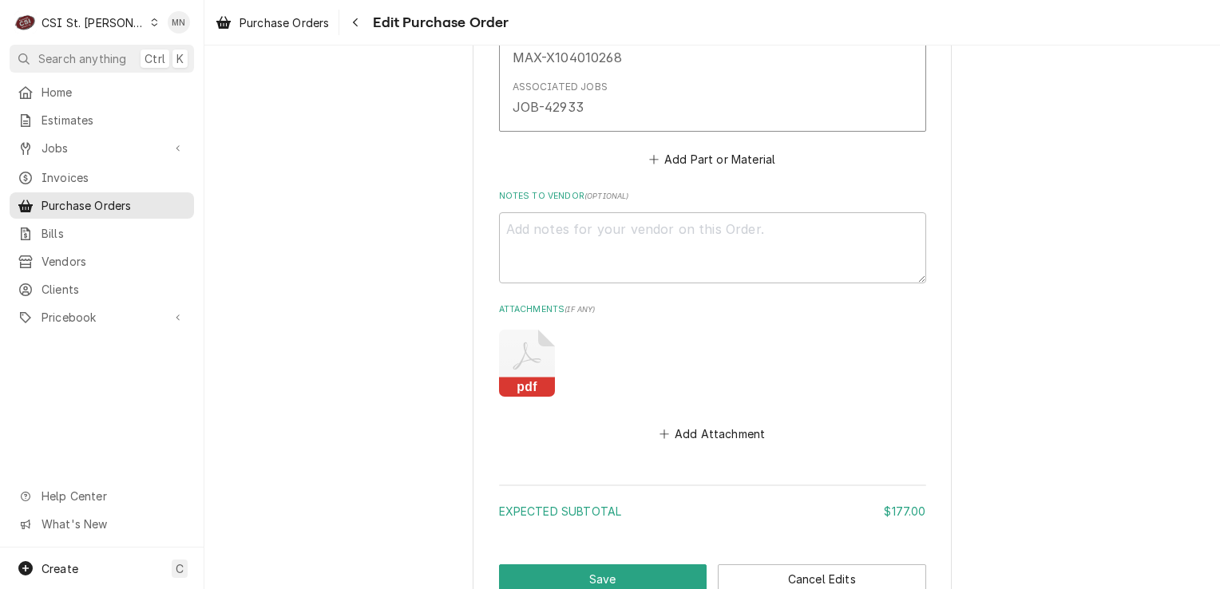
scroll to position [1140, 0]
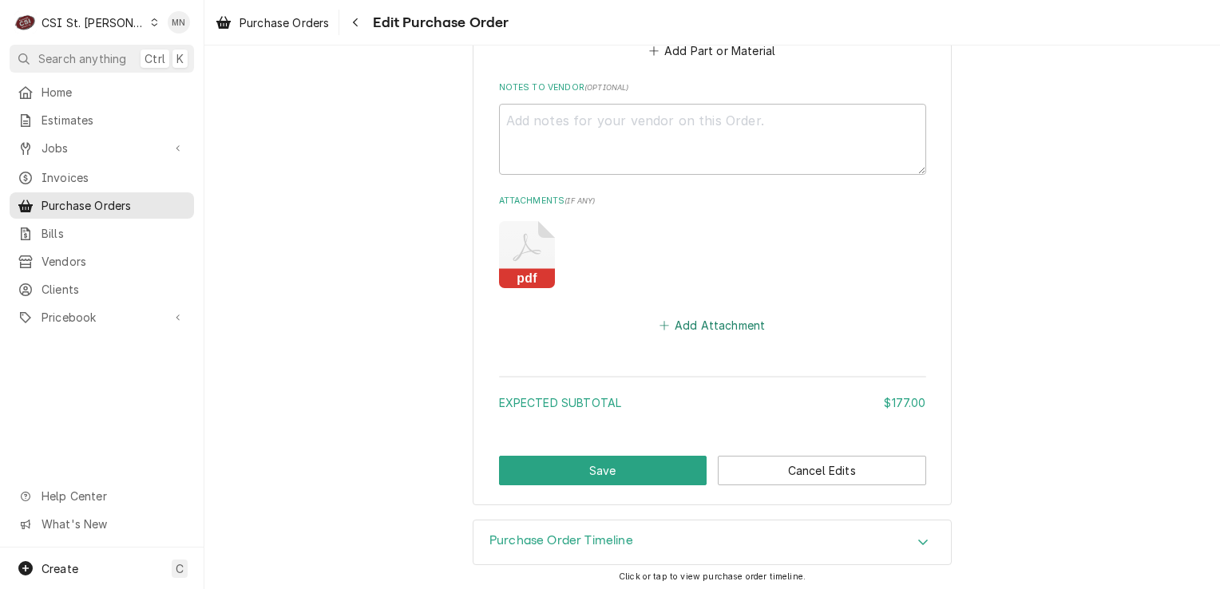
click at [703, 323] on button "Add Attachment" at bounding box center [712, 326] width 112 height 22
type textarea "x"
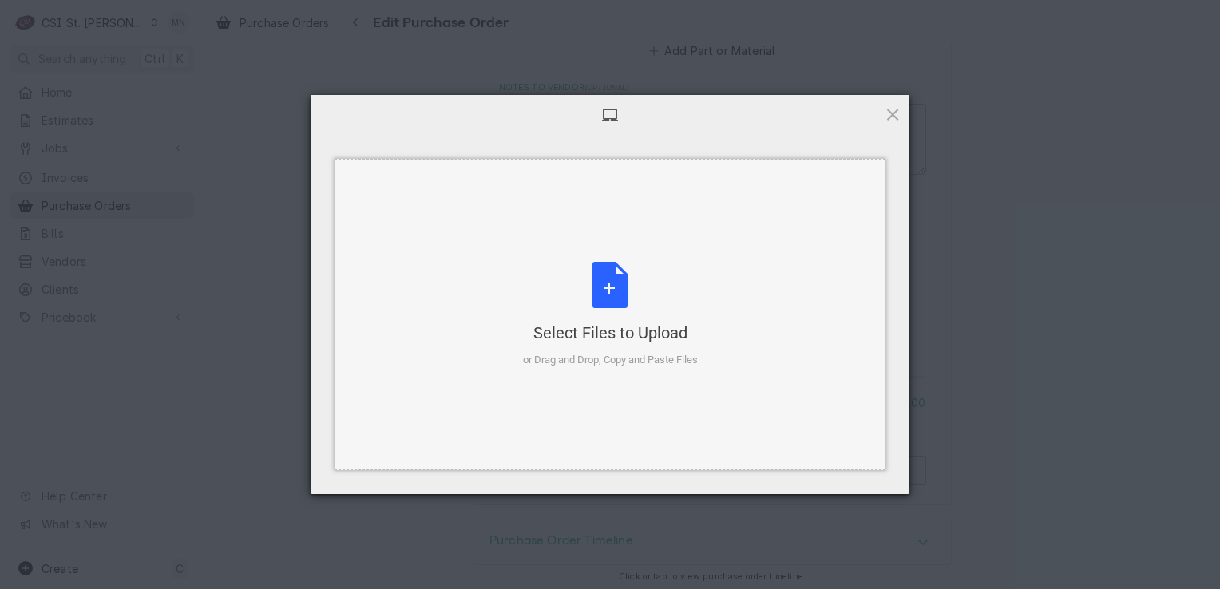
click at [596, 295] on div "Select Files to Upload or Drag and Drop, Copy and Paste Files" at bounding box center [610, 315] width 175 height 106
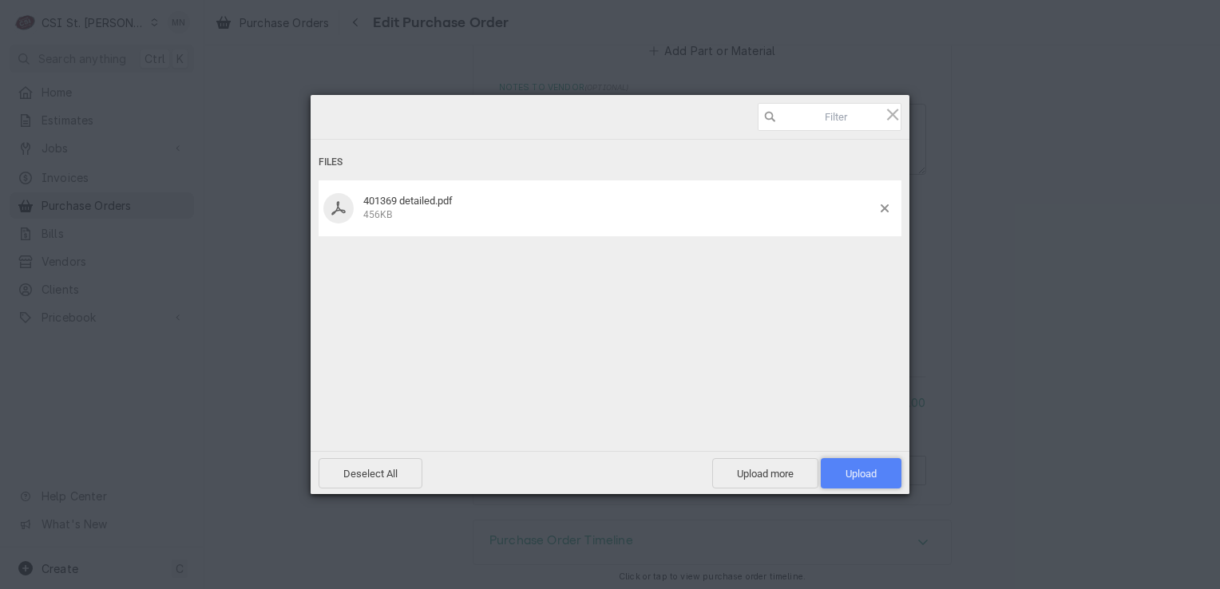
click at [860, 466] on span "Upload 1" at bounding box center [861, 473] width 81 height 30
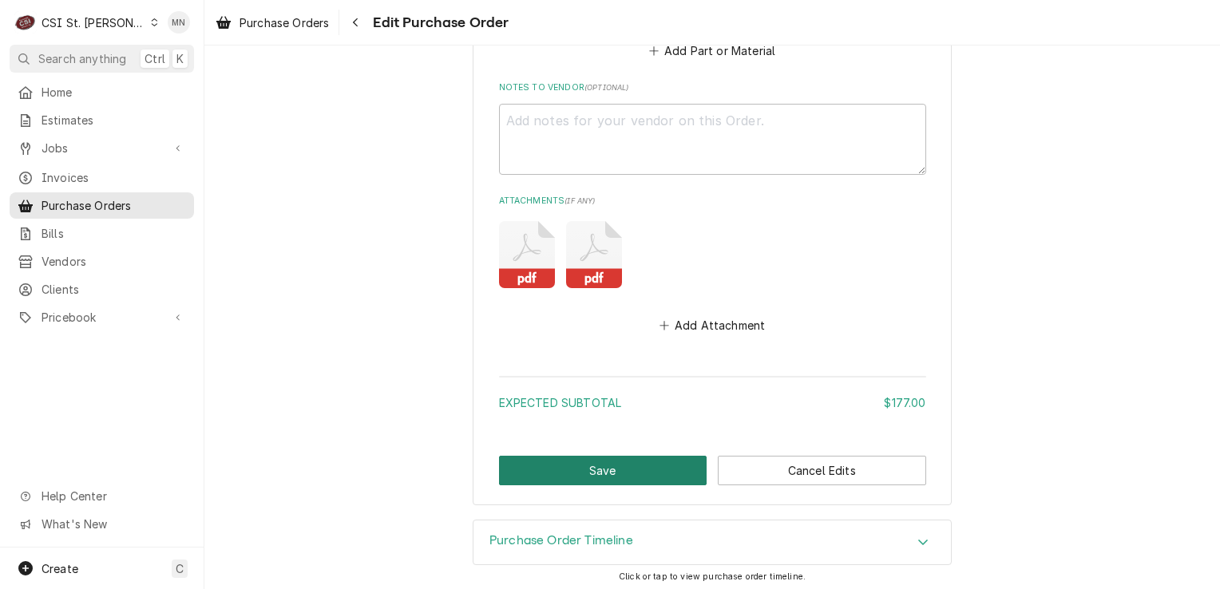
click at [606, 472] on button "Save" at bounding box center [603, 471] width 208 height 30
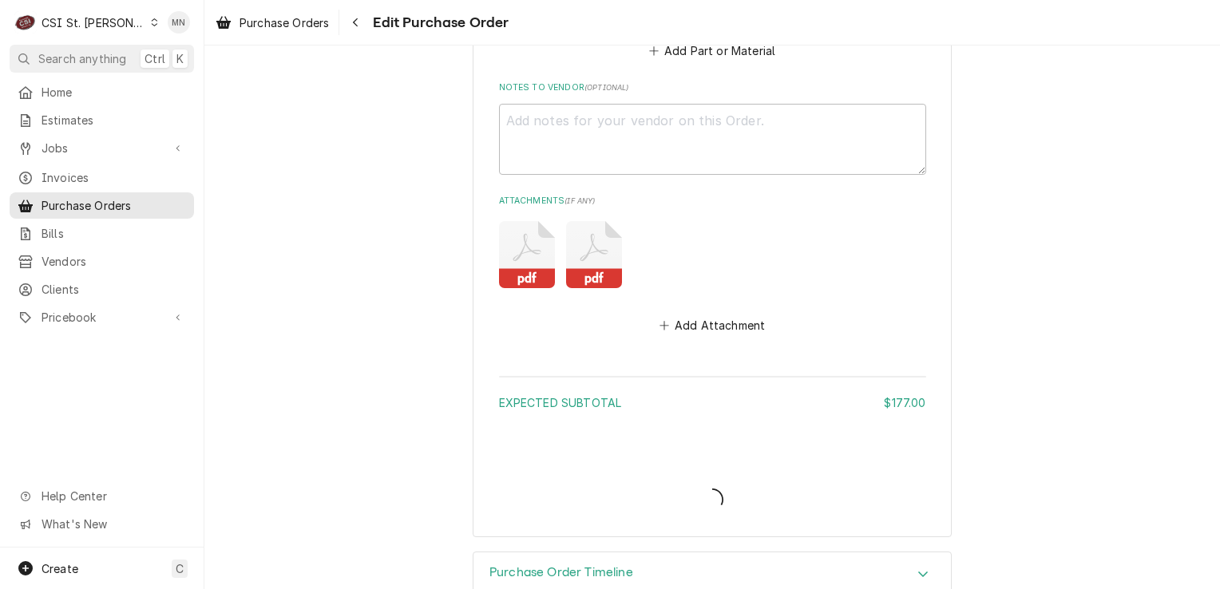
type textarea "x"
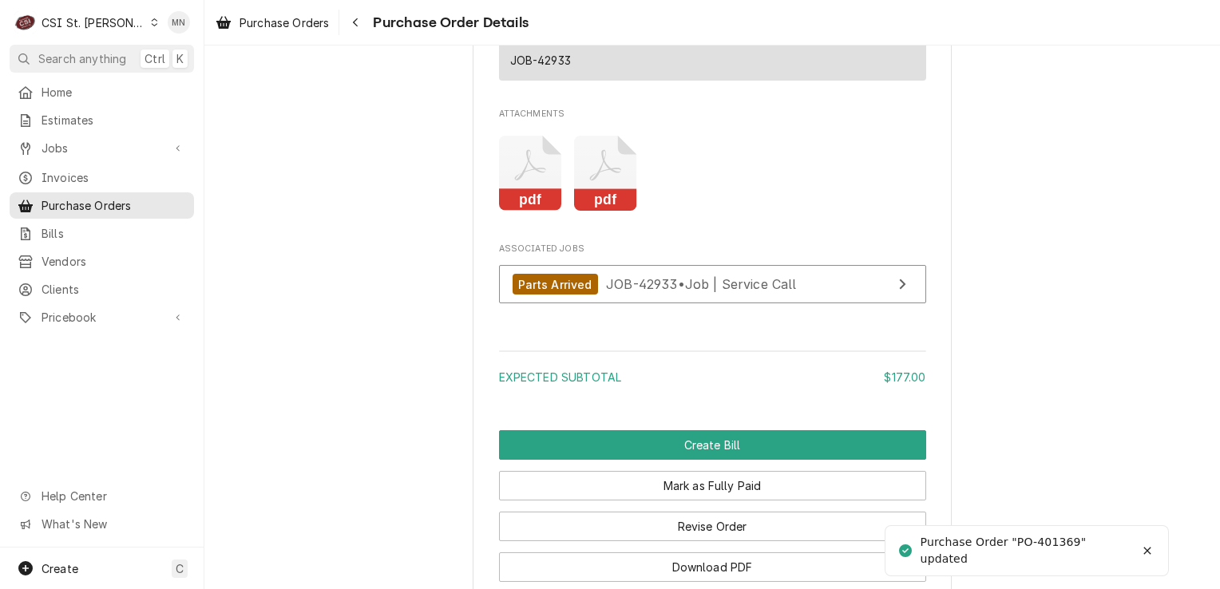
scroll to position [1437, 0]
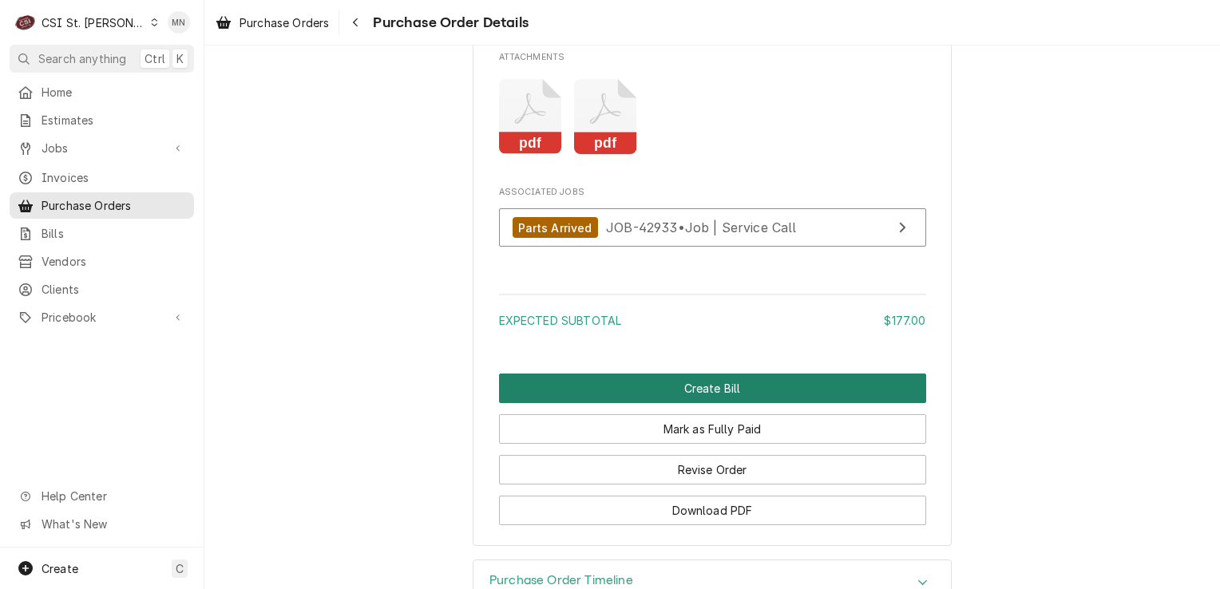
click at [722, 403] on button "Create Bill" at bounding box center [712, 389] width 427 height 30
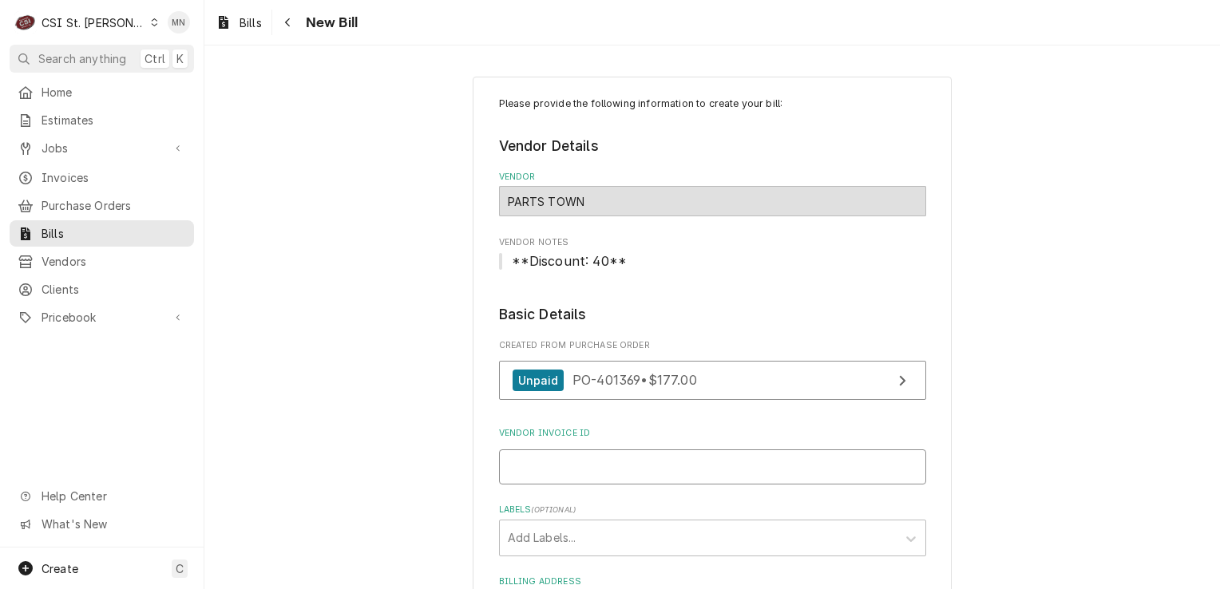
click at [546, 454] on input "Vendor Invoice ID" at bounding box center [712, 467] width 427 height 35
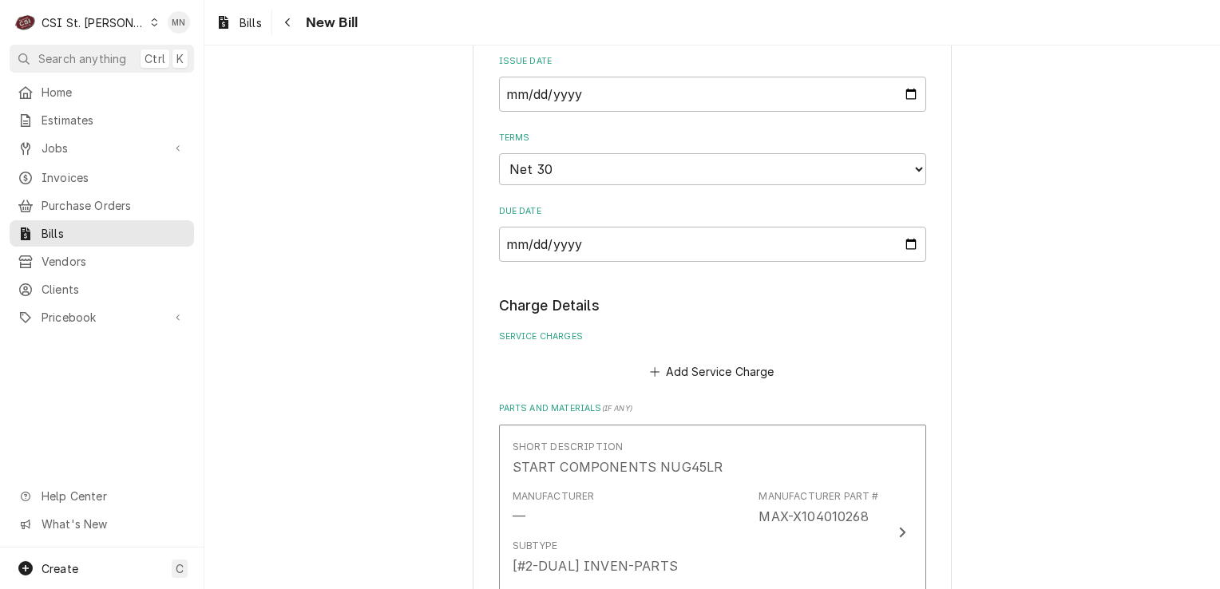
scroll to position [1038, 0]
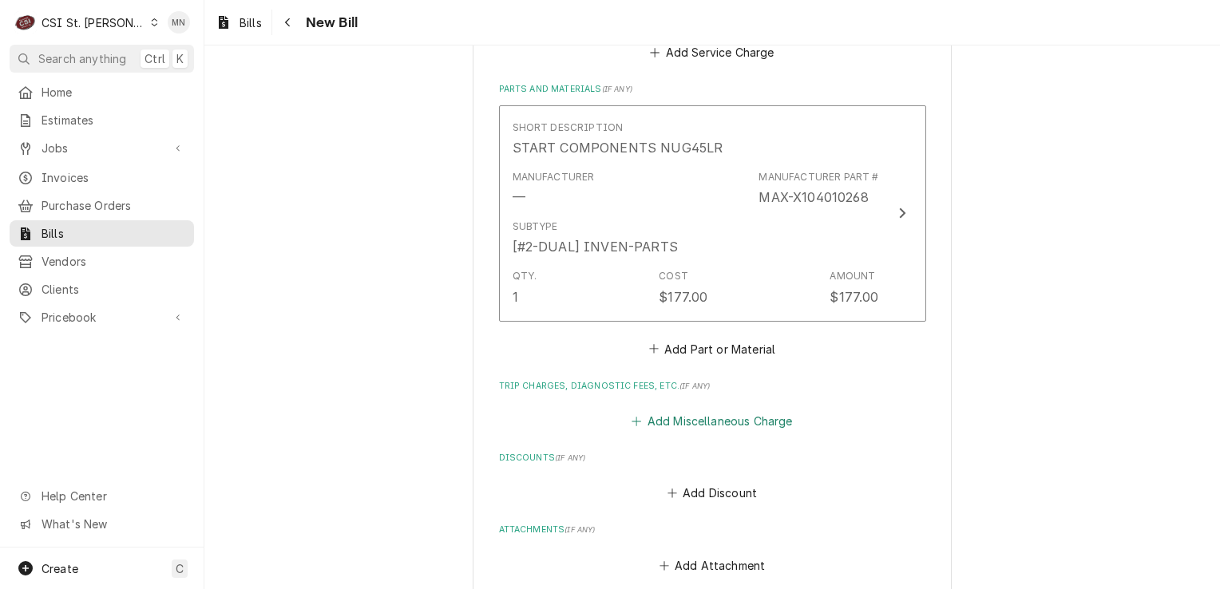
type input "2107184070"
click at [672, 416] on button "Add Miscellaneous Charge" at bounding box center [712, 421] width 166 height 22
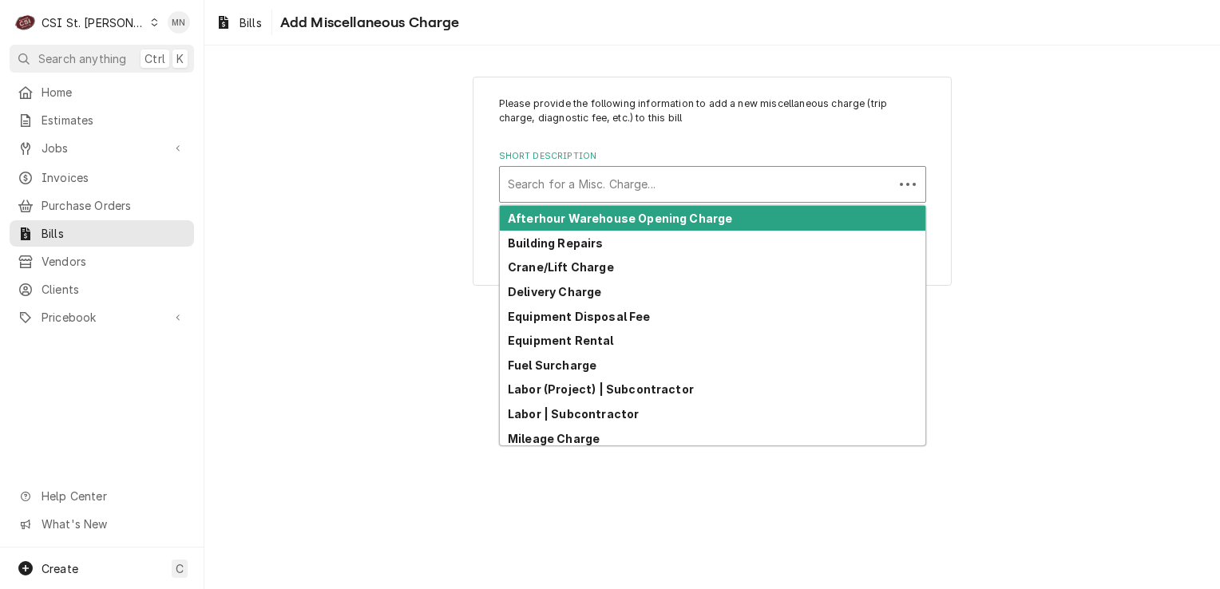
click at [582, 182] on div "Short Description" at bounding box center [697, 184] width 378 height 29
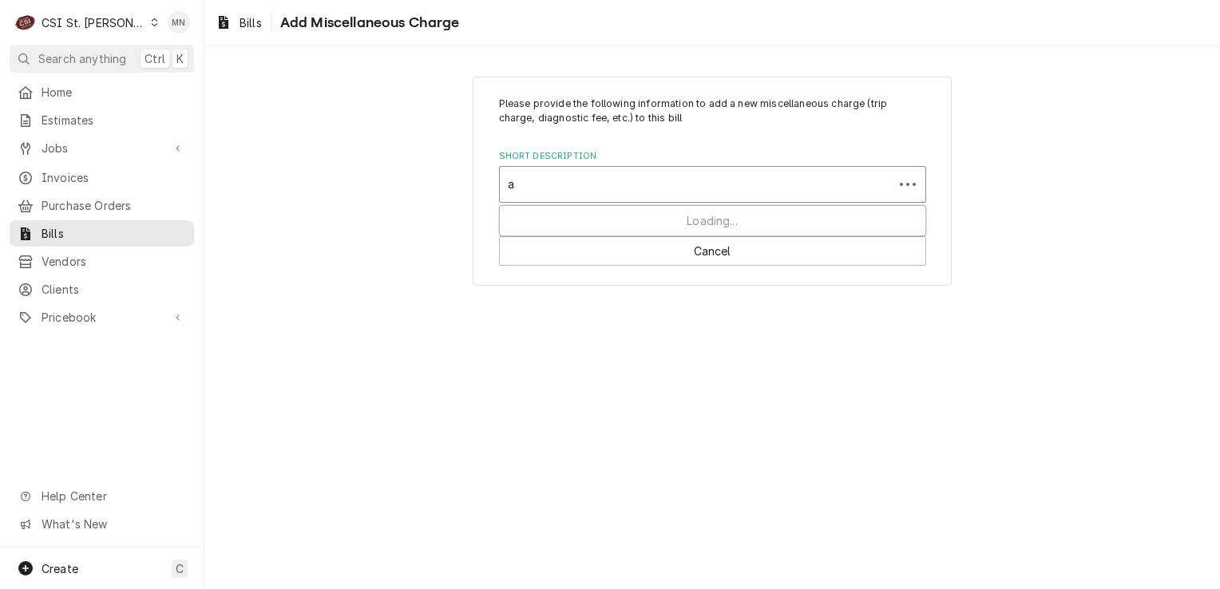
type input "ac"
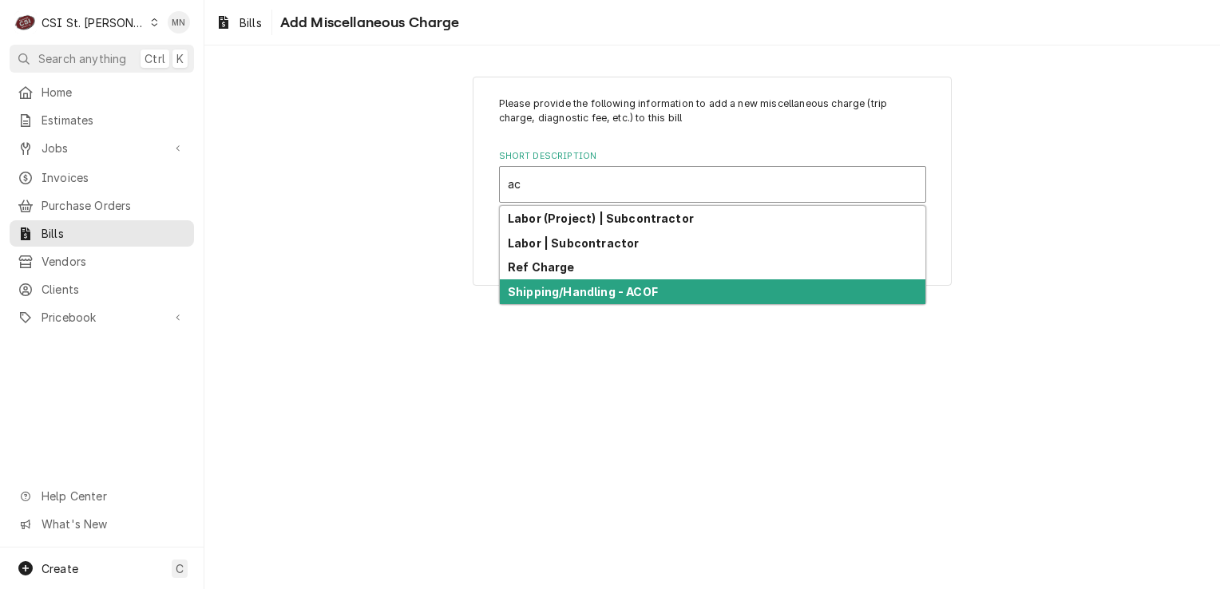
click at [575, 293] on strong "Shipping/Handling - ACOF" at bounding box center [583, 292] width 150 height 14
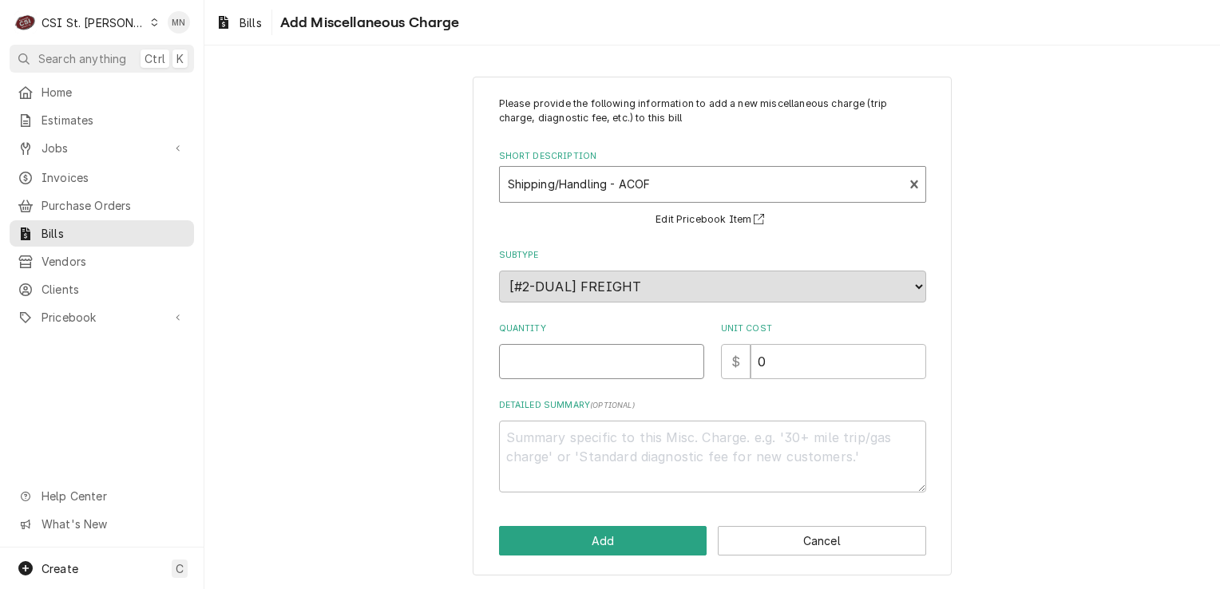
click at [550, 353] on input "Quantity" at bounding box center [601, 361] width 205 height 35
type textarea "x"
type input "1"
type textarea "x"
type input "4"
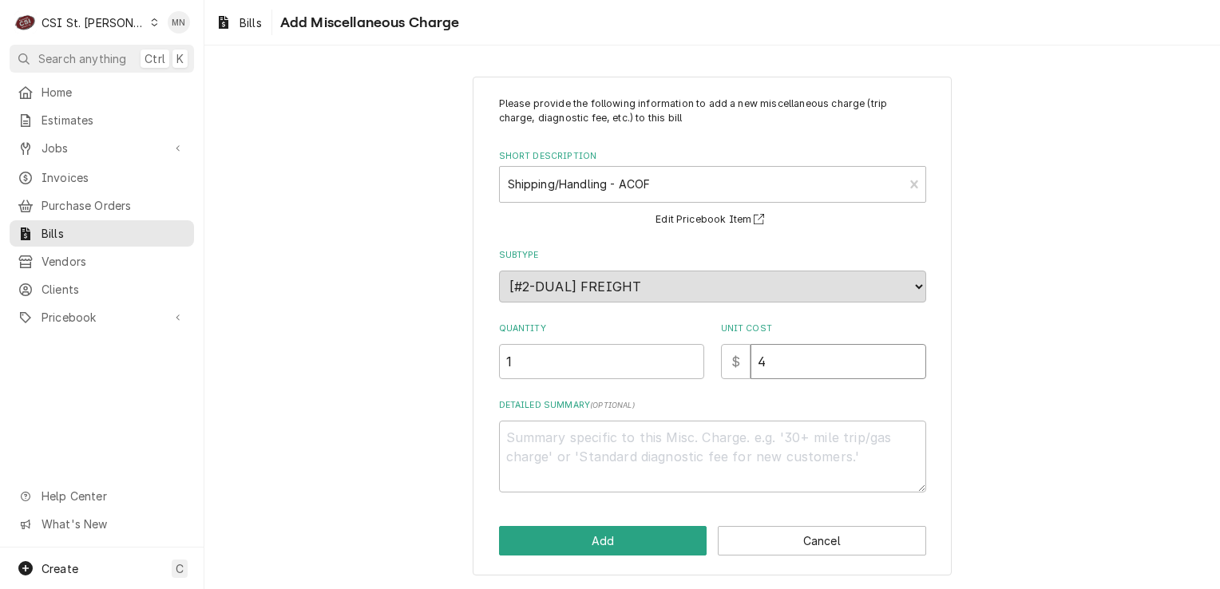
type textarea "x"
type input "41"
type textarea "x"
type input "41.7"
type textarea "x"
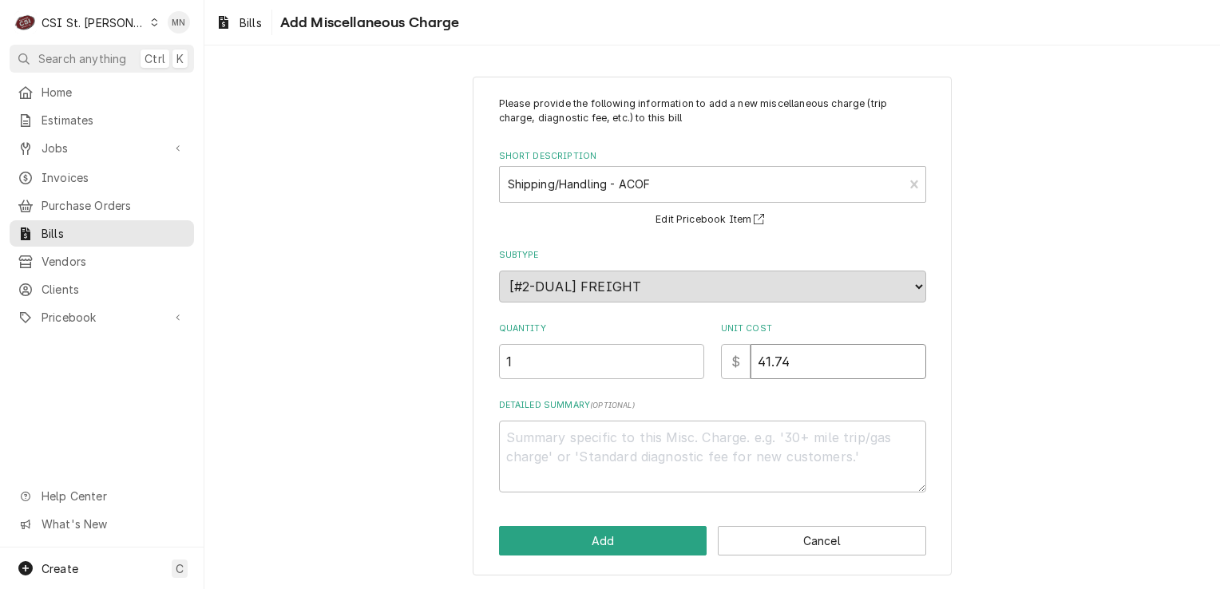
type input "41.74"
type textarea "x"
type textarea "A"
type textarea "x"
type textarea "AC"
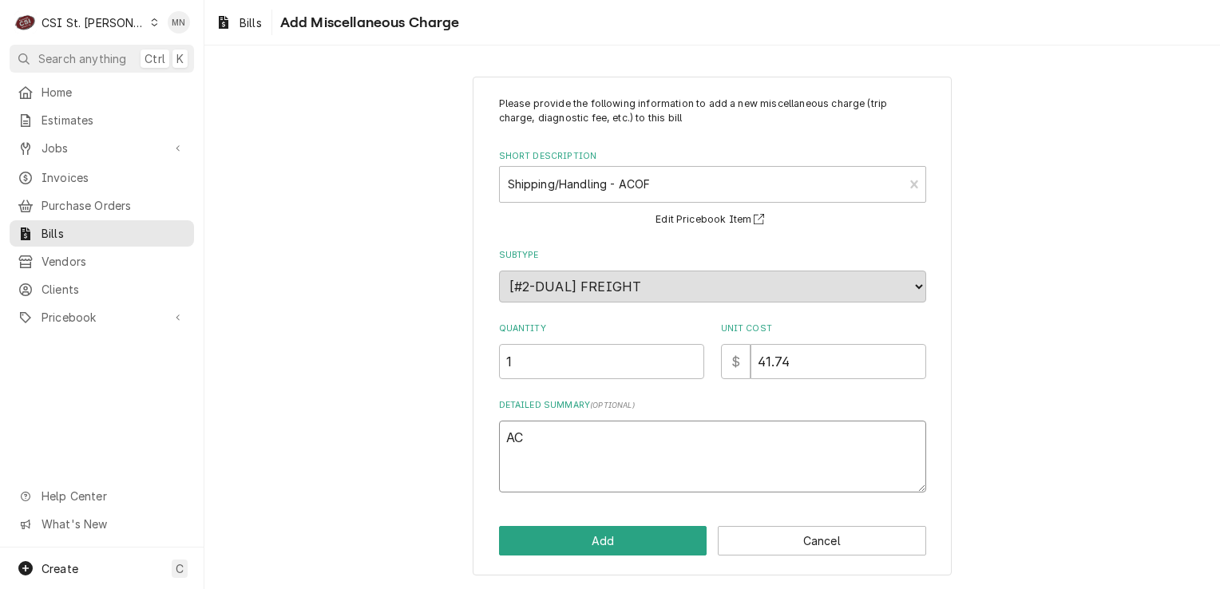
type textarea "x"
type textarea "ACO"
type textarea "x"
type textarea "ACOF"
type textarea "x"
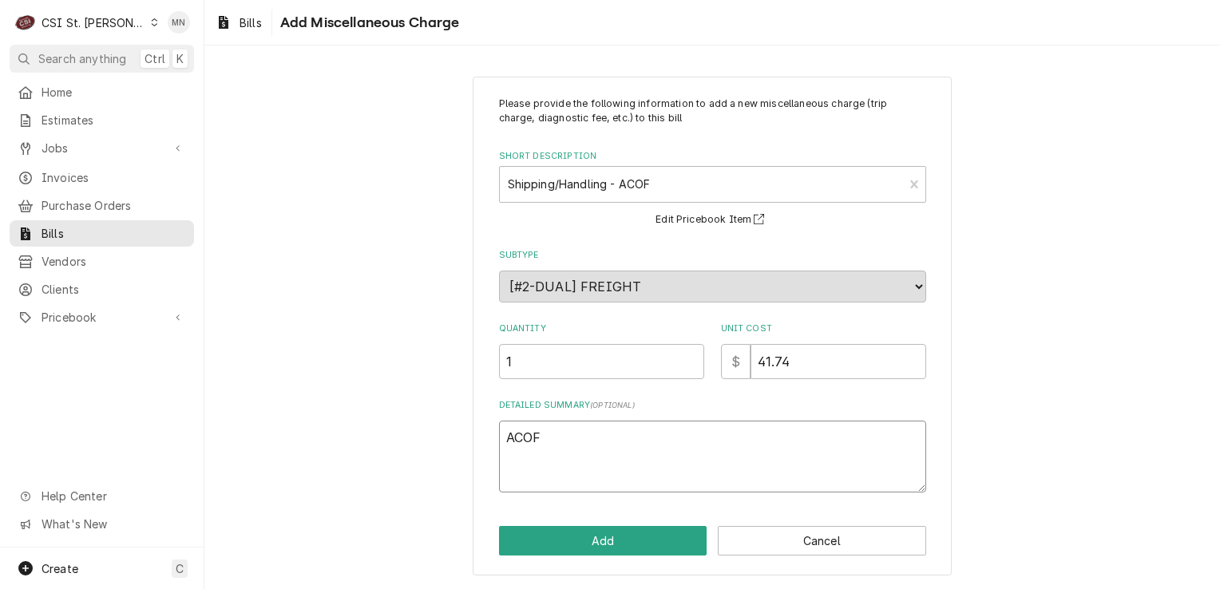
type textarea "ACOF"
type textarea "x"
type textarea "ACOF $"
type textarea "x"
type textarea "ACOF $4"
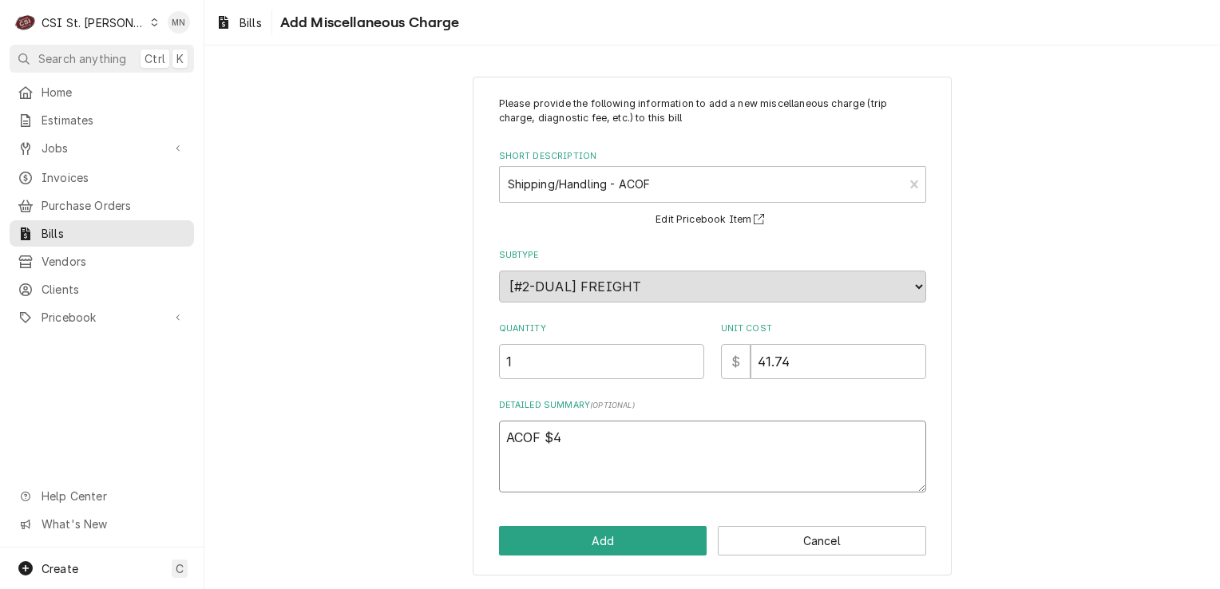
type textarea "x"
type textarea "ACOF $41"
type textarea "x"
type textarea "ACOF $41."
type textarea "x"
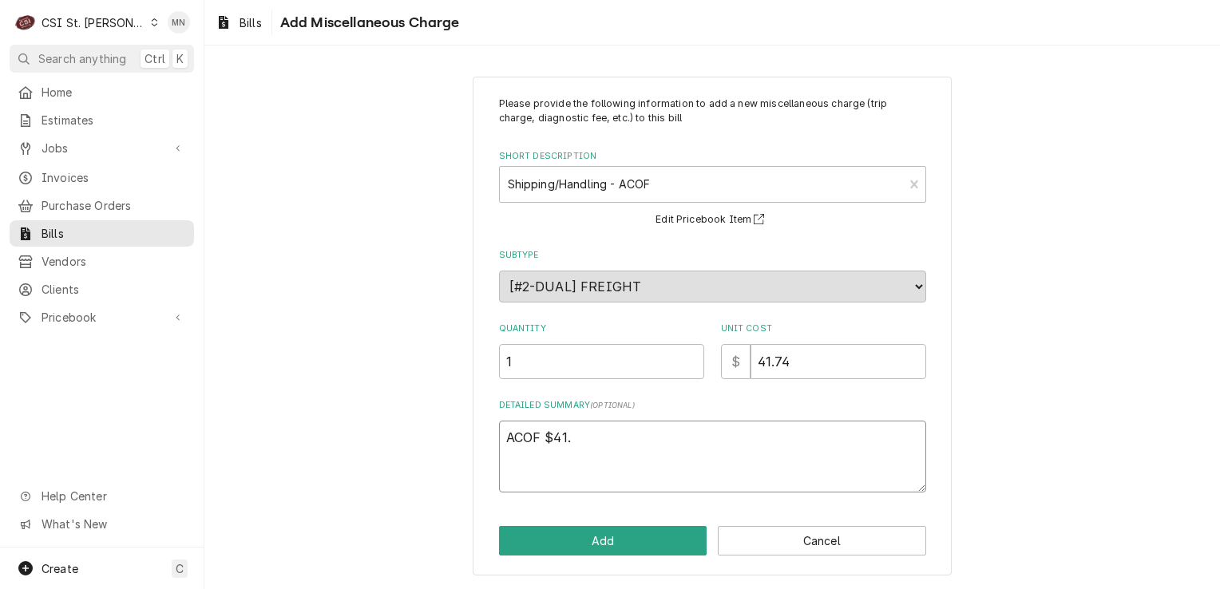
type textarea "ACOF $41.7"
type textarea "x"
type textarea "ACOF $41.74"
type textarea "x"
type textarea "ACOF $41.74"
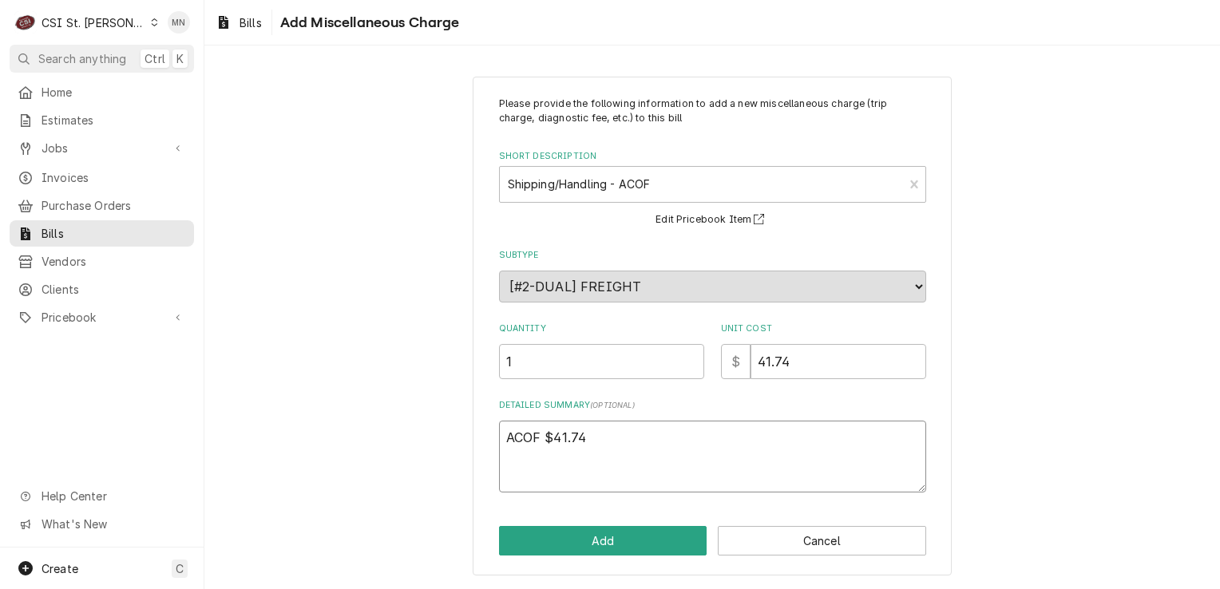
type textarea "x"
type textarea "ACOF $41.74 P"
type textarea "x"
type textarea "ACOF $41.74 Pa"
type textarea "x"
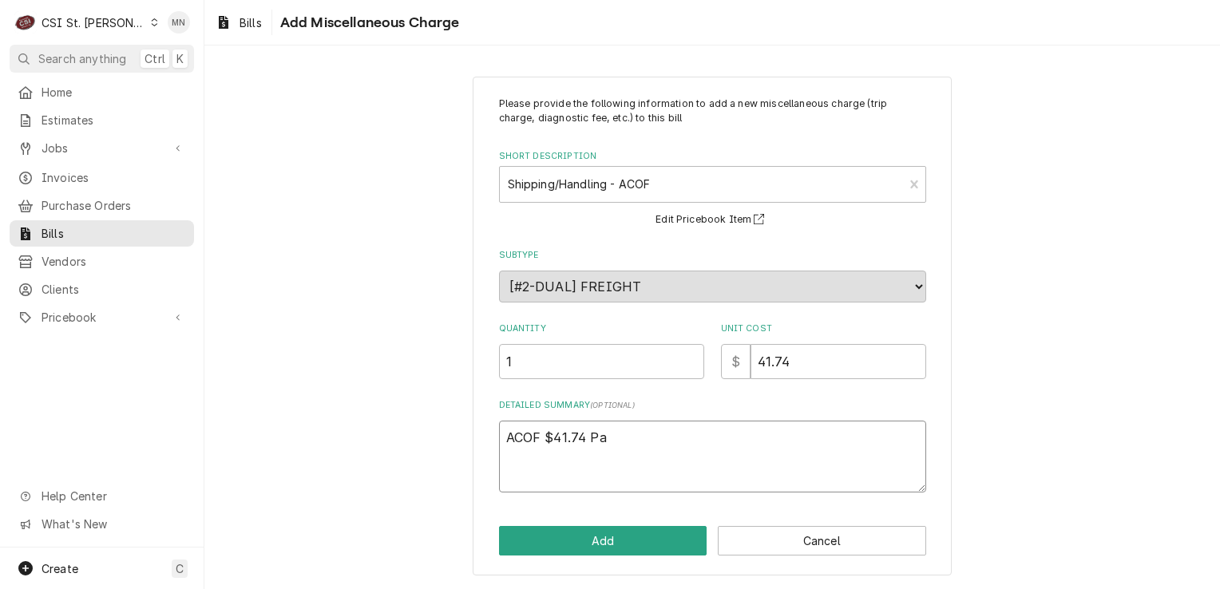
type textarea "ACOF $41.74 Par"
type textarea "x"
type textarea "ACOF $41.74 Part"
type textarea "x"
type textarea "ACOF $41.74 Parts"
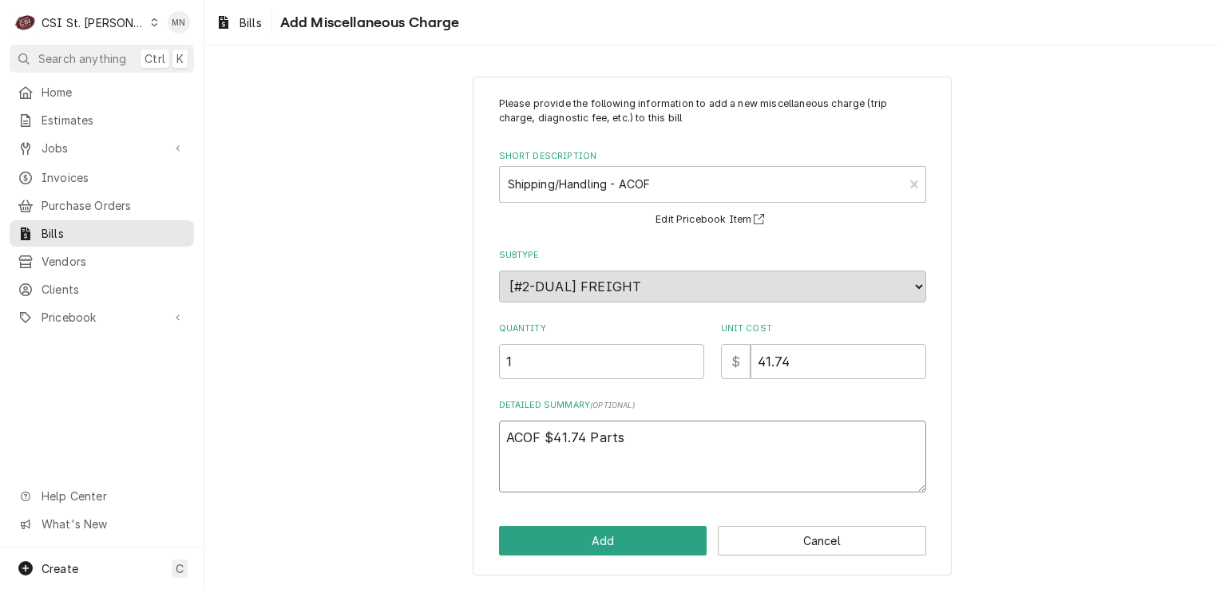
type textarea "x"
type textarea "ACOF $41.74 Partst"
type textarea "x"
type textarea "ACOF $41.74 Partsto"
type textarea "x"
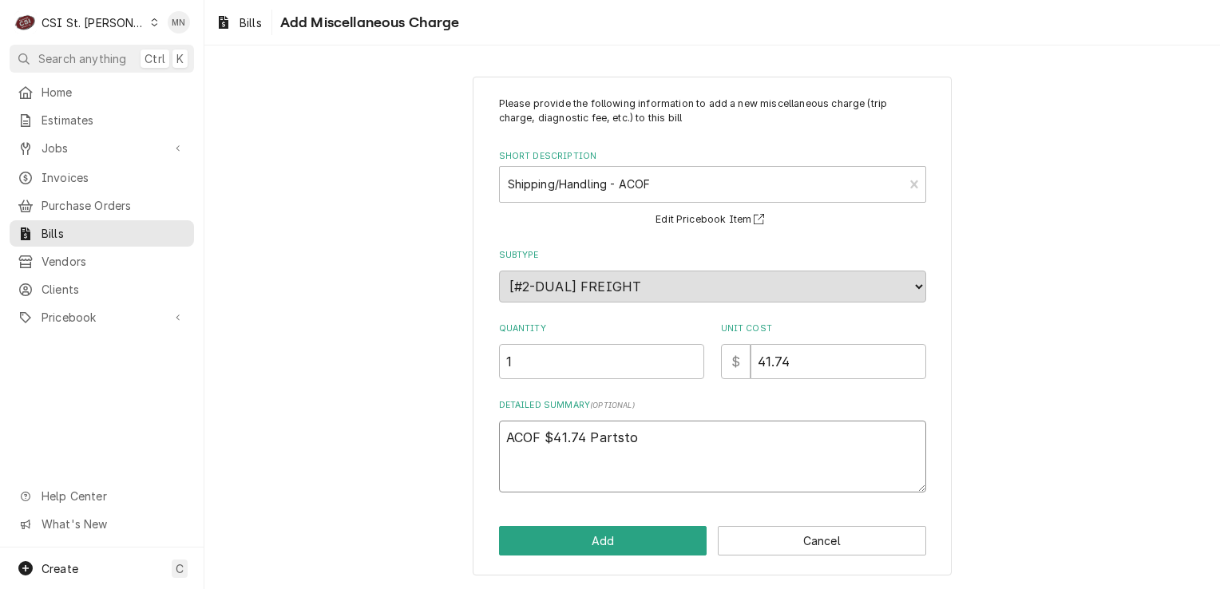
type textarea "ACOF $41.74 Partstow"
type textarea "x"
type textarea "ACOF $41.74 Partstown"
type textarea "x"
type textarea "ACOF $41.74 Partstown"
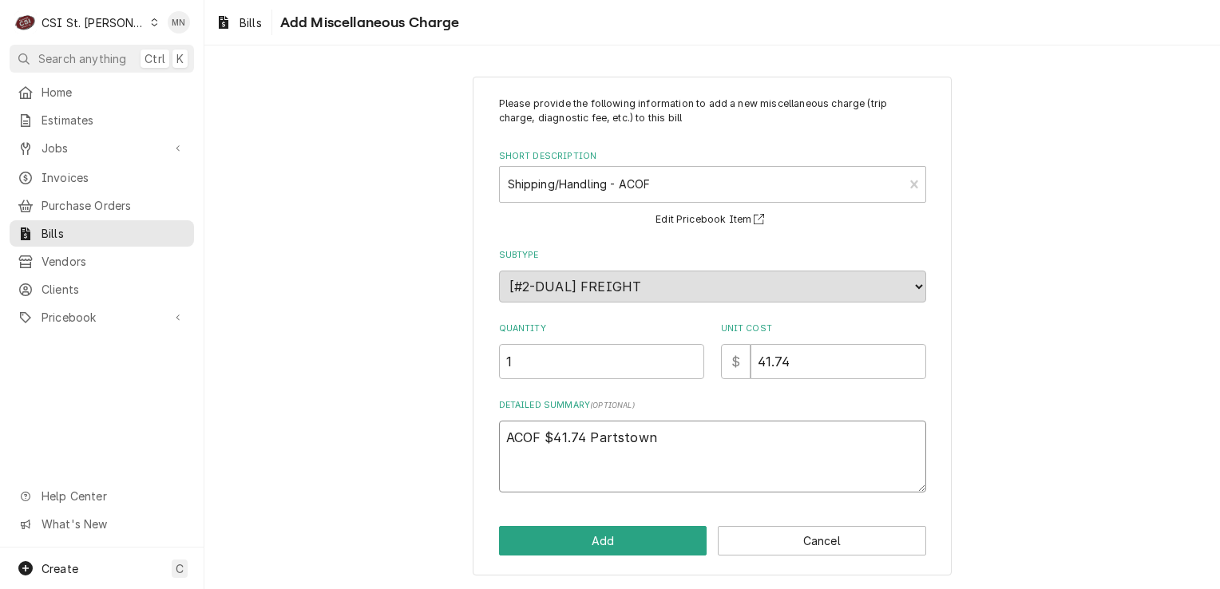
type textarea "x"
type textarea "ACOF $41.74 Partstown 2"
type textarea "x"
type textarea "ACOF $41.74 Partstown 21"
type textarea "x"
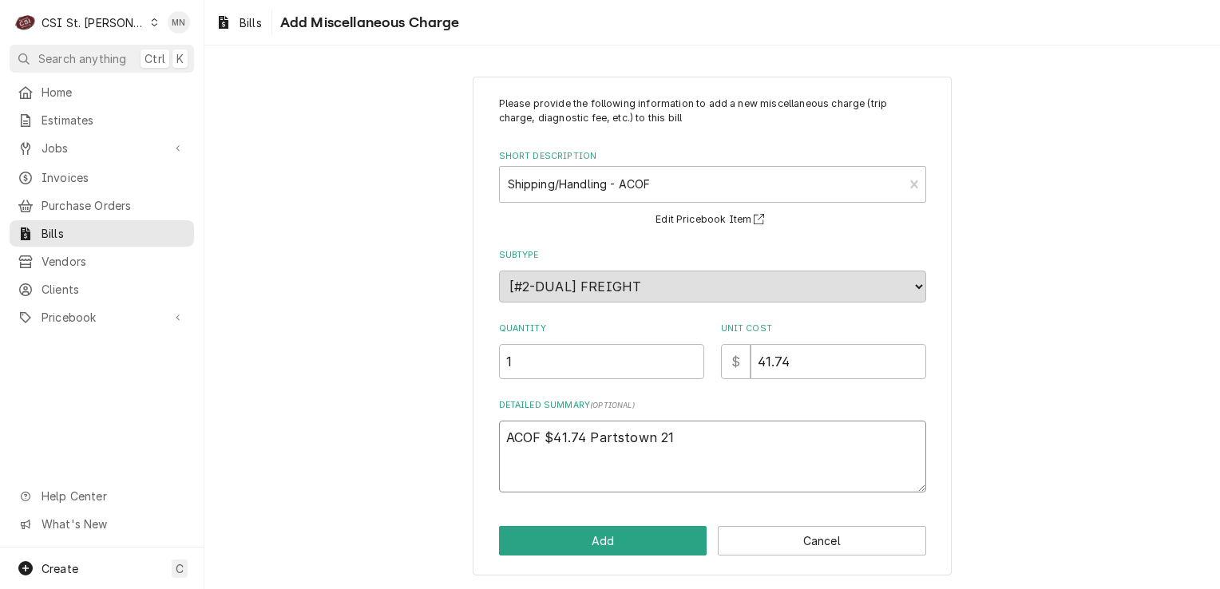
type textarea "ACOF $41.74 Partstown 210"
type textarea "x"
type textarea "ACOF $41.74 Partstown 2107"
type textarea "x"
type textarea "ACOF $41.74 Partstown 21071"
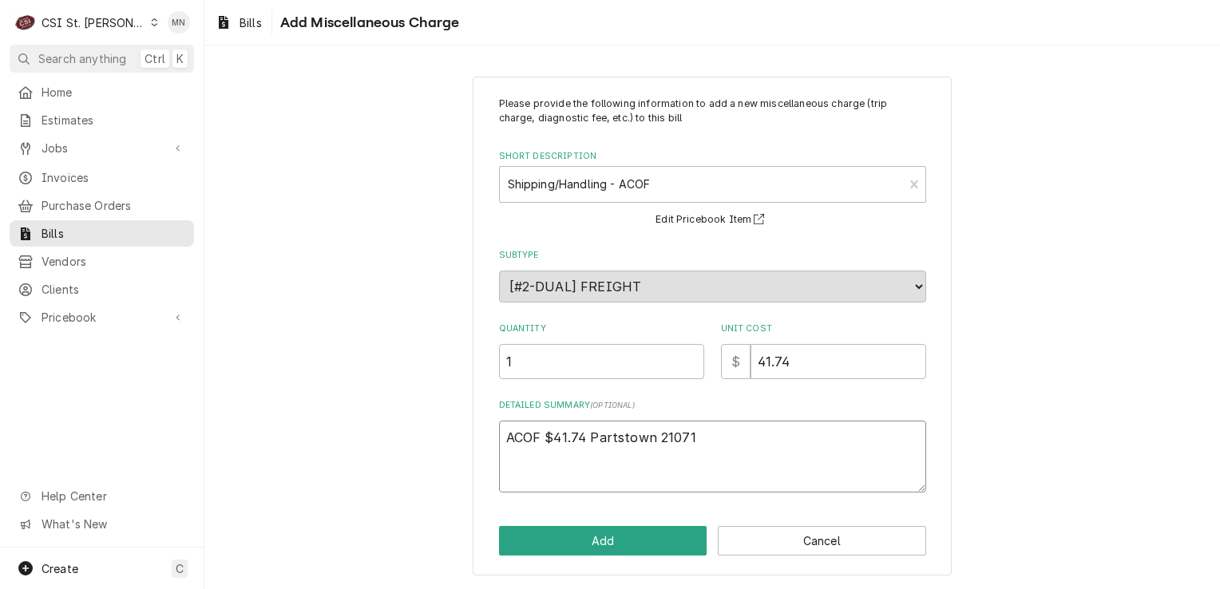
type textarea "x"
type textarea "ACOF $41.74 Partstown 210718"
type textarea "x"
type textarea "ACOF $41.74 Partstown 2107184"
type textarea "x"
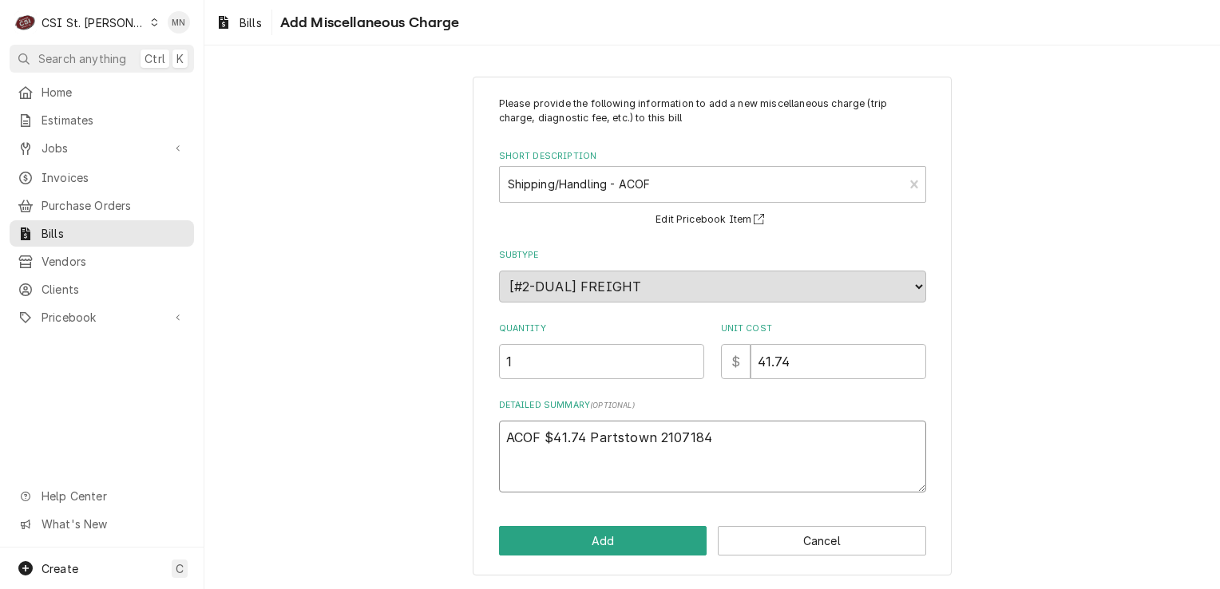
type textarea "ACOF $41.74 Partstown 21071840"
type textarea "x"
type textarea "ACOF $41.74 Partstown 210718407"
type textarea "x"
type textarea "ACOF $41.74 Partstown 2107184070"
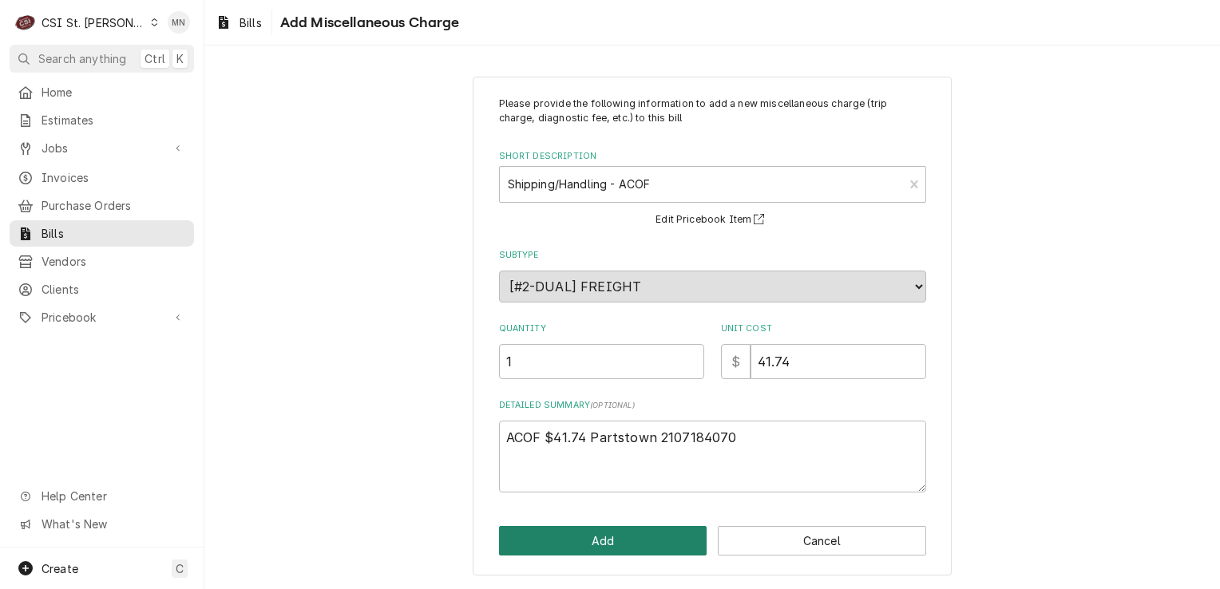
click at [610, 535] on button "Add" at bounding box center [603, 541] width 208 height 30
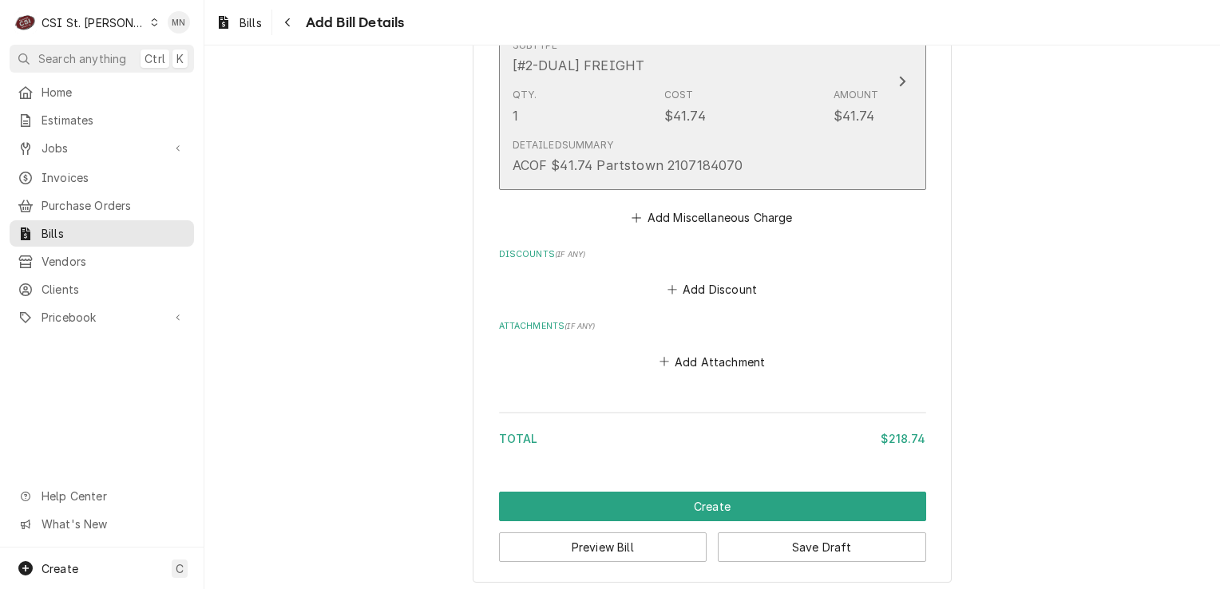
scroll to position [1469, 0]
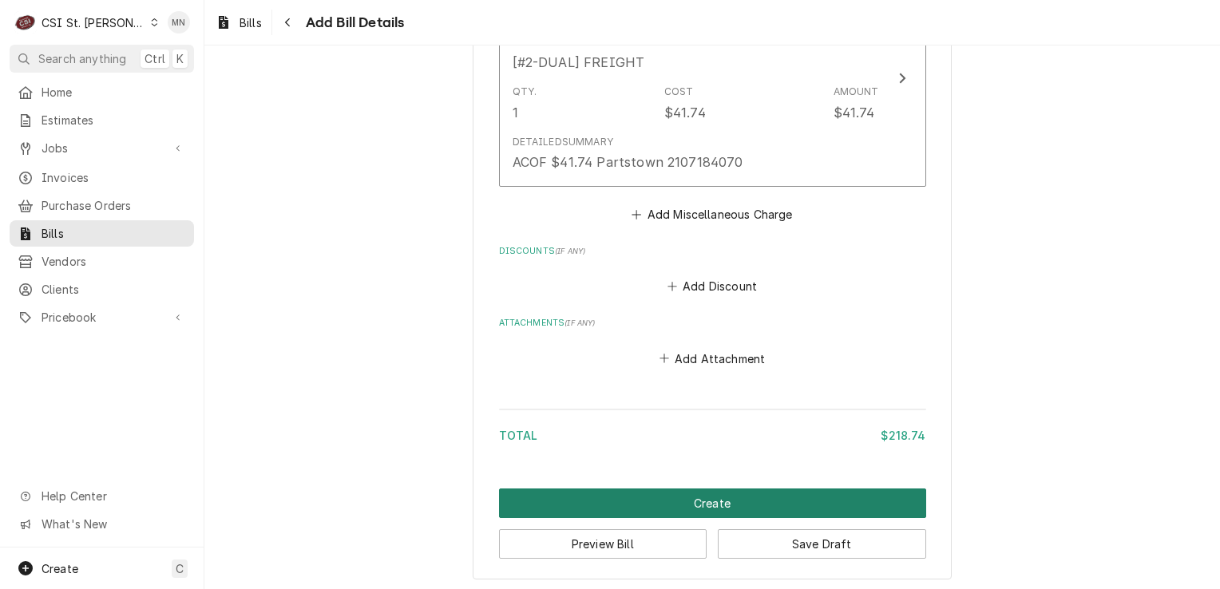
click at [719, 497] on button "Create" at bounding box center [712, 504] width 427 height 30
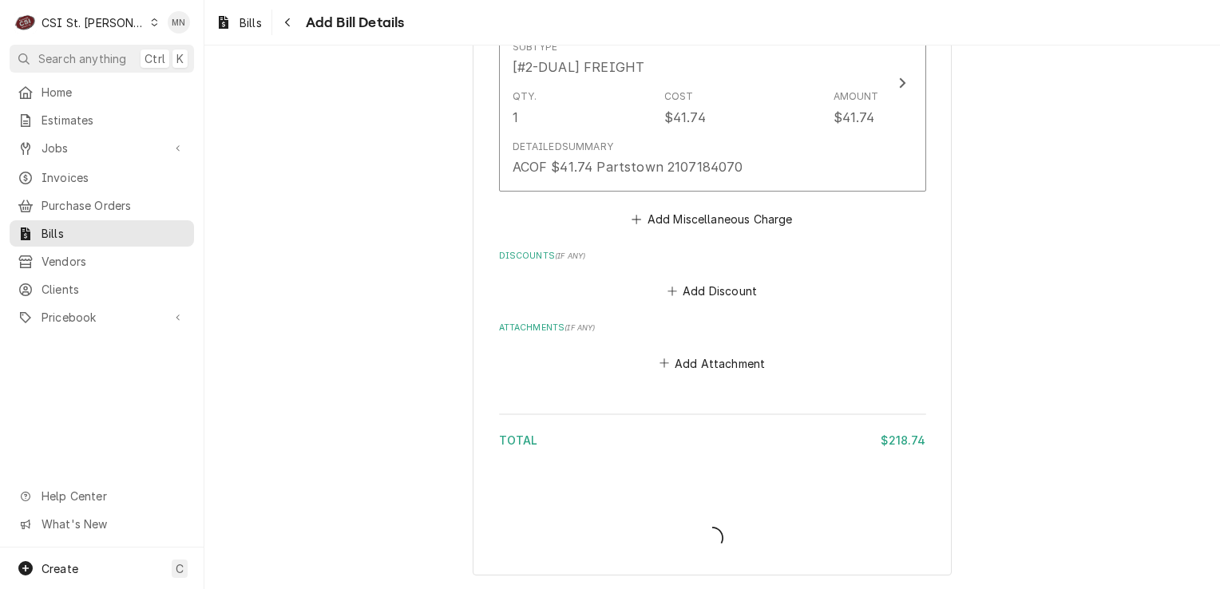
scroll to position [1460, 0]
